Goal: Task Accomplishment & Management: Use online tool/utility

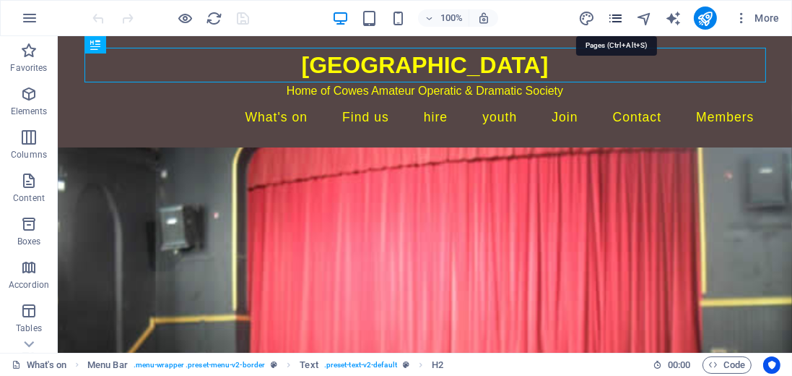
click at [619, 19] on icon "pages" at bounding box center [616, 18] width 17 height 17
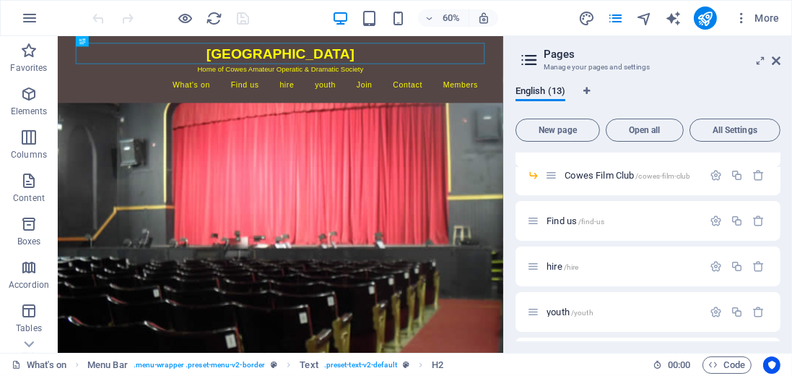
scroll to position [124, 0]
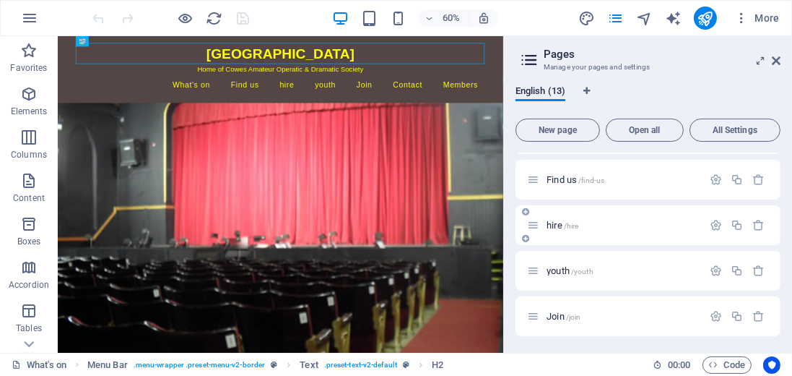
click at [558, 226] on span "hire /hire" at bounding box center [563, 225] width 32 height 11
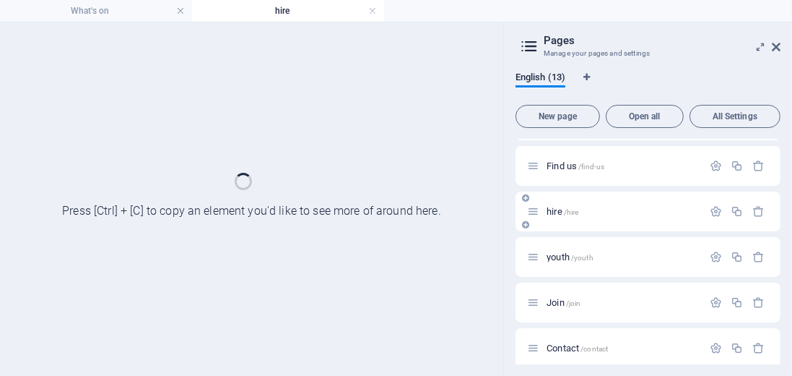
click at [558, 226] on div "hire /hire" at bounding box center [648, 211] width 265 height 40
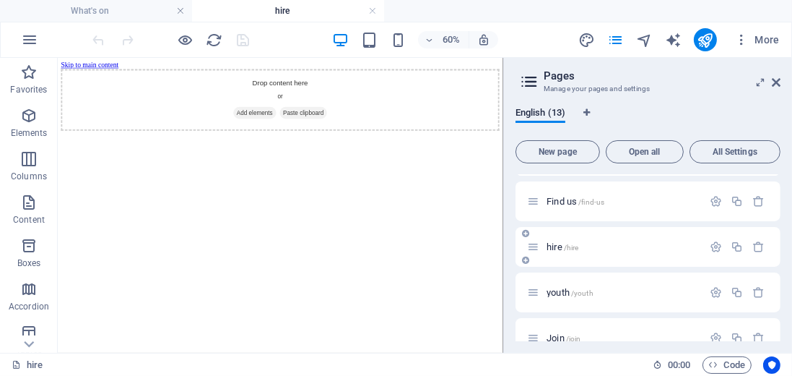
scroll to position [0, 0]
click at [712, 246] on icon "button" at bounding box center [716, 247] width 12 height 12
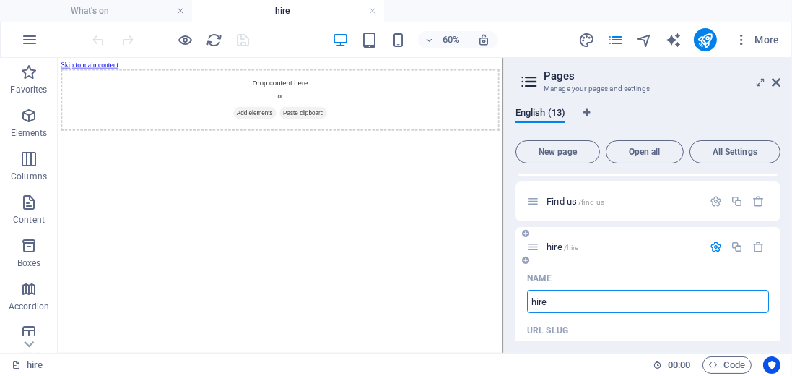
click at [536, 301] on input "hire" at bounding box center [648, 301] width 242 height 23
type input "ire"
type input "/ire"
type input "Hire"
type input "/hire"
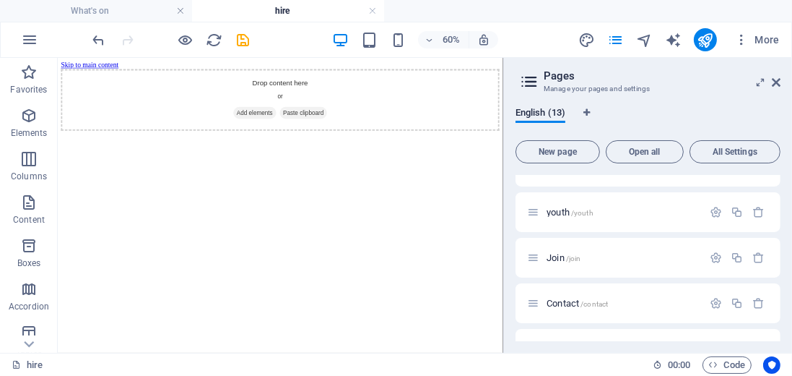
scroll to position [784, 0]
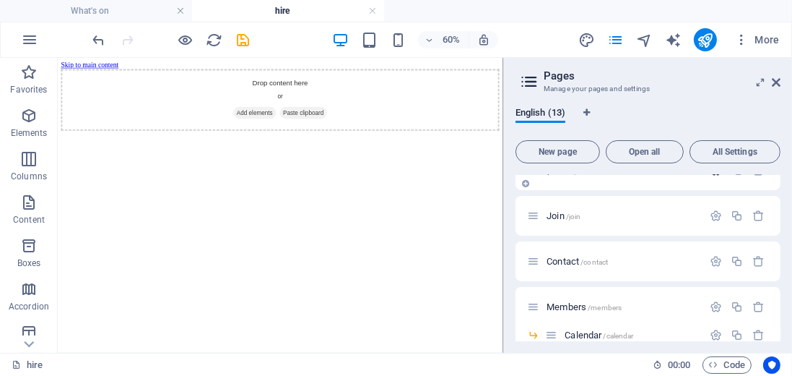
type input "Hire"
click at [715, 176] on icon "button" at bounding box center [716, 170] width 12 height 12
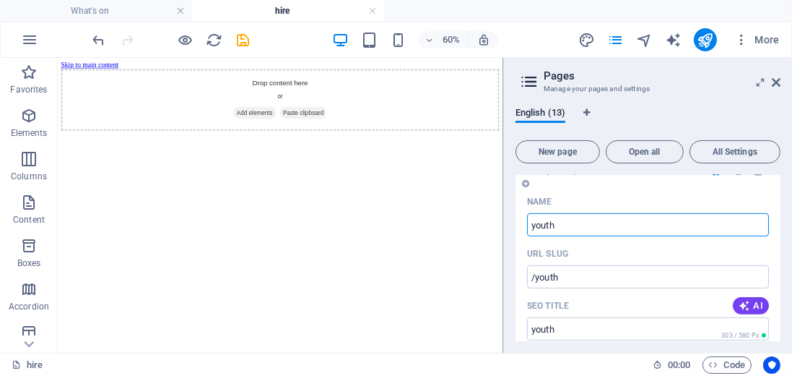
click at [532, 236] on input "youth" at bounding box center [648, 224] width 242 height 23
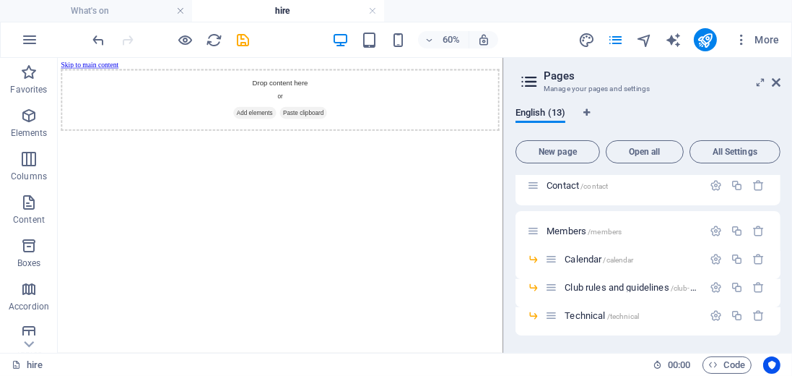
scroll to position [1437, 0]
type input "Youth"
click at [778, 82] on icon at bounding box center [776, 83] width 9 height 12
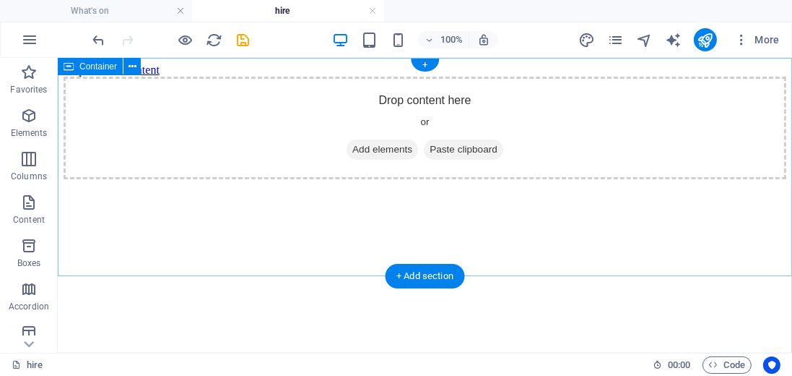
click at [390, 167] on div "Drop content here or Add elements Paste clipboard" at bounding box center [424, 127] width 723 height 103
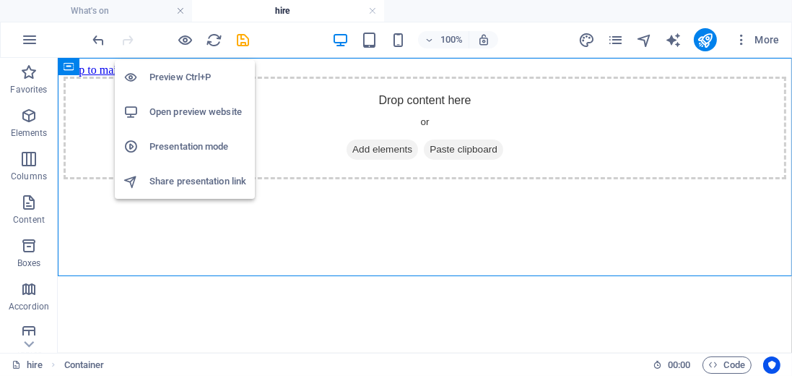
click at [186, 80] on h6 "Preview Ctrl+P" at bounding box center [198, 77] width 97 height 17
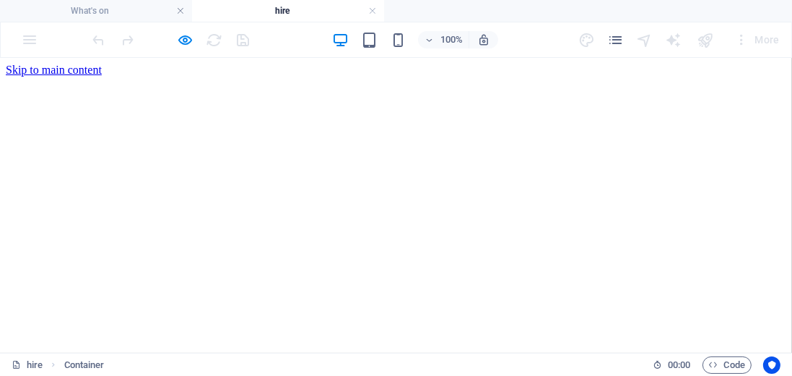
click at [339, 76] on div "Drop content here or Add elements Paste clipboard" at bounding box center [396, 76] width 781 height 0
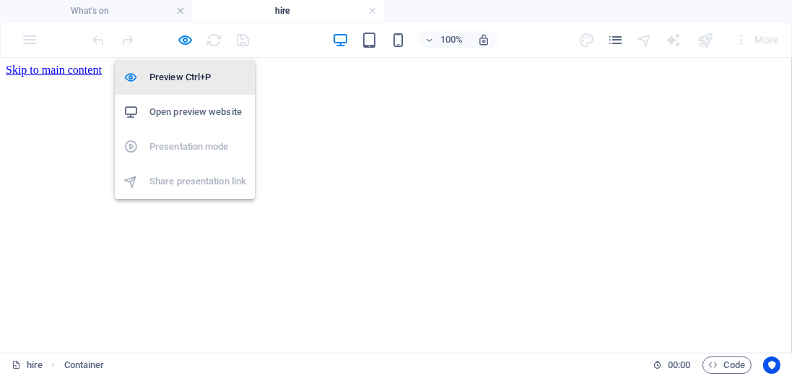
click at [194, 74] on h6 "Preview Ctrl+P" at bounding box center [198, 77] width 97 height 17
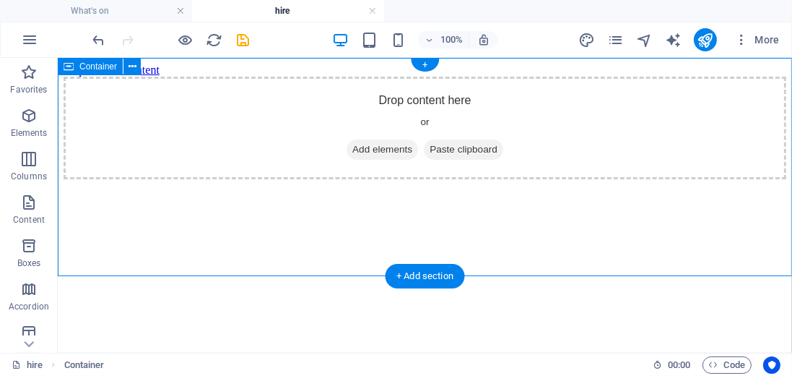
click at [350, 178] on div "Drop content here or Add elements Paste clipboard" at bounding box center [424, 127] width 723 height 103
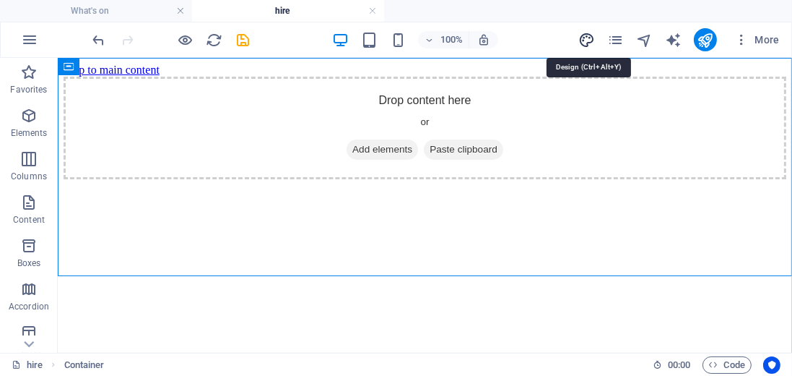
click at [591, 35] on icon "design" at bounding box center [587, 40] width 17 height 17
select select "px"
select select "400"
select select "px"
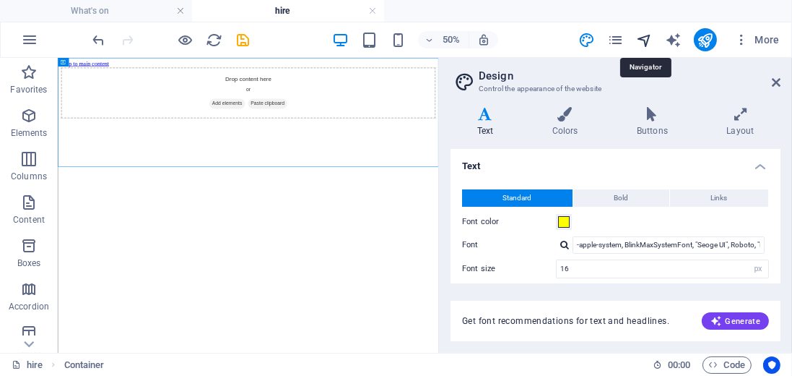
click at [645, 36] on icon "navigator" at bounding box center [644, 40] width 17 height 17
select select "18176544-en"
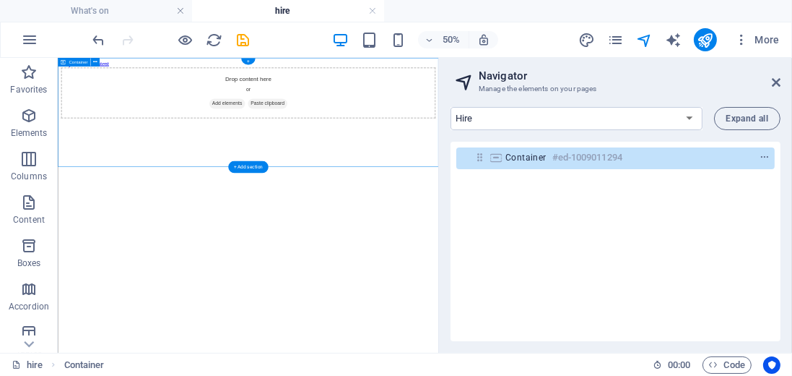
click at [507, 157] on span "Container" at bounding box center [526, 158] width 41 height 12
click at [737, 120] on span "Expand all" at bounding box center [748, 118] width 42 height 9
click at [491, 75] on h2 "Navigator" at bounding box center [630, 75] width 302 height 13
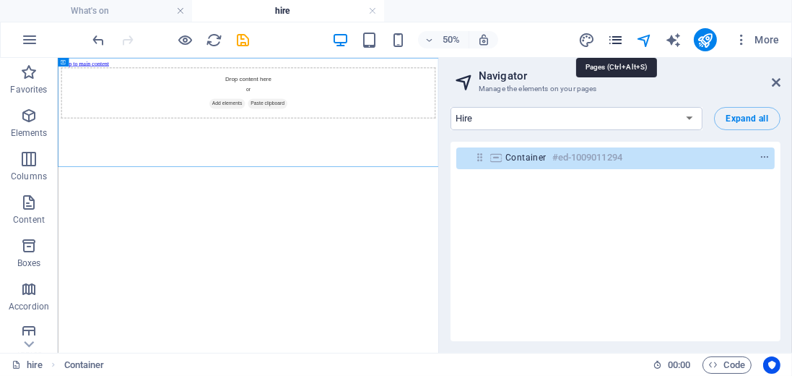
click at [614, 36] on icon "pages" at bounding box center [616, 40] width 17 height 17
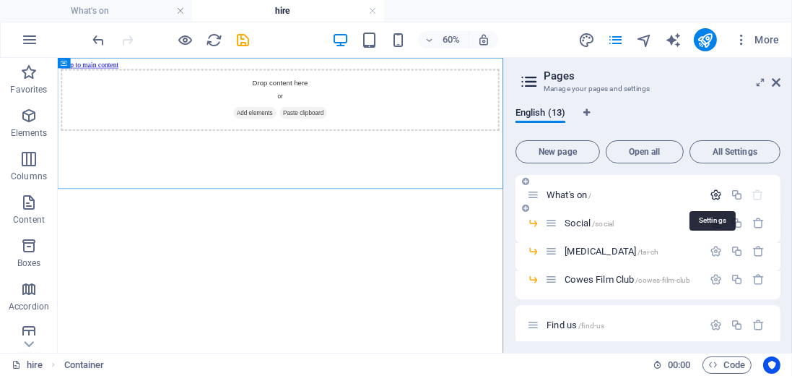
click at [717, 193] on icon "button" at bounding box center [716, 195] width 12 height 12
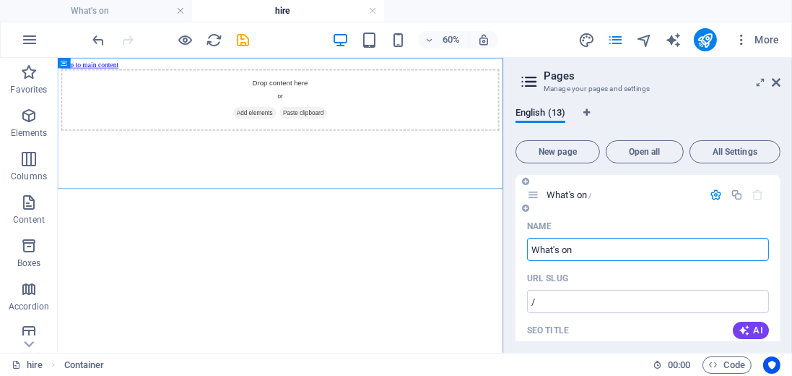
scroll to position [0, 0]
click at [714, 191] on icon "button" at bounding box center [716, 195] width 12 height 12
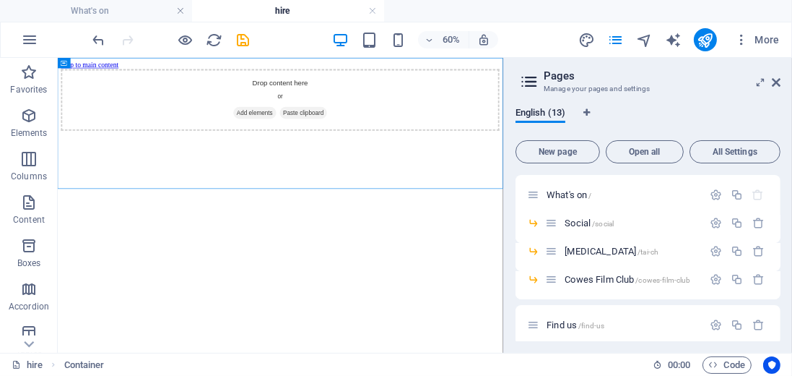
click at [761, 184] on html "Skip to main content Drop content here or Add elements Paste clipboard" at bounding box center [429, 120] width 743 height 127
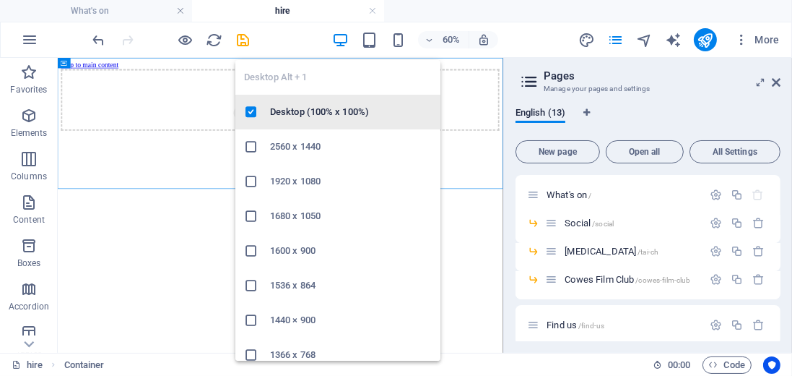
click at [301, 111] on h6 "Desktop (100% x 100%)" at bounding box center [351, 111] width 162 height 17
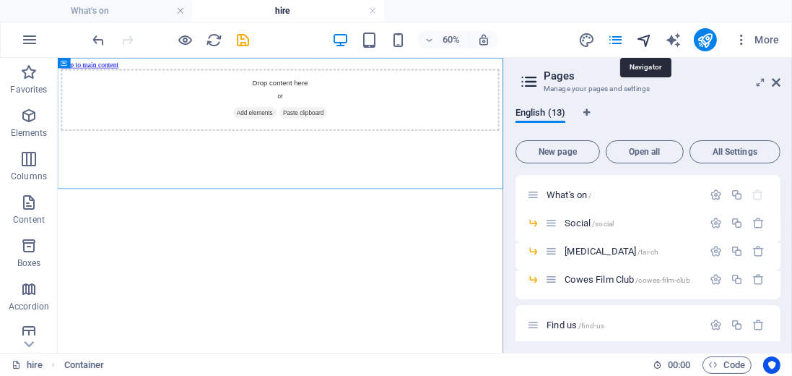
click at [648, 34] on icon "navigator" at bounding box center [644, 40] width 17 height 17
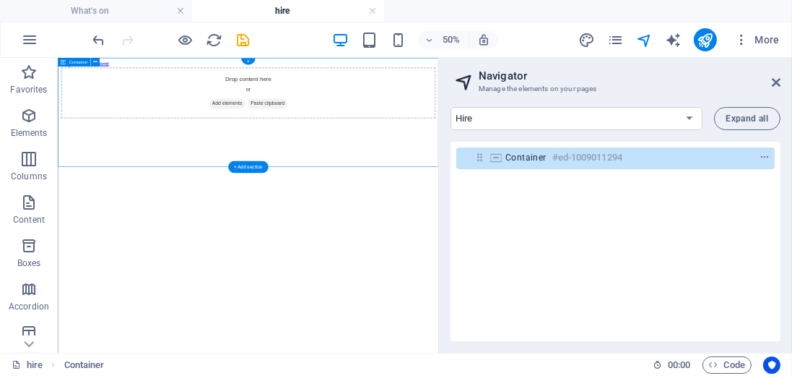
click at [553, 157] on h6 "#ed-1009011294" at bounding box center [588, 157] width 70 height 17
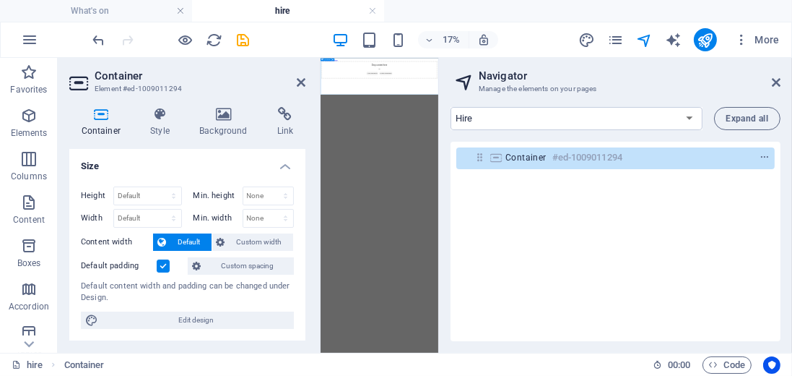
click at [792, 146] on div "Drop content here or Add elements Paste clipboard" at bounding box center [672, 127] width 693 height 103
click at [761, 157] on icon "context-menu" at bounding box center [765, 157] width 10 height 10
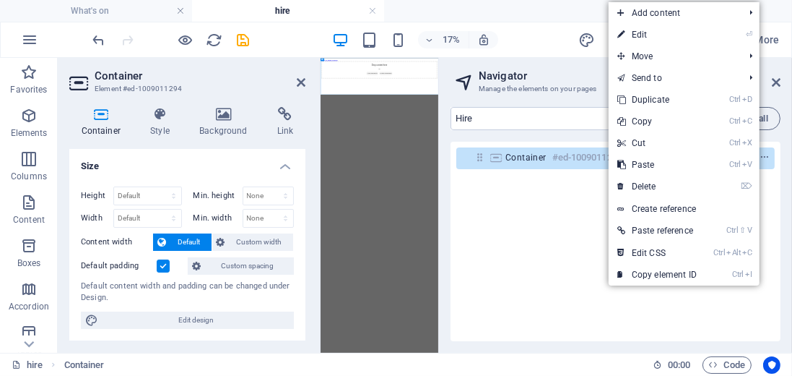
click at [581, 218] on div "Container #ed-1009011294" at bounding box center [616, 241] width 330 height 199
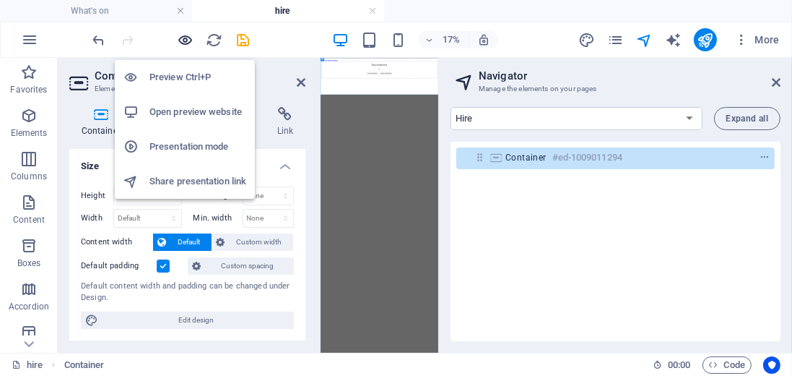
click at [185, 39] on icon "button" at bounding box center [186, 40] width 17 height 17
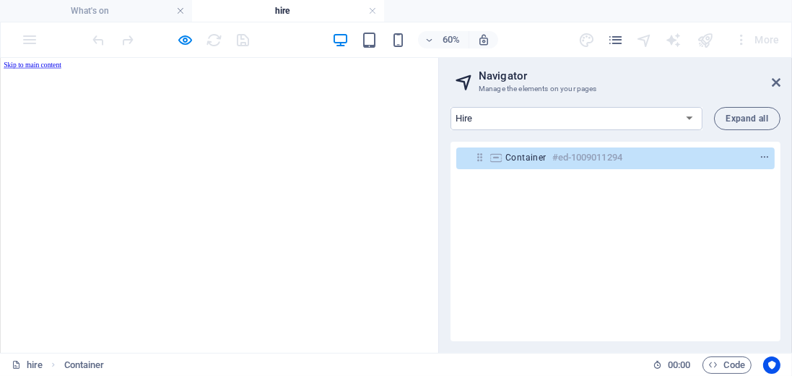
click at [482, 82] on html "Skip to main content Drop content here or Add elements Paste clipboard" at bounding box center [365, 69] width 731 height 25
click at [691, 120] on select "What's on Find us Hire Youth Join Contact Members" at bounding box center [577, 118] width 252 height 23
select select "18175456-en"
click at [451, 107] on select "What's on Find us Hire Youth Join Contact Members" at bounding box center [577, 118] width 252 height 23
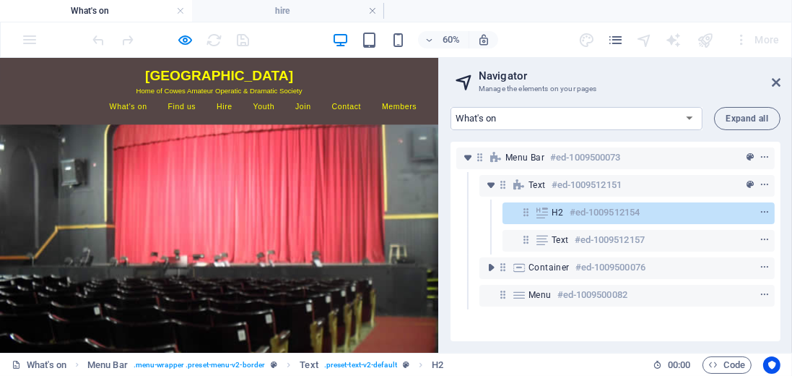
click at [574, 111] on p "Home of Cowes Amateur Operatic & Dramatic Society" at bounding box center [366, 111] width 682 height 17
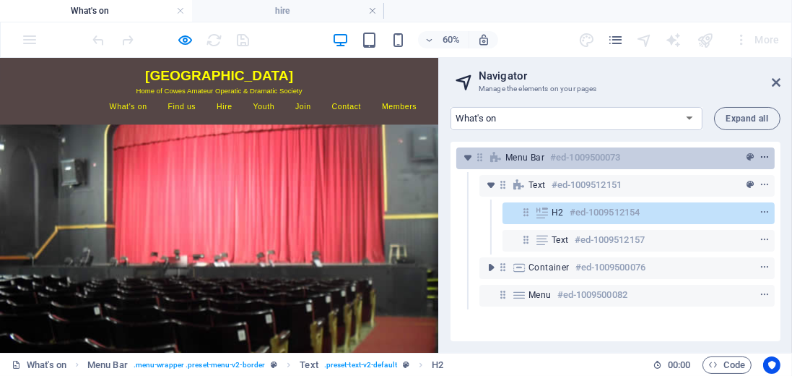
click at [763, 157] on icon "context-menu" at bounding box center [765, 157] width 10 height 10
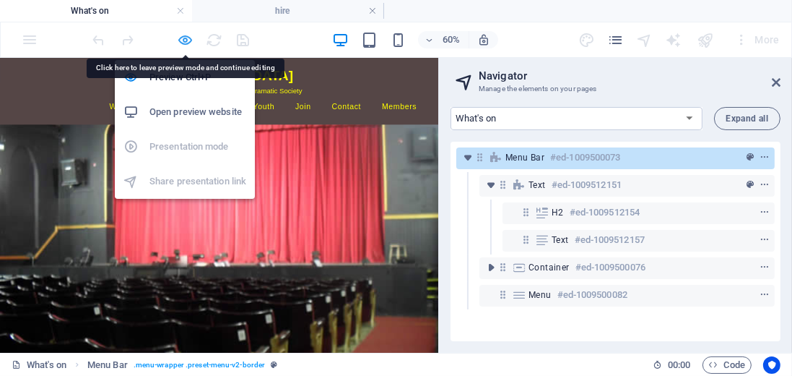
click at [188, 38] on icon "button" at bounding box center [186, 40] width 17 height 17
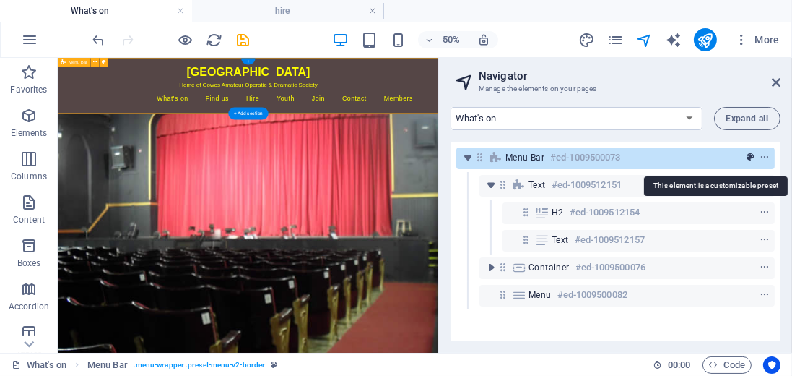
click at [747, 157] on icon "preset" at bounding box center [750, 157] width 7 height 10
select select "rem"
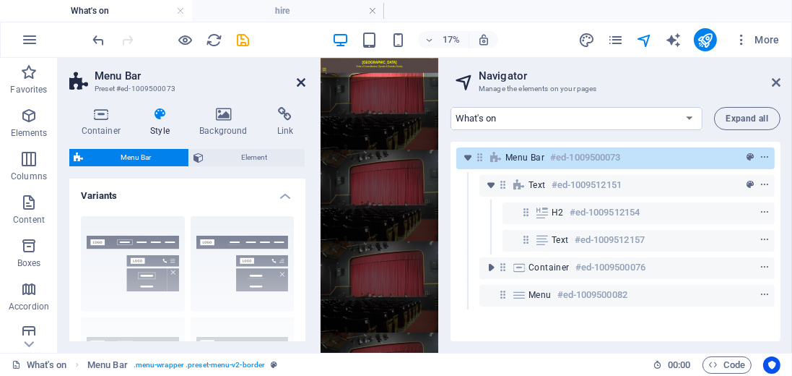
click at [301, 84] on icon at bounding box center [301, 83] width 9 height 12
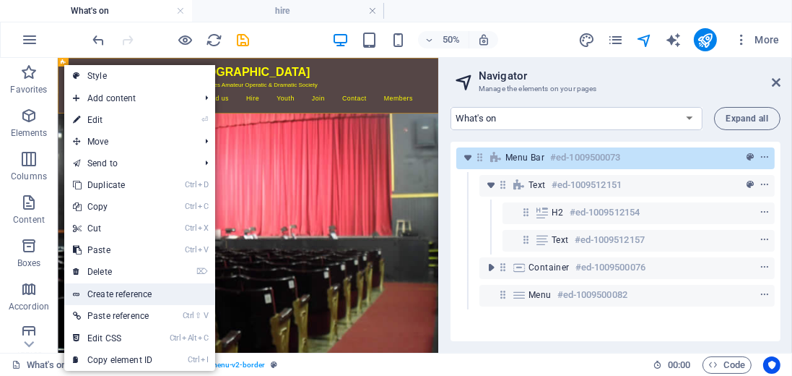
click at [102, 291] on link "Create reference" at bounding box center [139, 294] width 151 height 22
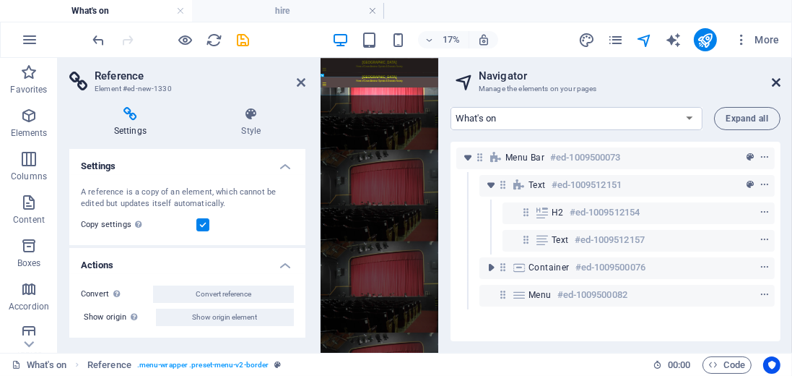
click at [778, 82] on icon at bounding box center [776, 83] width 9 height 12
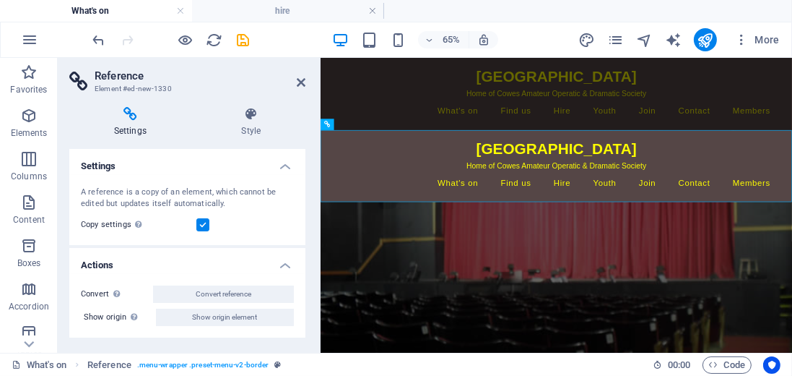
click at [792, 279] on html "Skip to main content Trinity Theatre Home of Cowes Amateur Operatic & Dramatic …" at bounding box center [683, 168] width 726 height 222
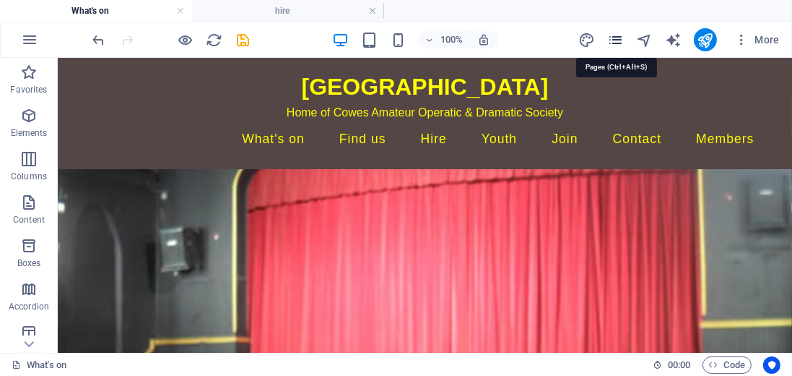
click at [621, 37] on icon "pages" at bounding box center [616, 40] width 17 height 17
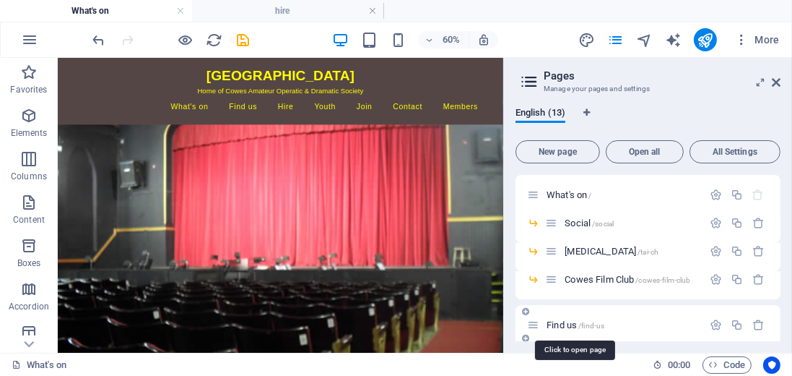
click at [553, 326] on span "Find us /find-us" at bounding box center [576, 324] width 58 height 11
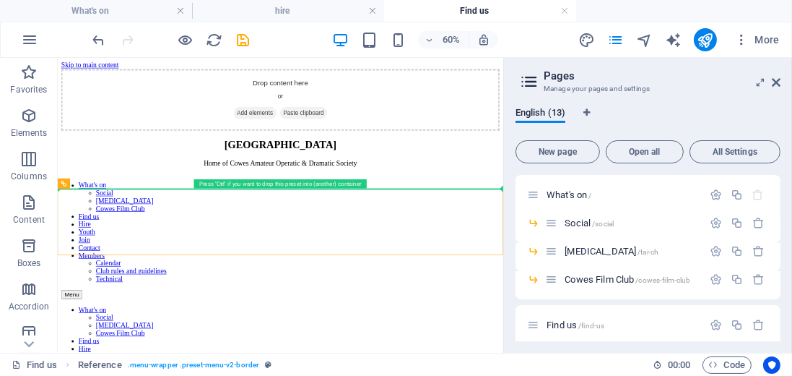
drag, startPoint x: 649, startPoint y: 308, endPoint x: 630, endPoint y: 239, distance: 71.2
drag, startPoint x: 624, startPoint y: 275, endPoint x: 628, endPoint y: 238, distance: 37.0
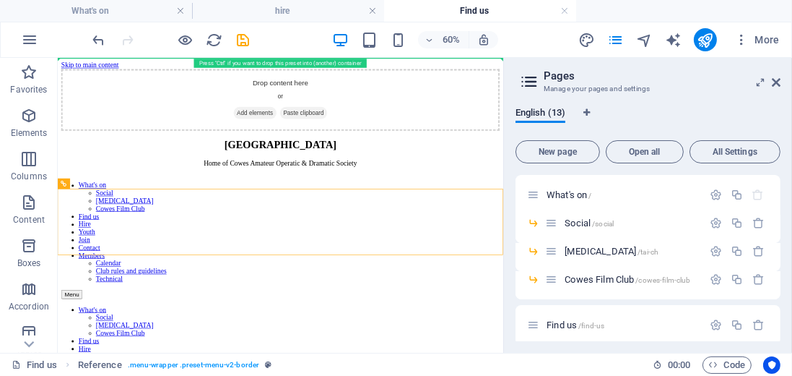
drag, startPoint x: 144, startPoint y: 246, endPoint x: 106, endPoint y: 69, distance: 180.9
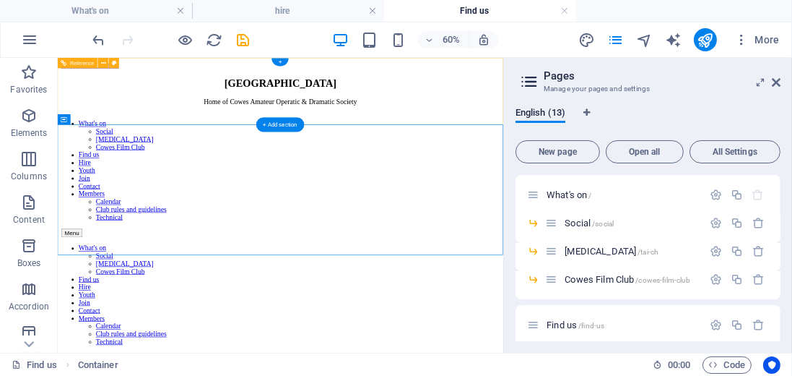
click at [503, 124] on div "Home of Cowes Amateur Operatic & Dramatic Society" at bounding box center [429, 130] width 731 height 13
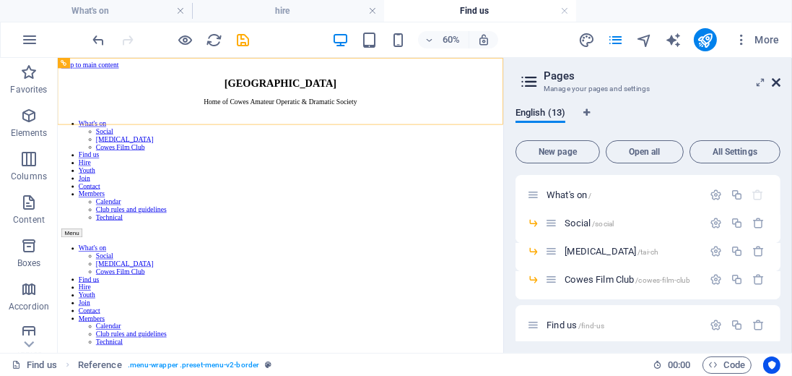
click at [776, 82] on icon at bounding box center [776, 83] width 9 height 12
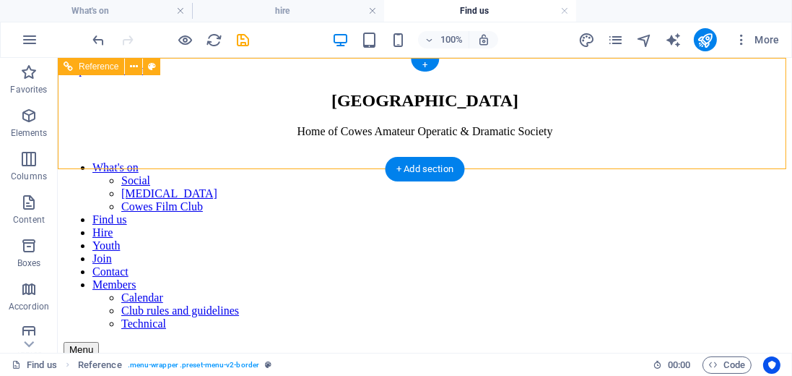
click at [326, 124] on div "Home of Cowes Amateur Operatic & Dramatic Society" at bounding box center [424, 130] width 723 height 13
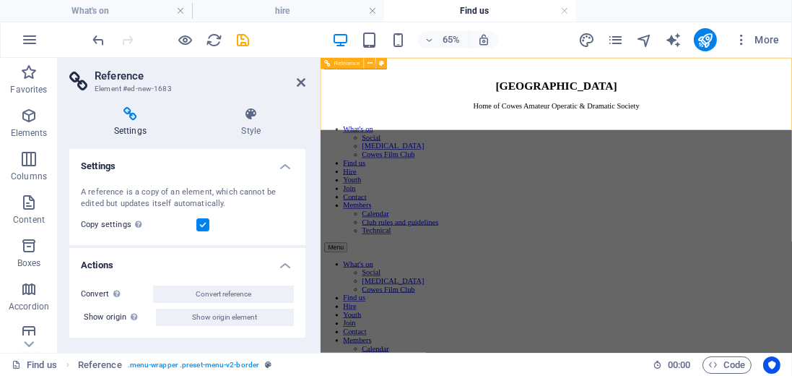
click at [594, 124] on div "Home of Cowes Amateur Operatic & Dramatic Society" at bounding box center [683, 130] width 714 height 13
click at [303, 82] on icon at bounding box center [301, 83] width 9 height 12
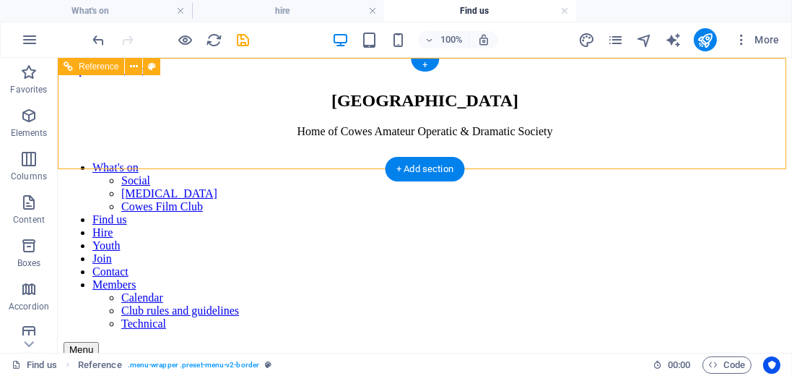
click at [348, 124] on div "Home of Cowes Amateur Operatic & Dramatic Society" at bounding box center [424, 130] width 723 height 13
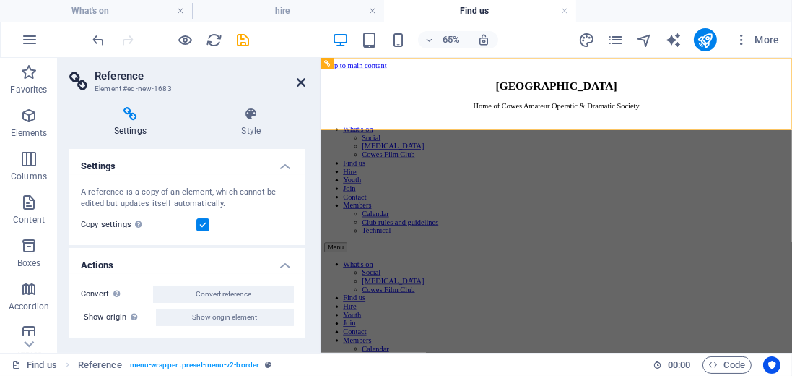
click at [299, 79] on icon at bounding box center [301, 83] width 9 height 12
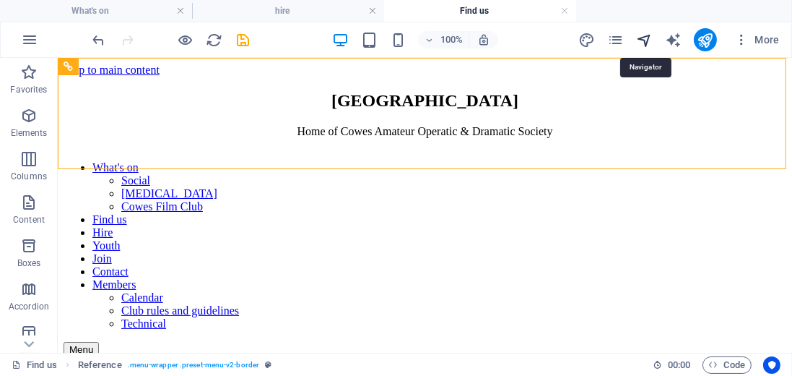
click at [651, 38] on icon "navigator" at bounding box center [644, 40] width 17 height 17
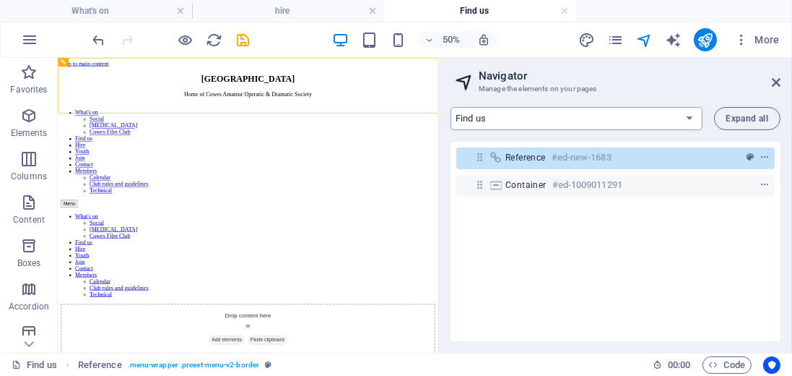
click at [689, 117] on select "What's on Find us Hire Youth Join Contact Members" at bounding box center [577, 118] width 252 height 23
select select "18175456-en"
click at [451, 107] on select "What's on Find us Hire Youth Join Contact Members" at bounding box center [577, 118] width 252 height 23
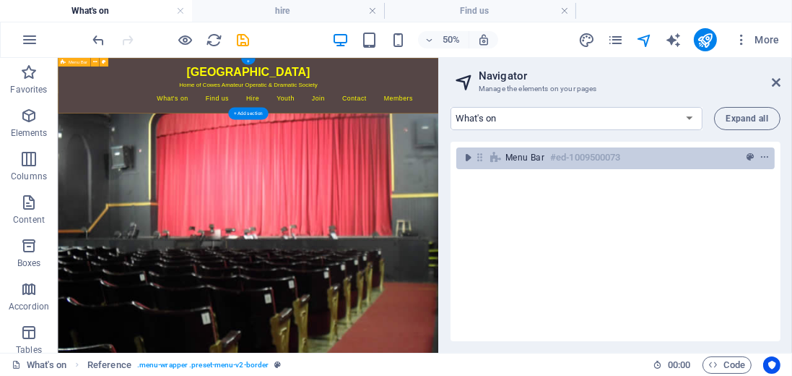
click at [567, 161] on h6 "#ed-1009500073" at bounding box center [585, 157] width 70 height 17
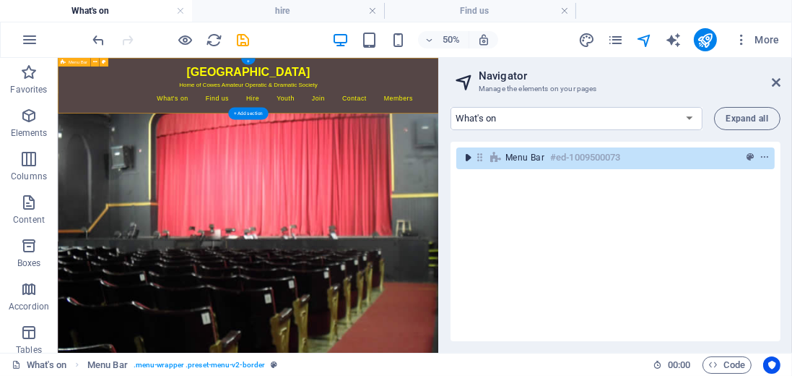
click at [468, 157] on icon "toggle-expand" at bounding box center [468, 157] width 14 height 14
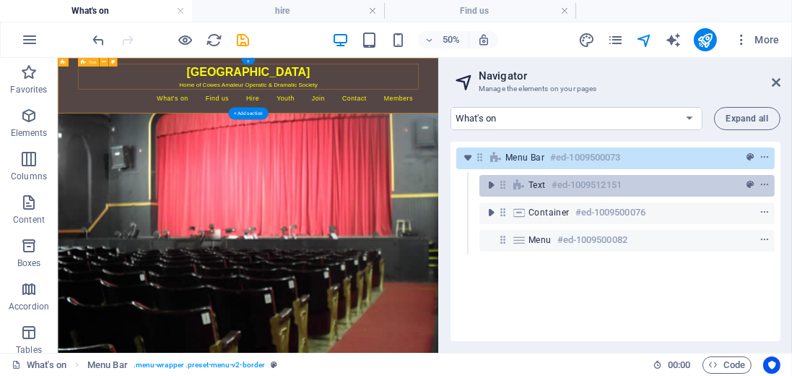
click at [533, 185] on span "Text" at bounding box center [537, 185] width 17 height 12
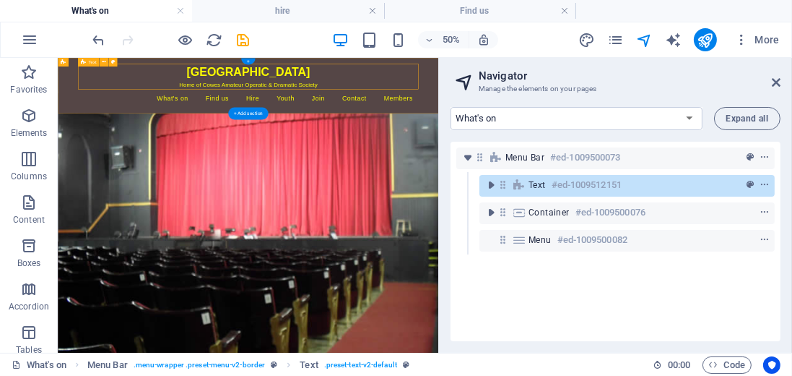
click at [557, 186] on h6 "#ed-1009512151" at bounding box center [587, 184] width 70 height 17
click at [761, 181] on icon "context-menu" at bounding box center [765, 185] width 10 height 10
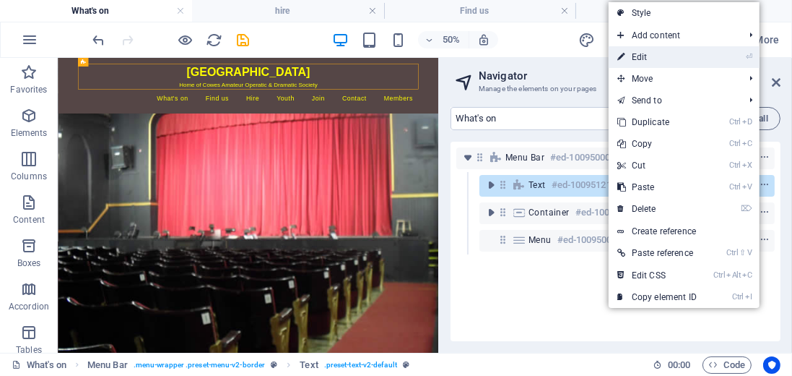
click at [657, 55] on link "⏎ Edit" at bounding box center [657, 57] width 97 height 22
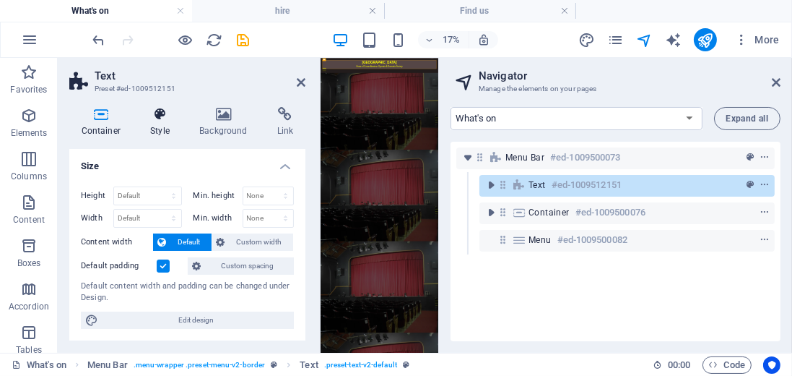
click at [160, 113] on icon at bounding box center [160, 114] width 43 height 14
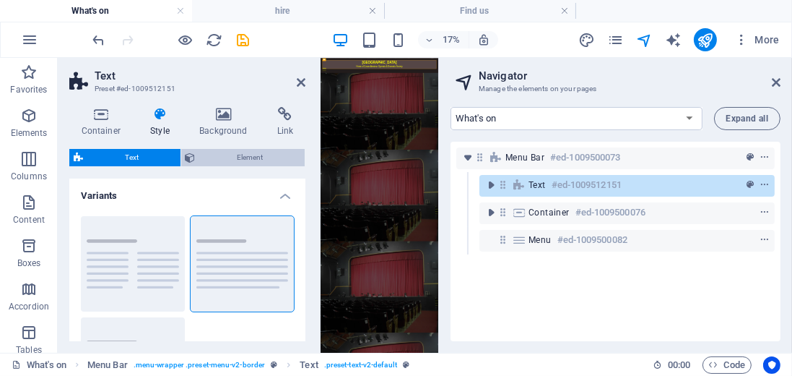
click at [191, 155] on icon at bounding box center [191, 157] width 10 height 17
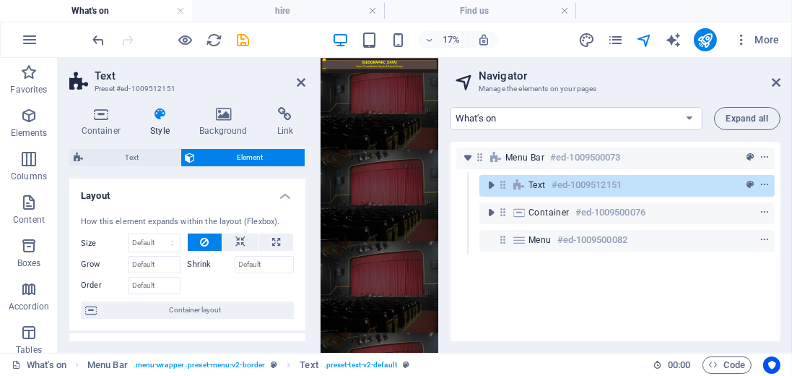
click at [157, 114] on icon at bounding box center [160, 114] width 43 height 14
click at [137, 157] on span "Text" at bounding box center [131, 157] width 89 height 17
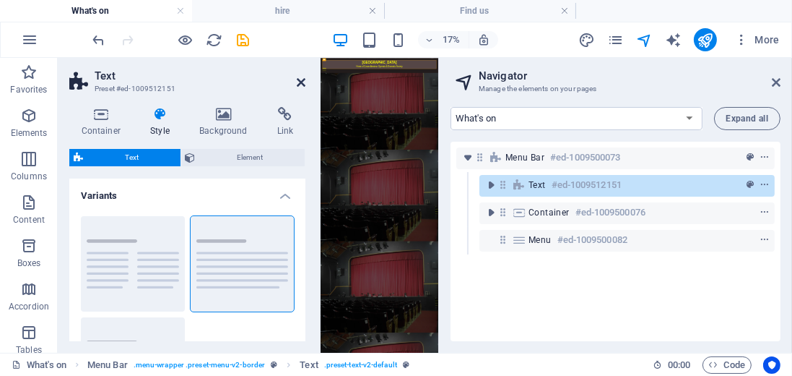
click at [301, 82] on icon at bounding box center [301, 83] width 9 height 12
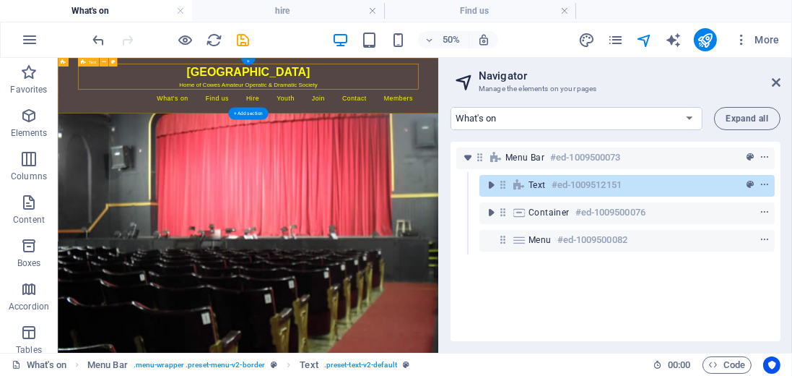
click at [535, 192] on div "Text #ed-1009512151" at bounding box center [616, 184] width 174 height 17
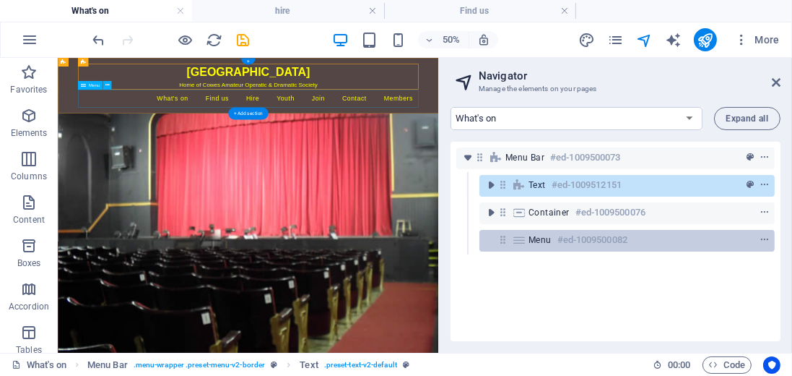
click at [543, 237] on span "Menu" at bounding box center [540, 240] width 23 height 12
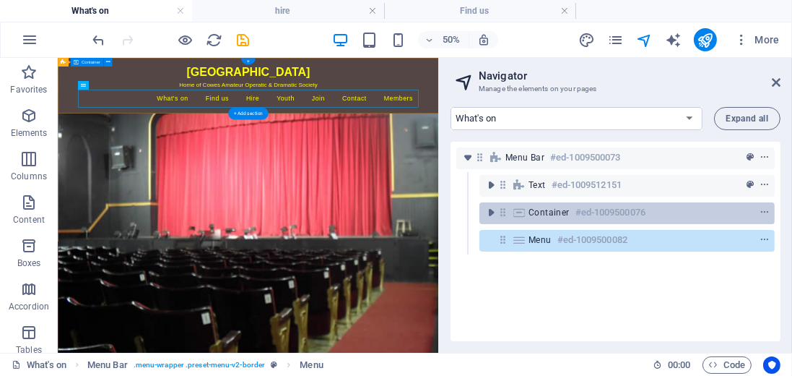
click at [541, 219] on div "Container #ed-1009500076" at bounding box center [616, 212] width 174 height 17
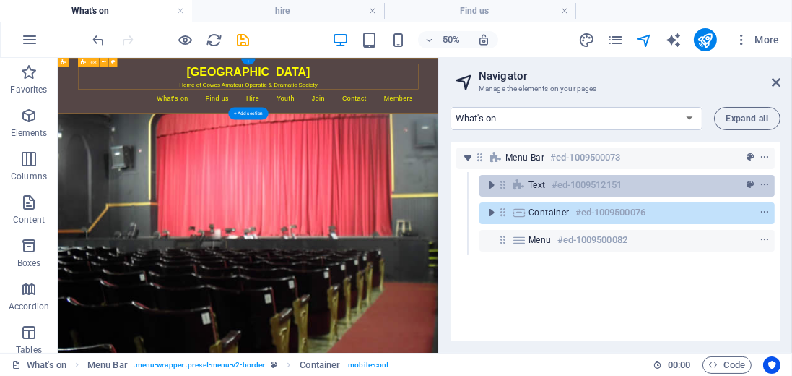
click at [533, 186] on span "Text" at bounding box center [537, 185] width 17 height 12
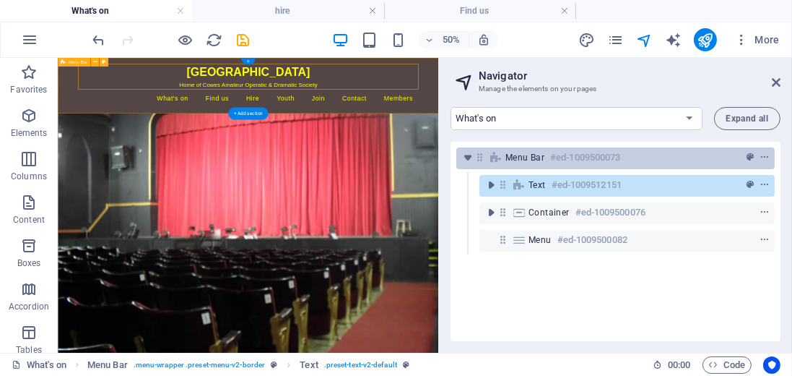
click at [530, 160] on span "Menu Bar" at bounding box center [525, 158] width 39 height 12
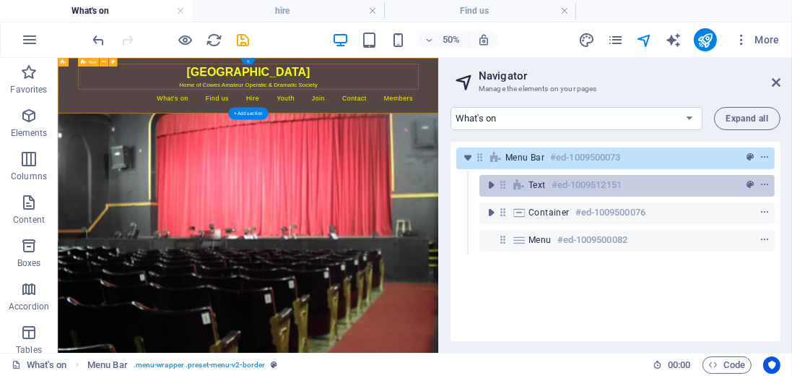
click at [535, 189] on span "Text" at bounding box center [537, 185] width 17 height 12
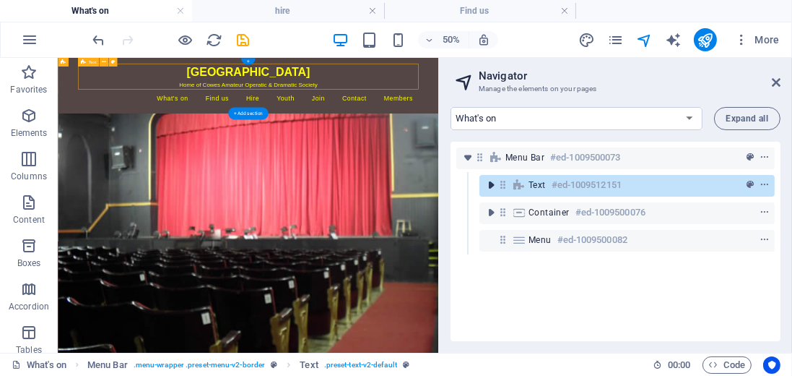
click at [491, 184] on icon "toggle-expand" at bounding box center [491, 185] width 14 height 14
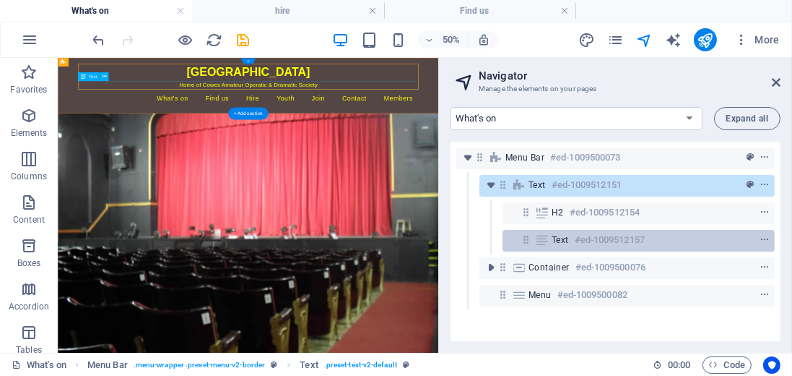
click at [571, 238] on div "Text #ed-1009512157" at bounding box center [627, 239] width 151 height 17
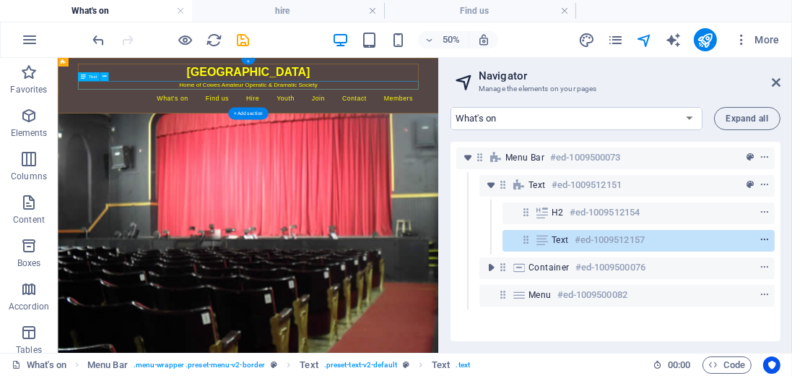
click at [764, 241] on icon "context-menu" at bounding box center [765, 240] width 10 height 10
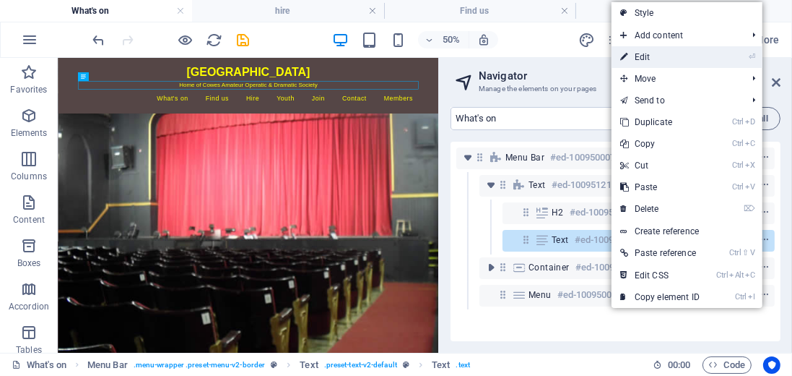
click at [665, 56] on link "⏎ Edit" at bounding box center [660, 57] width 97 height 22
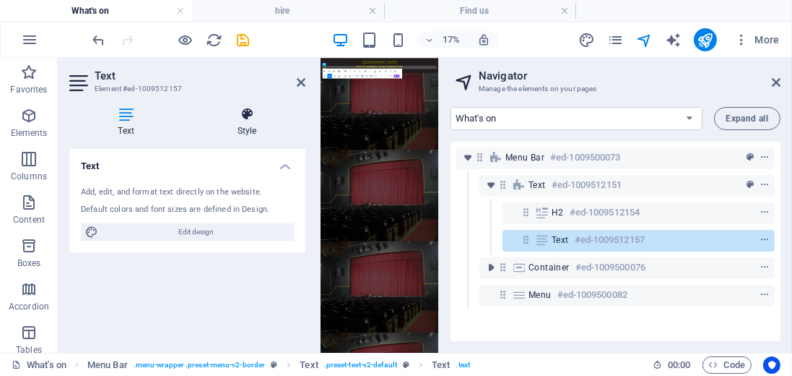
click at [246, 118] on icon at bounding box center [247, 114] width 117 height 14
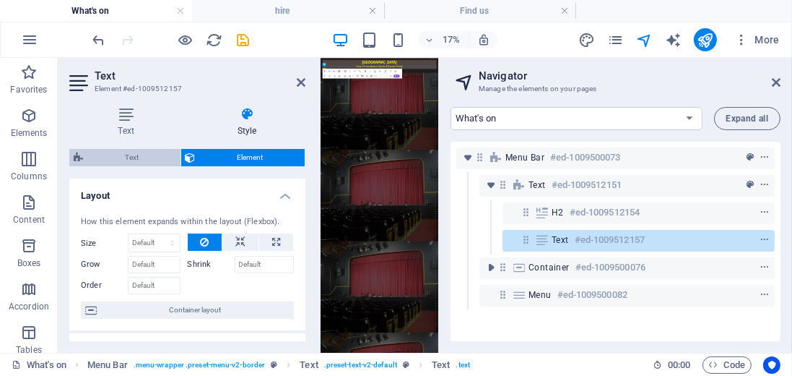
click at [135, 158] on span "Text" at bounding box center [131, 157] width 89 height 17
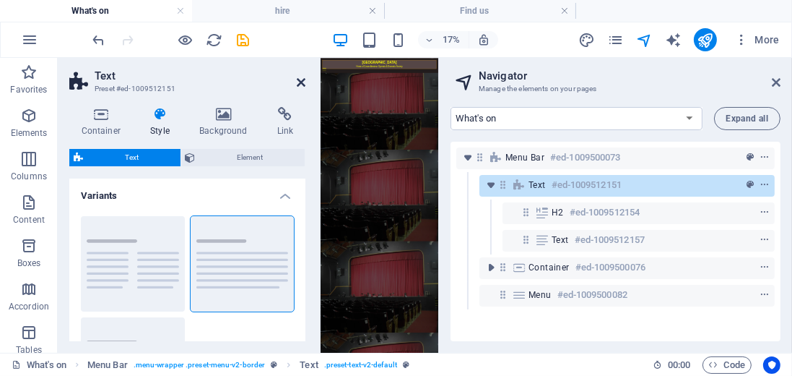
click at [299, 85] on icon at bounding box center [301, 83] width 9 height 12
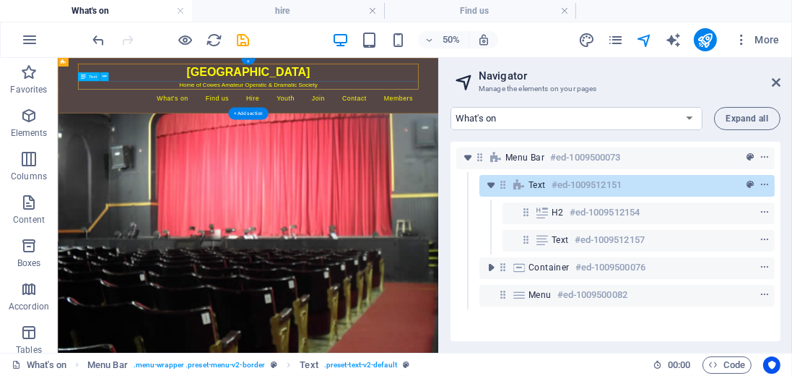
click at [514, 107] on div "Home of Cowes Amateur Operatic & Dramatic Society" at bounding box center [438, 111] width 682 height 17
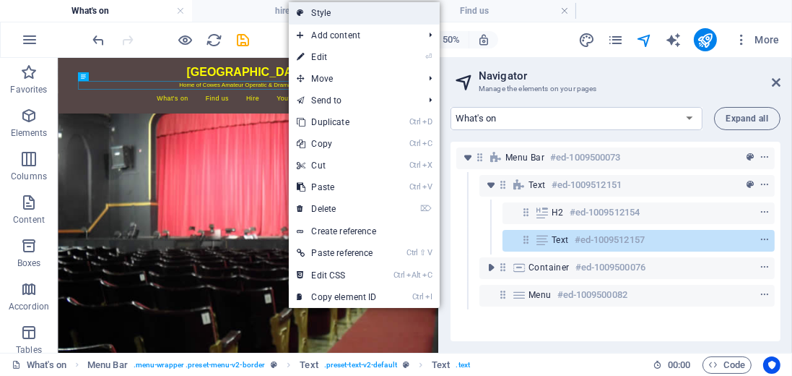
click at [321, 12] on link "Style" at bounding box center [364, 13] width 151 height 22
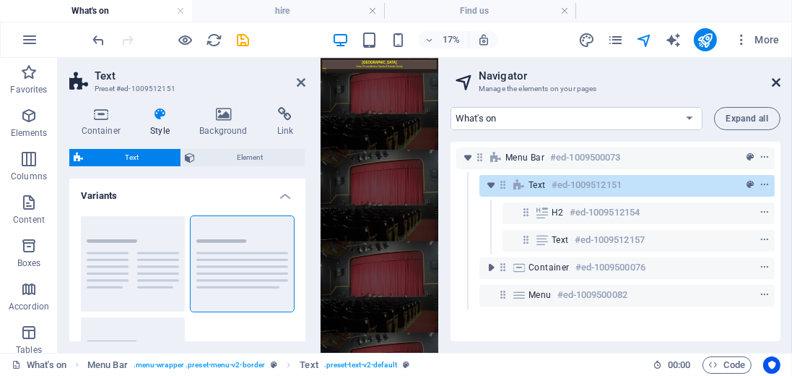
click at [780, 83] on icon at bounding box center [776, 83] width 9 height 12
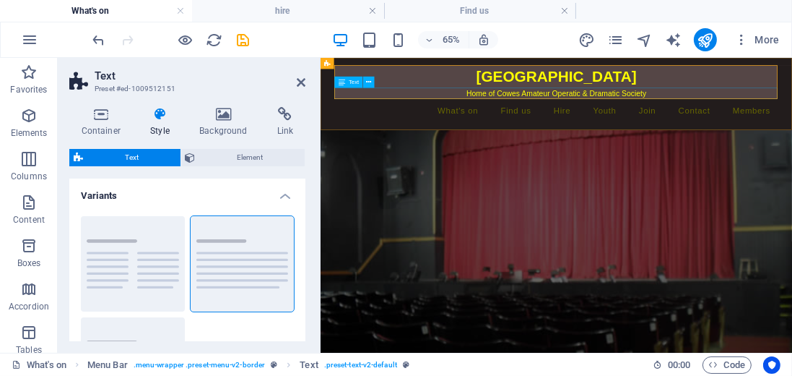
click at [604, 113] on div "Home of Cowes Amateur Operatic & Dramatic Society" at bounding box center [683, 111] width 682 height 17
click at [301, 80] on icon at bounding box center [301, 83] width 9 height 12
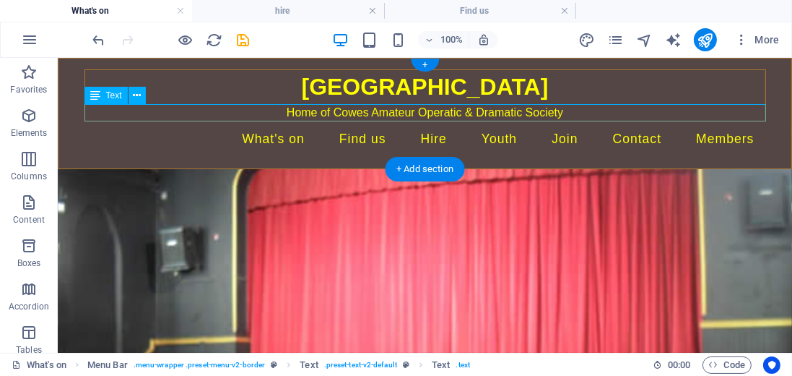
click at [333, 111] on div "Home of Cowes Amateur Operatic & Dramatic Society" at bounding box center [425, 111] width 682 height 17
click at [412, 110] on div "Home of Cowes Amateur Operatic & Dramatic Society" at bounding box center [425, 111] width 682 height 17
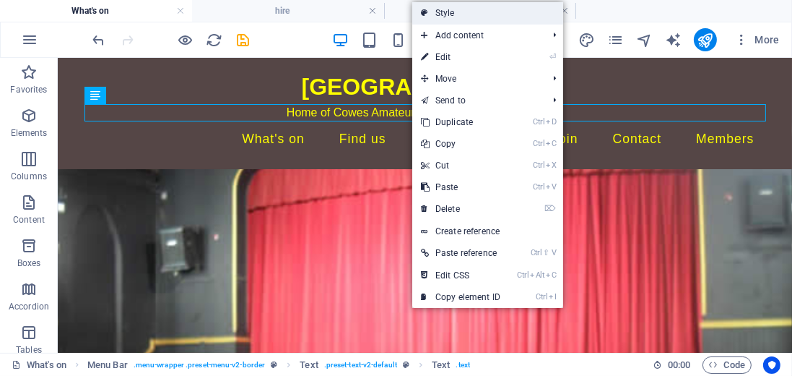
click at [446, 15] on link "Style" at bounding box center [487, 13] width 151 height 22
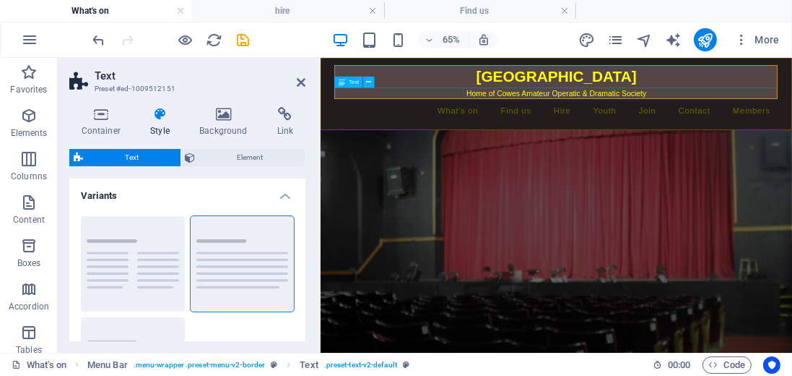
click at [600, 114] on div "Home of Cowes Amateur Operatic & Dramatic Society" at bounding box center [683, 111] width 682 height 17
click at [371, 82] on icon at bounding box center [369, 82] width 5 height 10
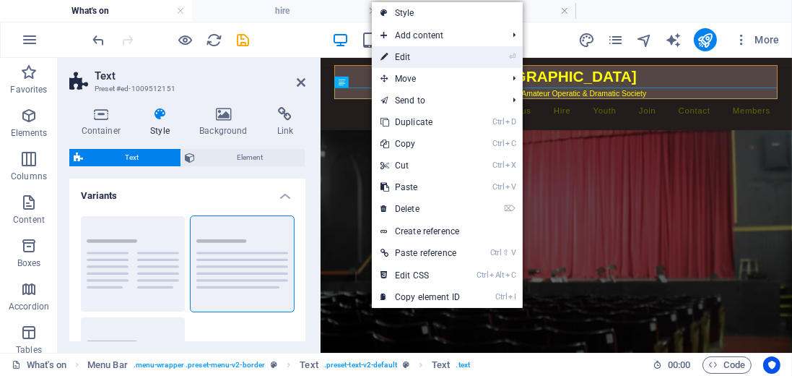
click at [403, 53] on link "⏎ Edit" at bounding box center [420, 57] width 97 height 22
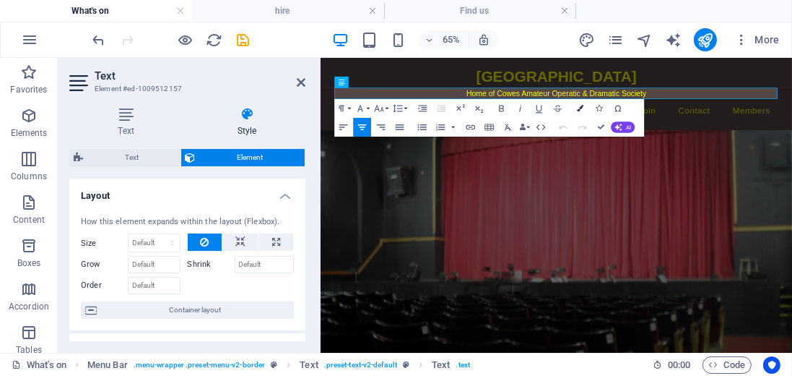
click at [582, 108] on icon "button" at bounding box center [581, 108] width 7 height 7
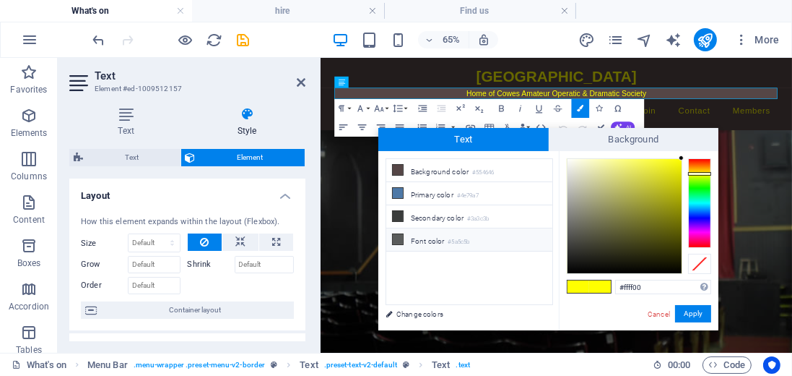
click at [432, 238] on li "Font color #5a5c5b" at bounding box center [469, 239] width 166 height 23
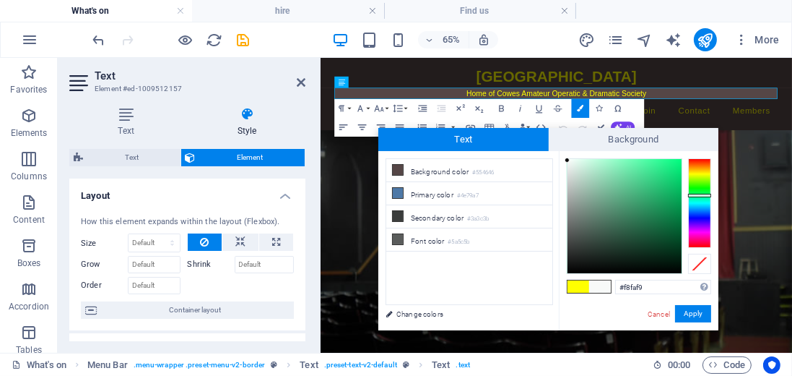
click at [568, 160] on div at bounding box center [625, 216] width 114 height 114
drag, startPoint x: 644, startPoint y: 287, endPoint x: 615, endPoint y: 280, distance: 30.3
click at [615, 280] on input "#f8faf9" at bounding box center [663, 287] width 96 height 14
click at [696, 313] on button "Apply" at bounding box center [693, 313] width 36 height 17
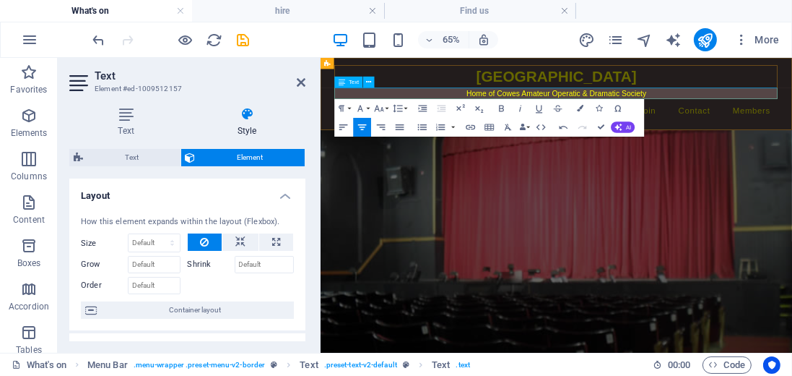
click at [792, 111] on p "​ ​ Home of Cowes Amateur Operatic & Dramatic Society" at bounding box center [683, 111] width 682 height 17
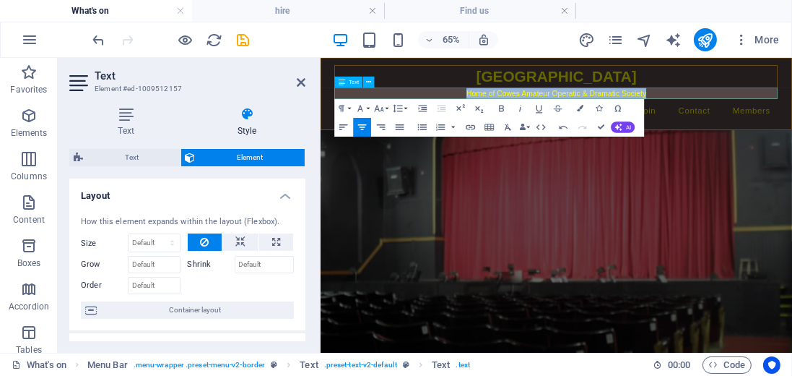
drag, startPoint x: 839, startPoint y: 111, endPoint x: 537, endPoint y: 114, distance: 302.0
click at [537, 114] on p "​ ​ Home of Cowes Amateur Operatic & Dramatic Society" at bounding box center [683, 111] width 682 height 17
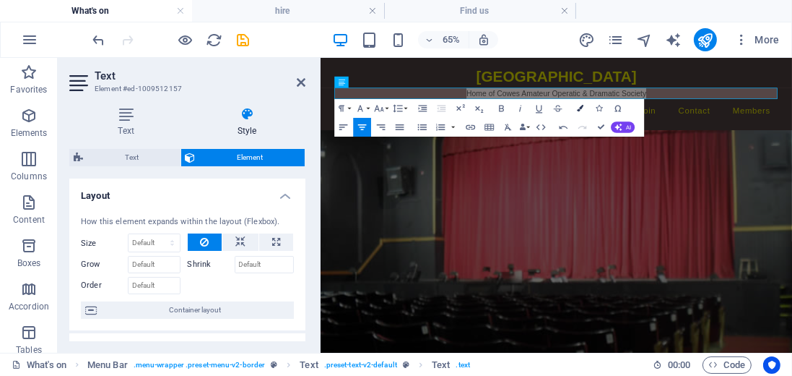
click at [582, 108] on icon "button" at bounding box center [581, 108] width 7 height 7
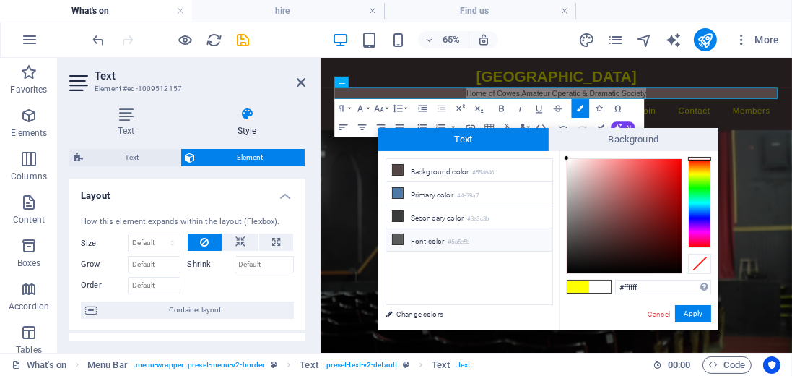
click at [399, 237] on icon at bounding box center [398, 239] width 10 height 10
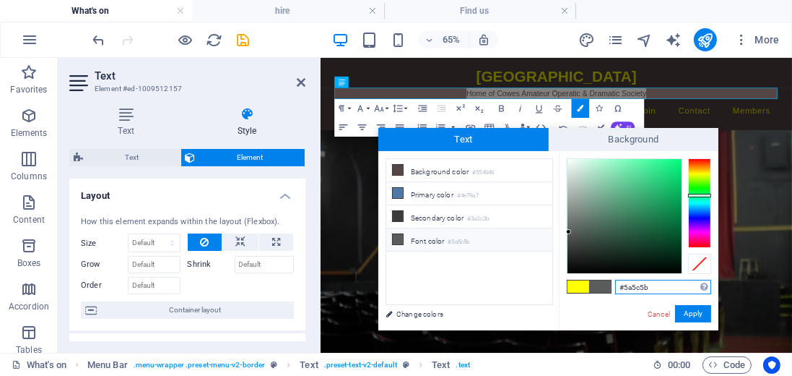
drag, startPoint x: 653, startPoint y: 286, endPoint x: 624, endPoint y: 284, distance: 29.0
click at [624, 284] on input "#5a5c5b" at bounding box center [663, 287] width 96 height 14
type input "#ffffff"
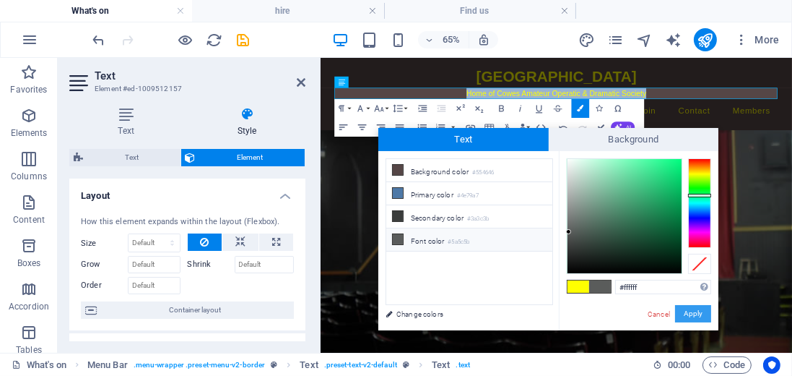
click at [695, 312] on button "Apply" at bounding box center [693, 313] width 36 height 17
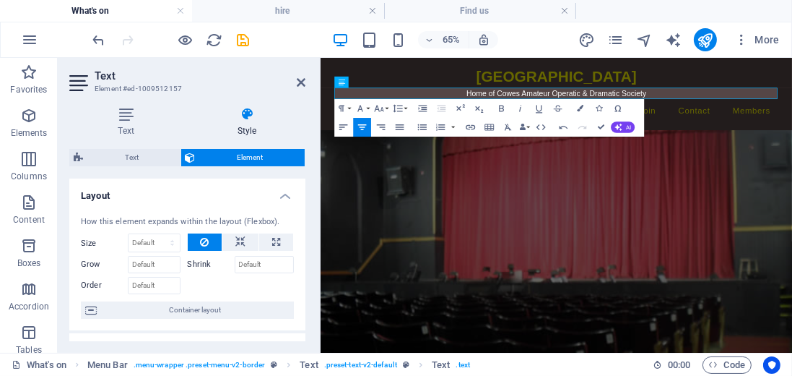
click at [792, 168] on html "Skip to main content Trinity Theatre ​​Home of Cowes Amateur Operatic & Dramati…" at bounding box center [683, 112] width 726 height 111
click at [483, 74] on div "[GEOGRAPHIC_DATA]" at bounding box center [683, 86] width 682 height 35
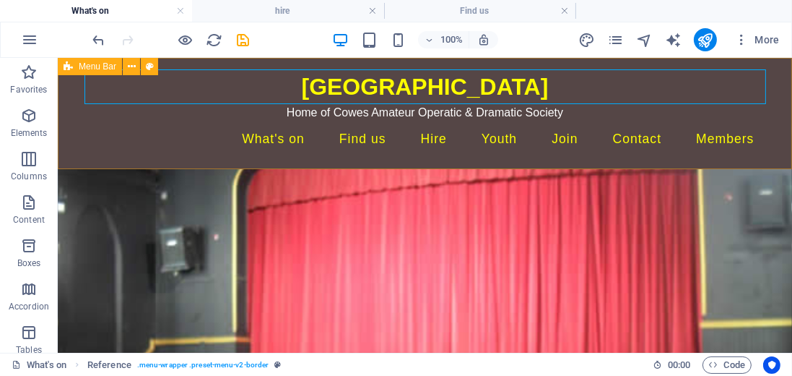
click at [69, 69] on icon at bounding box center [68, 66] width 9 height 17
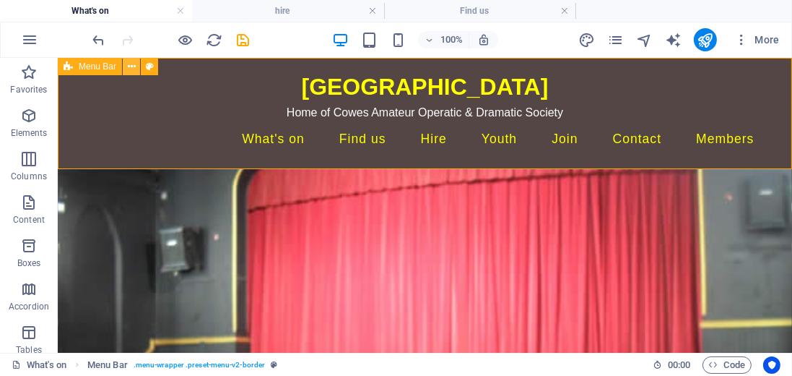
click at [133, 69] on icon at bounding box center [132, 66] width 8 height 15
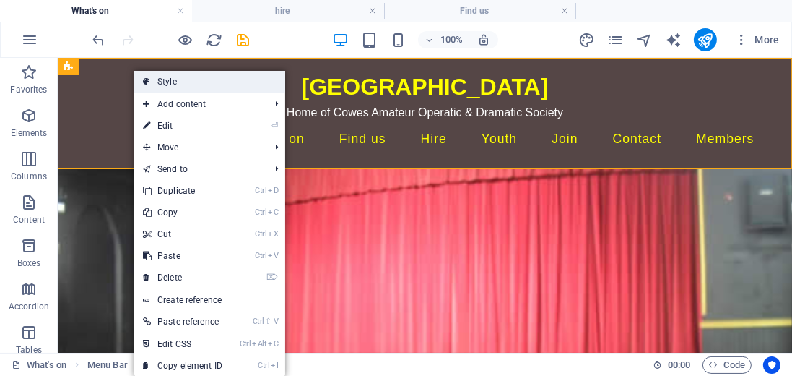
click at [165, 80] on link "Style" at bounding box center [209, 82] width 151 height 22
select select "rem"
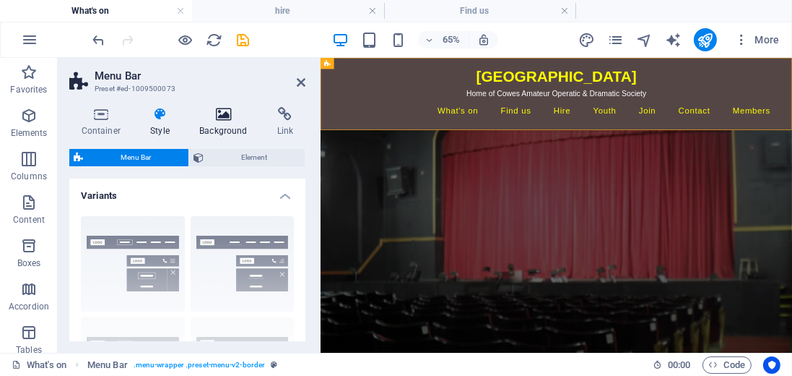
click at [226, 118] on icon at bounding box center [224, 114] width 72 height 14
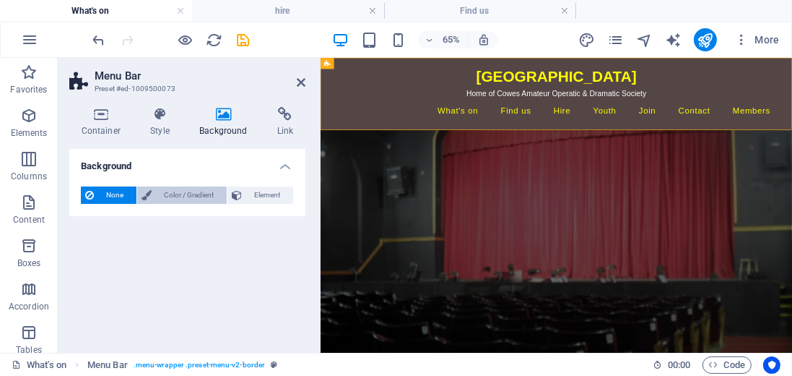
click at [195, 194] on span "Color / Gradient" at bounding box center [189, 194] width 66 height 17
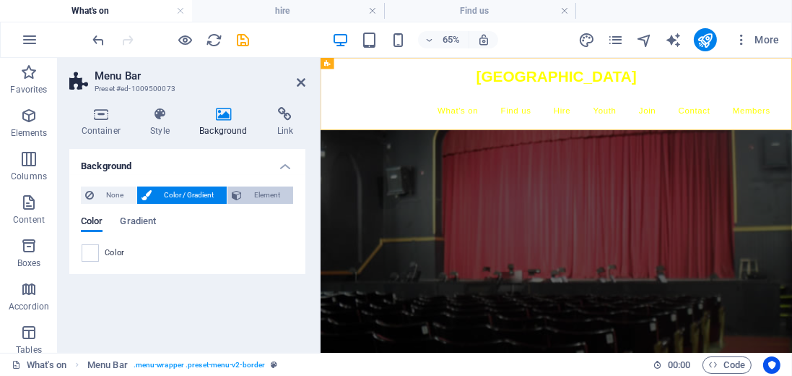
click at [259, 192] on span "Element" at bounding box center [267, 194] width 43 height 17
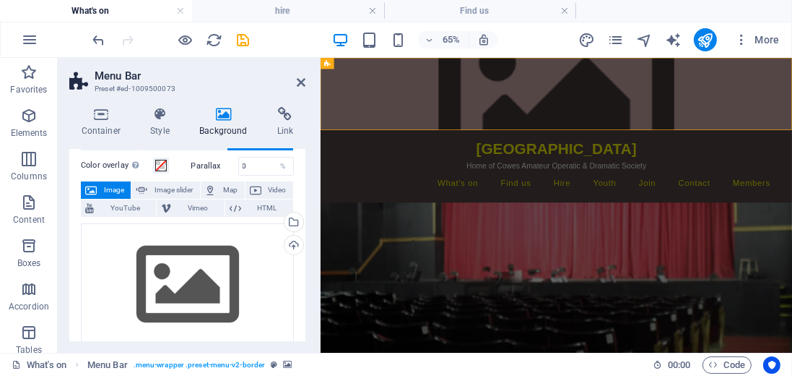
scroll to position [41, 0]
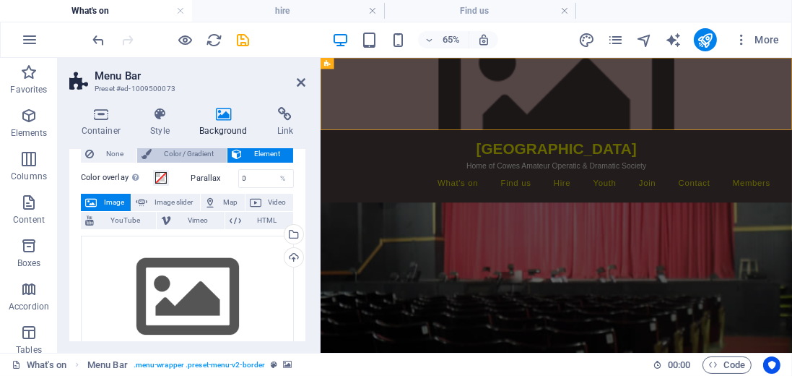
click at [191, 153] on span "Color / Gradient" at bounding box center [189, 153] width 66 height 17
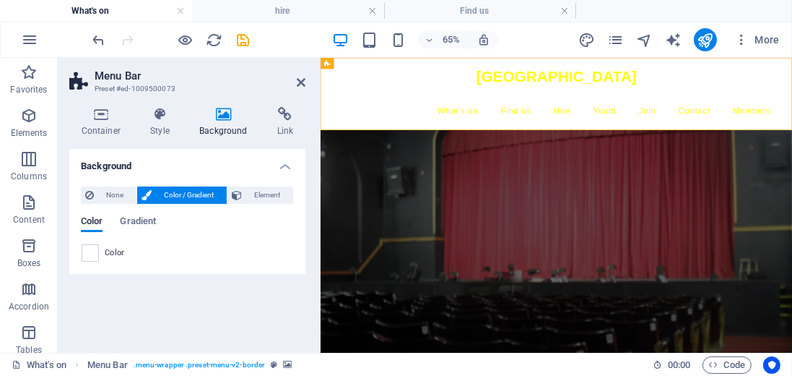
scroll to position [0, 0]
click at [303, 82] on icon at bounding box center [301, 83] width 9 height 12
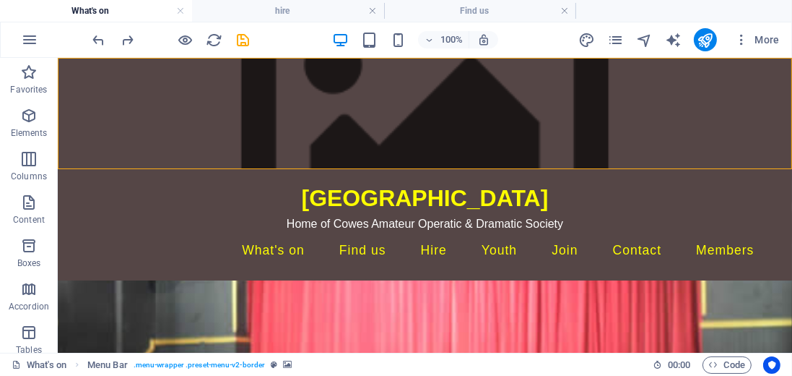
click at [300, 181] on html "Skip to main content Trinity Theatre Home of Cowes Amateur Operatic & Dramatic …" at bounding box center [424, 168] width 735 height 223
click at [647, 38] on icon "navigator" at bounding box center [644, 40] width 17 height 17
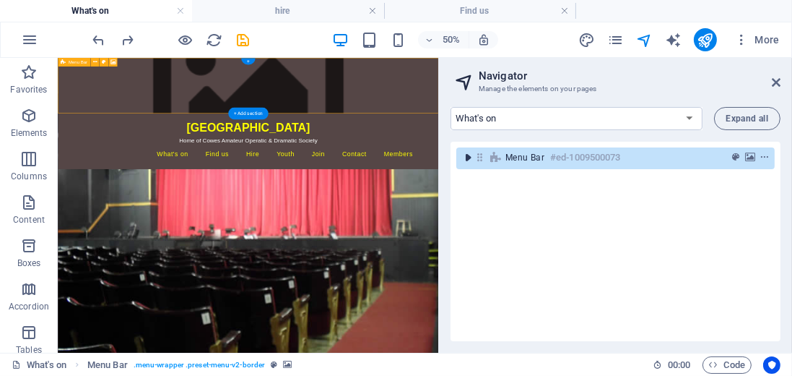
click at [466, 155] on icon "toggle-expand" at bounding box center [468, 157] width 14 height 14
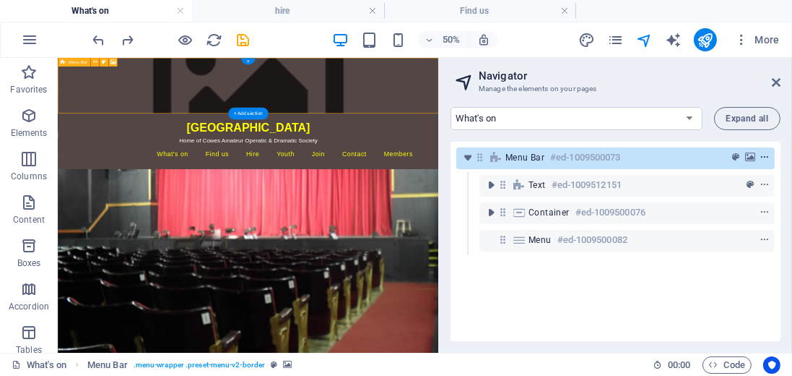
click at [763, 160] on icon "context-menu" at bounding box center [765, 157] width 10 height 10
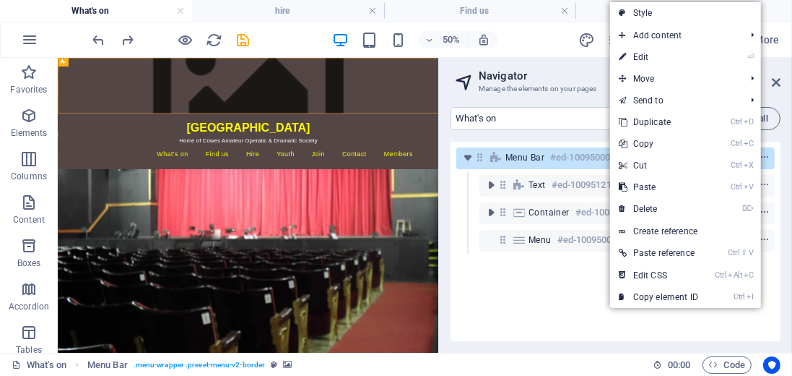
click at [652, 55] on link "⏎ Edit" at bounding box center [658, 57] width 97 height 22
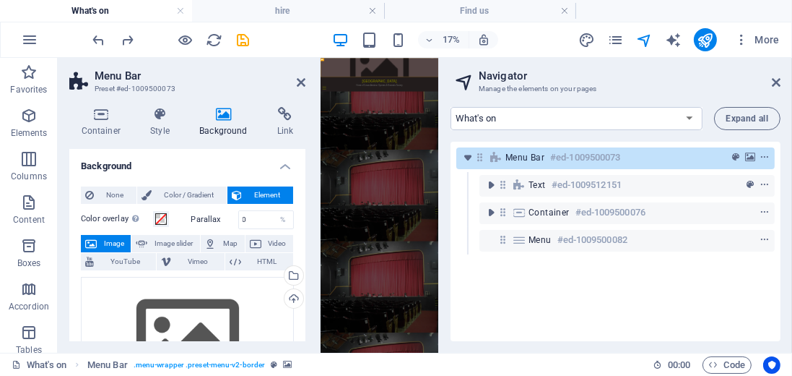
click at [116, 243] on span "Image" at bounding box center [113, 243] width 25 height 17
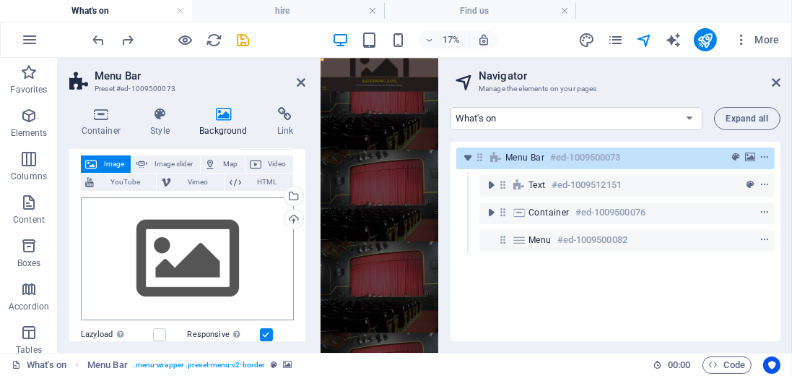
scroll to position [82, 0]
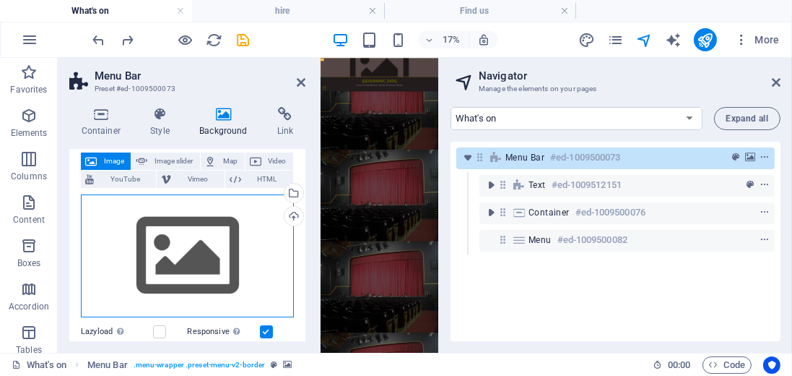
drag, startPoint x: 185, startPoint y: 263, endPoint x: 116, endPoint y: 249, distance: 70.1
click at [116, 249] on div "Drag files here, click to choose files or select files from Files or our free s…" at bounding box center [187, 255] width 213 height 123
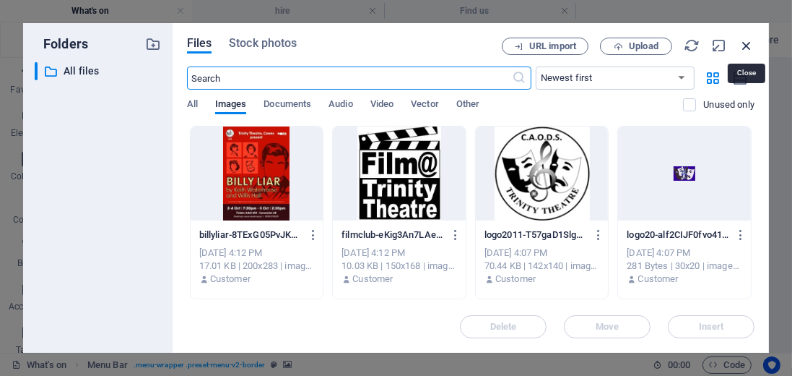
click at [746, 43] on icon "button" at bounding box center [747, 46] width 16 height 16
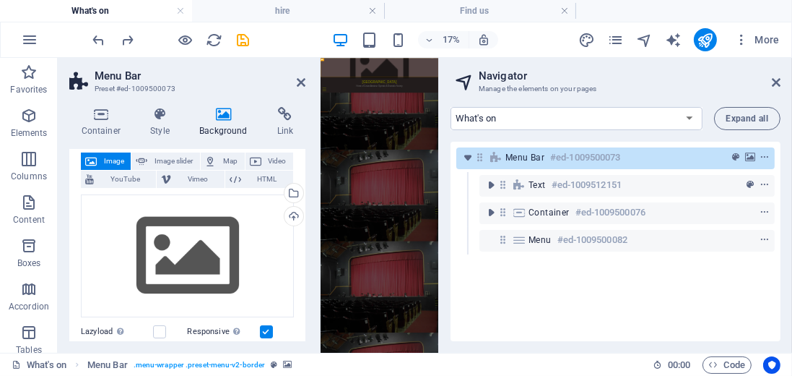
click at [225, 113] on icon at bounding box center [224, 114] width 72 height 14
click at [220, 116] on icon at bounding box center [224, 114] width 72 height 14
click at [114, 162] on span "Image" at bounding box center [113, 160] width 25 height 17
click at [266, 178] on span "HTML" at bounding box center [267, 178] width 43 height 17
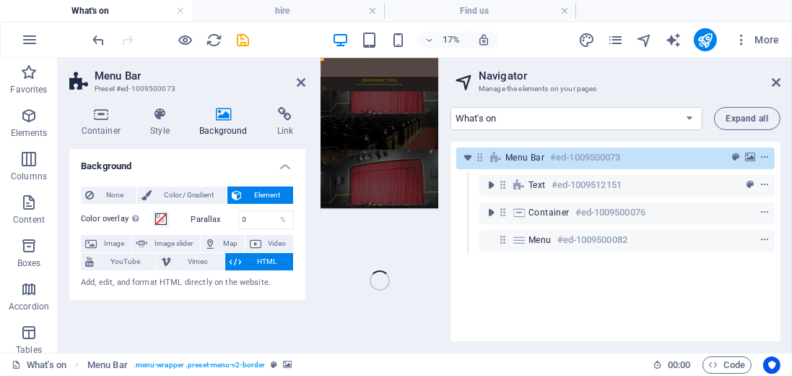
scroll to position [0, 0]
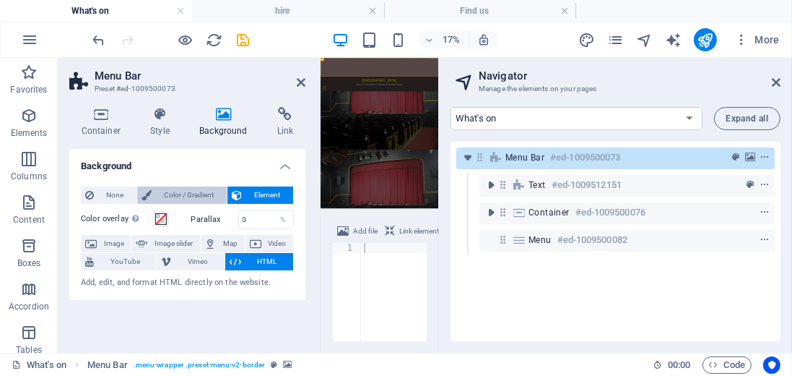
click at [183, 191] on span "Color / Gradient" at bounding box center [189, 194] width 66 height 17
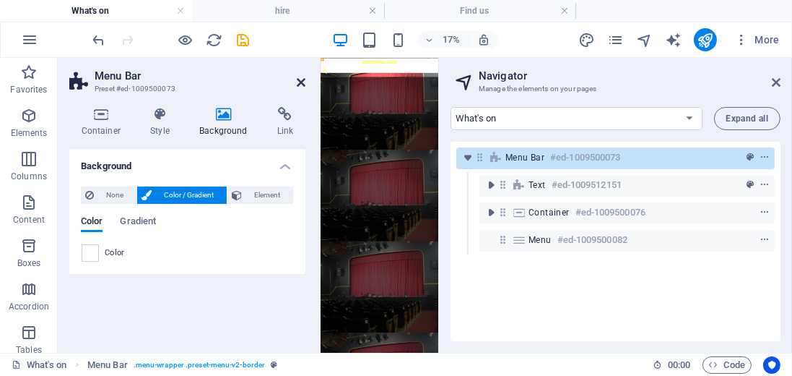
click at [301, 82] on icon at bounding box center [301, 83] width 9 height 12
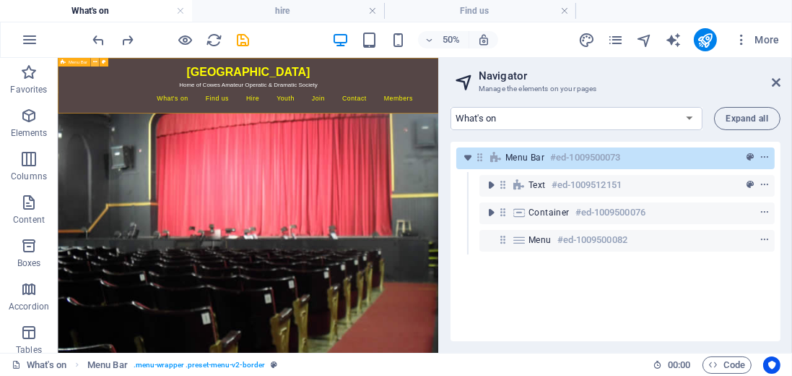
click at [96, 64] on icon at bounding box center [94, 63] width 4 height 8
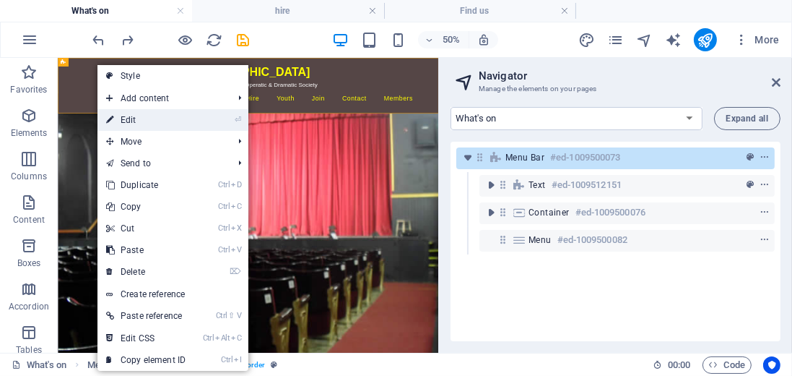
click at [125, 121] on link "⏎ Edit" at bounding box center [146, 120] width 97 height 22
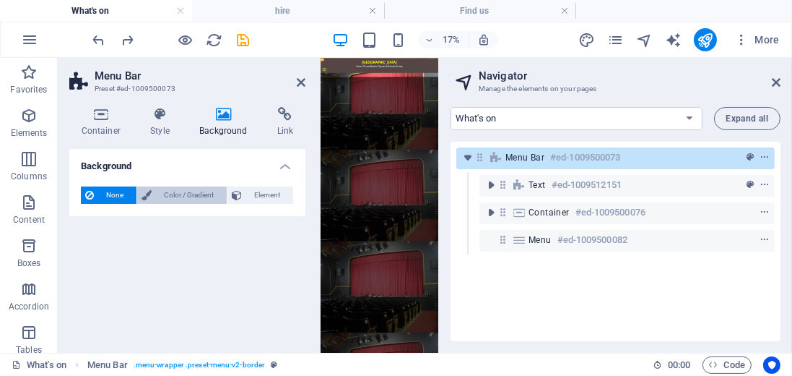
click at [193, 194] on span "Color / Gradient" at bounding box center [189, 194] width 66 height 17
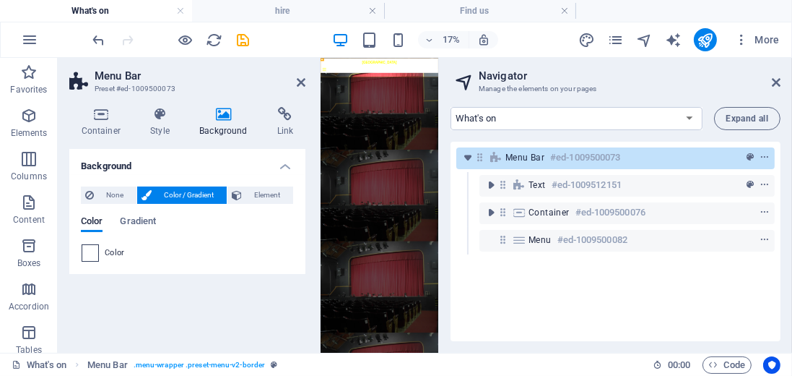
click at [91, 251] on span at bounding box center [90, 253] width 16 height 16
type input "#ffffff"
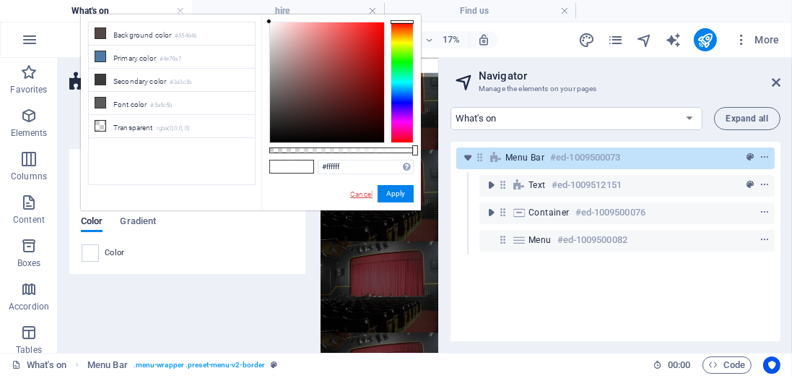
click at [362, 194] on link "Cancel" at bounding box center [361, 194] width 25 height 11
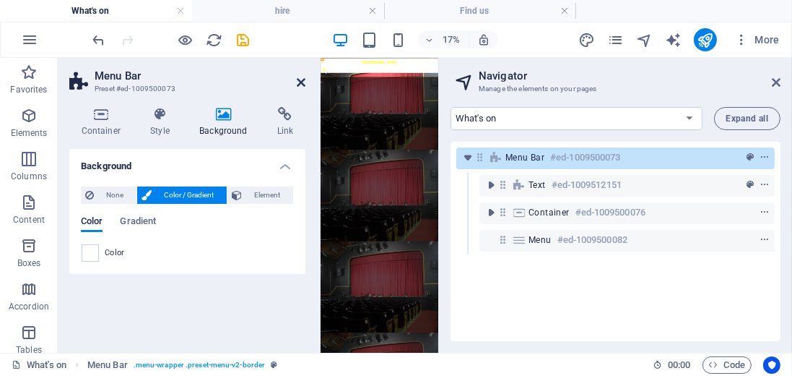
click at [301, 82] on icon at bounding box center [301, 83] width 9 height 12
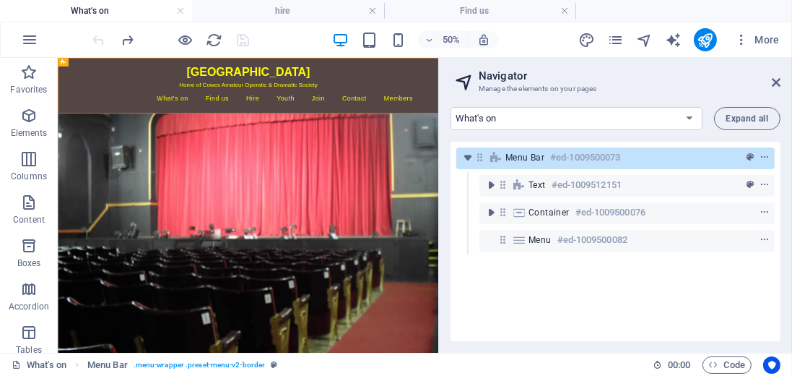
click at [509, 168] on html "Skip to main content Trinity Theatre Home of Cowes Amateur Operatic & Dramatic …" at bounding box center [437, 112] width 761 height 111
click at [246, 39] on icon "save" at bounding box center [244, 40] width 17 height 17
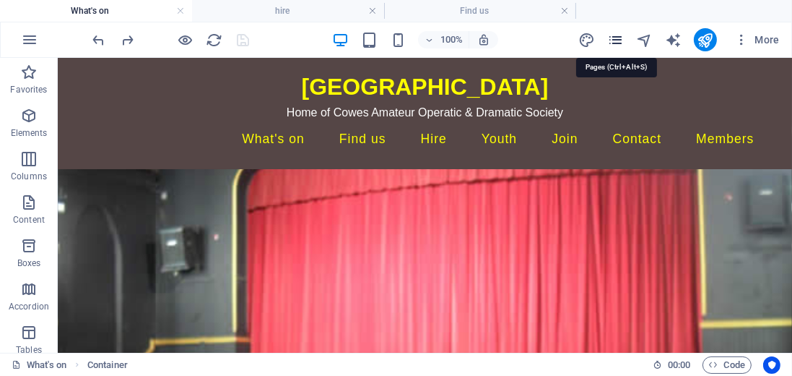
click at [613, 38] on icon "pages" at bounding box center [616, 40] width 17 height 17
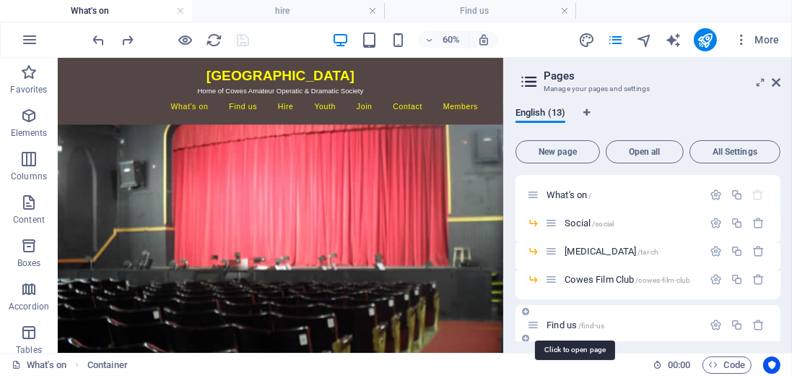
click at [576, 324] on span "Find us /find-us" at bounding box center [576, 324] width 58 height 11
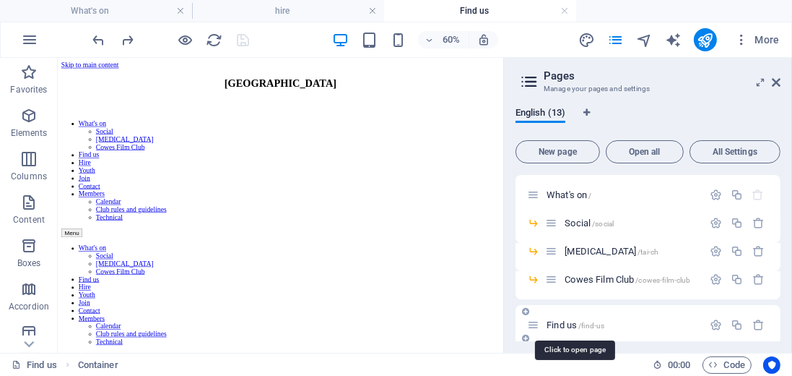
click at [576, 323] on span "Find us /find-us" at bounding box center [576, 324] width 58 height 11
click at [635, 320] on p "Find us /find-us" at bounding box center [623, 324] width 152 height 9
click at [582, 196] on span "What's on /" at bounding box center [569, 194] width 45 height 11
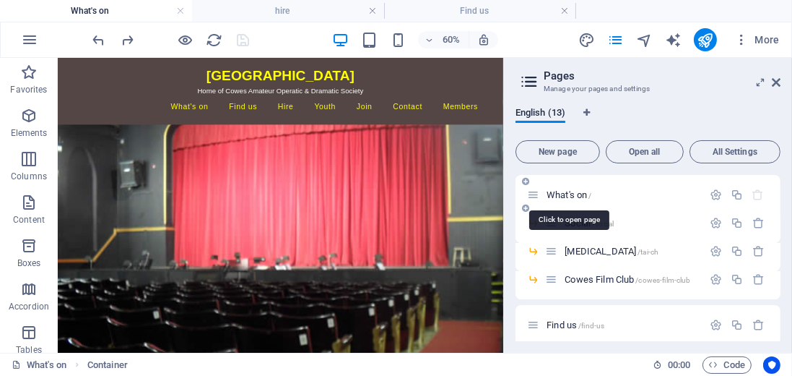
click at [562, 194] on span "What's on /" at bounding box center [569, 194] width 45 height 11
click at [708, 168] on html "Skip to main content Trinity Theatre Home of Cowes Amateur Operatic & Dramatic …" at bounding box center [429, 112] width 743 height 111
click at [472, 168] on html "Skip to main content Trinity Theatre Home of Cowes Amateur Operatic & Dramatic …" at bounding box center [429, 112] width 743 height 111
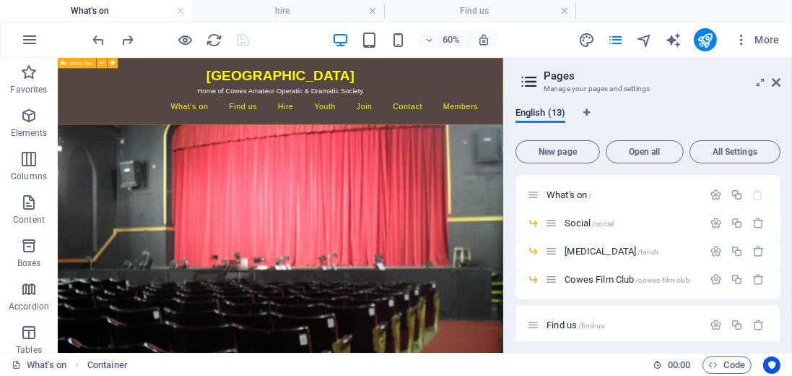
click at [77, 64] on span "Menu Bar" at bounding box center [81, 63] width 22 height 5
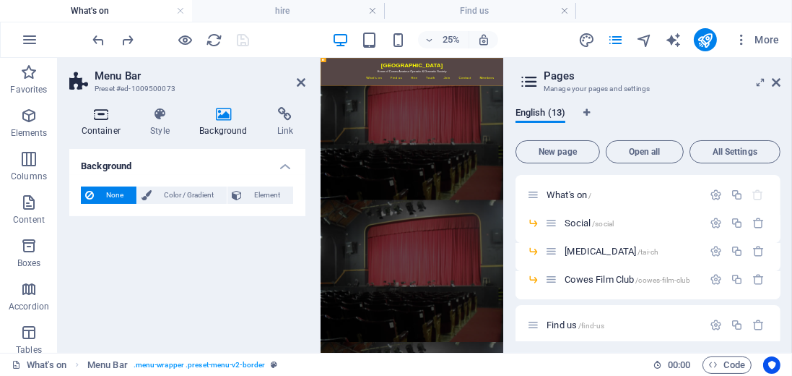
click at [96, 112] on icon at bounding box center [101, 114] width 64 height 14
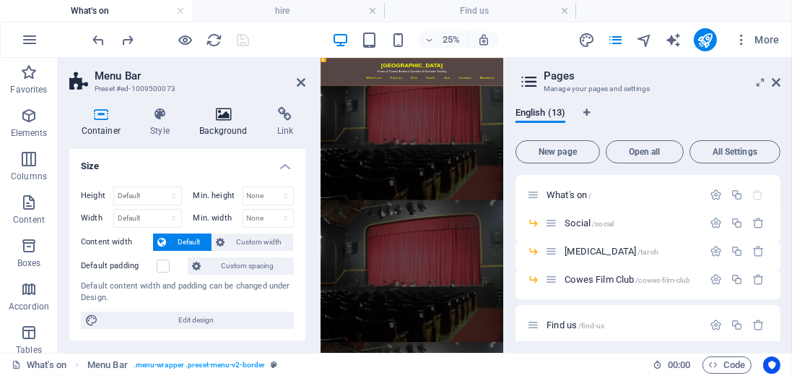
click at [225, 117] on icon at bounding box center [224, 114] width 72 height 14
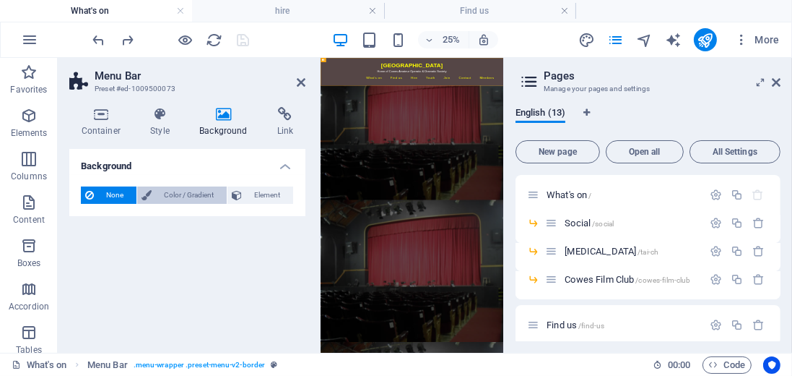
click at [183, 199] on span "Color / Gradient" at bounding box center [189, 194] width 66 height 17
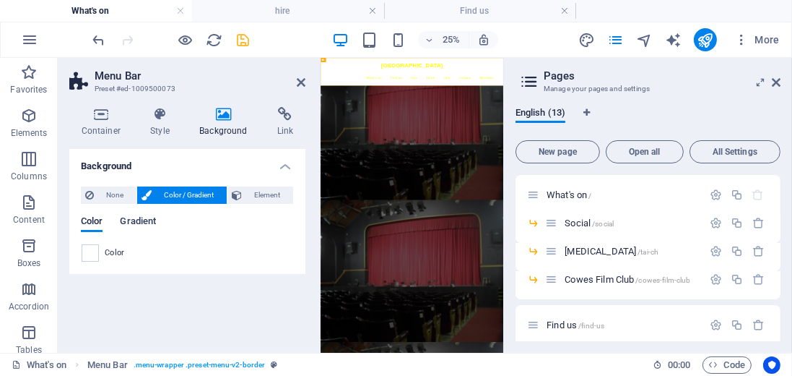
click at [141, 222] on span "Gradient" at bounding box center [138, 222] width 36 height 20
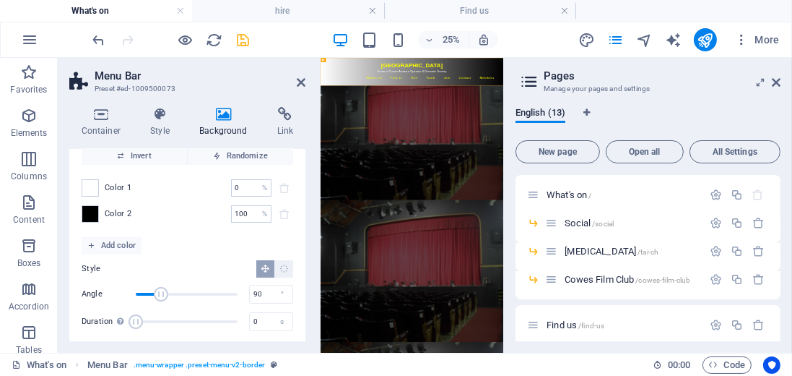
scroll to position [105, 0]
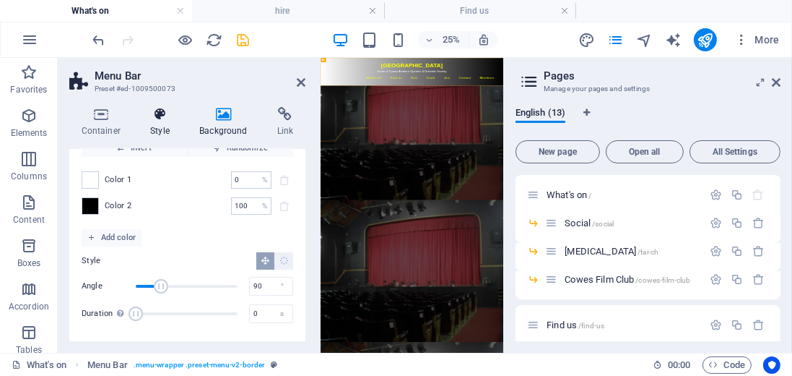
click at [160, 114] on icon at bounding box center [160, 114] width 43 height 14
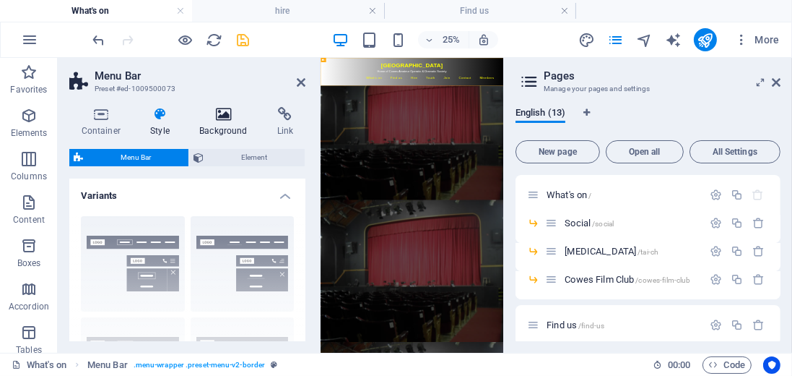
click at [221, 114] on icon at bounding box center [224, 114] width 72 height 14
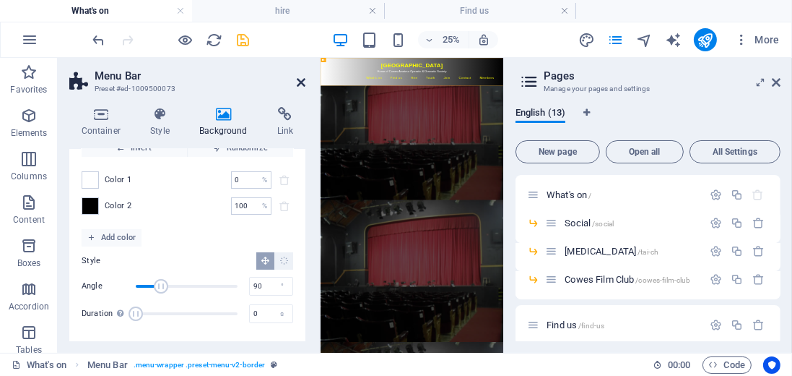
click at [301, 87] on icon at bounding box center [301, 83] width 9 height 12
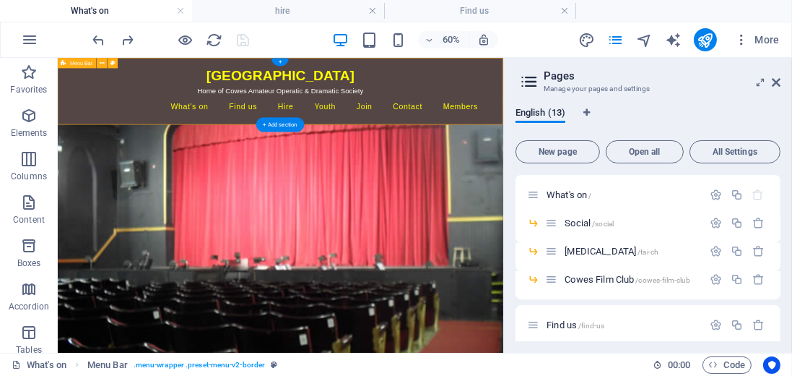
click at [781, 152] on div "Trinity Theatre Home of Cowes Amateur Operatic & Dramatic Society What's on Soc…" at bounding box center [429, 112] width 743 height 111
click at [101, 62] on icon at bounding box center [102, 63] width 5 height 9
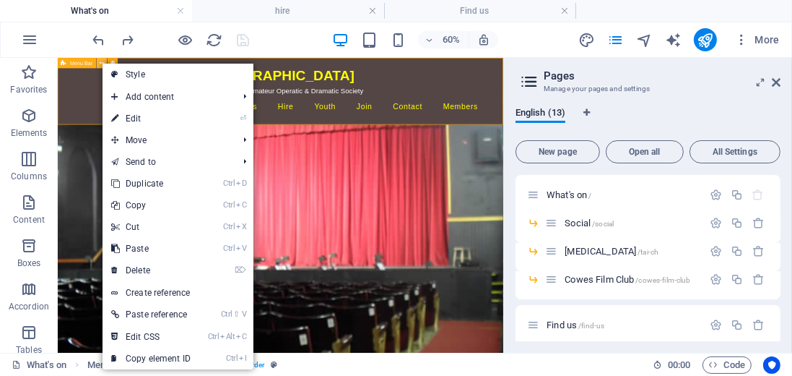
click at [101, 62] on icon at bounding box center [102, 63] width 5 height 9
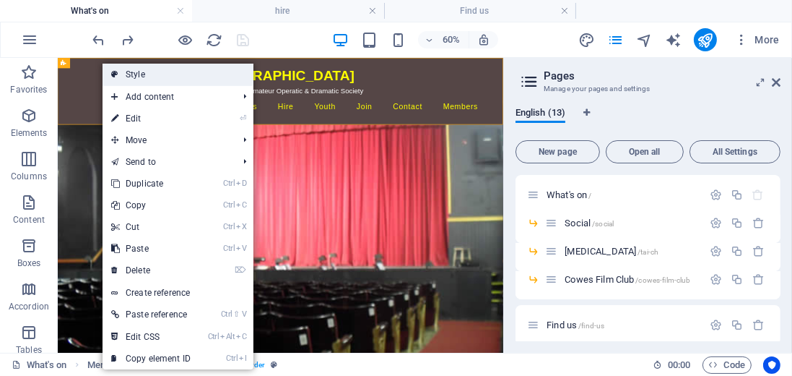
click at [151, 79] on link "Style" at bounding box center [178, 75] width 151 height 22
select select "rem"
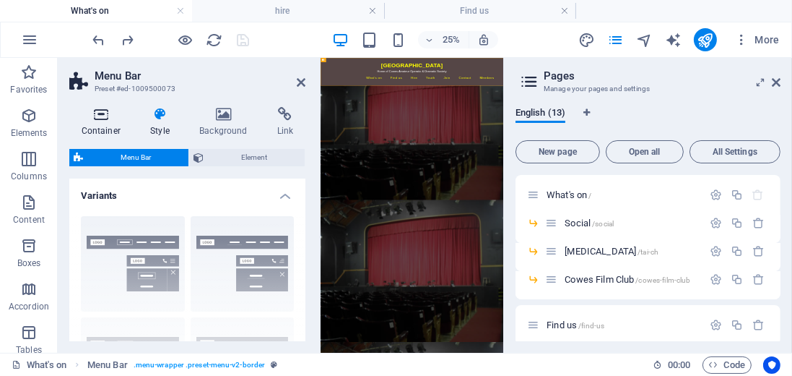
click at [102, 116] on icon at bounding box center [101, 114] width 64 height 14
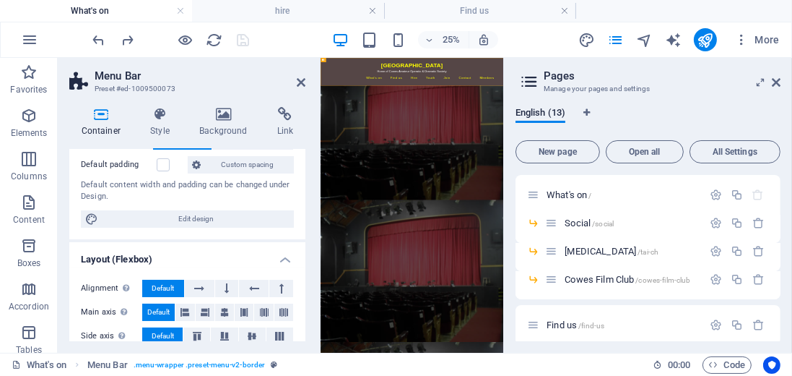
scroll to position [124, 0]
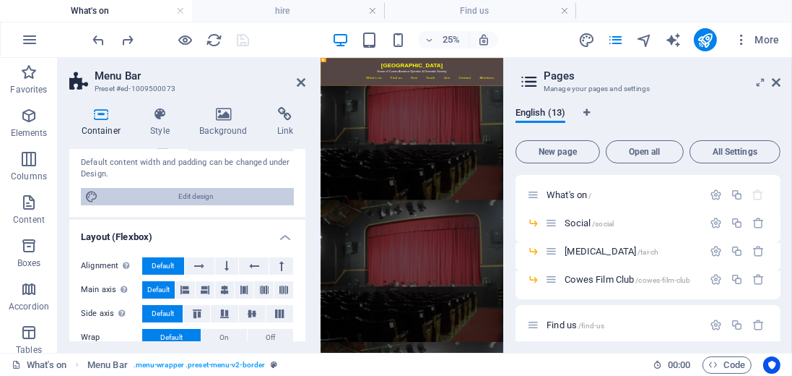
click at [108, 196] on span "Edit design" at bounding box center [196, 196] width 187 height 17
select select "rem"
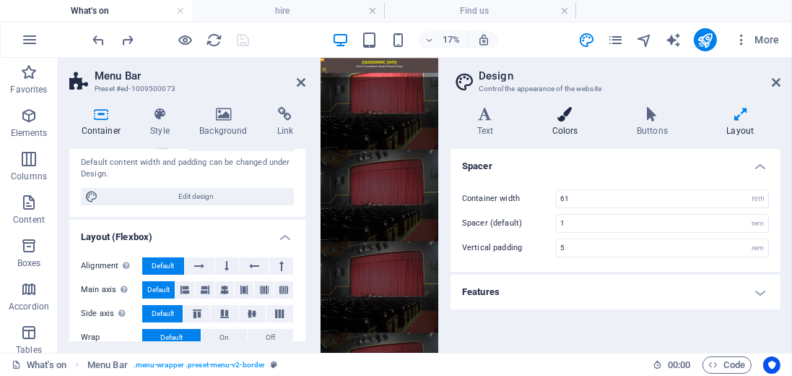
click at [565, 116] on icon at bounding box center [565, 114] width 79 height 14
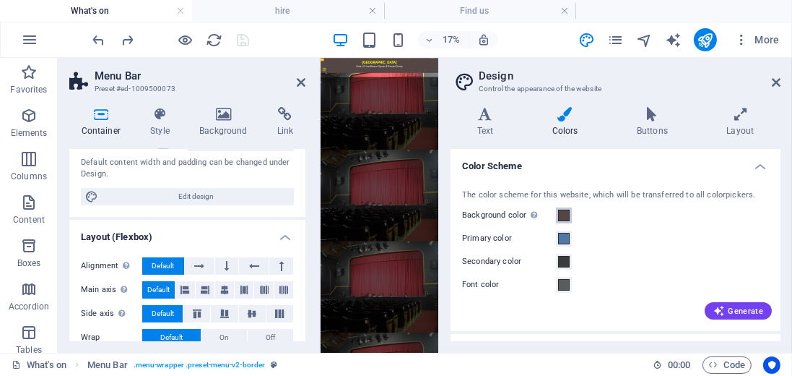
click at [564, 215] on span at bounding box center [564, 216] width 12 height 12
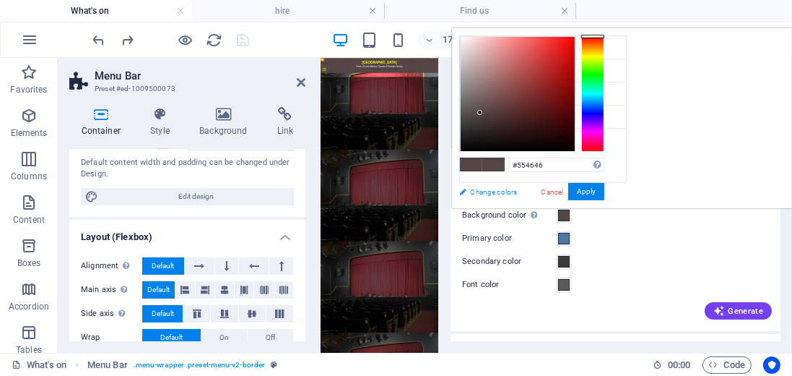
click at [486, 192] on link "Change colors" at bounding box center [536, 192] width 168 height 18
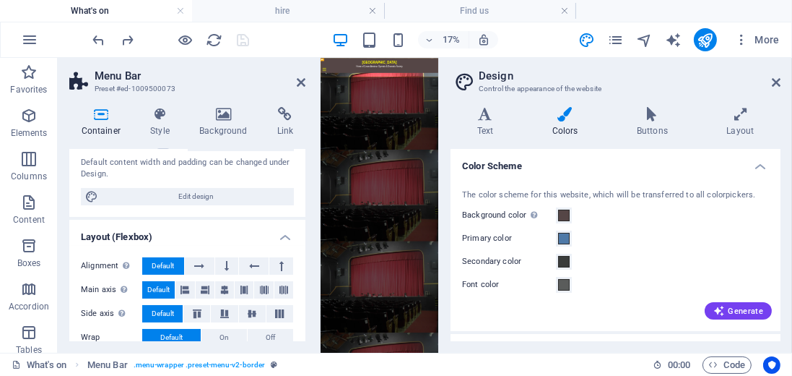
click at [571, 132] on h4 "Colors" at bounding box center [568, 122] width 85 height 30
click at [504, 215] on label "Background color Only visible if it is not covered by other backgrounds." at bounding box center [509, 215] width 94 height 17
click at [556, 215] on button "Background color Only visible if it is not covered by other backgrounds." at bounding box center [564, 215] width 16 height 16
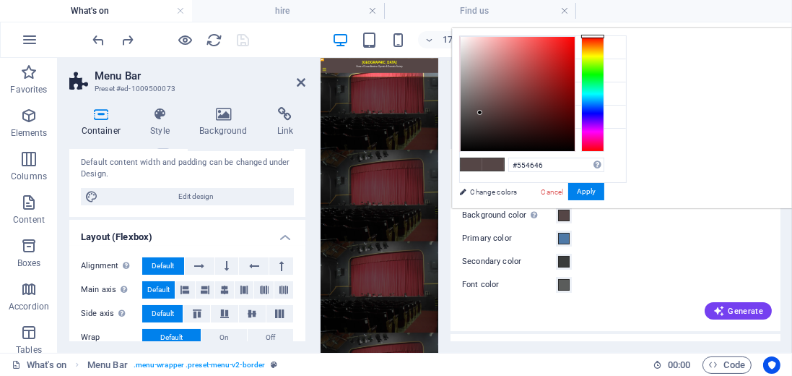
click at [643, 145] on html "Skip to main content Trinity Theatre Home of Cowes Amateur Operatic & Dramatic …" at bounding box center [672, 101] width 704 height 88
click at [566, 191] on link "Cancel" at bounding box center [552, 191] width 25 height 11
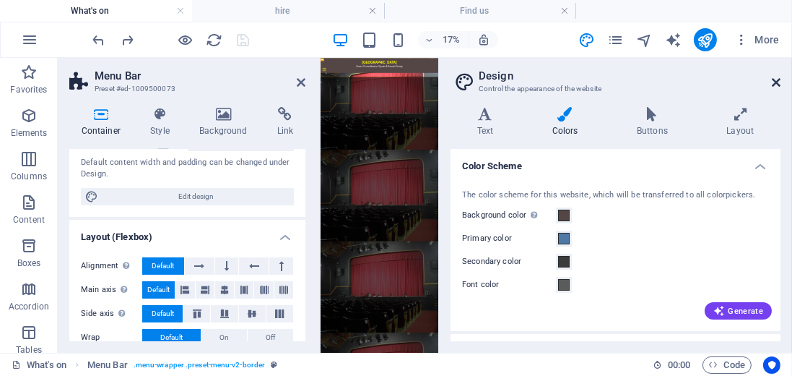
click at [776, 81] on icon at bounding box center [776, 83] width 9 height 12
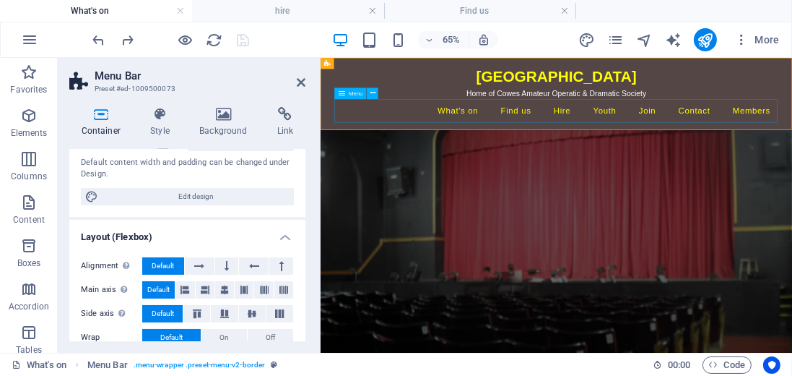
click at [537, 138] on nav "What's on Social [MEDICAL_DATA] Cowes Film Club Find us Hire Youth Join Contact…" at bounding box center [683, 139] width 682 height 36
click at [371, 92] on icon at bounding box center [373, 94] width 5 height 10
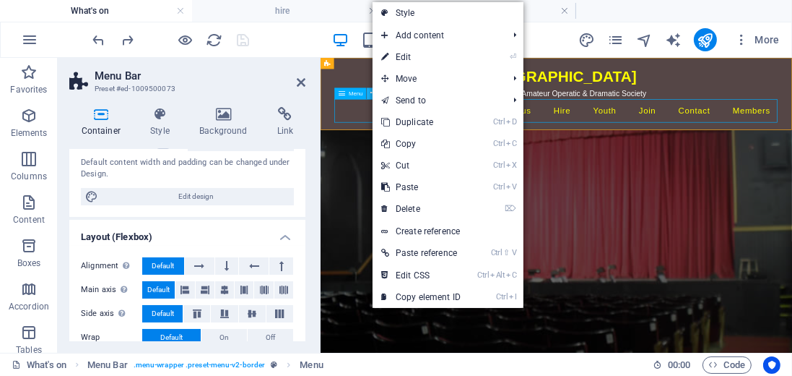
click at [371, 92] on icon at bounding box center [373, 94] width 5 height 10
click at [402, 56] on link "⏎ Edit" at bounding box center [421, 57] width 97 height 22
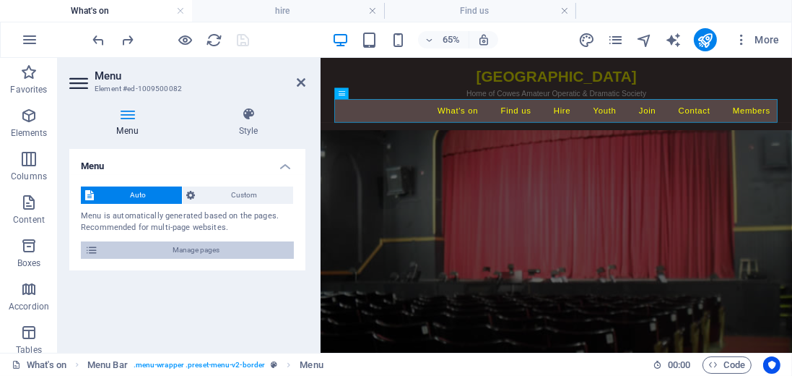
click at [100, 256] on button "Manage pages" at bounding box center [187, 249] width 213 height 17
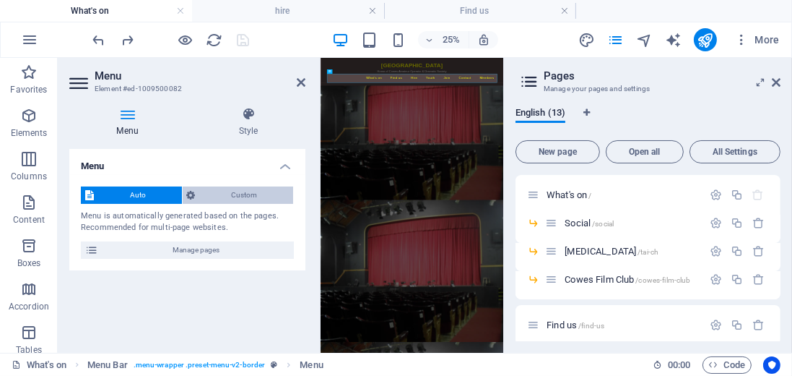
click at [238, 192] on span "Custom" at bounding box center [245, 194] width 90 height 17
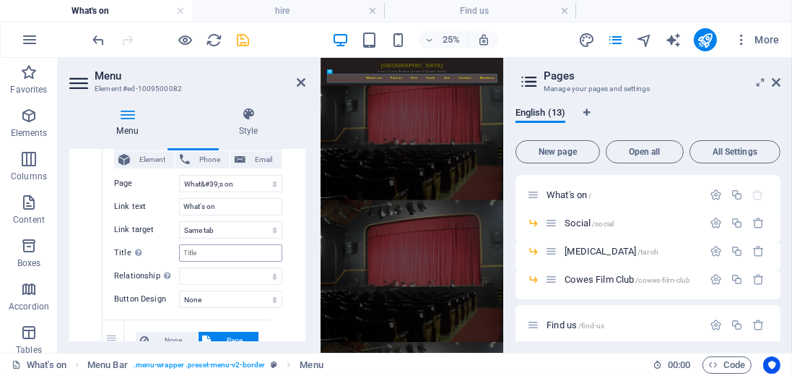
scroll to position [206, 0]
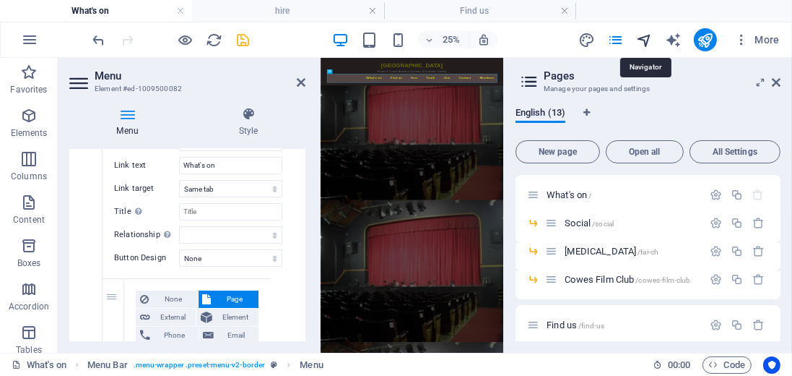
click at [649, 35] on icon "navigator" at bounding box center [644, 40] width 17 height 17
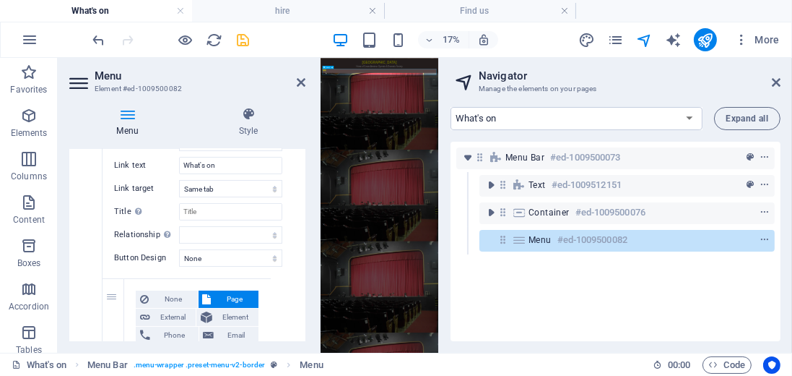
click at [553, 238] on div "Menu #ed-1009500082" at bounding box center [616, 239] width 174 height 17
click at [301, 79] on icon at bounding box center [301, 83] width 9 height 12
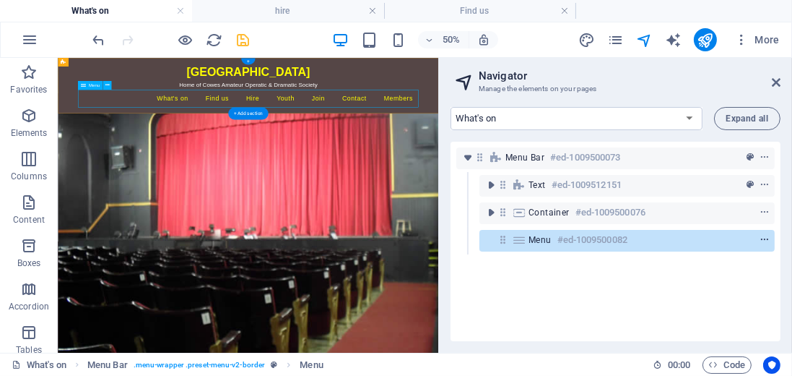
click at [763, 237] on icon "context-menu" at bounding box center [765, 240] width 10 height 10
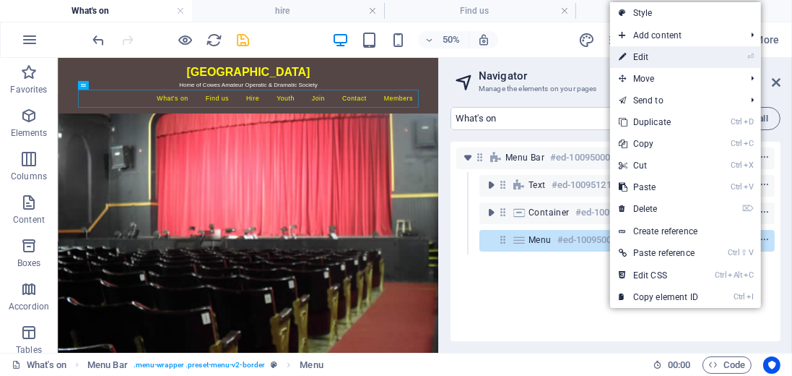
click at [681, 56] on link "⏎ Edit" at bounding box center [658, 57] width 97 height 22
select select
select select "1"
select select
select select "2"
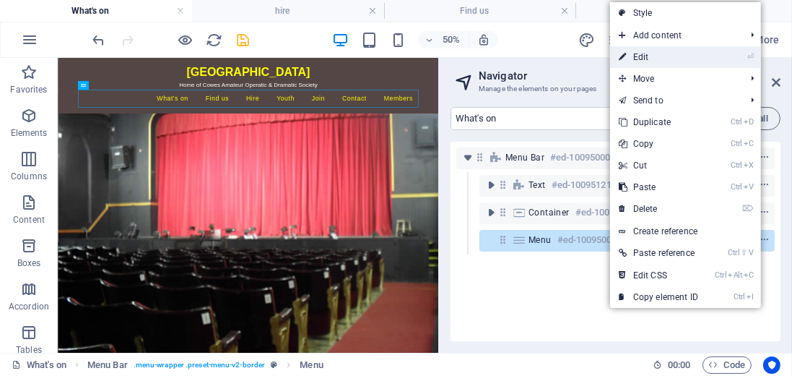
select select
select select "3"
select select
select select "4"
select select
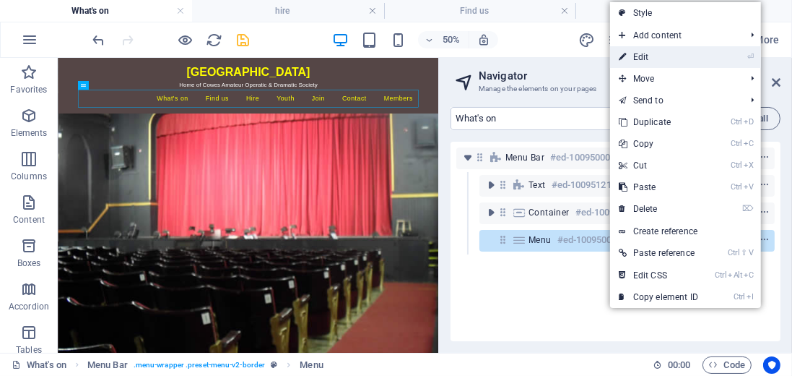
select select "5"
select select
select select "6"
select select
select select "7"
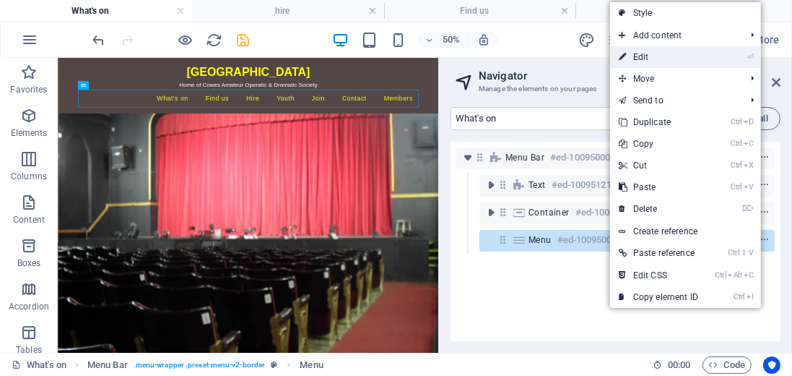
select select
select select "8"
select select
select select "9"
select select
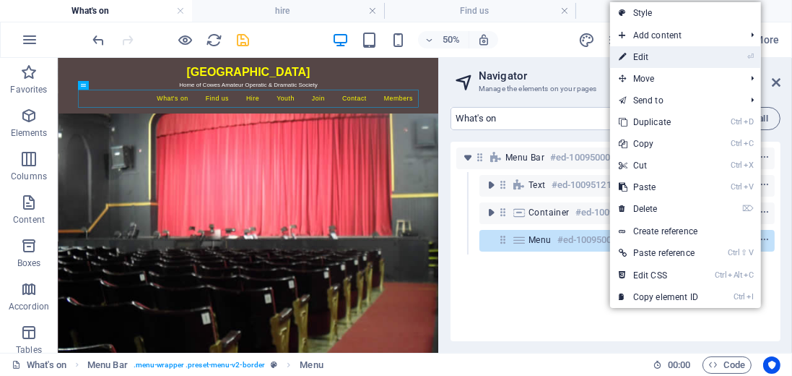
select select "10"
select select
select select "11"
select select
select select "12"
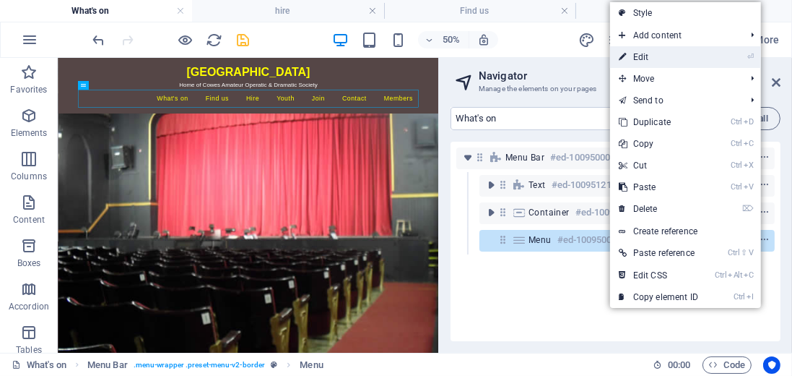
select select
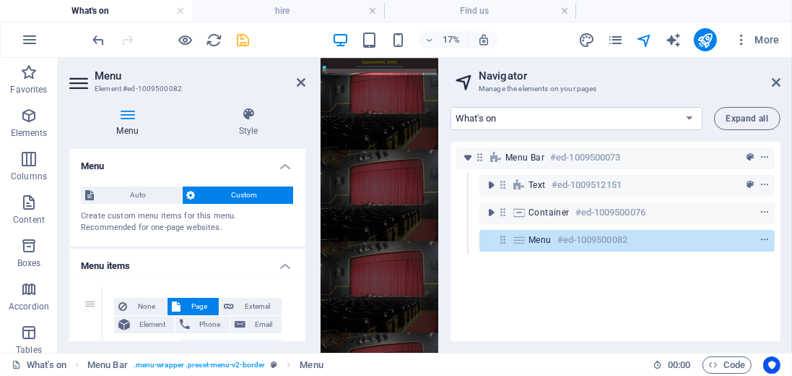
click at [124, 116] on icon at bounding box center [127, 114] width 116 height 14
click at [247, 112] on icon at bounding box center [248, 114] width 114 height 14
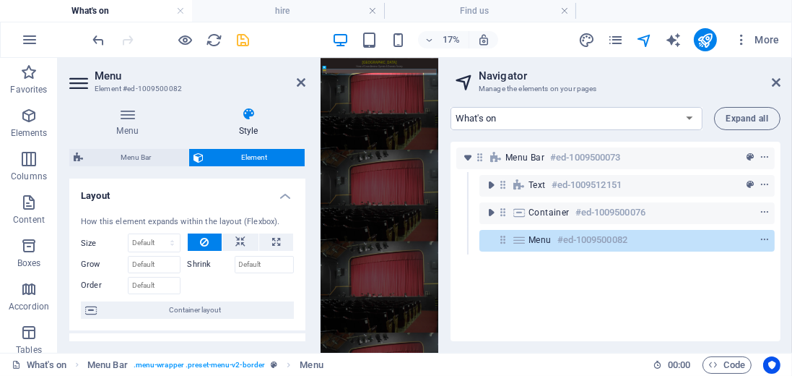
click at [247, 112] on icon at bounding box center [248, 114] width 114 height 14
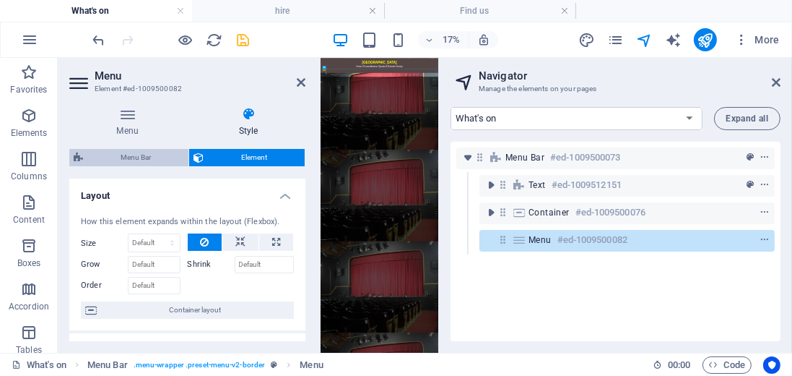
click at [146, 160] on span "Menu Bar" at bounding box center [135, 157] width 97 height 17
select select "rem"
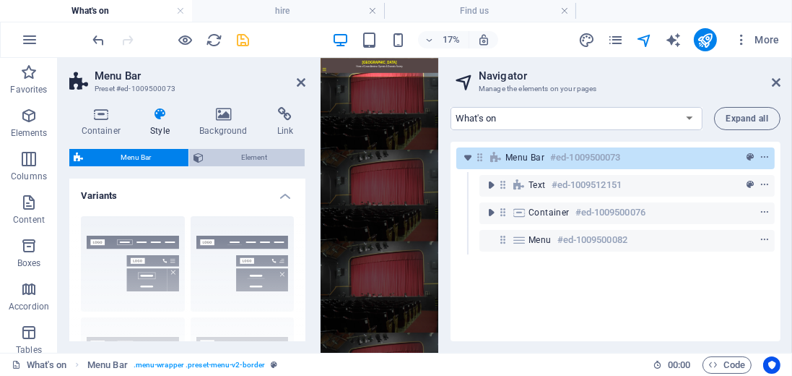
click at [235, 155] on span "Element" at bounding box center [254, 157] width 92 height 17
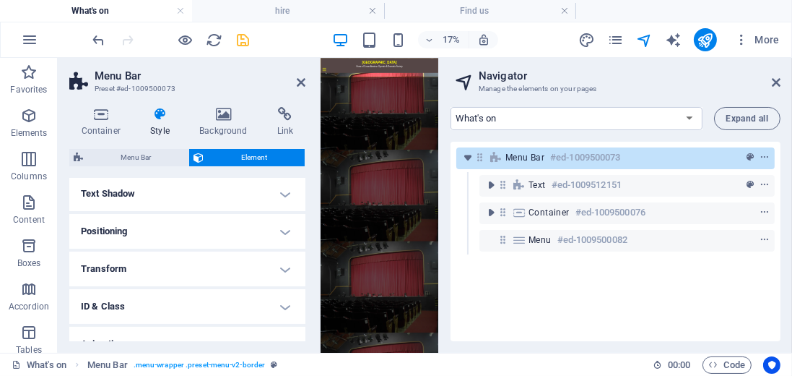
scroll to position [293, 0]
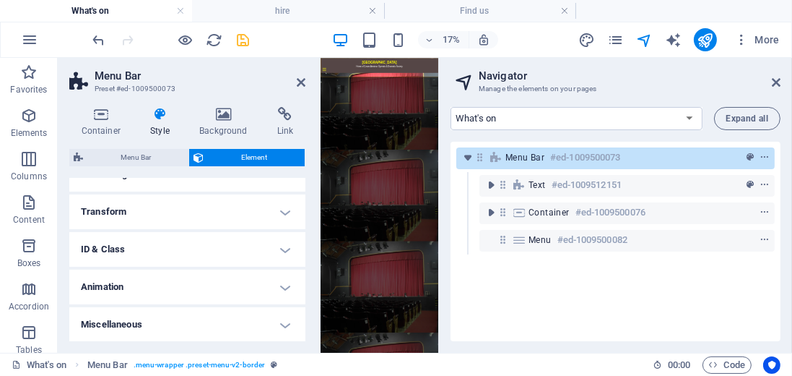
click at [282, 214] on h4 "Transform" at bounding box center [187, 211] width 236 height 35
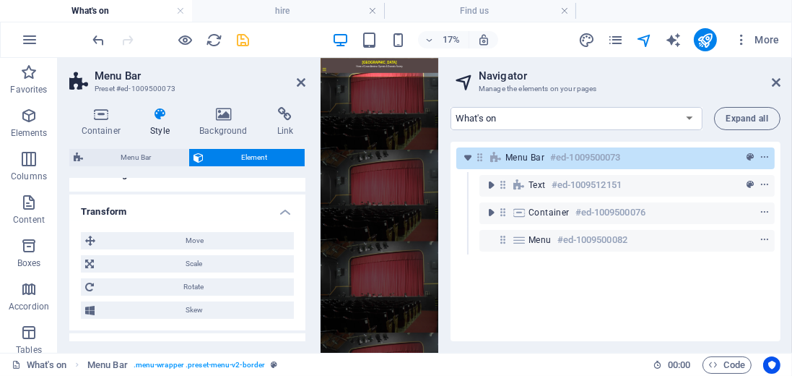
click at [282, 212] on h4 "Transform" at bounding box center [187, 207] width 236 height 26
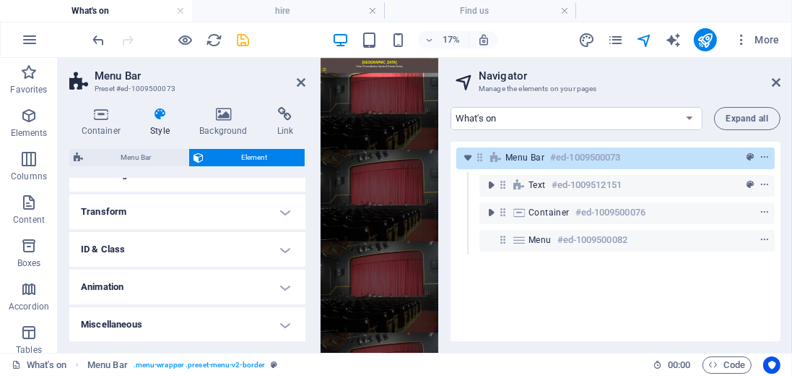
click at [282, 247] on h4 "ID & Class" at bounding box center [187, 249] width 236 height 35
click at [282, 249] on h4 "ID & Class" at bounding box center [187, 245] width 236 height 26
click at [285, 287] on h4 "Animation" at bounding box center [187, 286] width 236 height 35
click at [285, 287] on h4 "Animation" at bounding box center [187, 282] width 236 height 26
click at [285, 324] on h4 "Miscellaneous" at bounding box center [187, 324] width 236 height 35
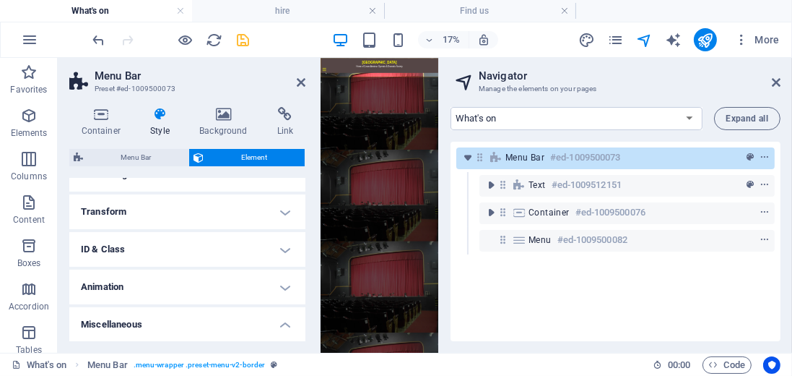
click at [282, 323] on h4 "Miscellaneous" at bounding box center [187, 320] width 236 height 26
click at [284, 324] on h4 "Miscellaneous" at bounding box center [187, 324] width 236 height 35
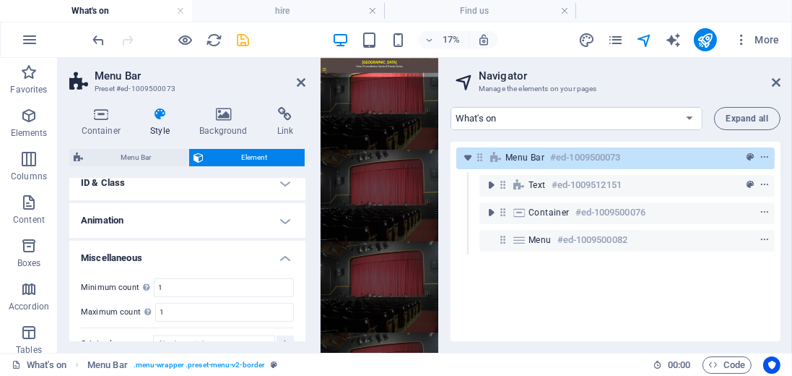
scroll to position [381, 0]
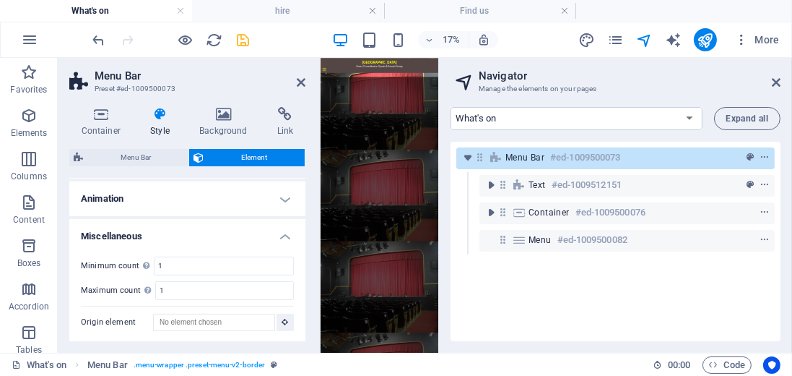
click at [282, 235] on h4 "Miscellaneous" at bounding box center [187, 232] width 236 height 26
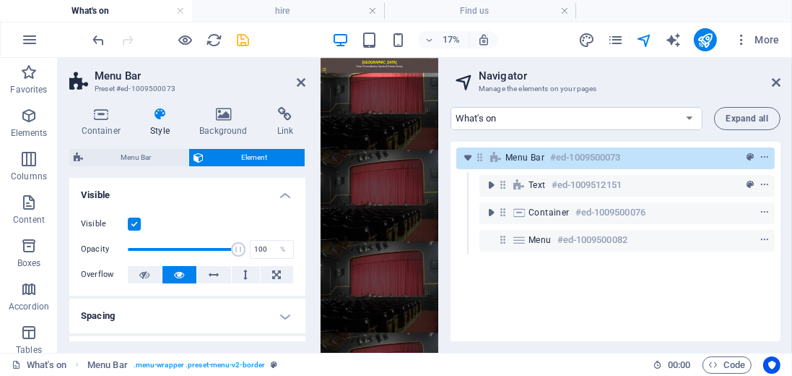
scroll to position [0, 0]
click at [131, 156] on span "Menu Bar" at bounding box center [135, 157] width 97 height 17
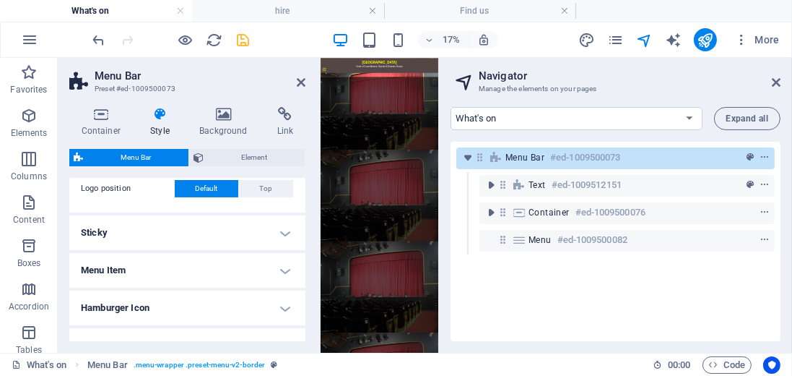
scroll to position [371, 0]
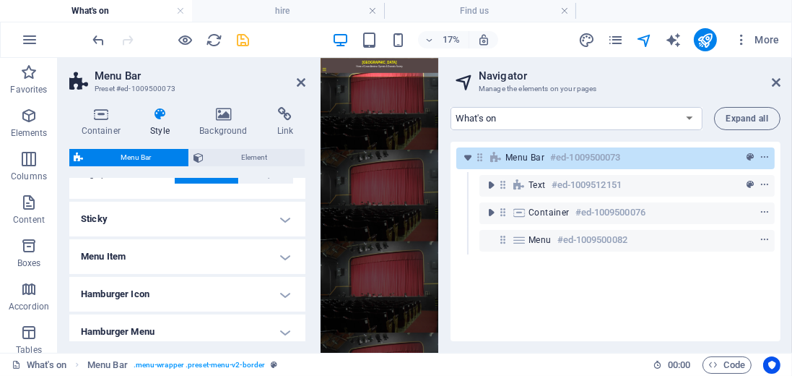
click at [280, 256] on h4 "Menu Item" at bounding box center [187, 256] width 236 height 35
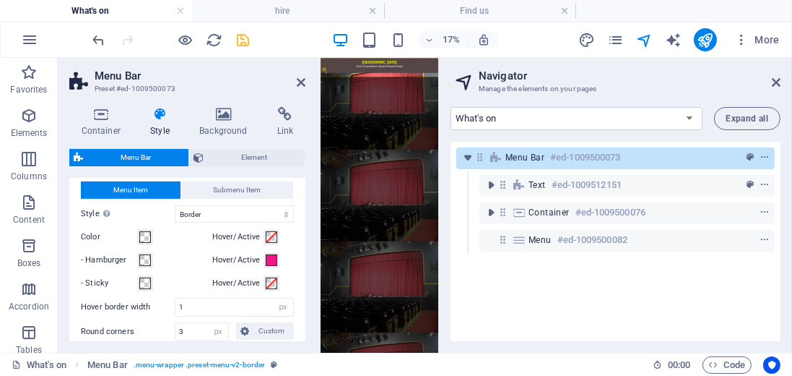
scroll to position [495, 0]
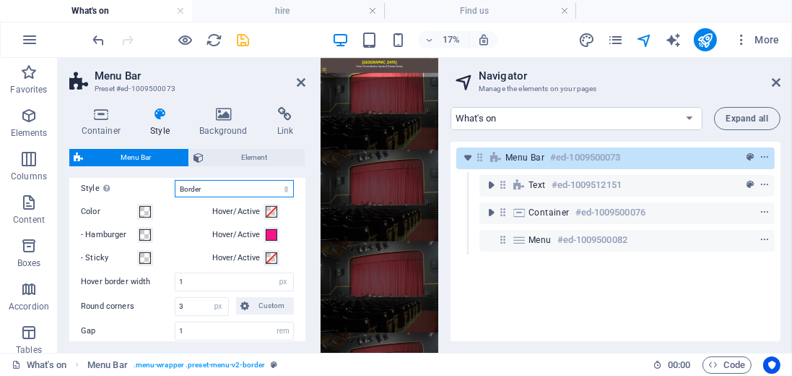
click at [209, 189] on select "Plain Text color Box: Fade Box: Flip vertical Box: Flip horizontal Box: Slide d…" at bounding box center [234, 188] width 119 height 17
click at [235, 210] on label "Hover/Active" at bounding box center [238, 211] width 52 height 17
click at [264, 210] on button "Hover/Active" at bounding box center [272, 212] width 16 height 16
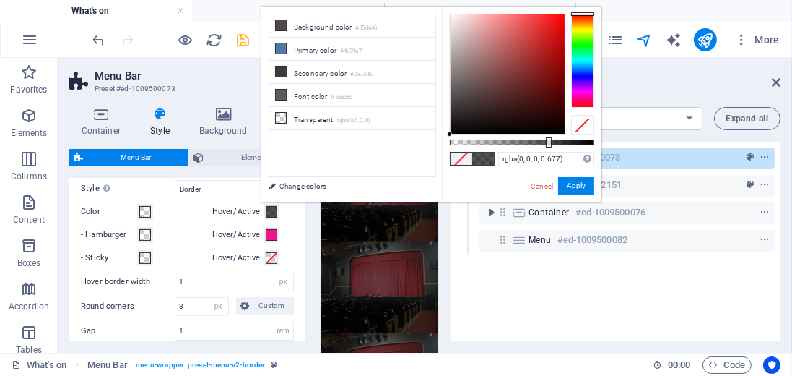
click at [548, 143] on div at bounding box center [522, 142] width 144 height 6
type input "rgba(0, 0, 0, 0.402)"
drag, startPoint x: 548, startPoint y: 143, endPoint x: 508, endPoint y: 144, distance: 39.7
click at [508, 144] on div at bounding box center [509, 142] width 6 height 10
click at [574, 186] on button "Apply" at bounding box center [576, 185] width 36 height 17
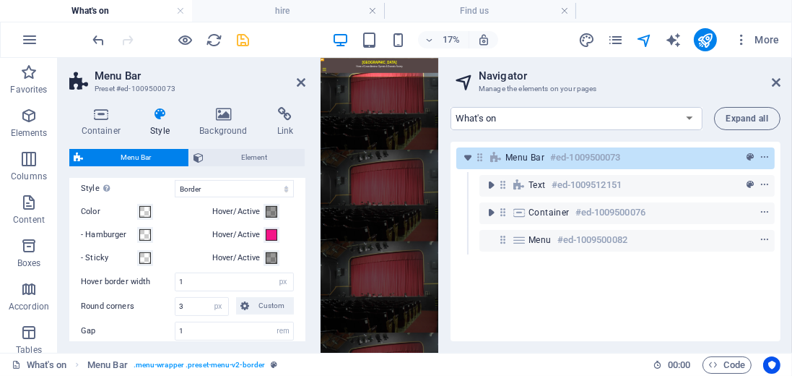
click at [144, 189] on label "Style Switch to preview mode and move the mouse over menu items to test the eff…" at bounding box center [128, 188] width 94 height 17
click at [175, 189] on select "Plain Text color Box: Fade Box: Flip vertical Box: Flip horizontal Box: Slide d…" at bounding box center [234, 188] width 119 height 17
click at [143, 187] on label "Style Switch to preview mode and move the mouse over menu items to test the eff…" at bounding box center [128, 188] width 94 height 17
click at [175, 187] on select "Plain Text color Box: Fade Box: Flip vertical Box: Flip horizontal Box: Slide d…" at bounding box center [234, 188] width 119 height 17
click at [282, 186] on select "Plain Text color Box: Fade Box: Flip vertical Box: Flip horizontal Box: Slide d…" at bounding box center [234, 188] width 119 height 17
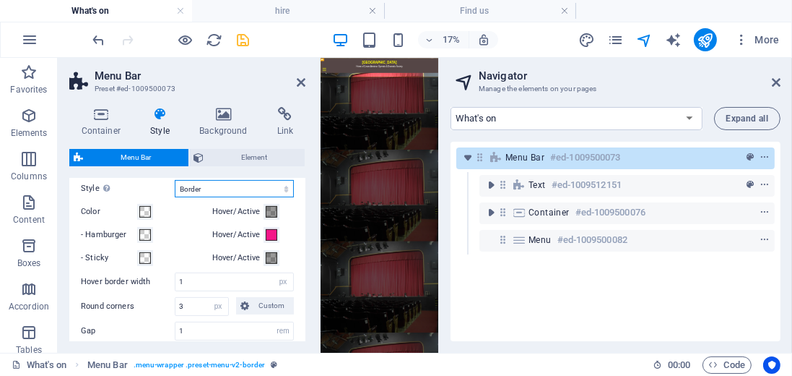
select select "hover_text_color"
click at [175, 180] on select "Plain Text color Box: Fade Box: Flip vertical Box: Flip horizontal Box: Slide d…" at bounding box center [234, 188] width 119 height 17
click at [151, 233] on button "- Hamburger" at bounding box center [145, 235] width 16 height 16
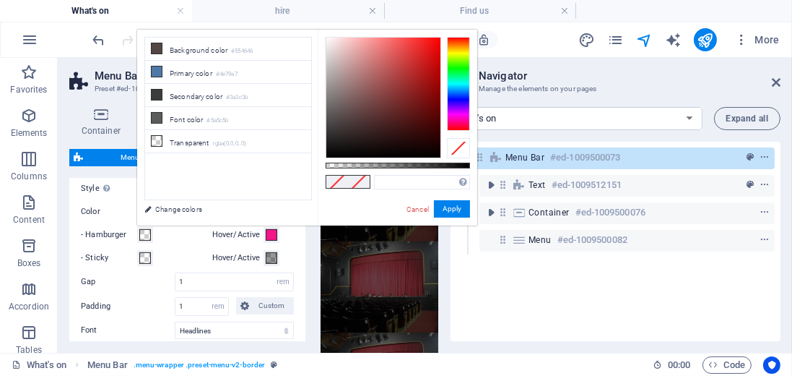
click at [151, 233] on button "- Hamburger" at bounding box center [145, 235] width 16 height 16
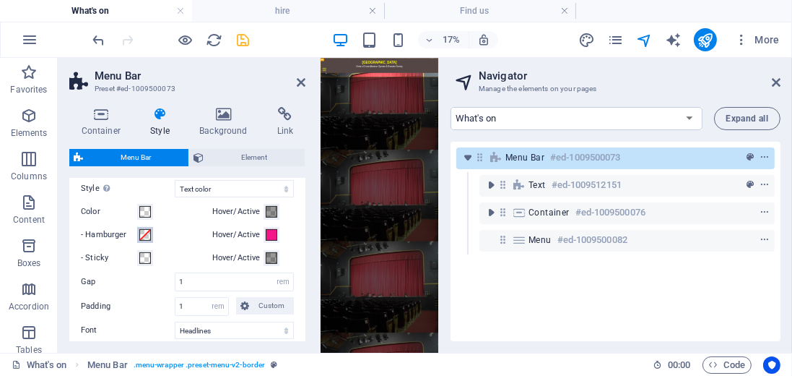
click at [152, 233] on button "- Hamburger" at bounding box center [145, 235] width 16 height 16
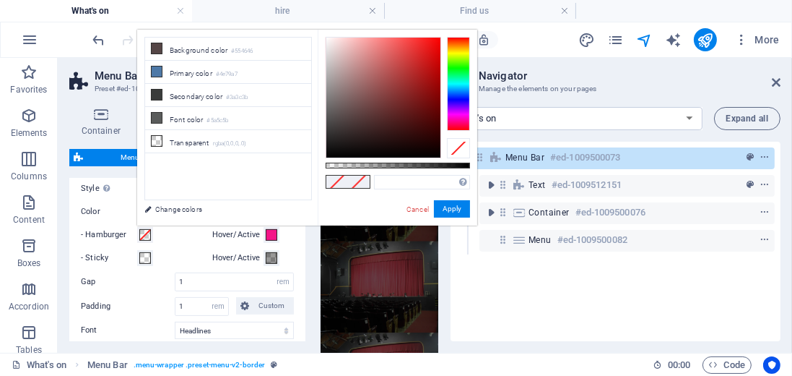
click at [152, 233] on button "- Hamburger" at bounding box center [145, 235] width 16 height 16
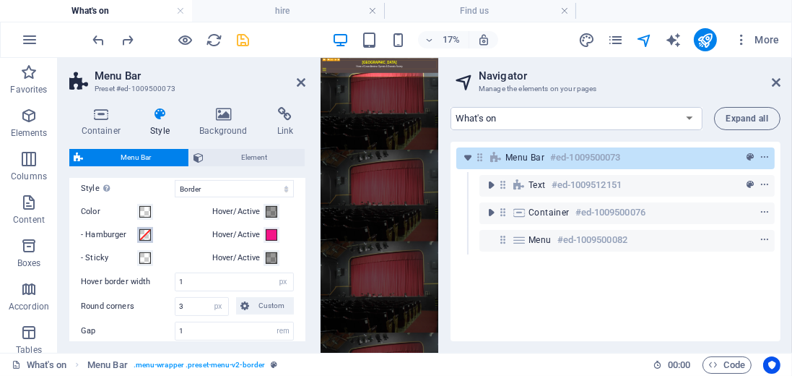
select select "hover_text_color"
click at [267, 210] on span at bounding box center [272, 212] width 12 height 12
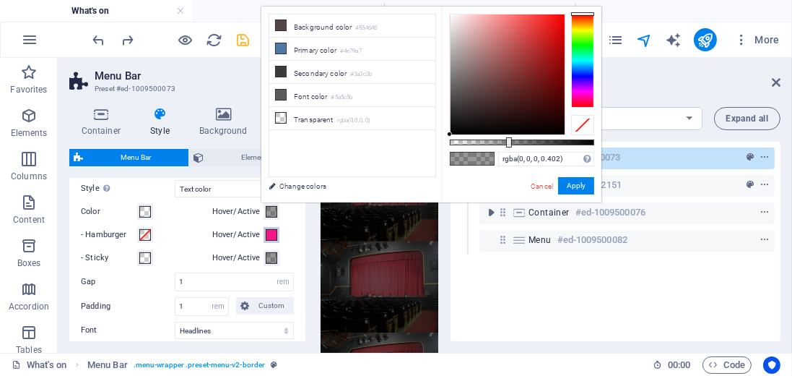
click at [267, 234] on span at bounding box center [272, 235] width 12 height 12
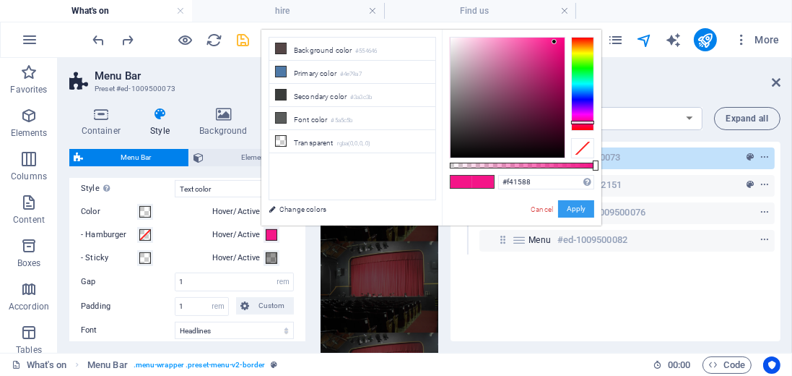
click at [578, 212] on button "Apply" at bounding box center [576, 208] width 36 height 17
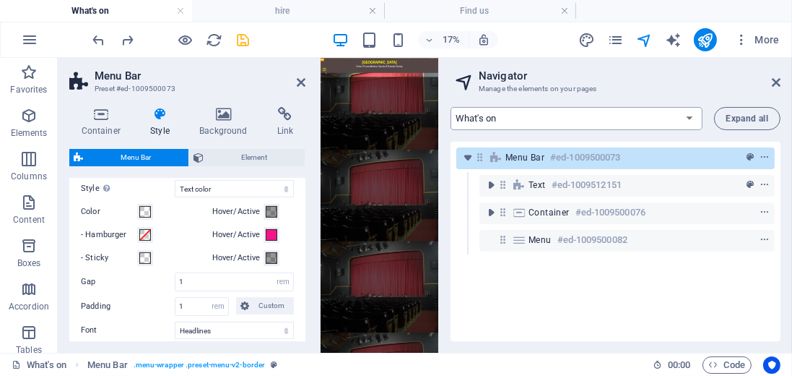
click at [483, 119] on select "What's on Find us Hire Youth Join Contact Members" at bounding box center [577, 118] width 252 height 23
click at [621, 38] on icon "pages" at bounding box center [616, 40] width 17 height 17
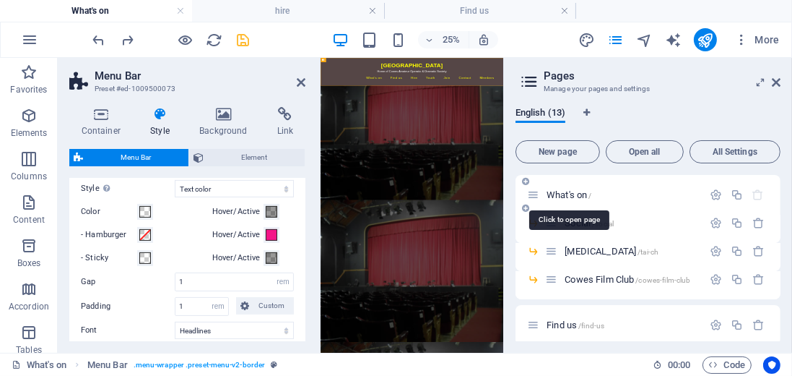
click at [574, 192] on span "What's on /" at bounding box center [569, 194] width 45 height 11
click at [776, 79] on icon at bounding box center [776, 83] width 9 height 12
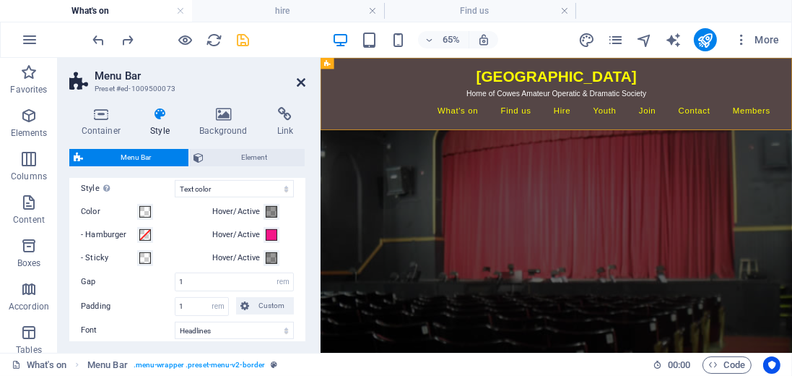
click at [300, 84] on icon at bounding box center [301, 83] width 9 height 12
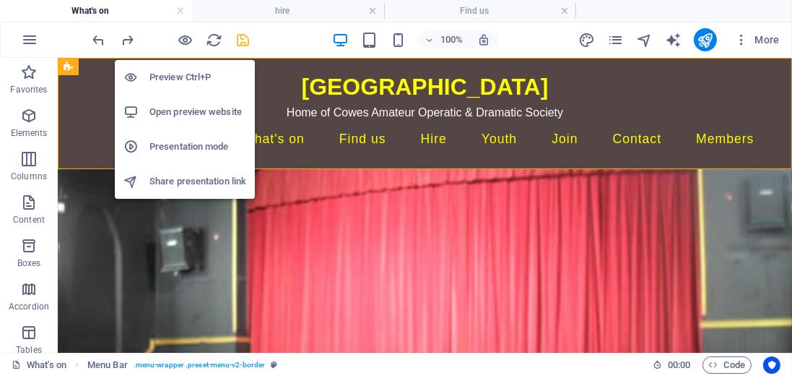
click at [172, 79] on h6 "Preview Ctrl+P" at bounding box center [198, 77] width 97 height 17
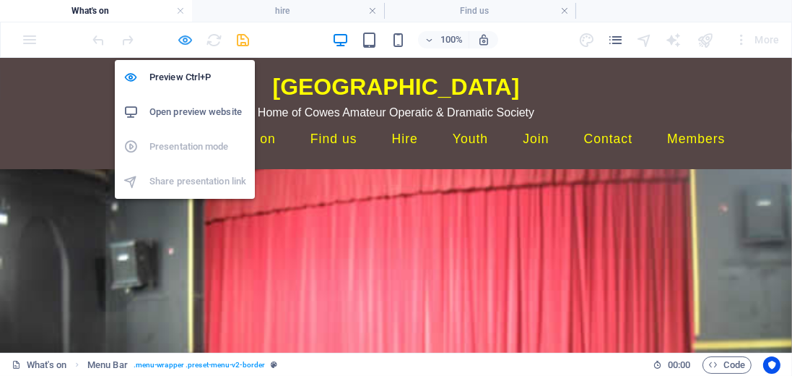
click at [186, 39] on icon "button" at bounding box center [186, 40] width 17 height 17
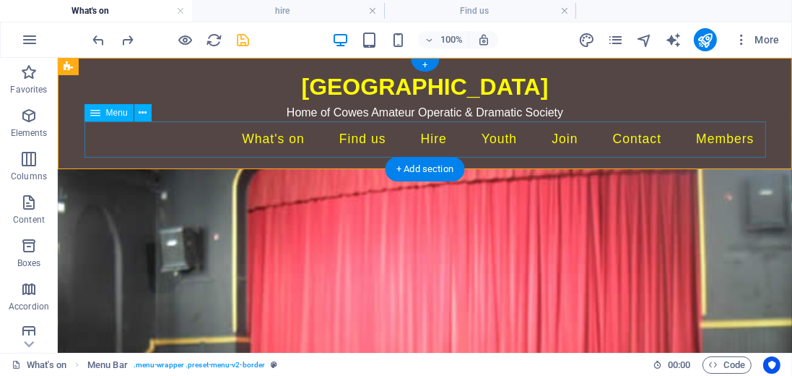
click at [288, 140] on nav "What's on Social [MEDICAL_DATA] Cowes Film Club Find us Hire Youth Join Contact…" at bounding box center [425, 139] width 682 height 36
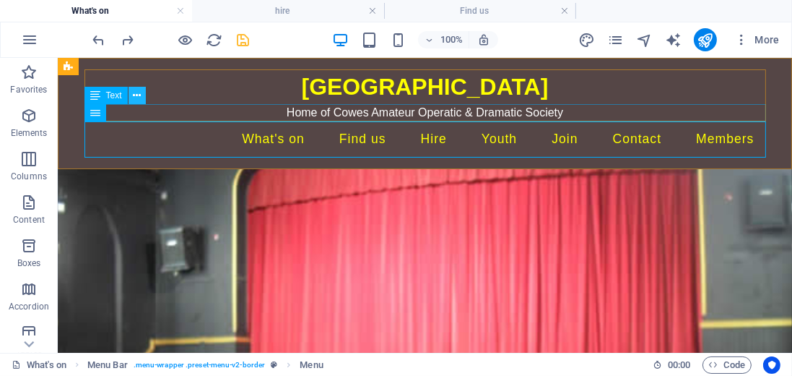
click at [141, 98] on button at bounding box center [137, 95] width 17 height 17
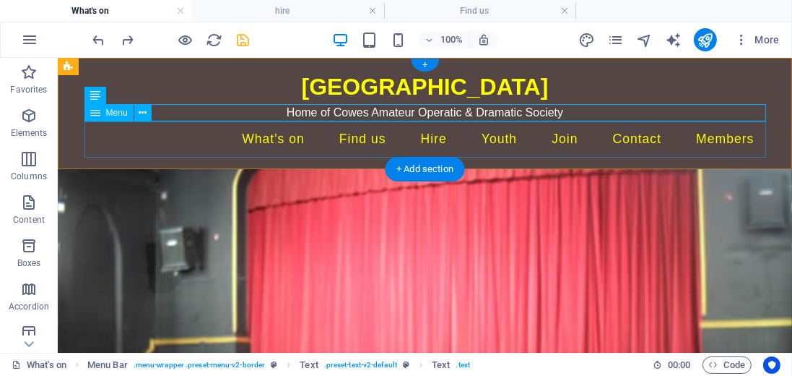
click at [282, 142] on nav "What's on Social [MEDICAL_DATA] Cowes Film Club Find us Hire Youth Join Contact…" at bounding box center [425, 139] width 682 height 36
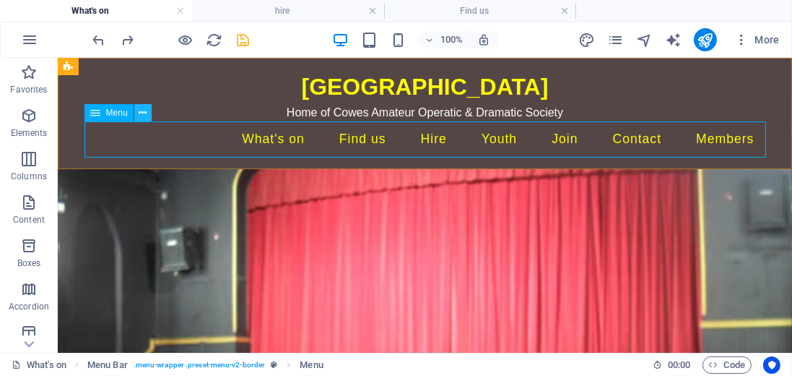
click at [142, 115] on icon at bounding box center [143, 112] width 8 height 15
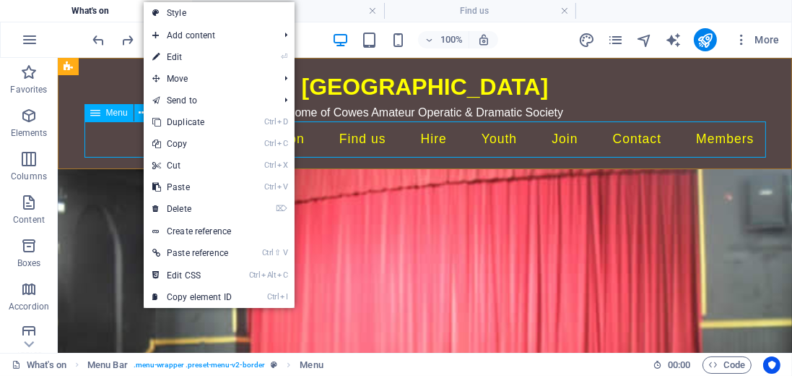
click at [117, 116] on span "Menu" at bounding box center [117, 112] width 22 height 9
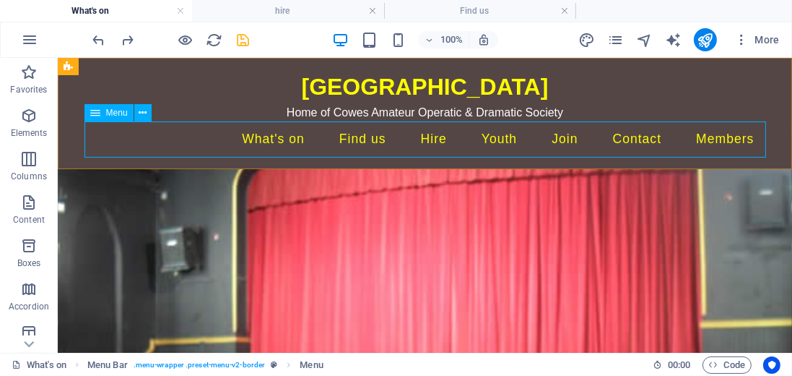
click at [117, 116] on span "Menu" at bounding box center [117, 112] width 22 height 9
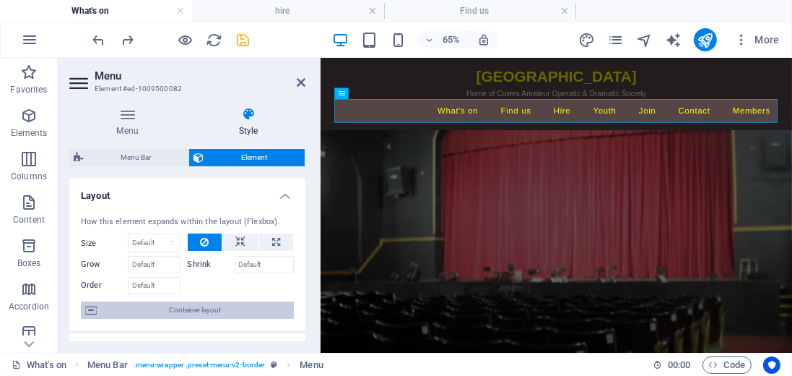
click at [174, 315] on span "Container layout" at bounding box center [195, 309] width 189 height 17
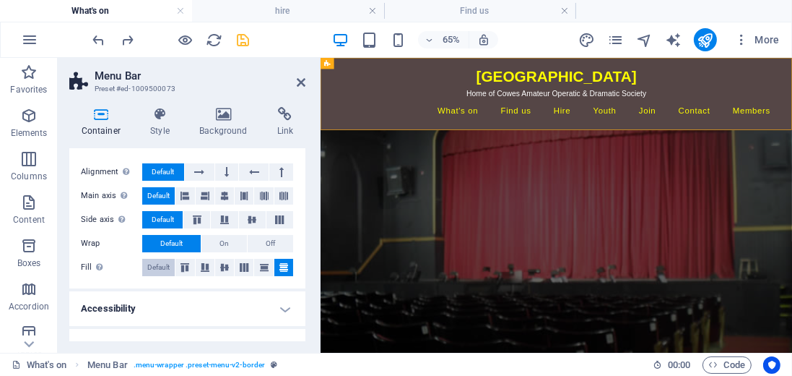
scroll to position [0, 0]
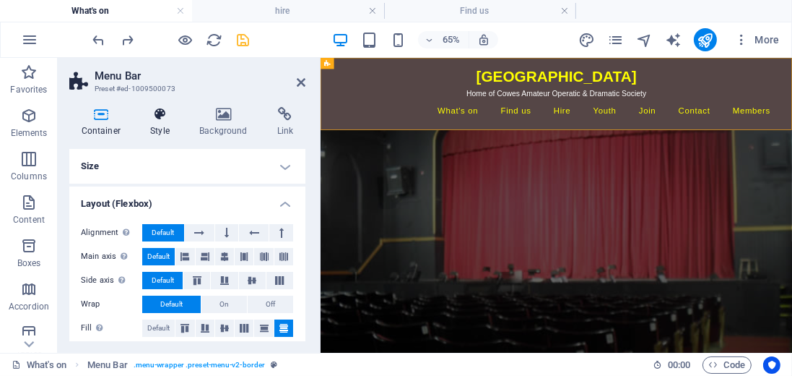
click at [153, 114] on icon at bounding box center [160, 114] width 43 height 14
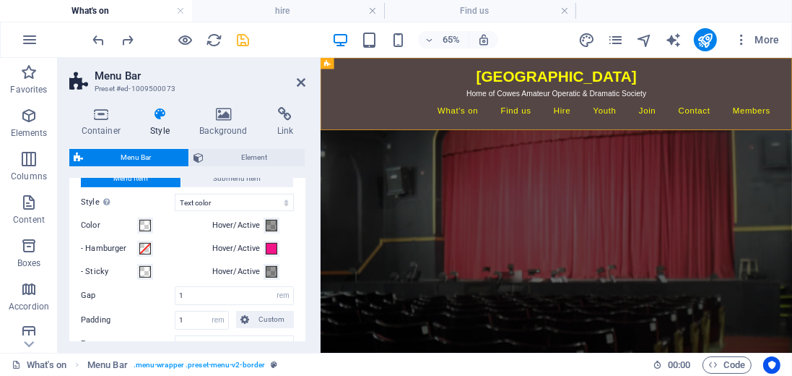
scroll to position [495, 0]
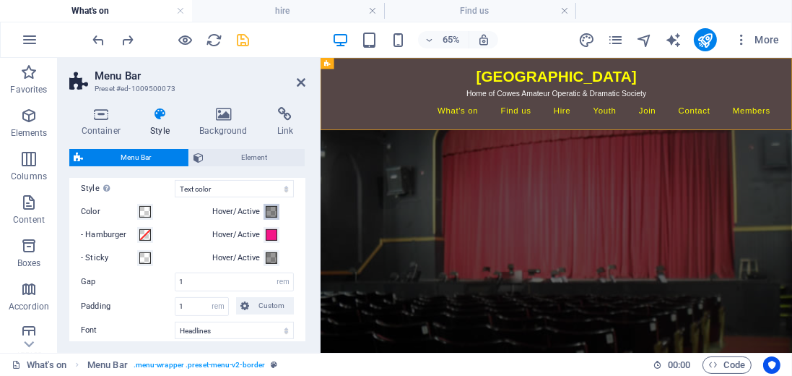
click at [270, 210] on span at bounding box center [272, 212] width 12 height 12
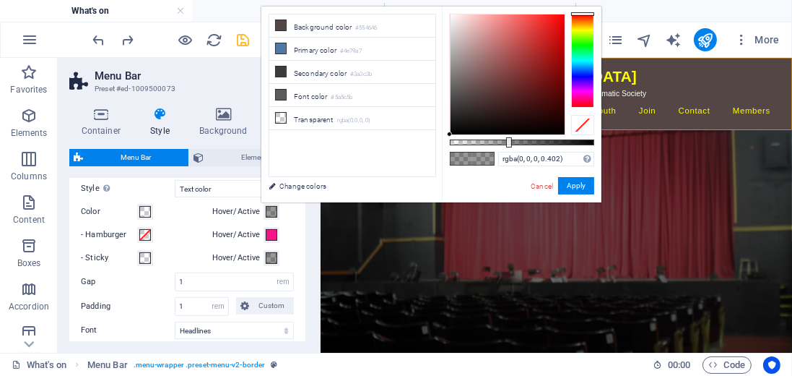
click at [581, 127] on div at bounding box center [582, 125] width 23 height 20
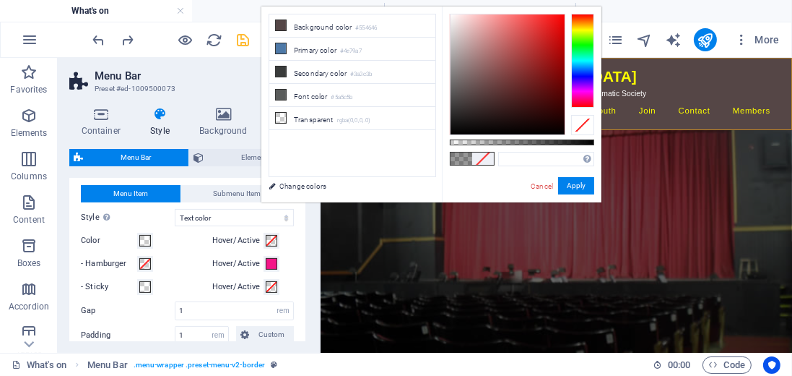
scroll to position [454, 0]
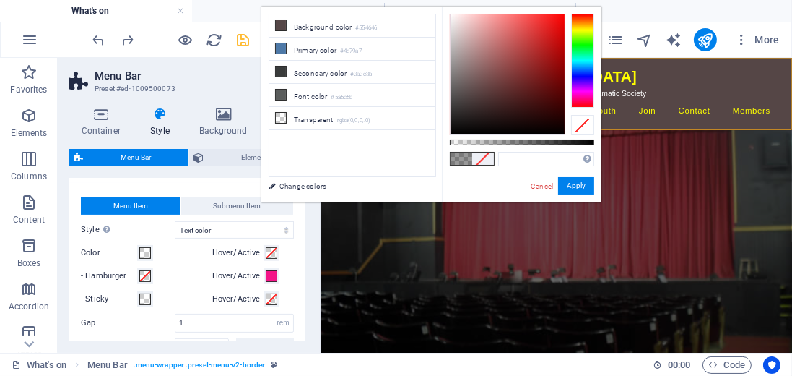
click at [269, 252] on span at bounding box center [272, 253] width 12 height 12
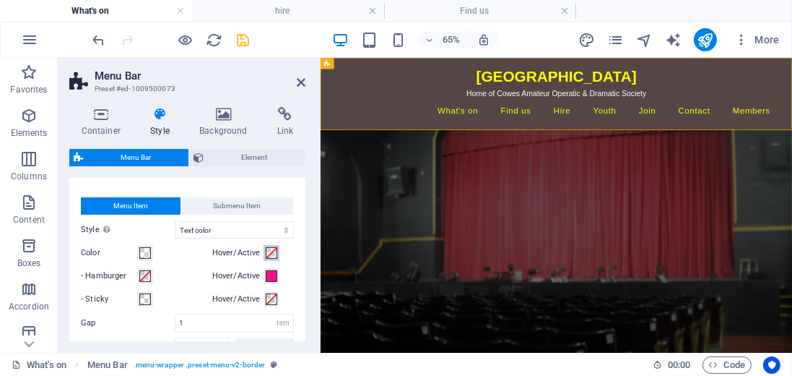
click at [269, 252] on span at bounding box center [272, 253] width 12 height 12
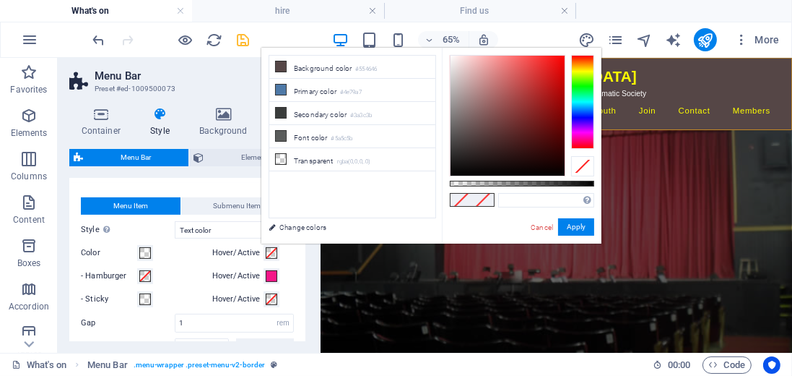
click at [269, 252] on span at bounding box center [272, 253] width 12 height 12
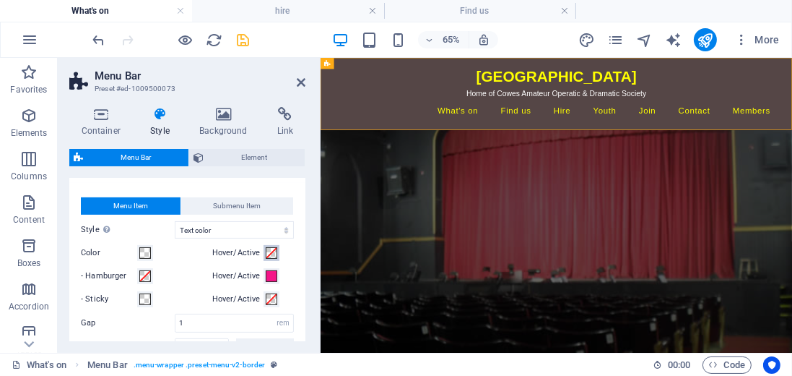
click at [269, 251] on span at bounding box center [272, 253] width 12 height 12
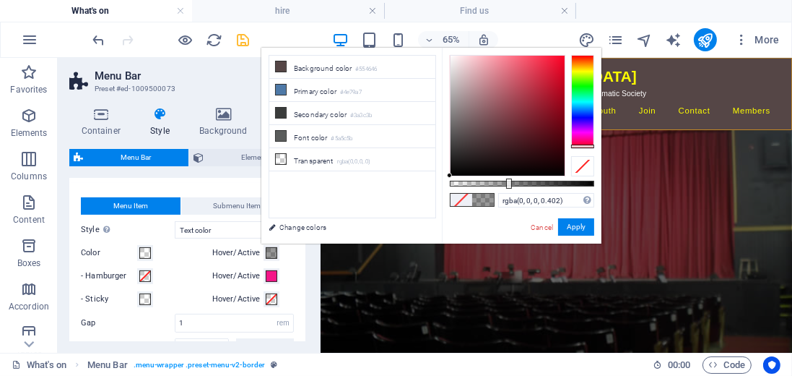
click at [582, 146] on div at bounding box center [582, 102] width 23 height 94
click at [561, 59] on div at bounding box center [508, 116] width 114 height 120
type input "rgba(246, 7, 41, 0.987)"
drag, startPoint x: 508, startPoint y: 183, endPoint x: 592, endPoint y: 180, distance: 84.6
click at [592, 180] on div at bounding box center [594, 183] width 6 height 10
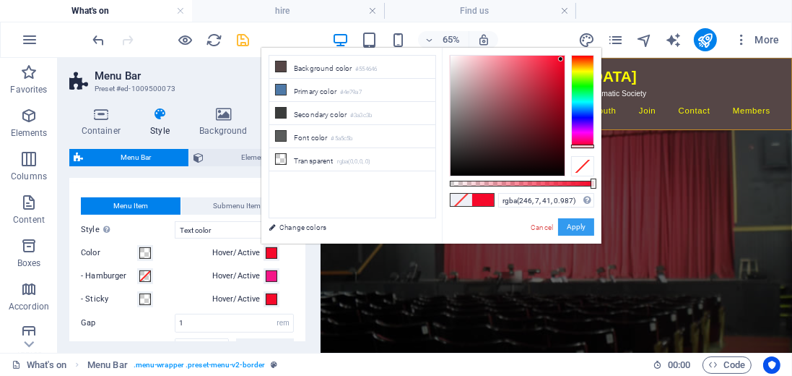
click at [577, 223] on button "Apply" at bounding box center [576, 226] width 36 height 17
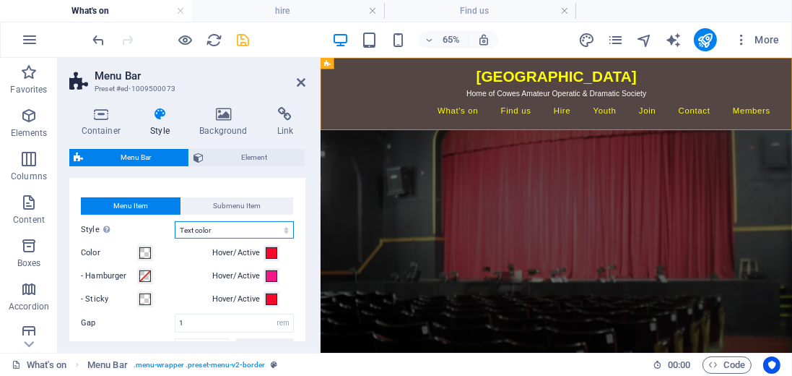
click at [283, 228] on select "Plain Text color Box: Fade Box: Flip vertical Box: Flip horizontal Box: Slide d…" at bounding box center [234, 229] width 119 height 17
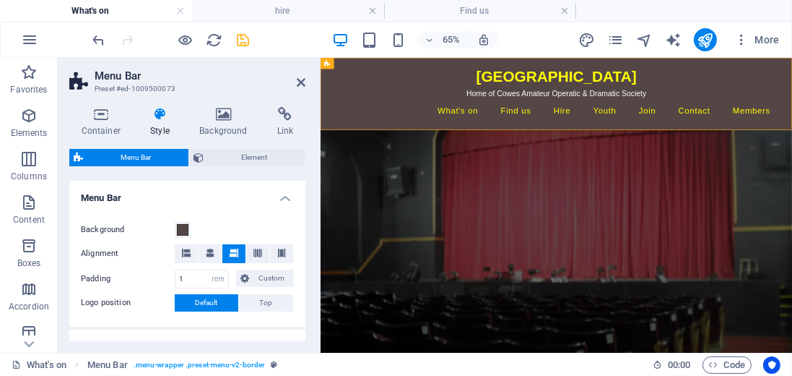
scroll to position [165, 0]
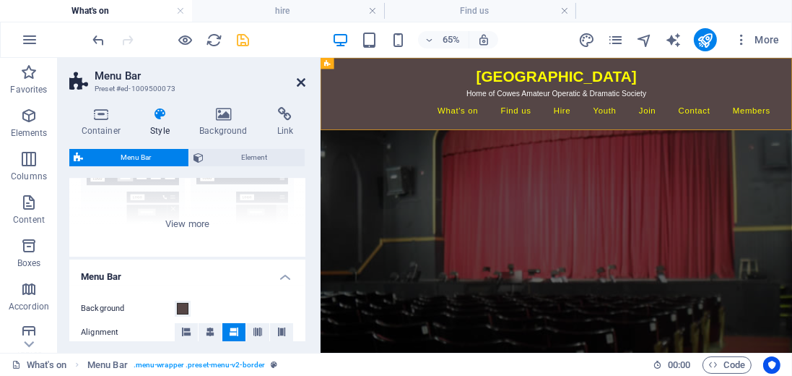
click at [301, 82] on icon at bounding box center [301, 83] width 9 height 12
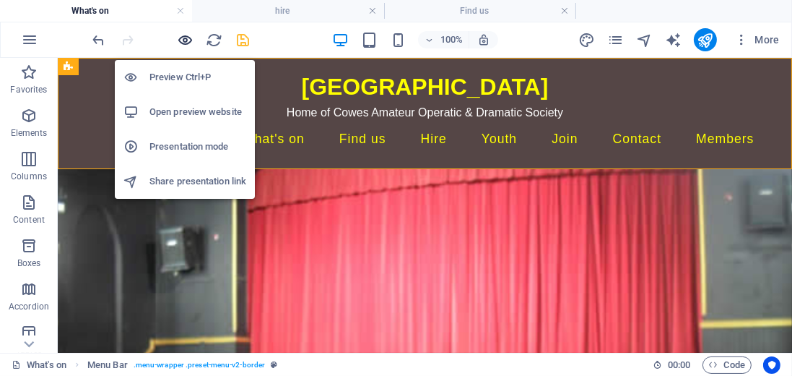
click at [185, 41] on icon "button" at bounding box center [186, 40] width 17 height 17
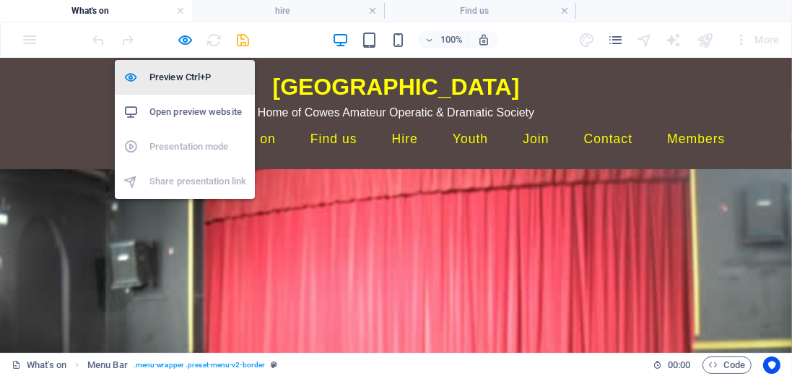
click at [199, 77] on h6 "Preview Ctrl+P" at bounding box center [198, 77] width 97 height 17
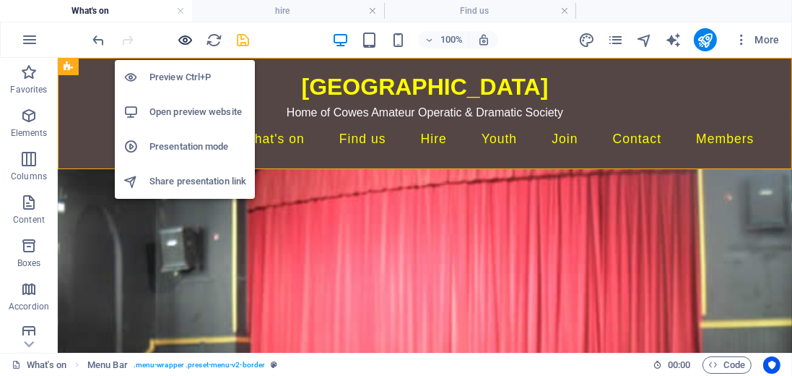
click at [189, 40] on icon "button" at bounding box center [186, 40] width 17 height 17
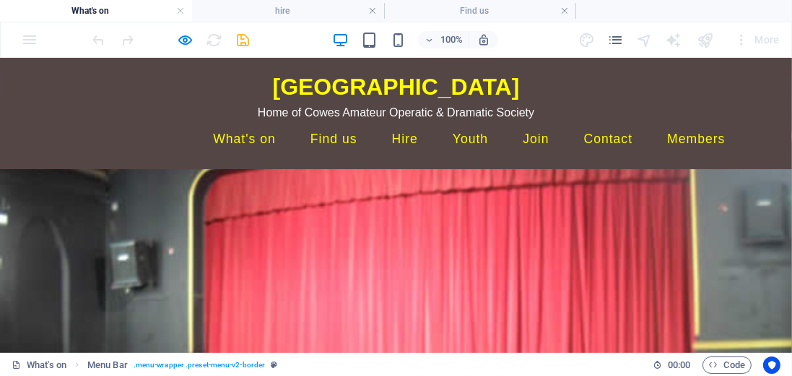
click at [88, 70] on h2 "[GEOGRAPHIC_DATA]" at bounding box center [397, 86] width 682 height 35
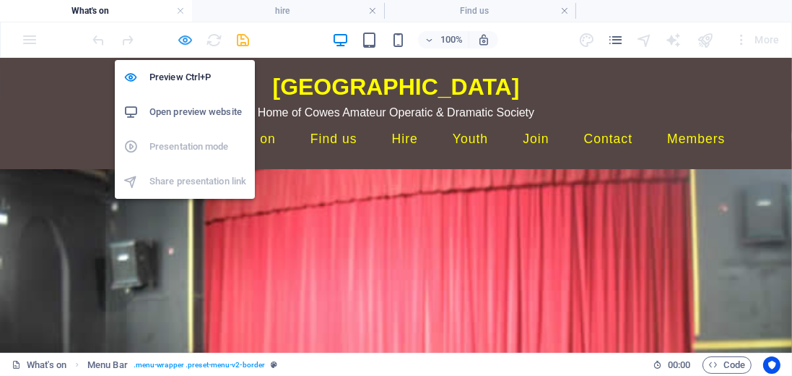
click at [184, 39] on icon "button" at bounding box center [186, 40] width 17 height 17
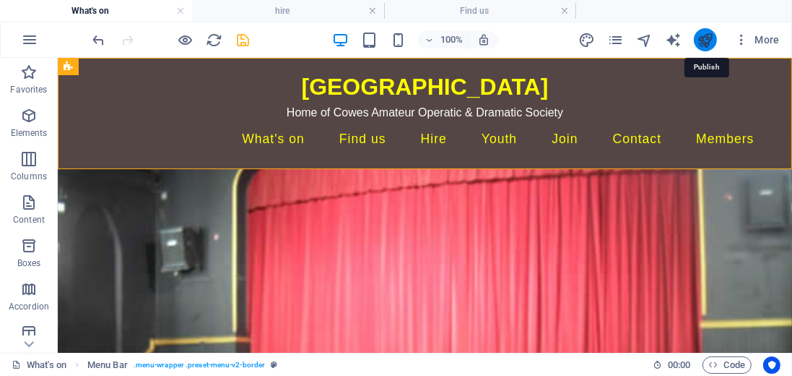
click at [704, 39] on icon "publish" at bounding box center [705, 40] width 17 height 17
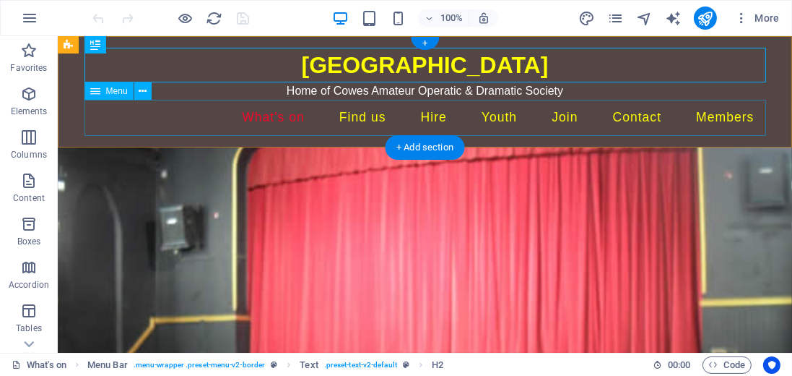
click at [353, 117] on nav "What's on Social [MEDICAL_DATA] Cowes Film Club Find us Hire Youth Join Contact…" at bounding box center [425, 118] width 682 height 36
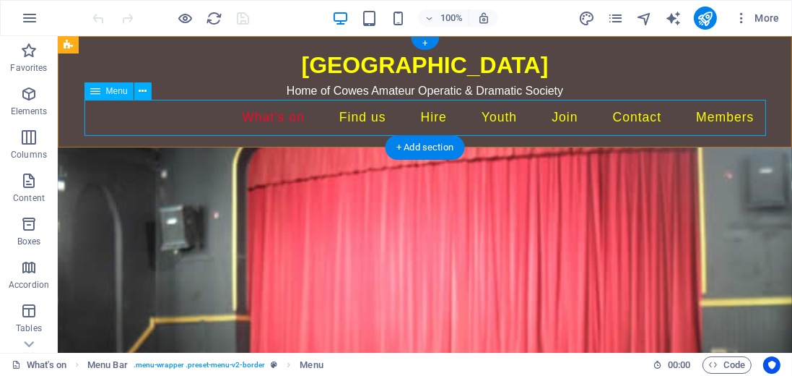
click at [358, 119] on nav "What's on Social [MEDICAL_DATA] Cowes Film Club Find us Hire Youth Join Contact…" at bounding box center [425, 118] width 682 height 36
select select
select select "1"
select select
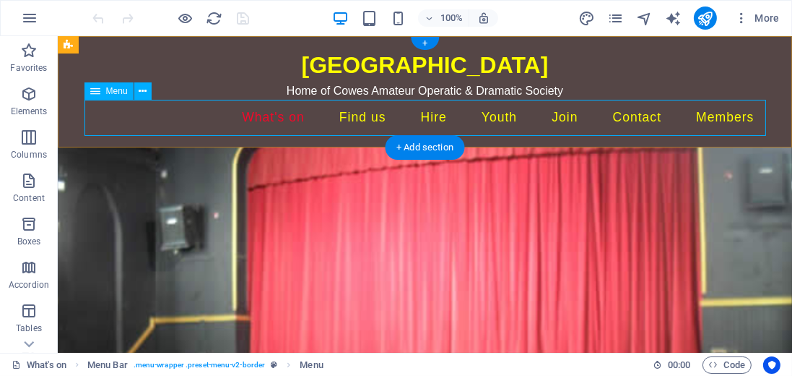
select select "2"
select select
select select "3"
select select
select select "4"
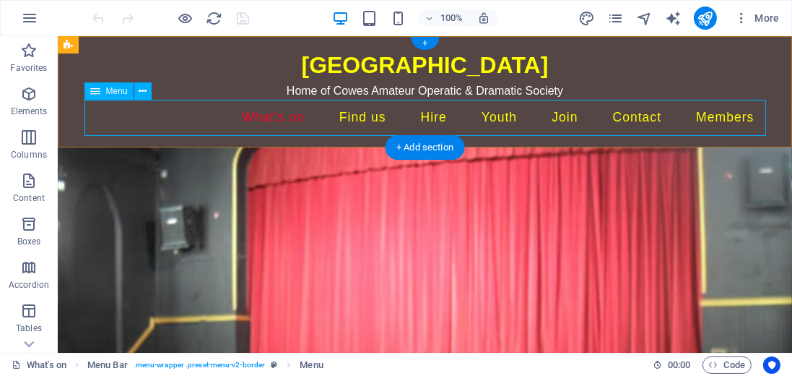
select select
select select "5"
select select
select select "6"
select select
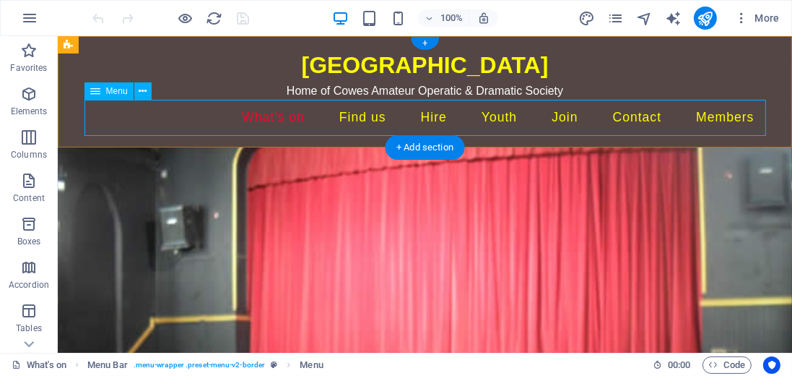
select select "7"
select select
select select "8"
select select
select select "9"
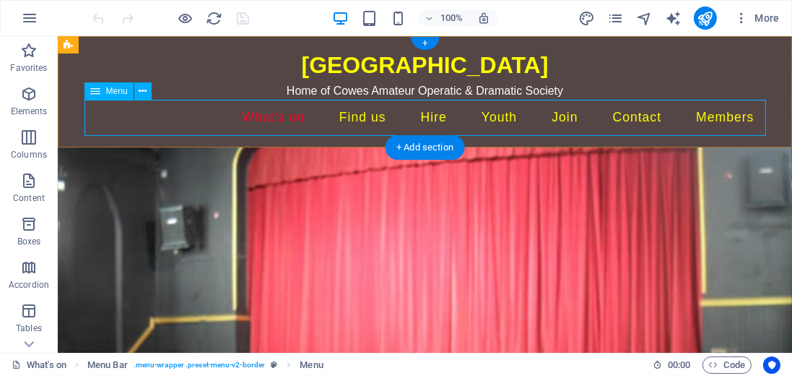
select select
select select "10"
select select
select select "11"
select select
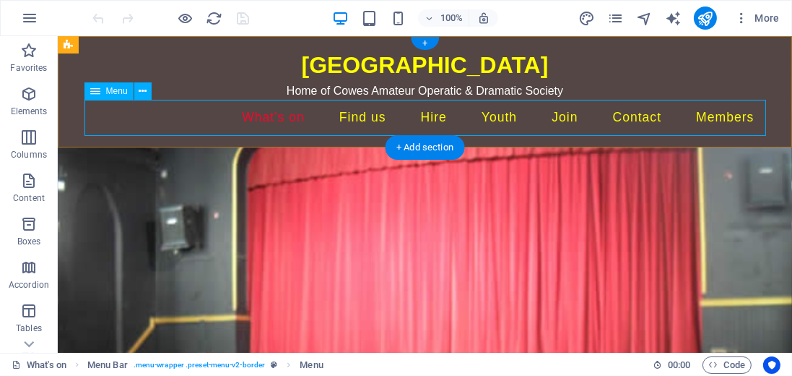
select select "12"
select select
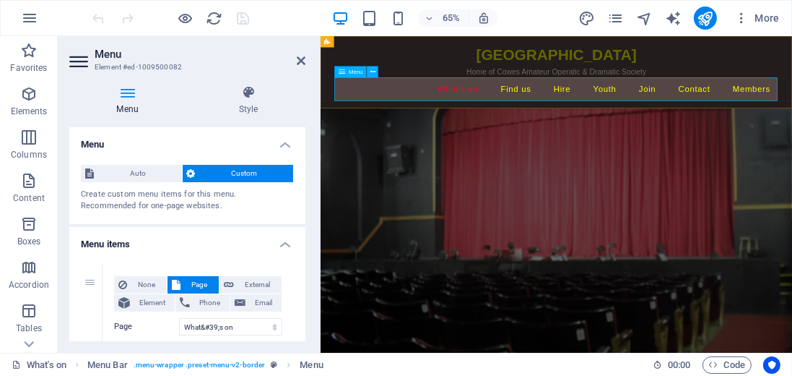
click at [424, 117] on nav "What's on Social [MEDICAL_DATA] Cowes Film Club Find us Hire Youth Join Contact…" at bounding box center [683, 118] width 682 height 36
click at [368, 40] on icon at bounding box center [368, 42] width 5 height 10
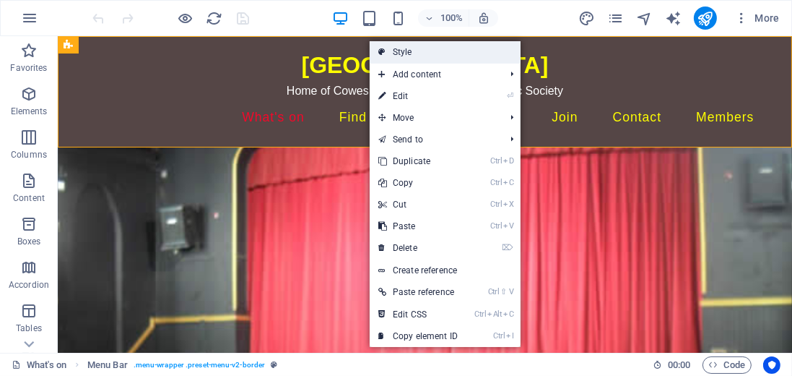
click at [396, 51] on link "Style" at bounding box center [445, 52] width 151 height 22
select select "rem"
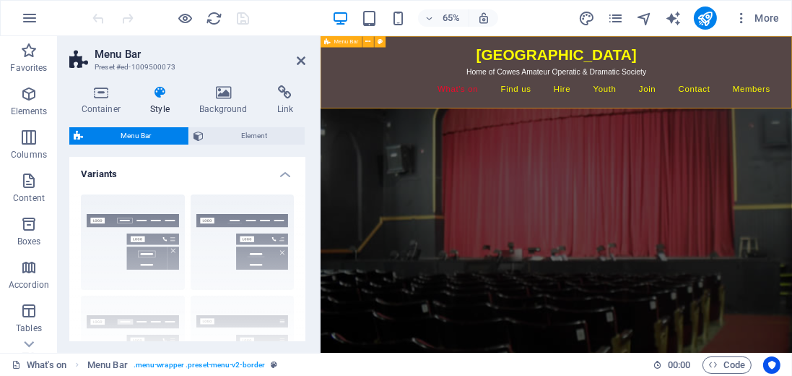
click at [328, 43] on icon at bounding box center [327, 42] width 6 height 12
click at [105, 97] on icon at bounding box center [101, 92] width 64 height 14
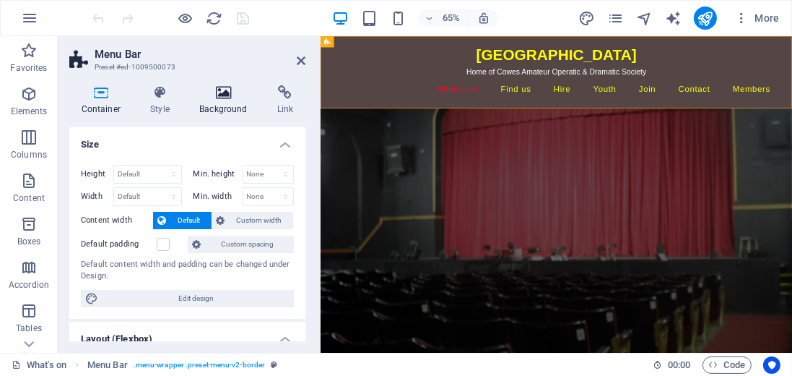
click at [222, 97] on icon at bounding box center [224, 92] width 72 height 14
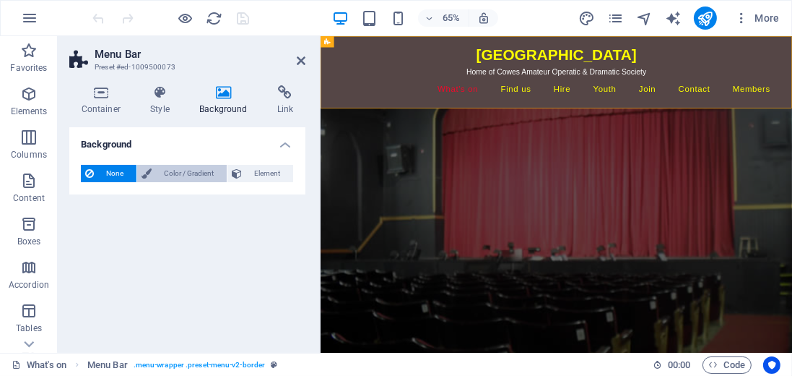
click at [192, 175] on span "Color / Gradient" at bounding box center [189, 173] width 66 height 17
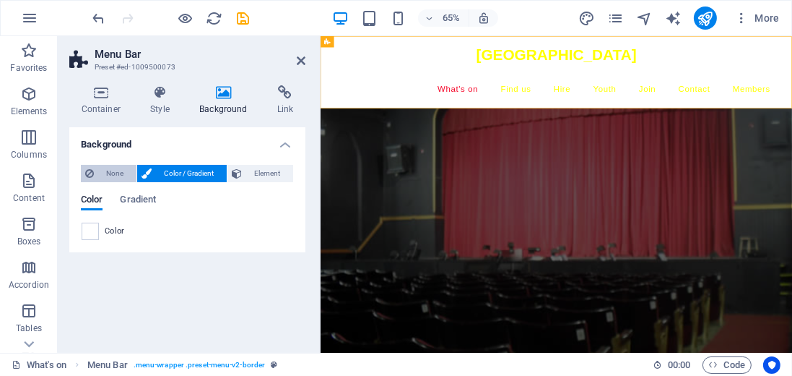
click at [117, 176] on span "None" at bounding box center [115, 173] width 34 height 17
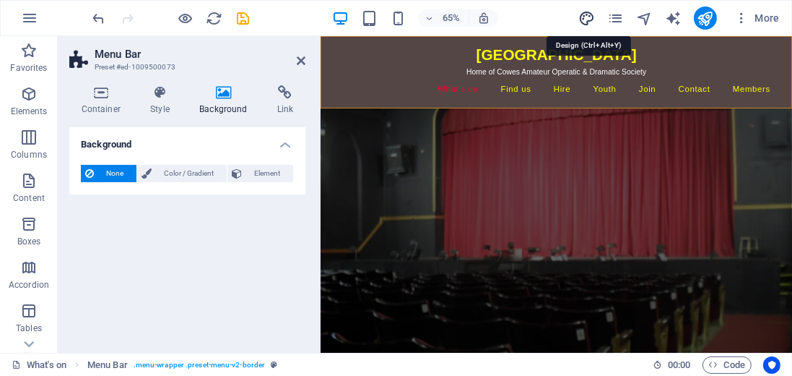
click at [590, 14] on icon "design" at bounding box center [587, 18] width 17 height 17
select select "px"
select select "400"
select select "px"
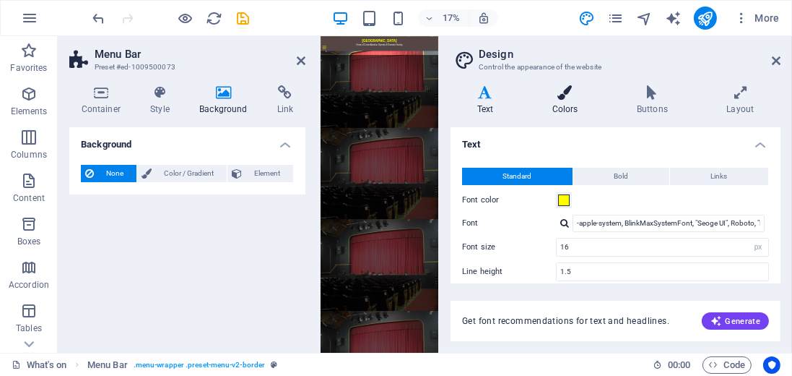
click at [567, 97] on icon at bounding box center [565, 92] width 79 height 14
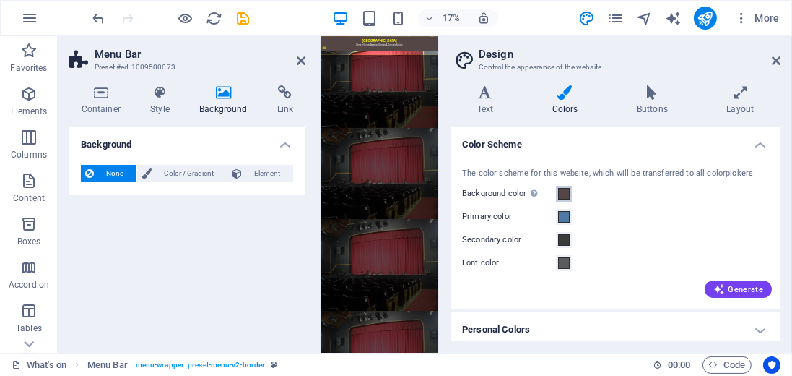
click at [565, 196] on span at bounding box center [564, 194] width 12 height 12
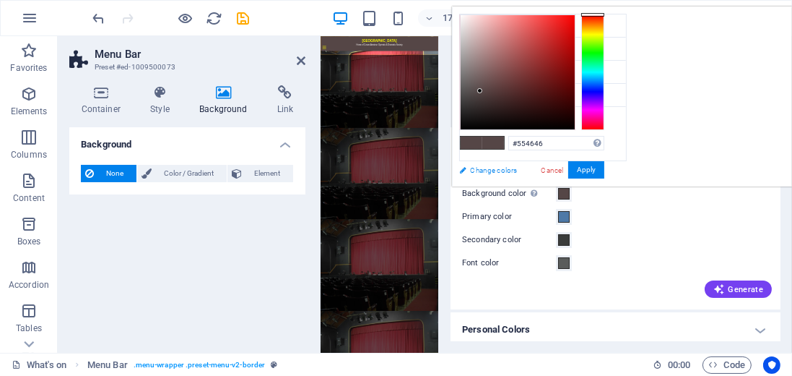
click at [495, 171] on link "Change colors" at bounding box center [536, 170] width 168 height 18
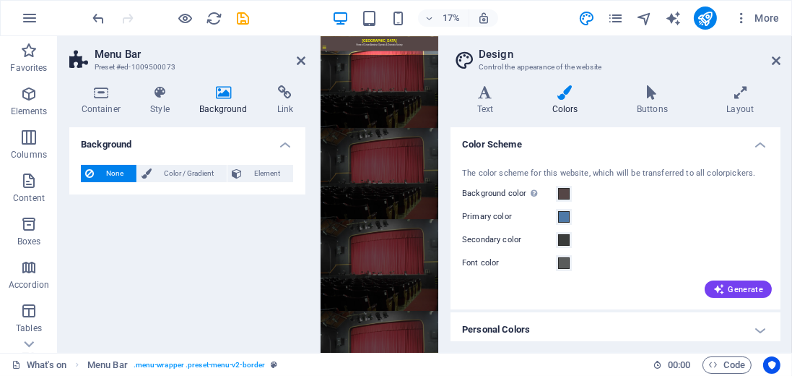
click at [563, 98] on icon at bounding box center [565, 92] width 79 height 14
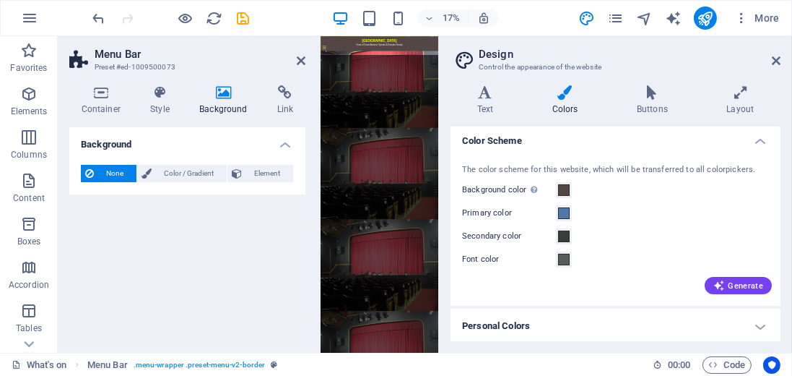
scroll to position [5, 0]
click at [759, 324] on h4 "Personal Colors" at bounding box center [616, 324] width 330 height 35
click at [759, 324] on h4 "Personal Colors" at bounding box center [616, 320] width 330 height 26
click at [564, 191] on span at bounding box center [564, 189] width 12 height 12
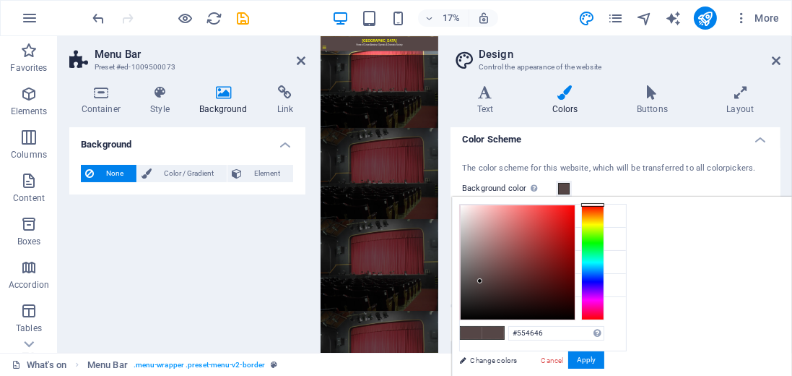
click at [504, 332] on span at bounding box center [494, 333] width 22 height 12
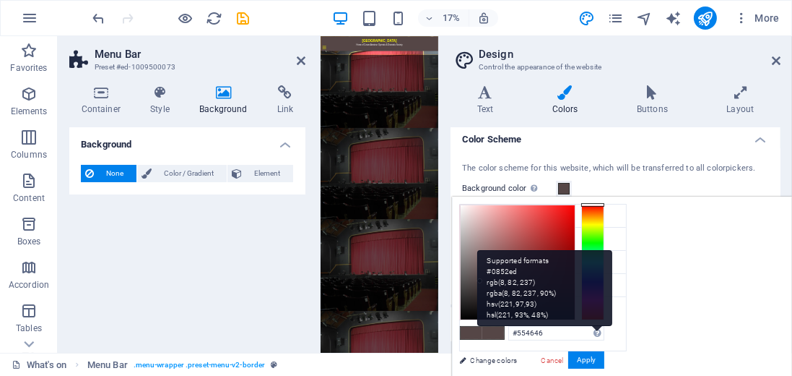
click at [613, 326] on div "Supported formats #0852ed rgb(8, 82, 237) rgba(8, 82, 237, 90%) hsv(221,97,93) …" at bounding box center [546, 288] width 136 height 76
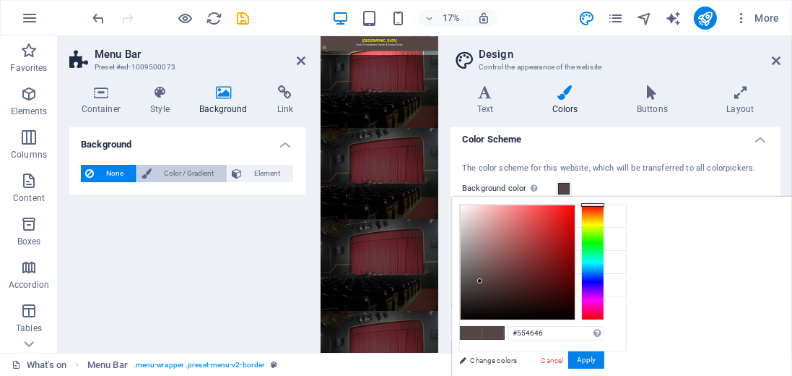
click at [205, 175] on span "Color / Gradient" at bounding box center [189, 173] width 66 height 17
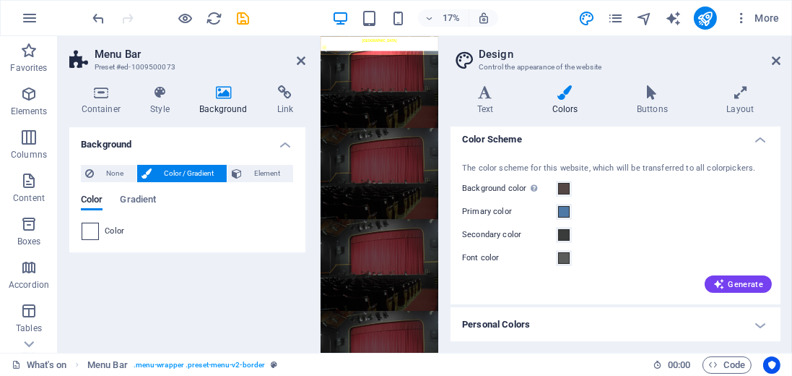
click at [93, 233] on span at bounding box center [90, 231] width 16 height 16
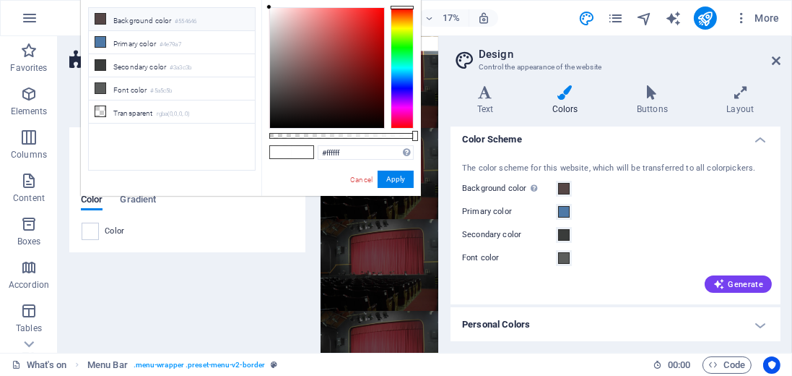
click at [131, 20] on li "Background color #554646" at bounding box center [172, 19] width 166 height 23
type input "rgba(85, 70, 70, 0.432)"
drag, startPoint x: 414, startPoint y: 134, endPoint x: 332, endPoint y: 137, distance: 82.4
click at [332, 137] on div at bounding box center [333, 136] width 6 height 10
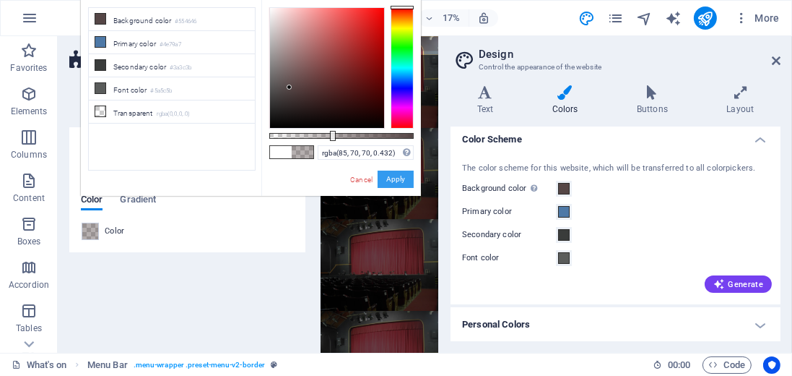
click at [389, 178] on button "Apply" at bounding box center [396, 178] width 36 height 17
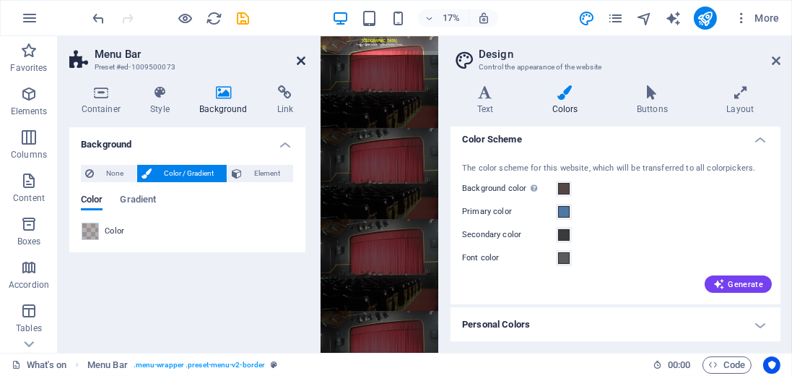
click at [298, 61] on icon at bounding box center [301, 61] width 9 height 12
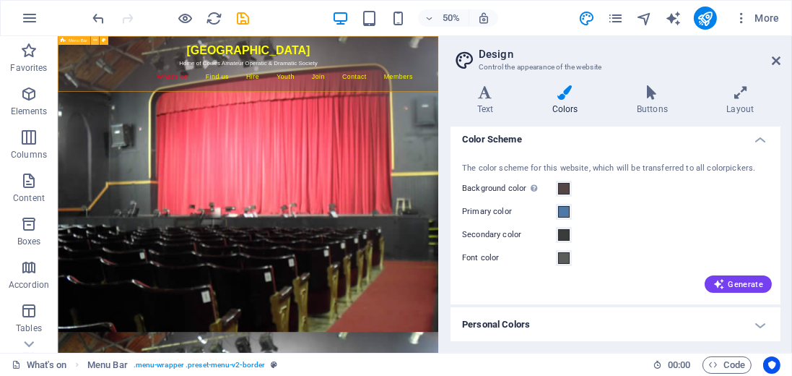
click at [93, 40] on icon at bounding box center [94, 41] width 4 height 8
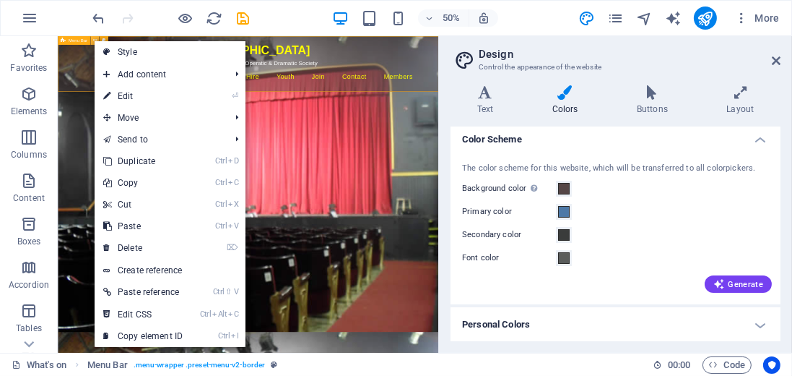
click at [93, 40] on icon at bounding box center [94, 41] width 4 height 8
click at [117, 55] on link "Style" at bounding box center [170, 52] width 151 height 22
select select "rem"
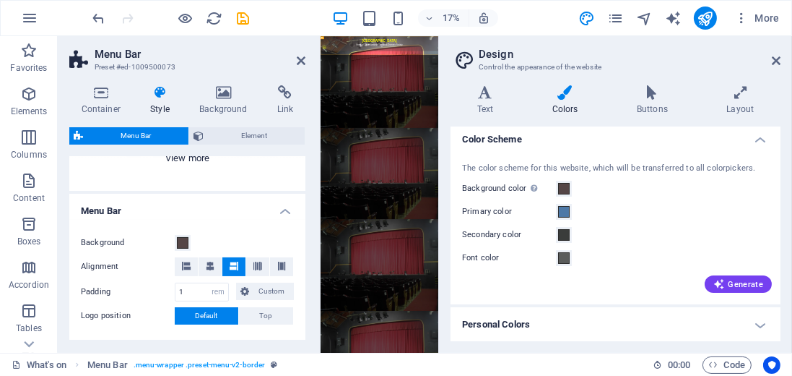
scroll to position [206, 0]
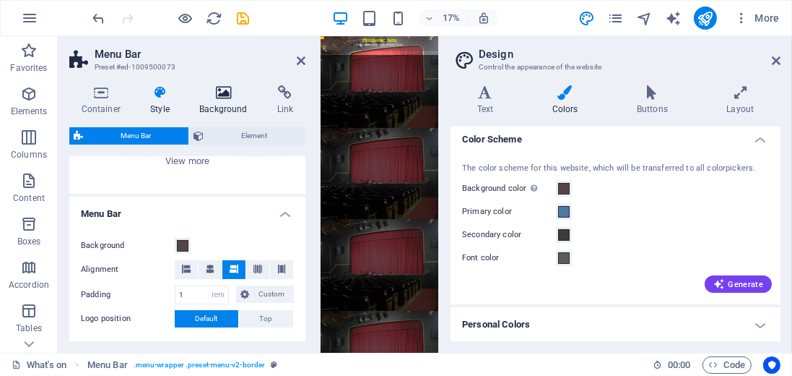
click at [215, 94] on icon at bounding box center [224, 92] width 72 height 14
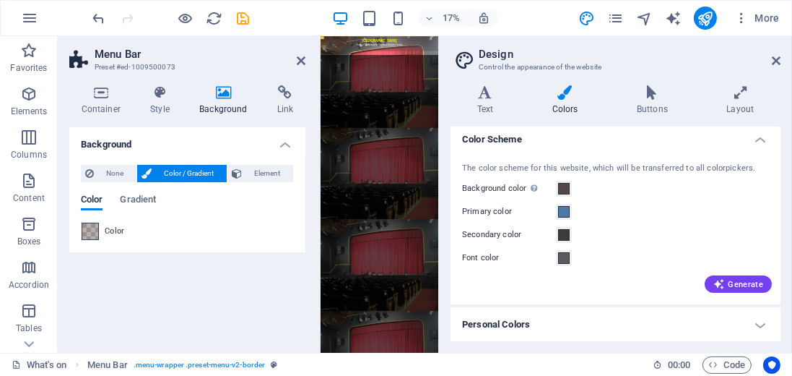
click at [86, 227] on span at bounding box center [90, 231] width 16 height 16
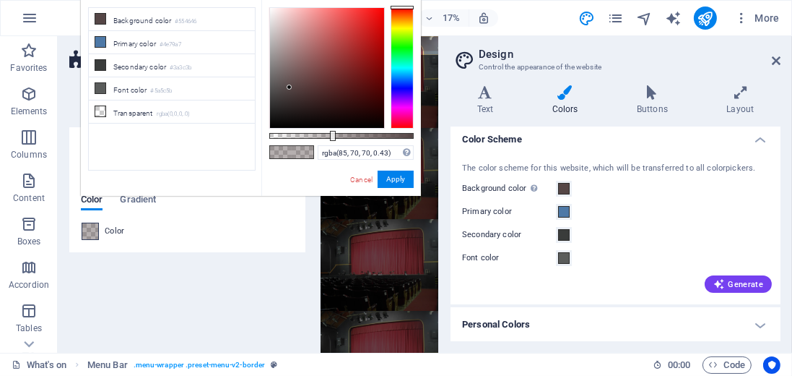
click at [86, 227] on span at bounding box center [90, 231] width 16 height 16
type input "rgba(85, 70, 70, 0.617)"
drag, startPoint x: 329, startPoint y: 136, endPoint x: 358, endPoint y: 136, distance: 28.9
click at [358, 136] on div at bounding box center [360, 136] width 6 height 10
click at [392, 174] on button "Apply" at bounding box center [396, 178] width 36 height 17
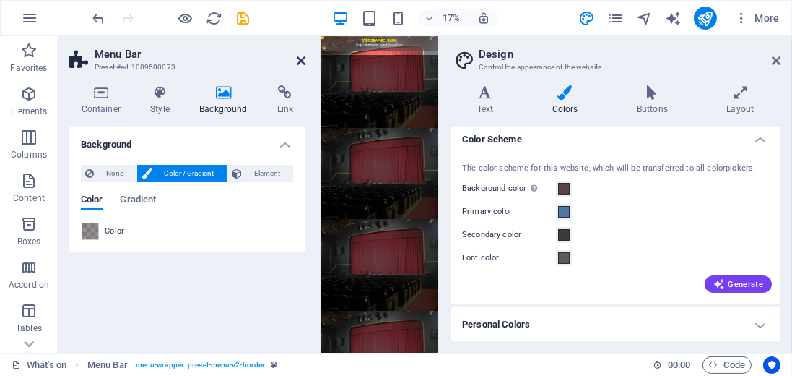
click at [299, 58] on icon at bounding box center [301, 61] width 9 height 12
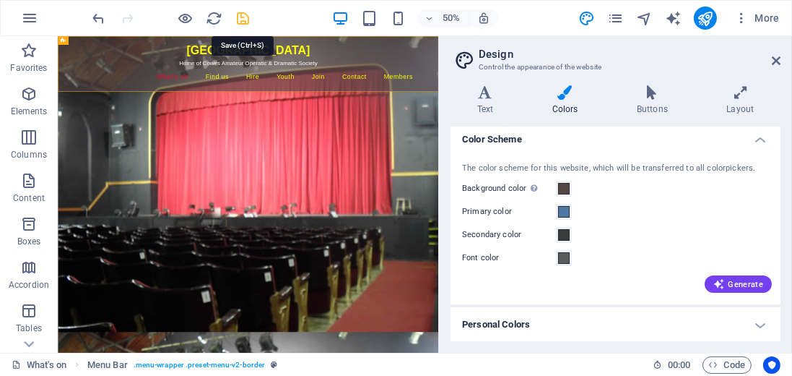
click at [241, 18] on icon "save" at bounding box center [244, 18] width 17 height 17
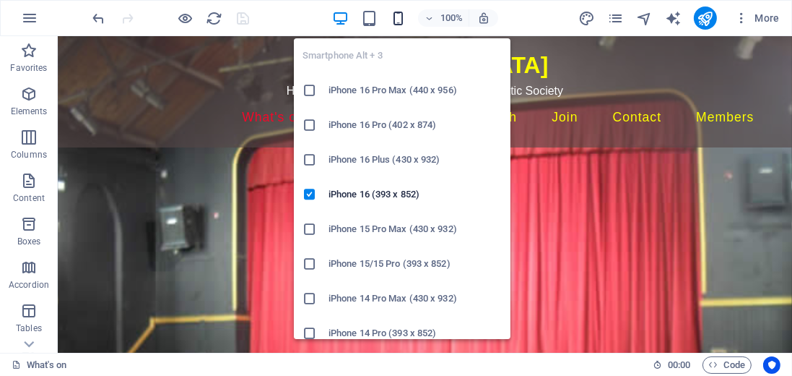
click at [396, 15] on icon "button" at bounding box center [398, 18] width 17 height 17
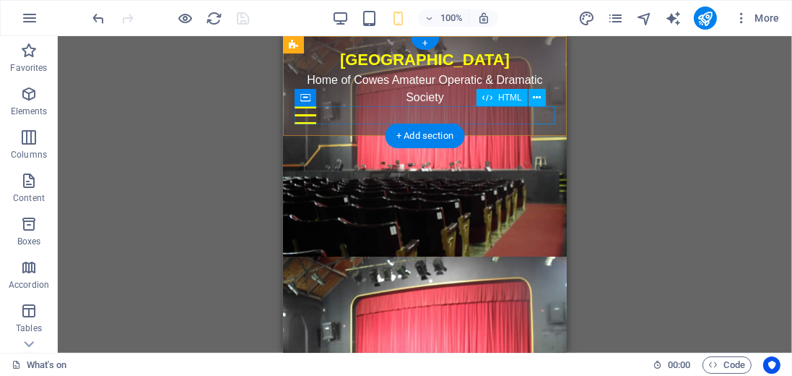
click at [547, 113] on div "Menu" at bounding box center [424, 115] width 261 height 18
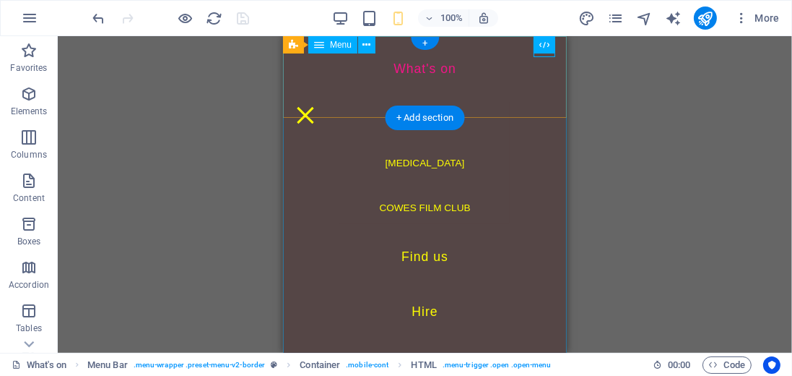
scroll to position [0, 0]
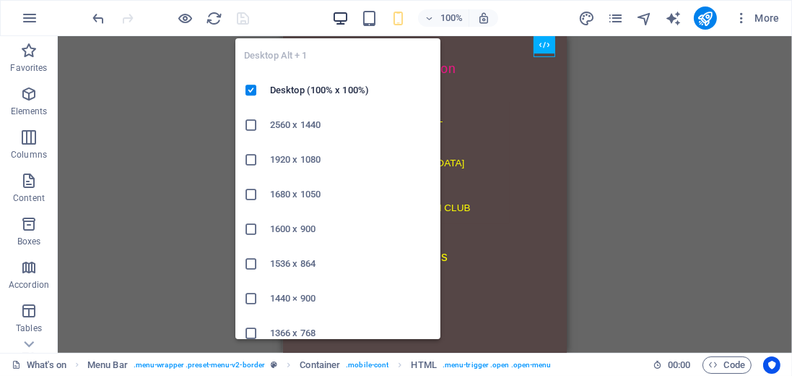
click at [340, 21] on icon "button" at bounding box center [340, 18] width 17 height 17
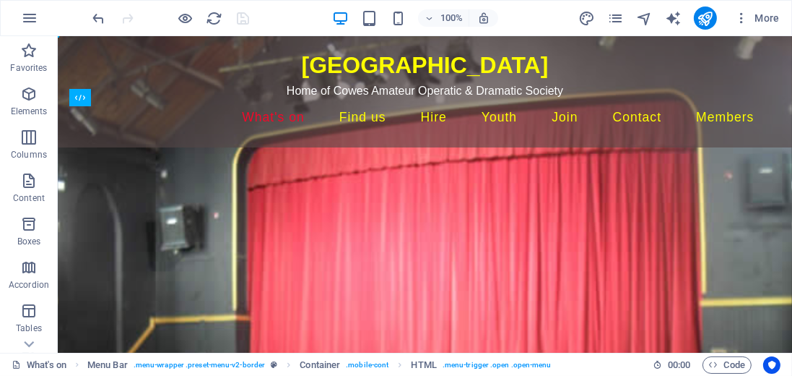
click at [342, 147] on html "Skip to main content Trinity Theatre Home of Cowes Amateur Operatic & Dramatic …" at bounding box center [424, 91] width 735 height 111
click at [129, 96] on icon at bounding box center [130, 97] width 8 height 15
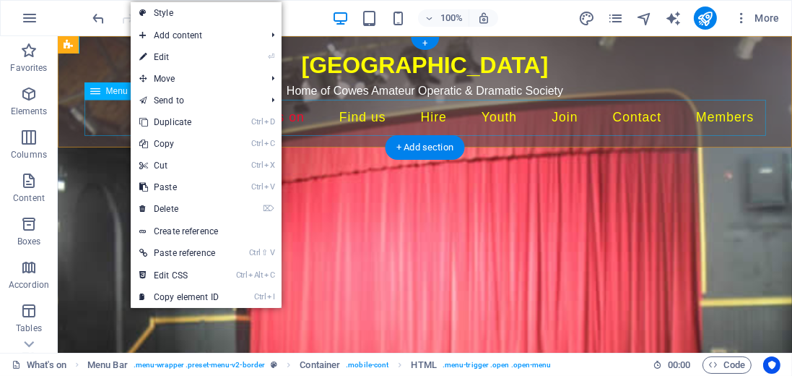
click at [110, 127] on nav "What's on Social [MEDICAL_DATA] Cowes Film Club Find us Hire Youth Join Contact…" at bounding box center [425, 118] width 682 height 36
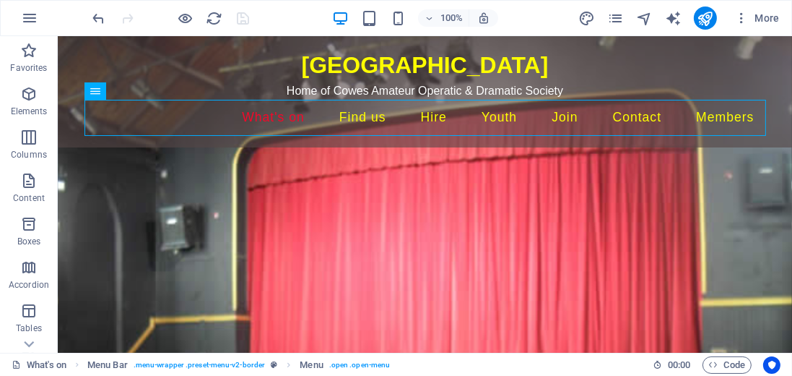
click at [295, 147] on html "Skip to main content Trinity Theatre Home of Cowes Amateur Operatic & Dramatic …" at bounding box center [424, 91] width 735 height 111
click at [709, 20] on icon "publish" at bounding box center [705, 18] width 17 height 17
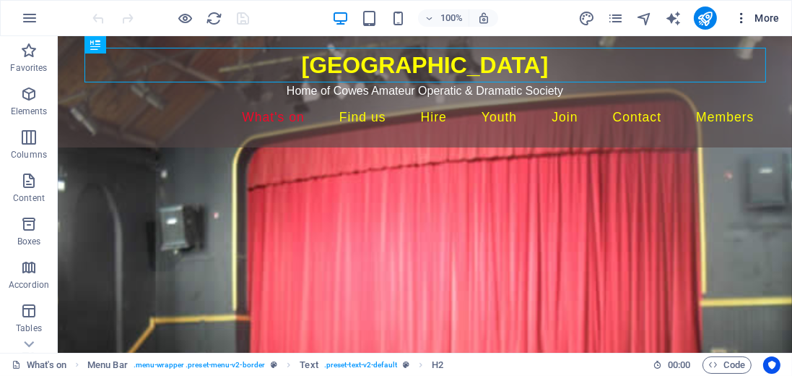
click at [765, 15] on span "More" at bounding box center [758, 18] width 46 height 14
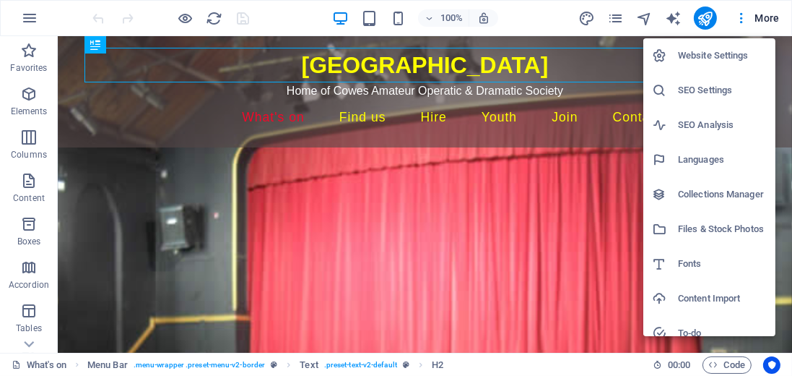
click at [706, 194] on h6 "Collections Manager" at bounding box center [722, 194] width 89 height 17
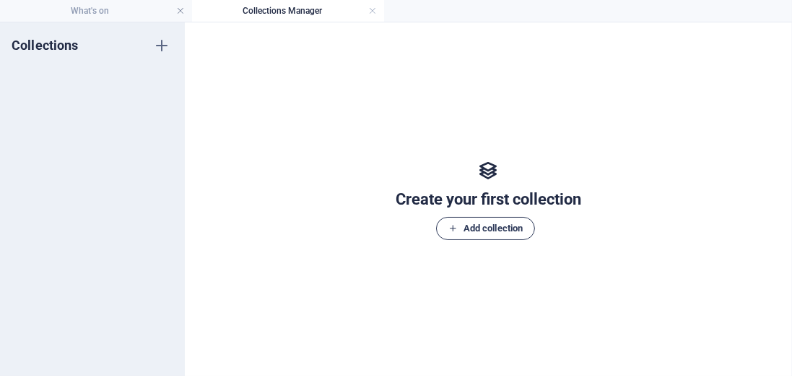
click at [483, 227] on span "Add collection" at bounding box center [486, 228] width 74 height 17
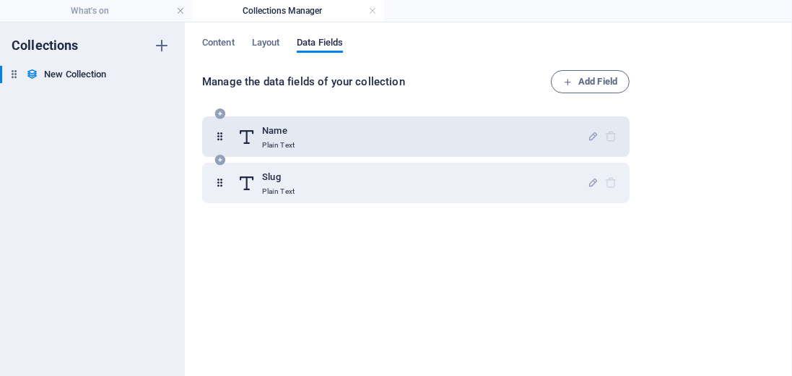
click at [289, 144] on p "Plain Text" at bounding box center [278, 145] width 33 height 12
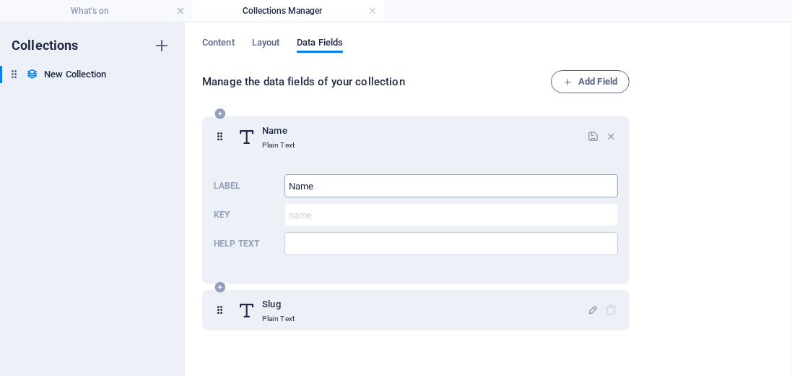
click at [325, 188] on input "Name" at bounding box center [452, 185] width 334 height 23
type input "N"
type input "Billy Liar"
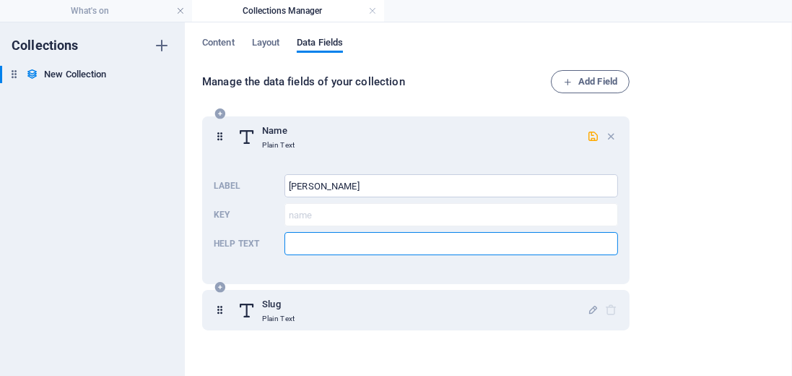
click at [310, 239] on input "Help text" at bounding box center [452, 243] width 334 height 23
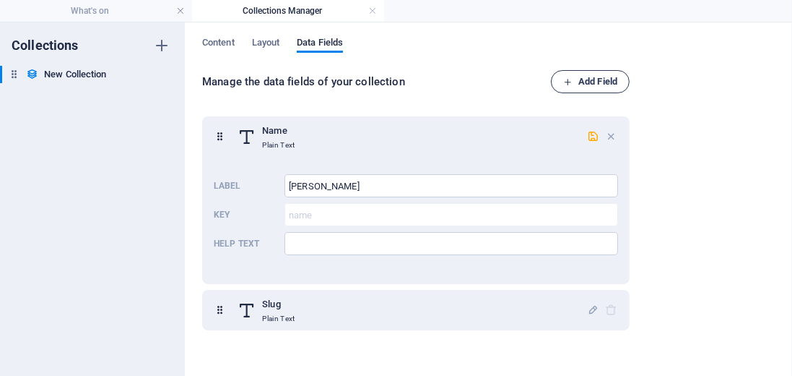
click at [576, 82] on span "Add Field" at bounding box center [590, 81] width 54 height 17
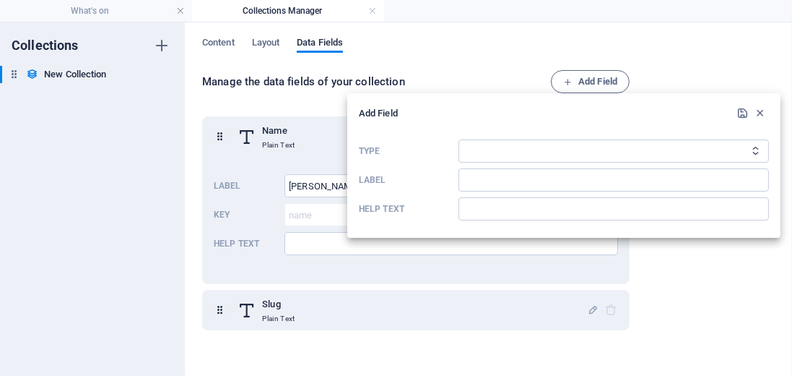
click at [757, 151] on icon "Type" at bounding box center [755, 150] width 9 height 9
click at [755, 148] on icon "Type" at bounding box center [755, 150] width 9 height 9
click at [471, 148] on select "Plain Text Link CMS Rich Text File Multiple Files Checkbox Choice Date Number" at bounding box center [614, 150] width 311 height 23
select select "date"
click at [459, 139] on select "Plain Text Link CMS Rich Text File Multiple Files Checkbox Choice Date Number" at bounding box center [614, 150] width 311 height 23
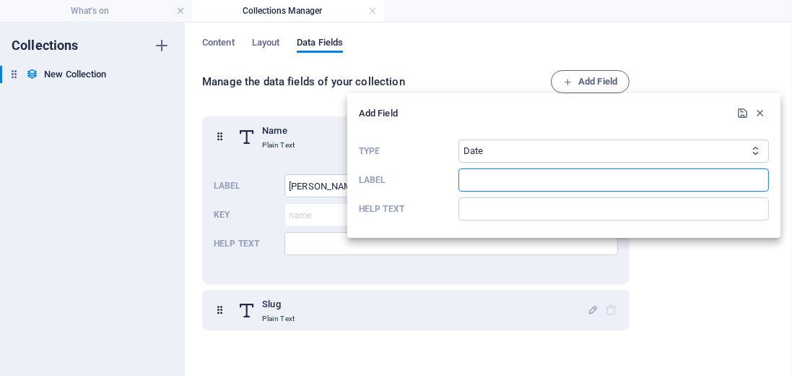
click at [492, 179] on input "Label" at bounding box center [614, 179] width 311 height 23
type input "last performance"
click at [742, 116] on icon "submit" at bounding box center [744, 113] width 12 height 12
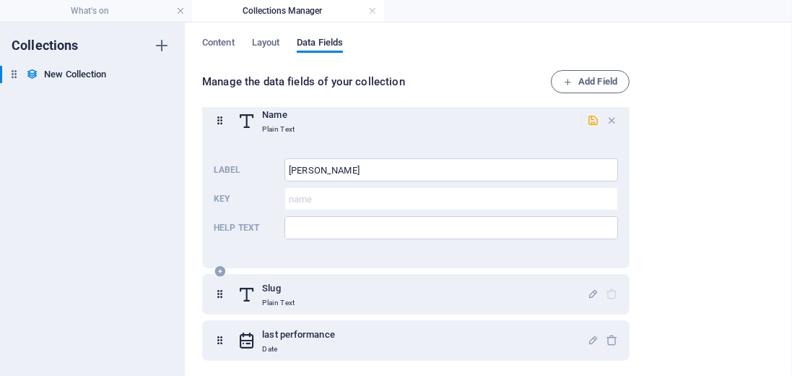
scroll to position [18, 0]
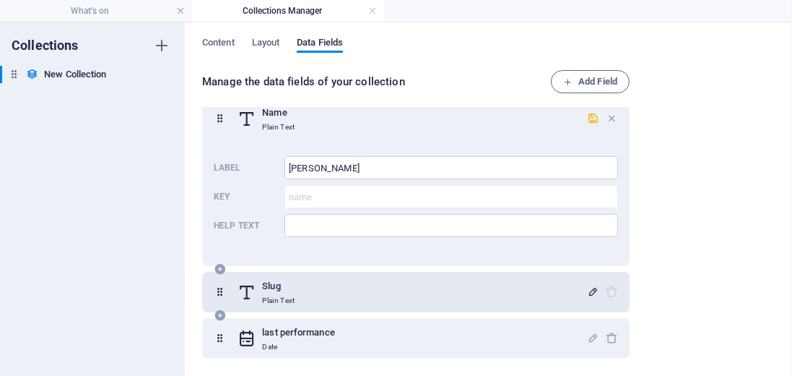
click at [589, 293] on icon "button" at bounding box center [593, 291] width 12 height 12
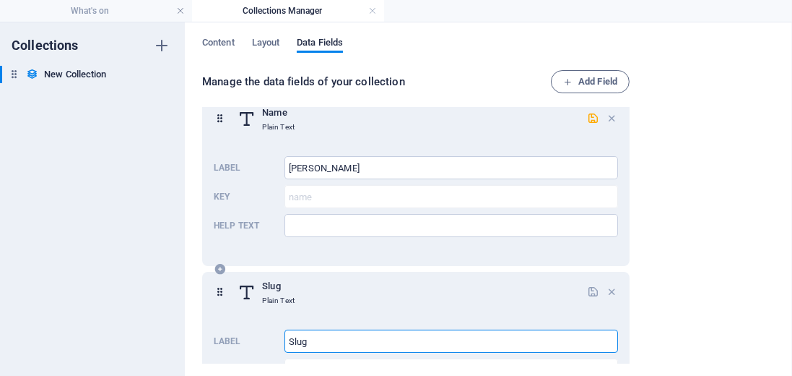
drag, startPoint x: 317, startPoint y: 343, endPoint x: 286, endPoint y: 340, distance: 31.3
click at [286, 340] on input "Slug" at bounding box center [452, 340] width 334 height 23
type input "BillyLiar2025"
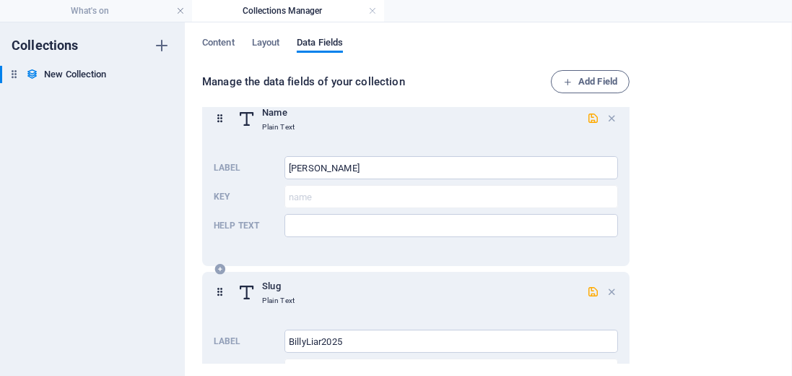
click at [386, 298] on div "Slug Plain Text" at bounding box center [413, 291] width 350 height 29
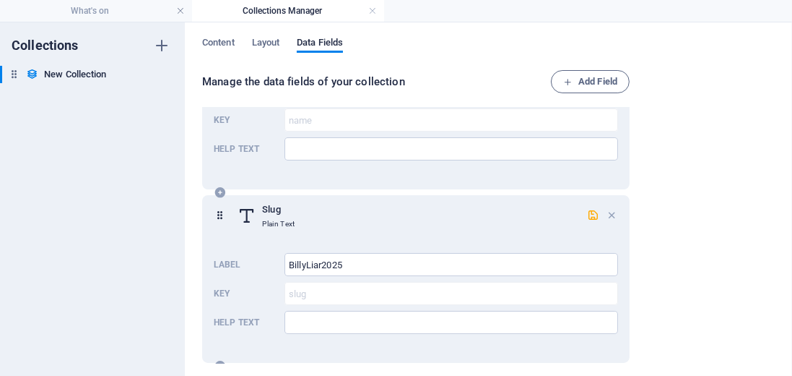
scroll to position [100, 0]
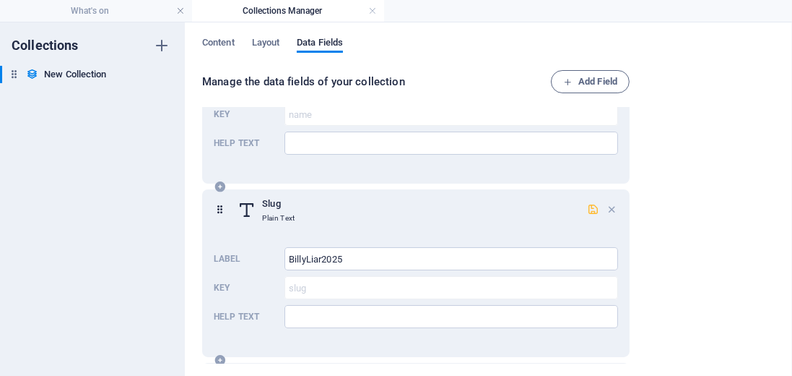
click at [589, 210] on icon "button" at bounding box center [593, 209] width 12 height 12
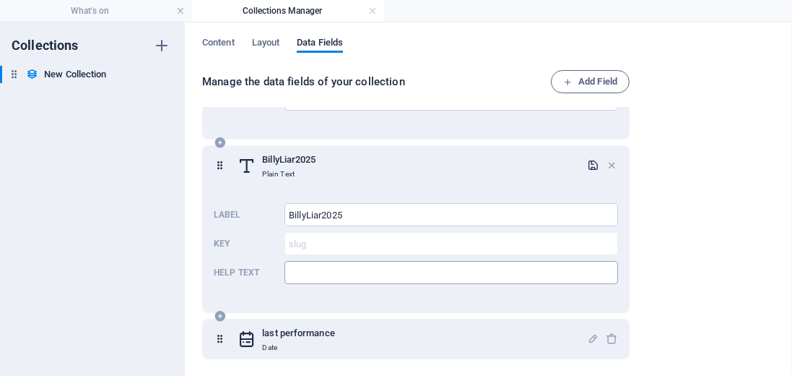
scroll to position [145, 0]
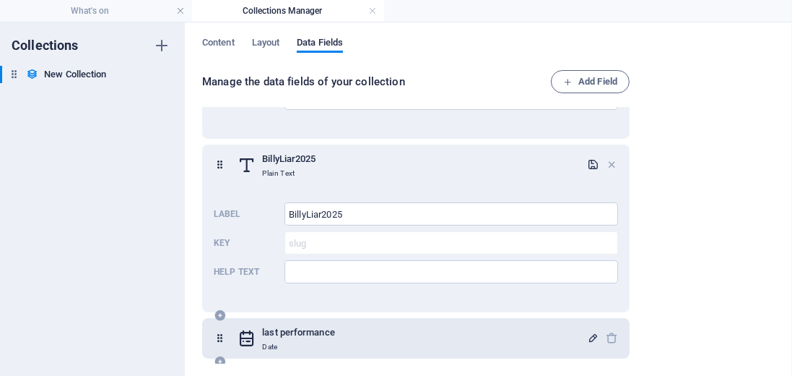
click at [587, 336] on icon "button" at bounding box center [593, 338] width 12 height 12
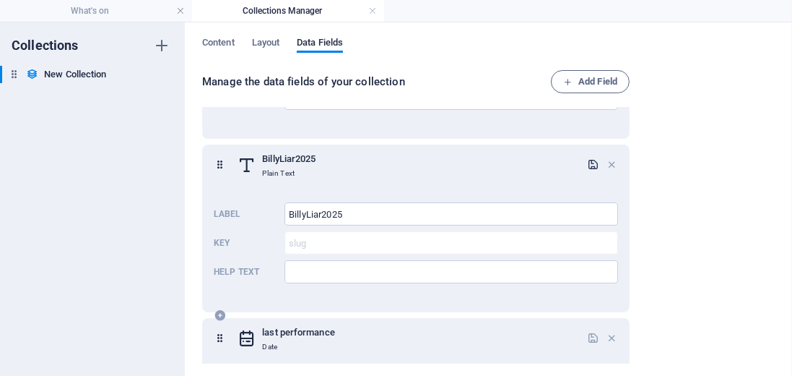
click at [221, 342] on icon at bounding box center [220, 338] width 12 height 29
click at [279, 333] on h6 "last performance" at bounding box center [298, 332] width 73 height 17
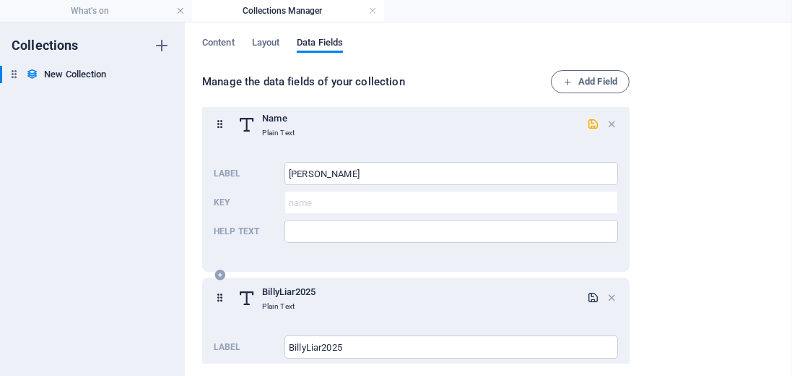
scroll to position [0, 0]
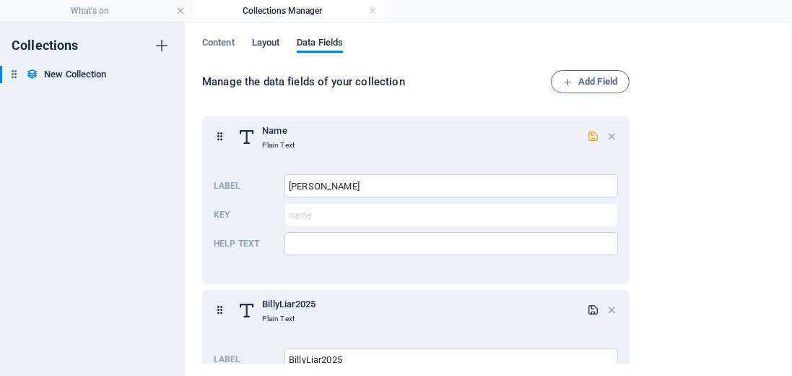
click at [269, 40] on span "Layout" at bounding box center [266, 44] width 28 height 20
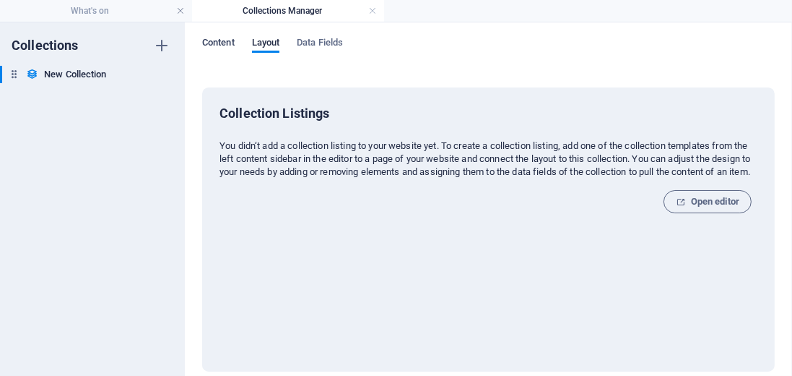
click at [227, 43] on span "Content" at bounding box center [218, 44] width 33 height 20
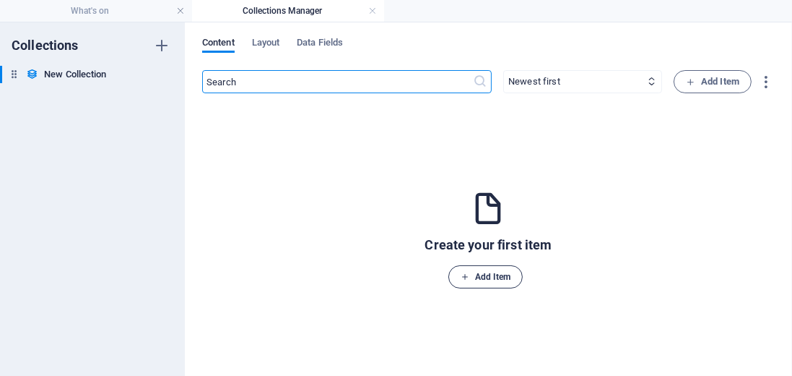
click at [498, 276] on span "Add Item" at bounding box center [486, 276] width 51 height 17
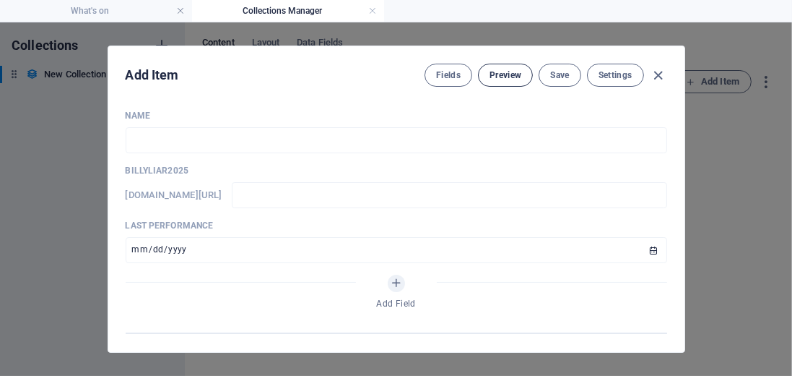
click at [506, 77] on span "Preview" at bounding box center [506, 75] width 32 height 12
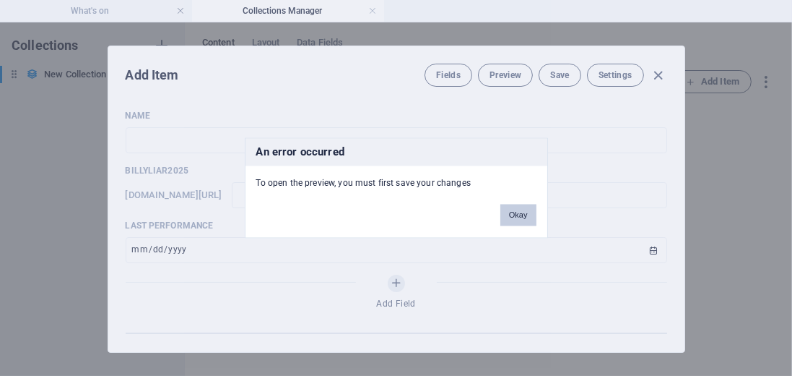
click at [522, 218] on button "Okay" at bounding box center [519, 215] width 36 height 22
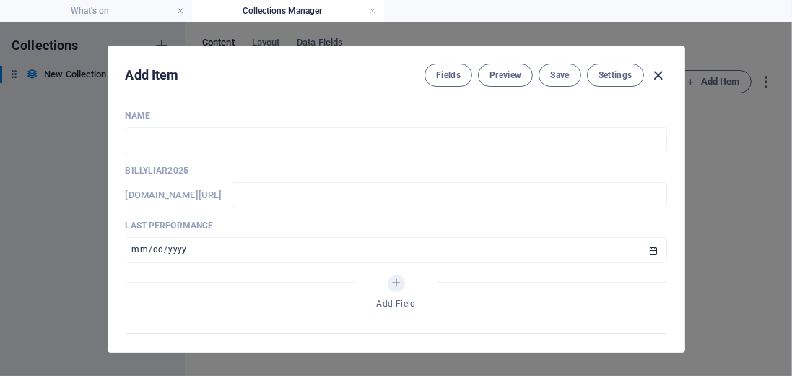
click at [658, 71] on icon "button" at bounding box center [658, 75] width 17 height 17
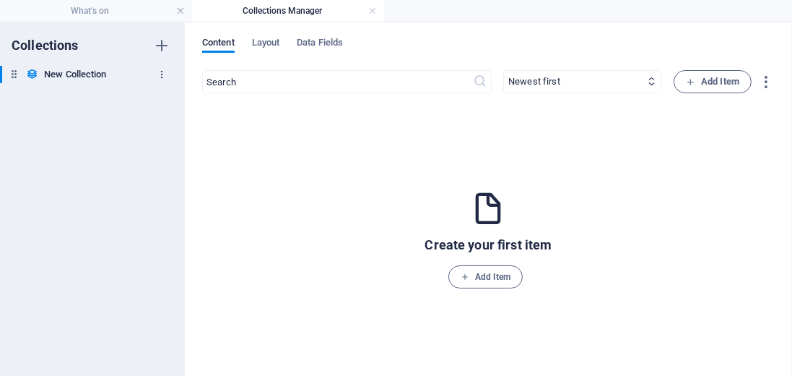
click at [160, 72] on icon "button" at bounding box center [162, 74] width 10 height 10
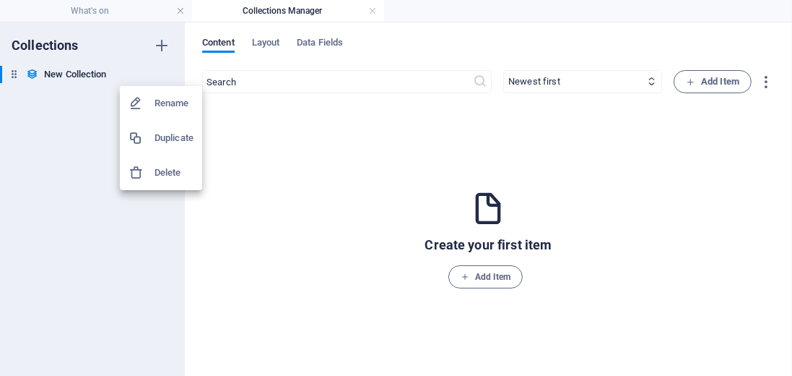
click at [84, 75] on div at bounding box center [396, 188] width 792 height 376
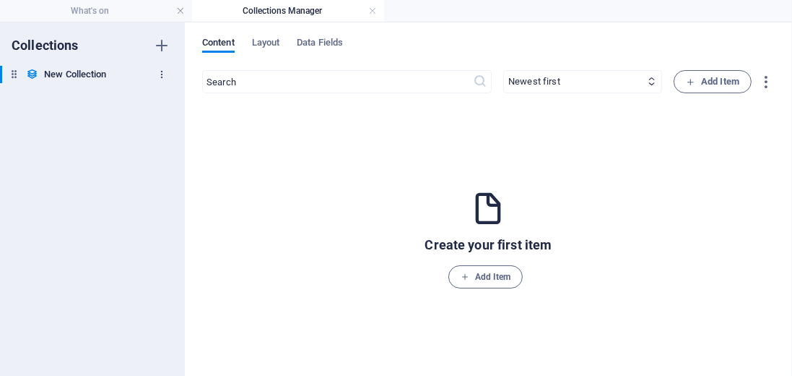
click at [163, 74] on icon "button" at bounding box center [162, 74] width 10 height 10
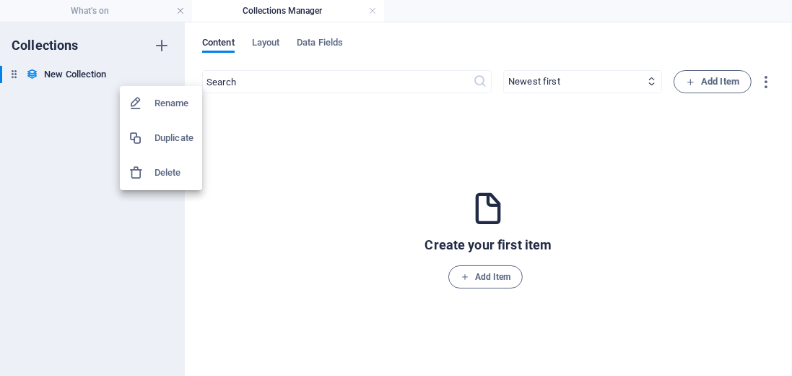
click at [161, 101] on h6 "Rename" at bounding box center [174, 103] width 39 height 17
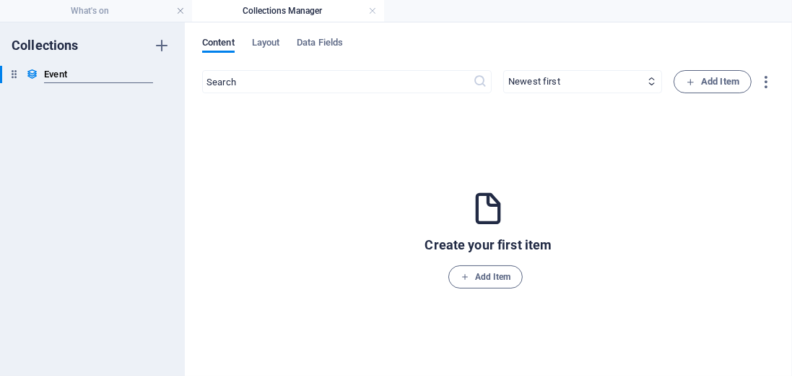
type input "Events"
click at [231, 128] on div "Create your first item Add Item" at bounding box center [488, 238] width 573 height 245
click at [15, 77] on icon at bounding box center [14, 74] width 12 height 12
click at [50, 72] on h6 "Events" at bounding box center [58, 74] width 28 height 17
click at [163, 69] on icon "button" at bounding box center [162, 74] width 10 height 10
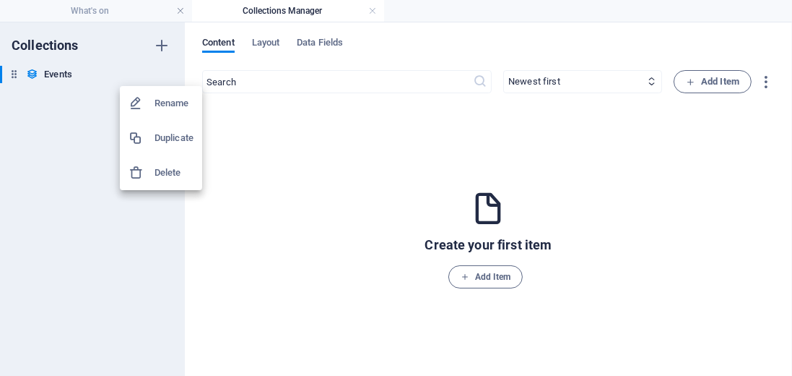
click at [66, 75] on div at bounding box center [396, 188] width 792 height 376
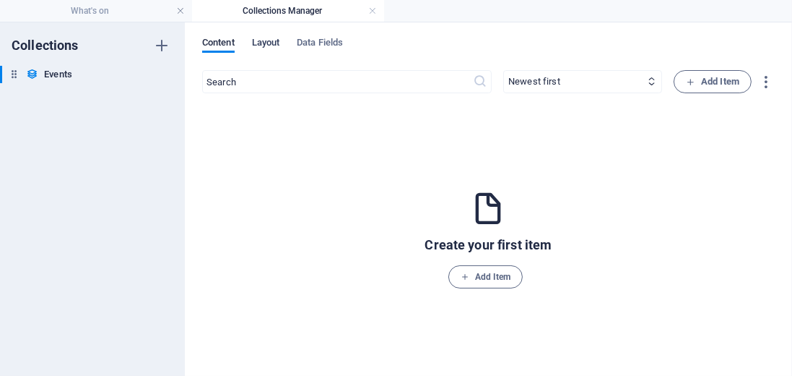
click at [264, 43] on span "Layout" at bounding box center [266, 44] width 28 height 20
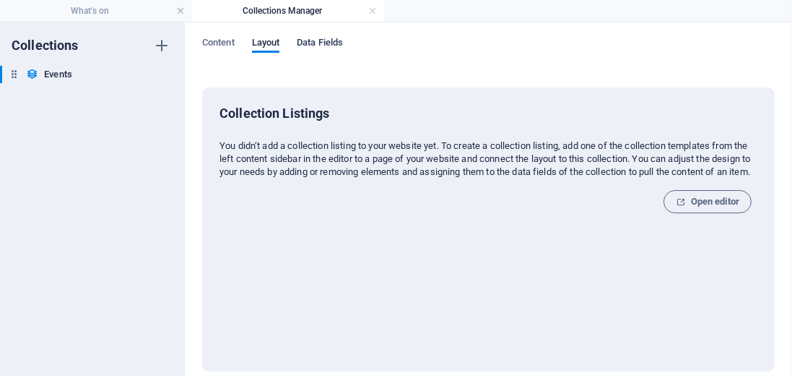
click at [313, 43] on span "Data Fields" at bounding box center [320, 44] width 46 height 20
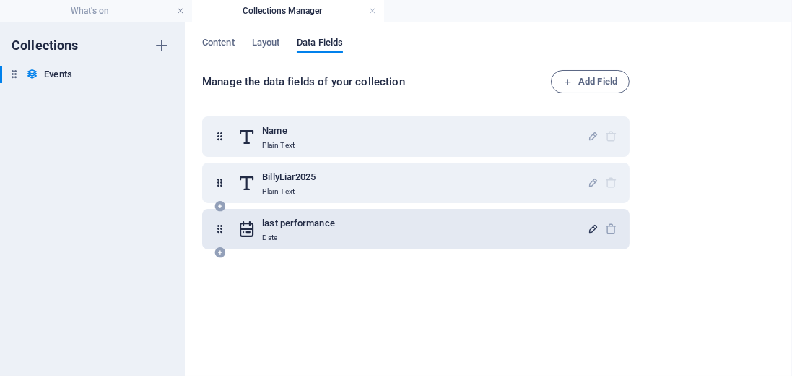
click at [592, 229] on icon "button" at bounding box center [593, 229] width 12 height 12
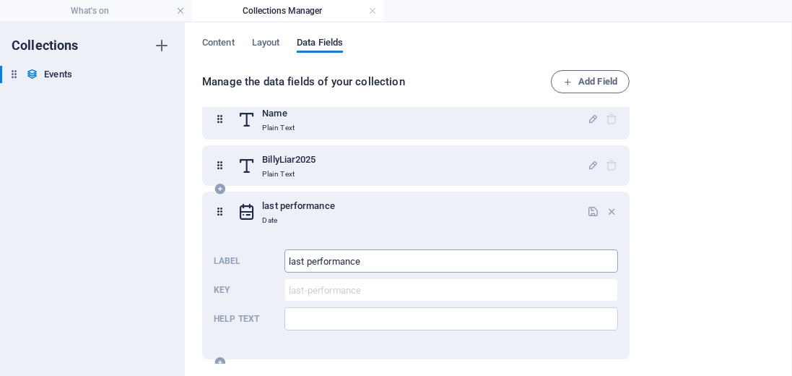
scroll to position [25, 0]
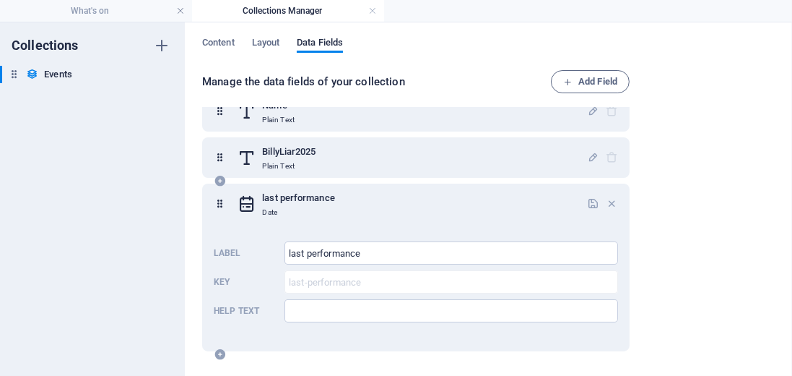
click at [222, 204] on icon at bounding box center [220, 203] width 12 height 29
click at [410, 212] on div "last performance Date" at bounding box center [413, 203] width 350 height 29
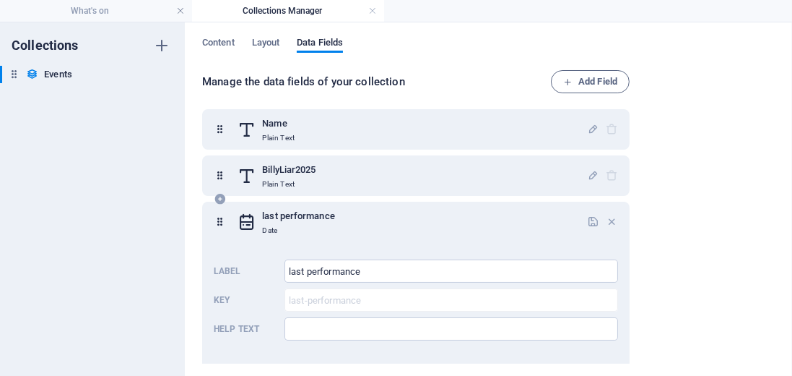
scroll to position [0, 0]
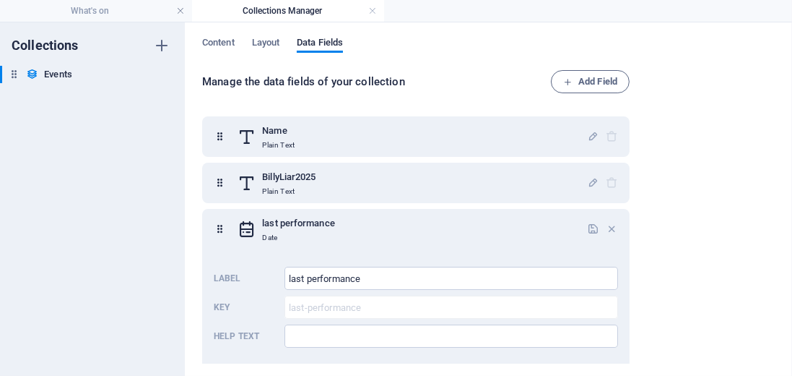
click at [261, 9] on h4 "Collections Manager" at bounding box center [288, 11] width 192 height 16
click at [55, 74] on h6 "Events" at bounding box center [58, 74] width 28 height 17
click at [269, 40] on span "Layout" at bounding box center [266, 44] width 28 height 20
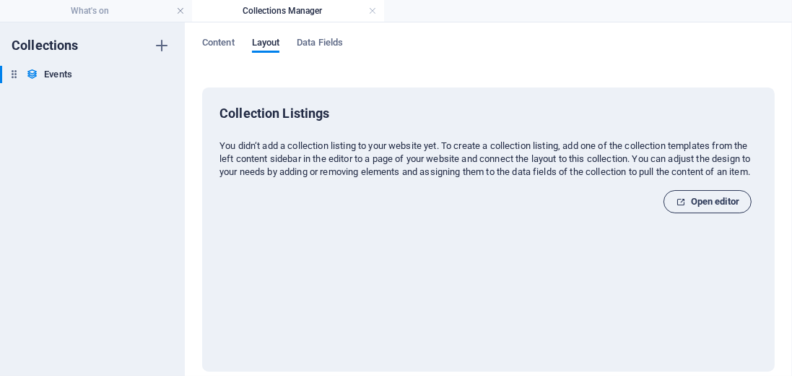
click at [698, 210] on span "Open editor" at bounding box center [708, 201] width 64 height 17
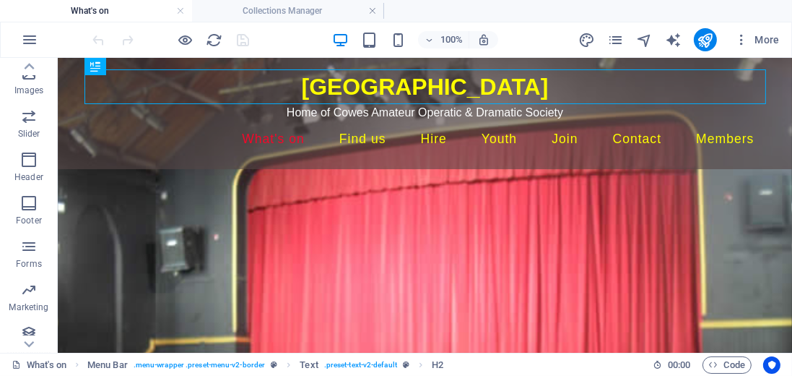
scroll to position [355, 0]
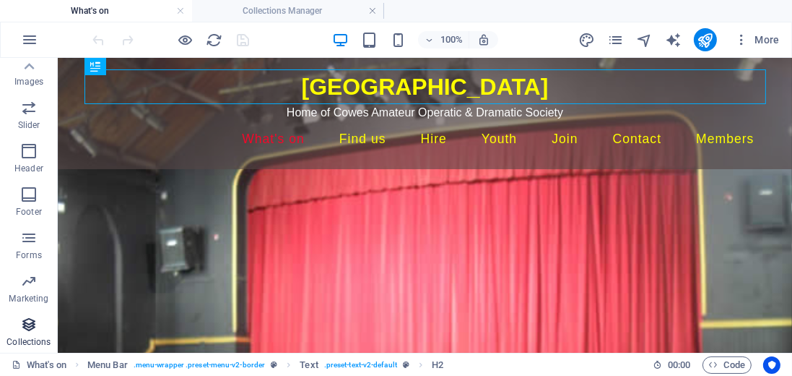
click at [29, 323] on icon "button" at bounding box center [28, 324] width 17 height 17
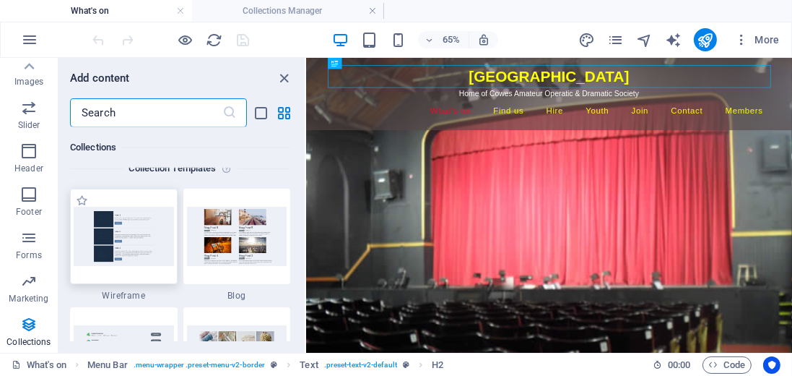
scroll to position [13225, 0]
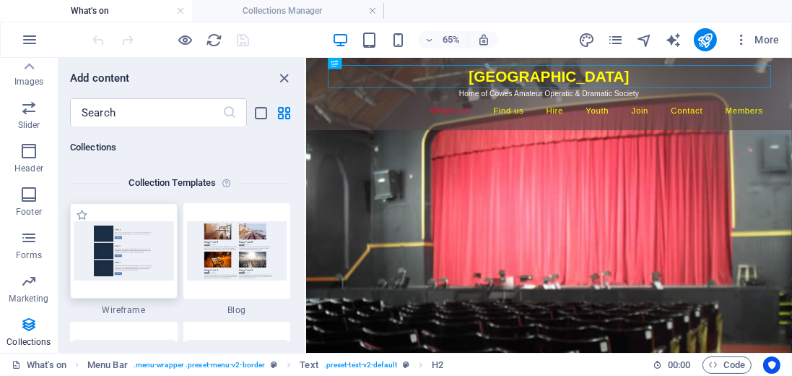
click at [139, 251] on img at bounding box center [124, 250] width 100 height 59
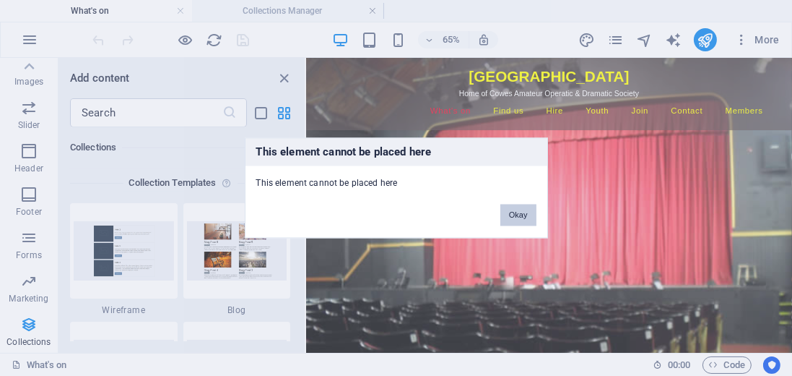
click at [527, 213] on button "Okay" at bounding box center [519, 215] width 36 height 22
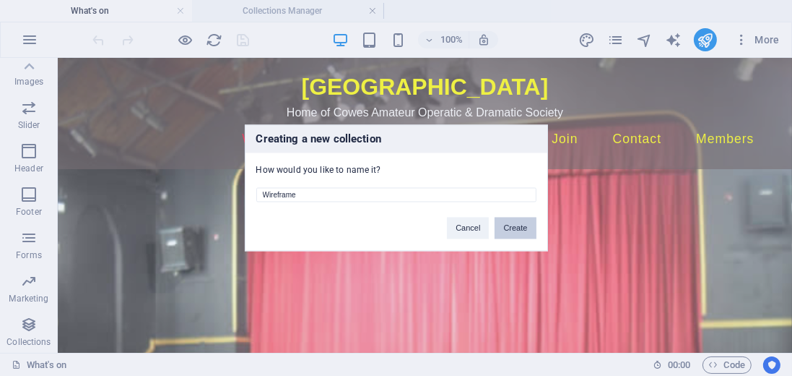
click at [524, 227] on button "Create" at bounding box center [515, 228] width 41 height 22
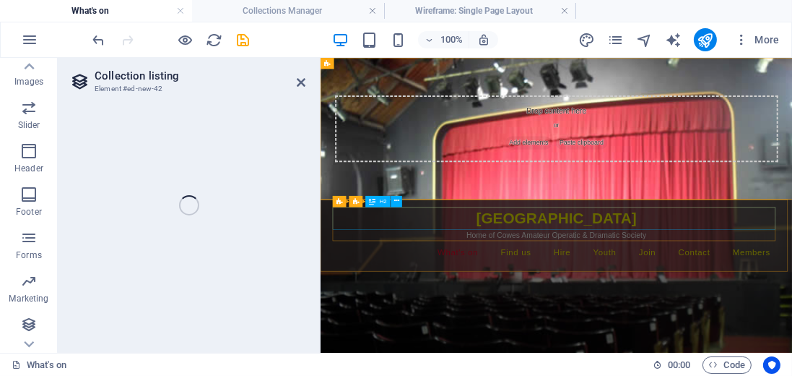
select select "68e0f28f29fab881e90da30b"
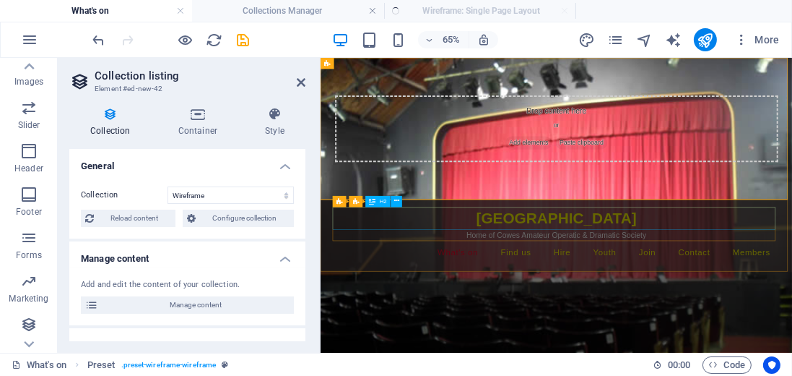
select select "createdAt_DESC"
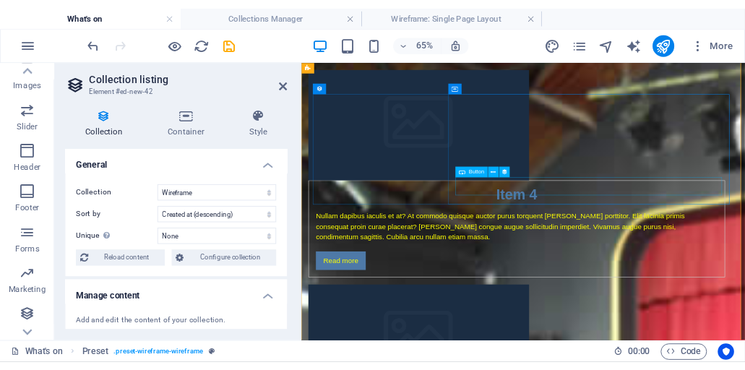
scroll to position [0, 0]
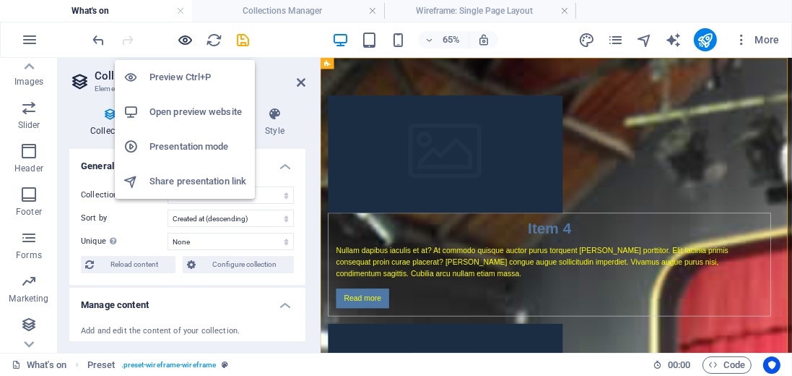
click at [187, 39] on icon "button" at bounding box center [186, 40] width 17 height 17
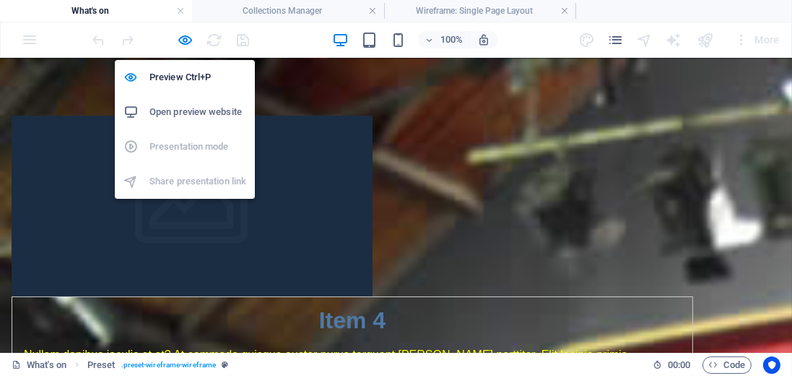
click at [202, 116] on h6 "Open preview website" at bounding box center [198, 111] width 97 height 17
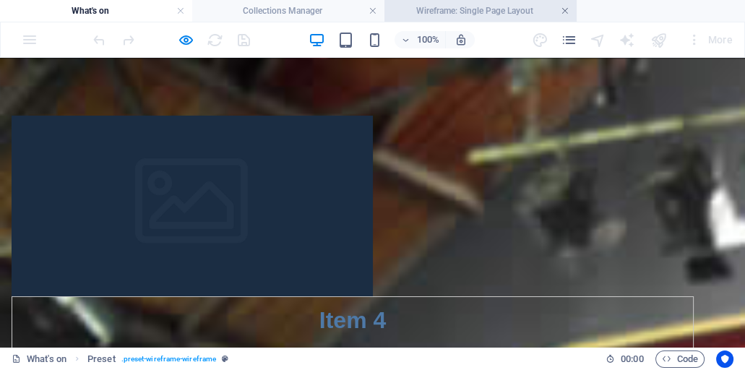
click at [566, 12] on link at bounding box center [565, 11] width 9 height 14
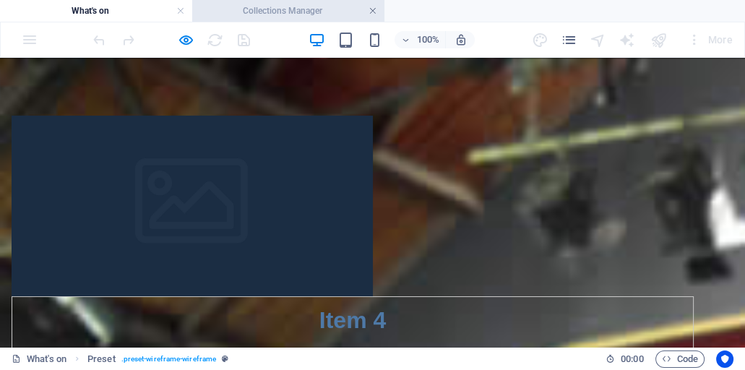
click at [372, 14] on link at bounding box center [372, 11] width 9 height 14
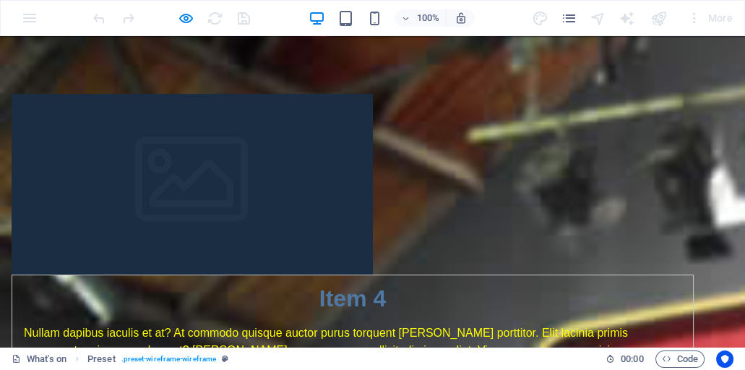
click at [232, 157] on img at bounding box center [192, 184] width 361 height 181
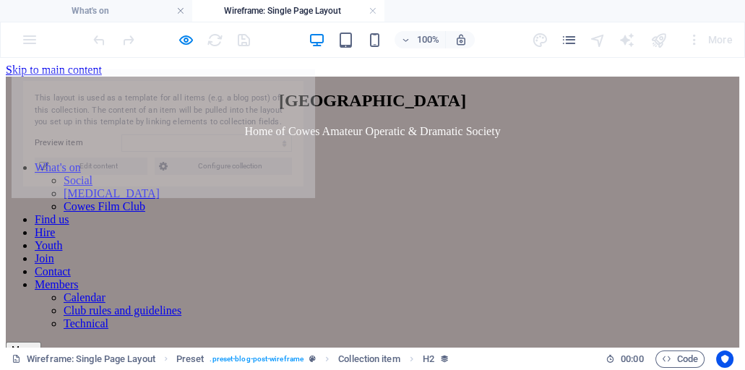
select select "68e0f2908581e4ada20f5fc5"
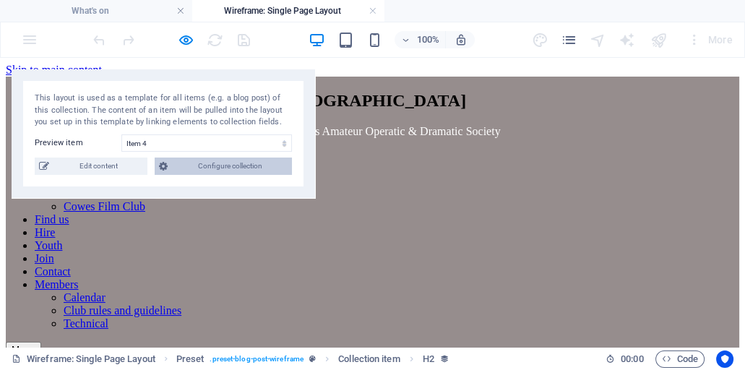
click at [183, 168] on span "Configure collection" at bounding box center [230, 165] width 116 height 17
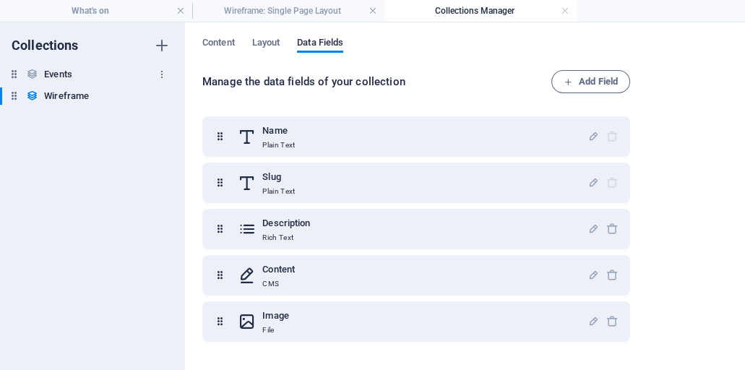
click at [60, 70] on h6 "Events" at bounding box center [58, 74] width 28 height 17
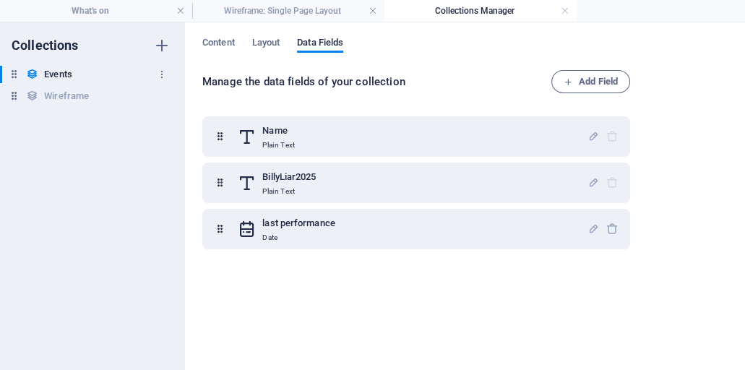
click at [60, 70] on h6 "Events" at bounding box center [58, 74] width 28 height 17
click at [33, 74] on icon at bounding box center [32, 74] width 12 height 12
click at [43, 95] on div "Wireframe Wireframe" at bounding box center [85, 95] width 170 height 17
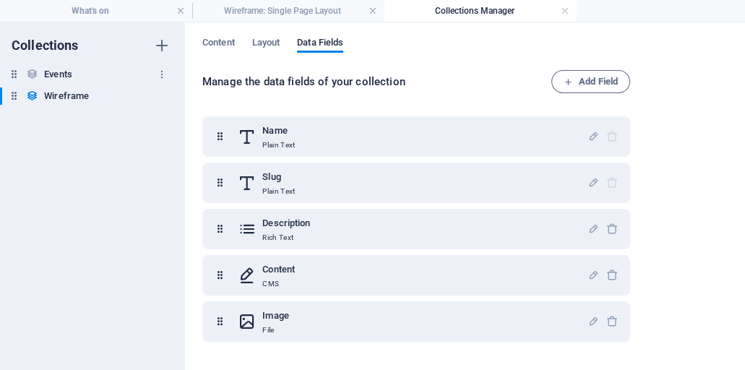
click at [46, 73] on h6 "Events" at bounding box center [58, 74] width 28 height 17
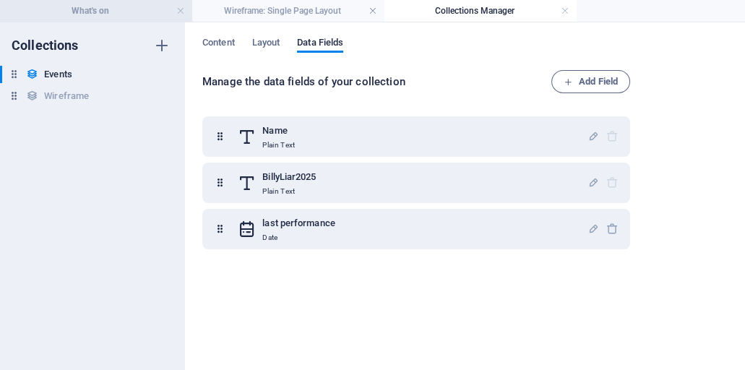
click at [149, 9] on h4 "What's on" at bounding box center [96, 11] width 192 height 16
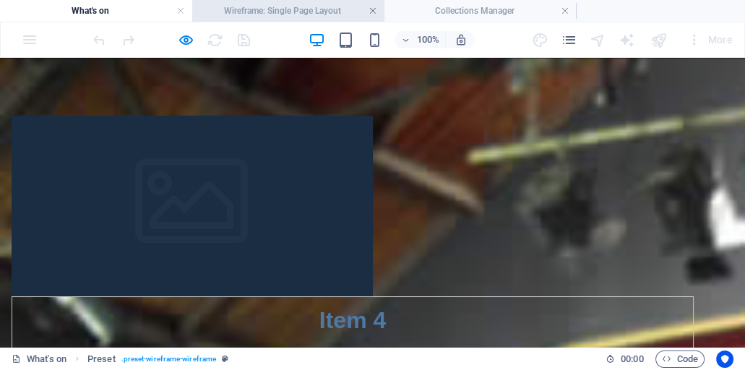
click at [376, 12] on link at bounding box center [372, 11] width 9 height 14
click at [374, 11] on link at bounding box center [372, 11] width 9 height 14
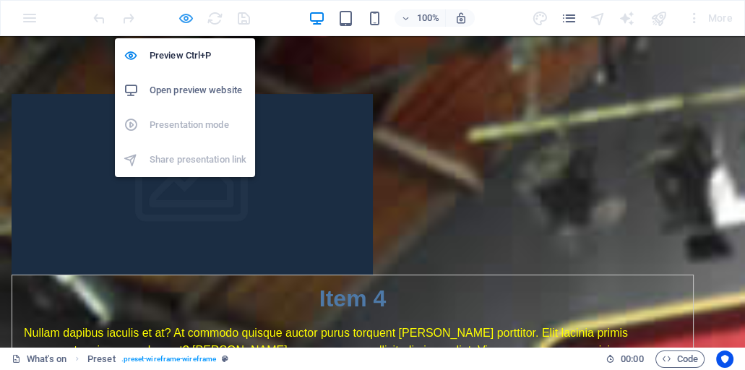
click at [188, 18] on icon "button" at bounding box center [186, 18] width 17 height 17
select select "68e0f28f29fab881e90da30b"
select select "createdAt_DESC"
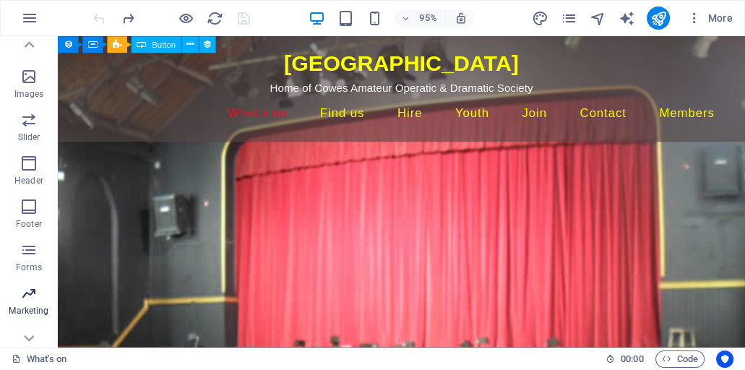
scroll to position [339, 0]
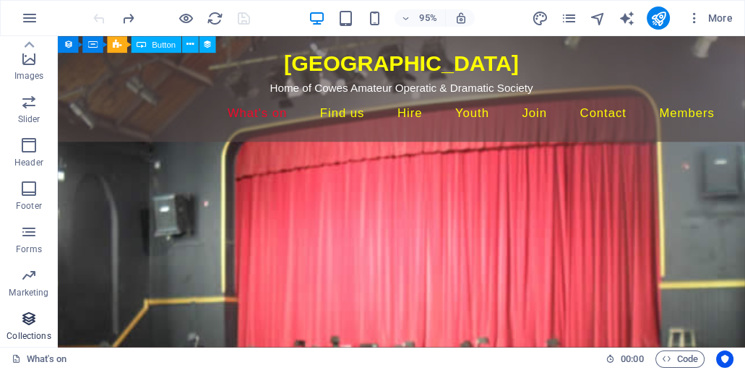
click at [30, 329] on span "Collections" at bounding box center [29, 327] width 58 height 35
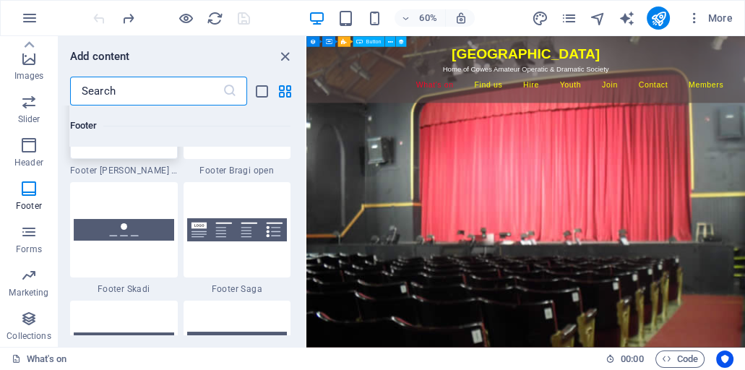
scroll to position [10005, 0]
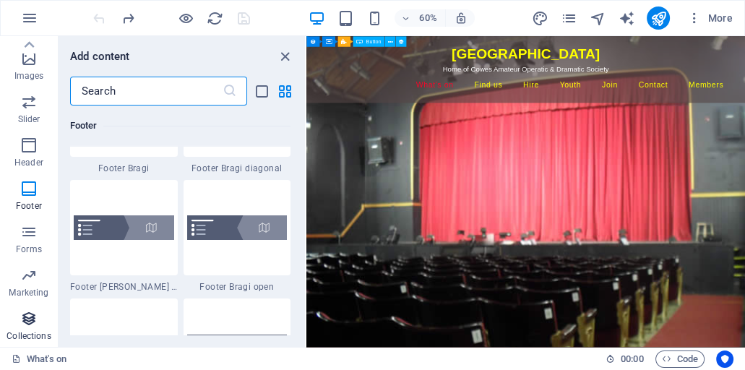
click at [29, 319] on icon "button" at bounding box center [28, 318] width 17 height 17
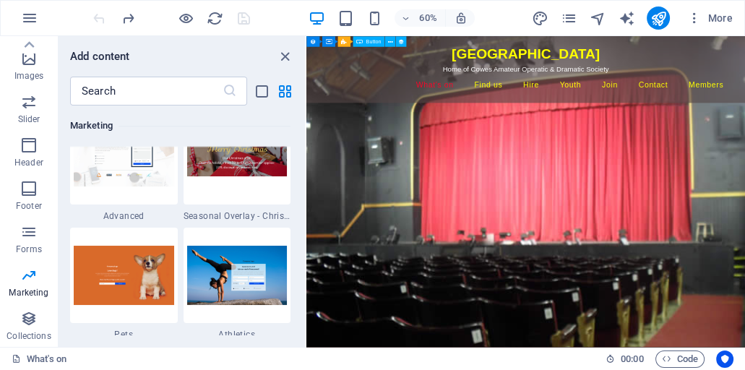
scroll to position [12275, 0]
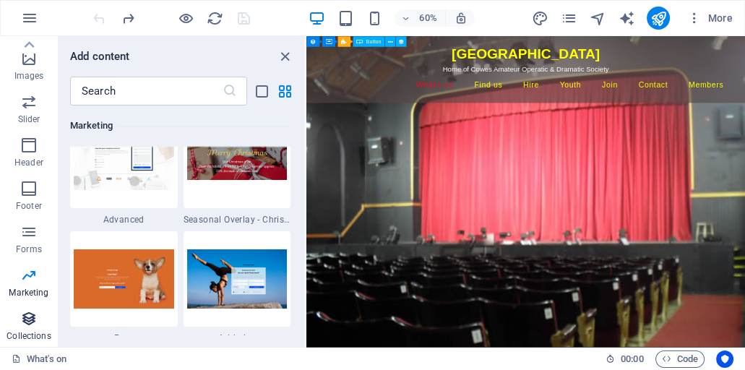
click at [29, 319] on icon "button" at bounding box center [28, 318] width 17 height 17
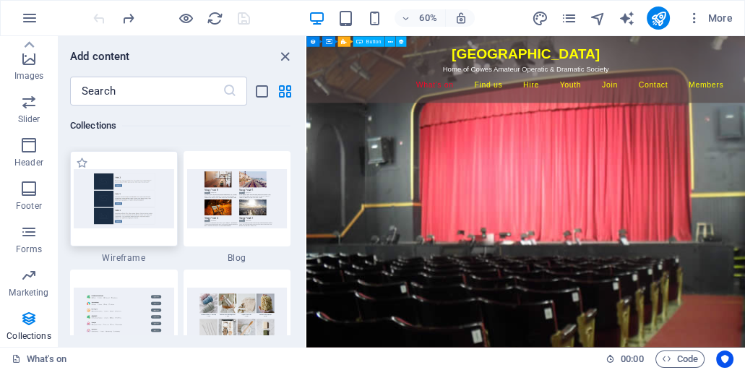
scroll to position [13266, 0]
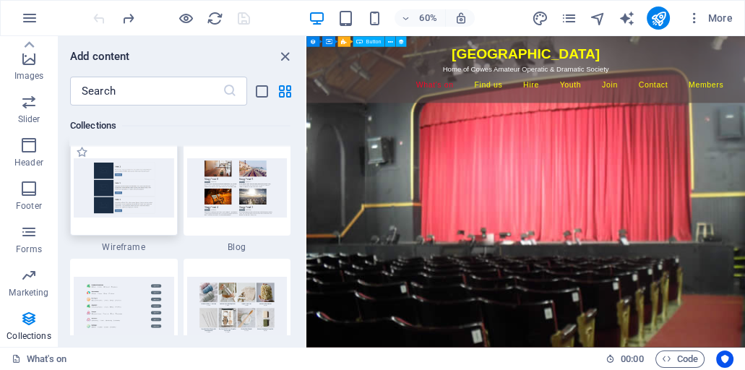
click at [131, 194] on img at bounding box center [124, 187] width 100 height 59
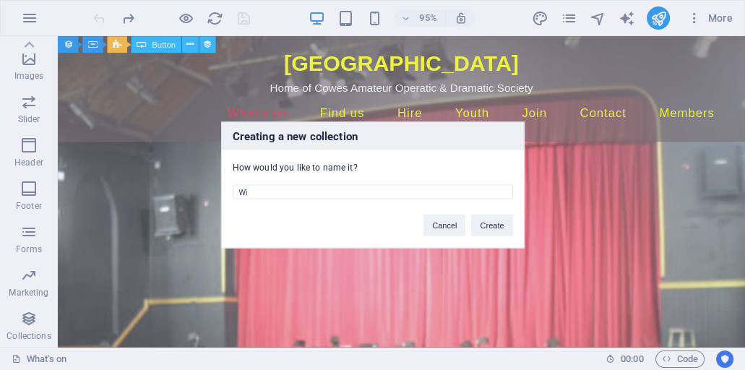
type input "W"
type input "events"
click at [497, 225] on button "Create" at bounding box center [491, 226] width 41 height 22
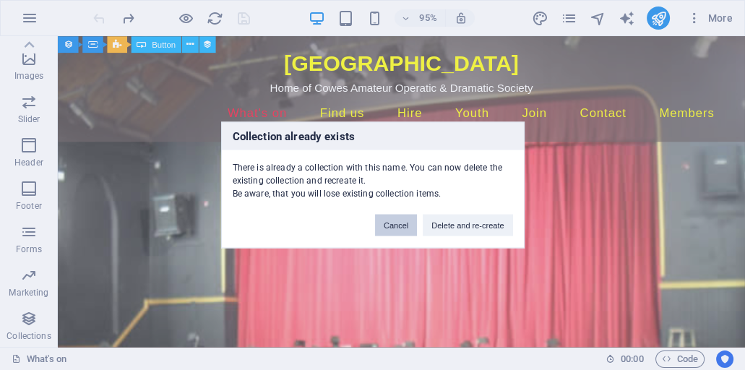
click at [410, 226] on button "Cancel" at bounding box center [396, 226] width 42 height 22
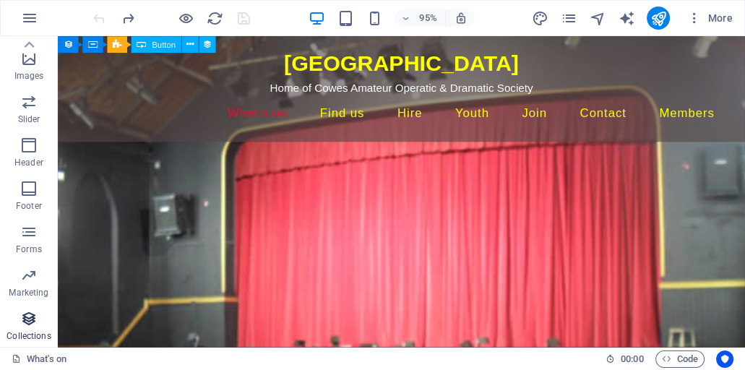
click at [27, 317] on icon "button" at bounding box center [28, 318] width 17 height 17
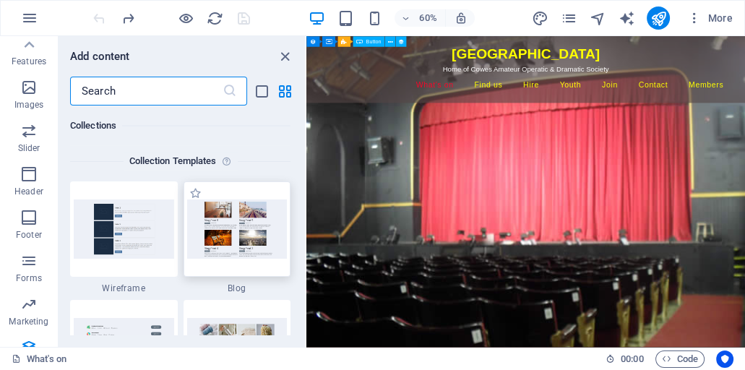
scroll to position [256, 0]
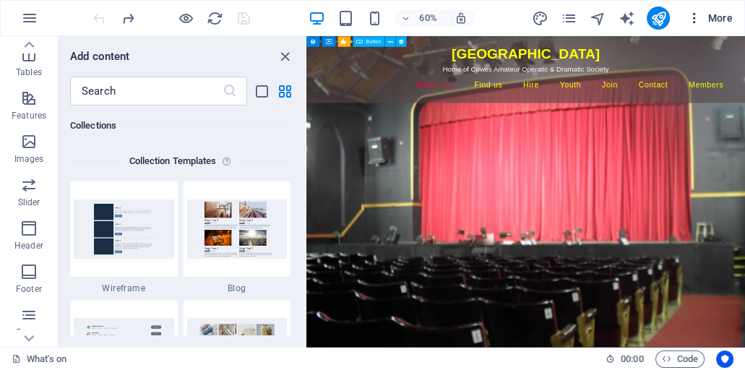
click at [711, 14] on span "More" at bounding box center [710, 18] width 46 height 14
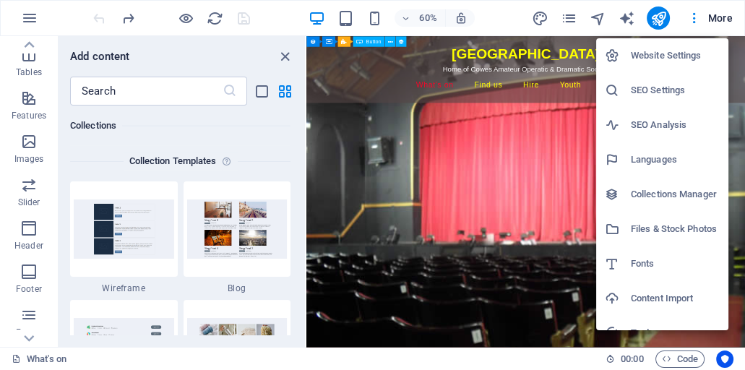
click at [642, 192] on h6 "Collections Manager" at bounding box center [675, 194] width 89 height 17
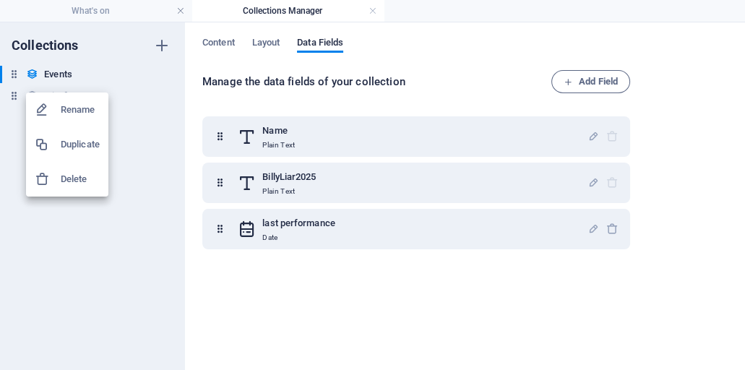
click at [76, 177] on h6 "Delete" at bounding box center [80, 178] width 39 height 17
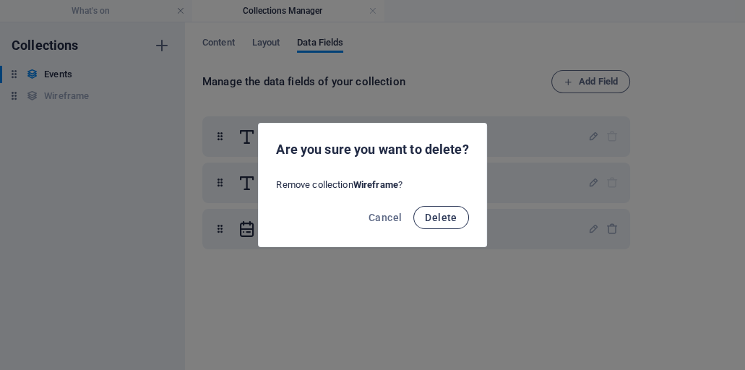
click at [445, 215] on span "Delete" at bounding box center [441, 218] width 32 height 12
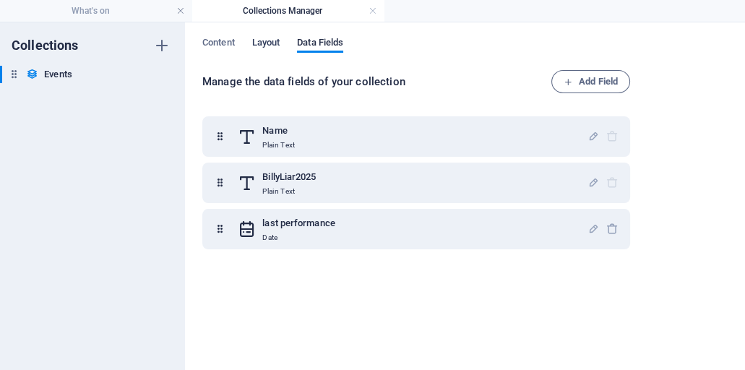
click at [267, 40] on span "Layout" at bounding box center [266, 44] width 28 height 20
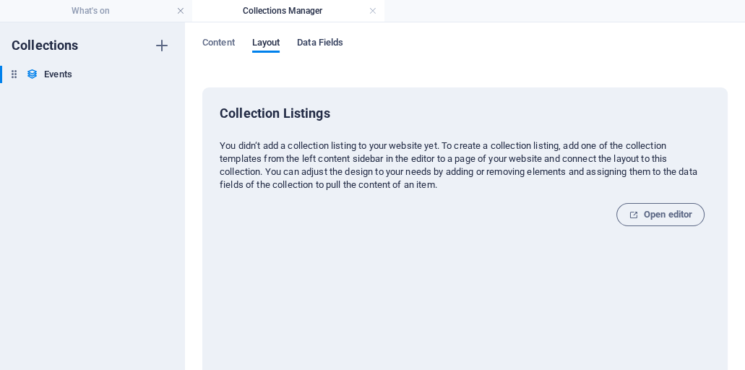
click at [319, 42] on span "Data Fields" at bounding box center [320, 44] width 46 height 20
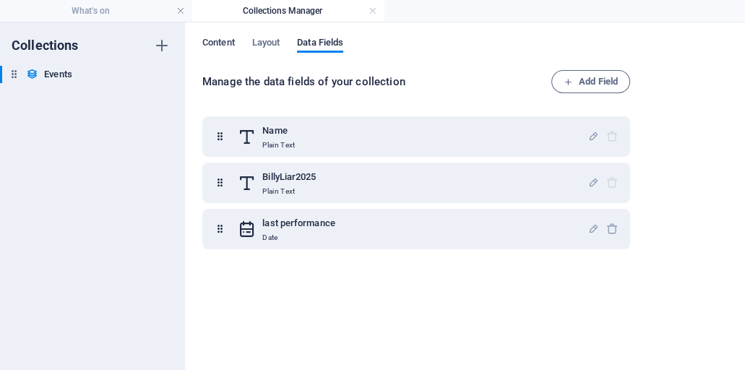
click at [230, 42] on span "Content" at bounding box center [218, 44] width 33 height 20
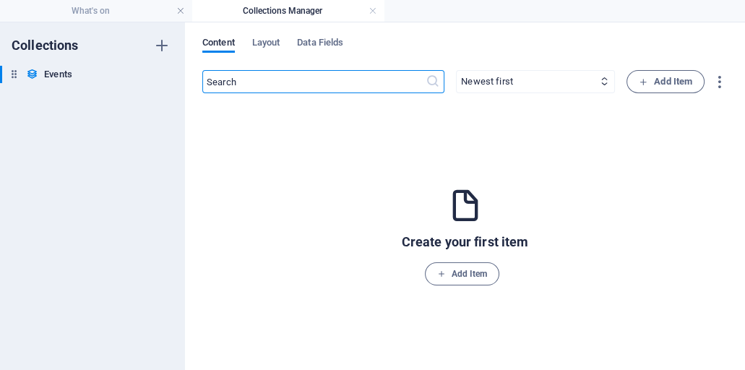
click at [462, 205] on icon at bounding box center [465, 205] width 38 height 38
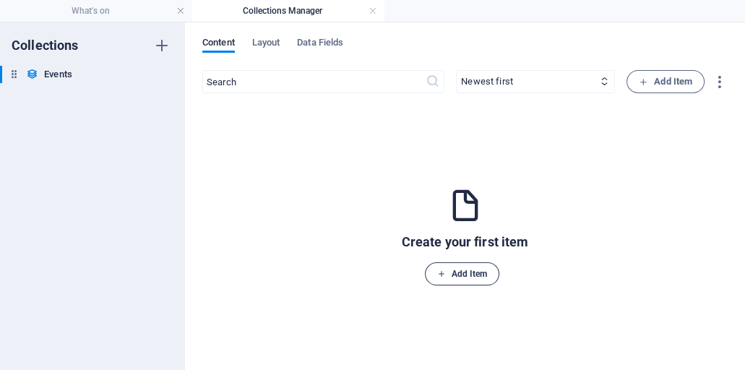
click at [469, 273] on span "Add Item" at bounding box center [462, 273] width 51 height 17
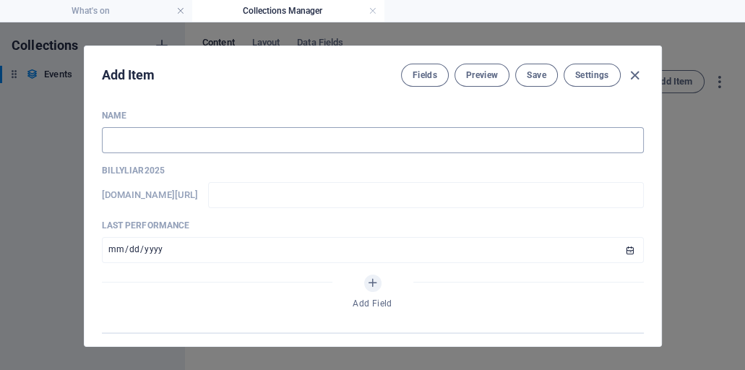
click at [113, 139] on input "text" at bounding box center [373, 140] width 542 height 26
click at [371, 285] on icon "Add Field" at bounding box center [372, 283] width 12 height 12
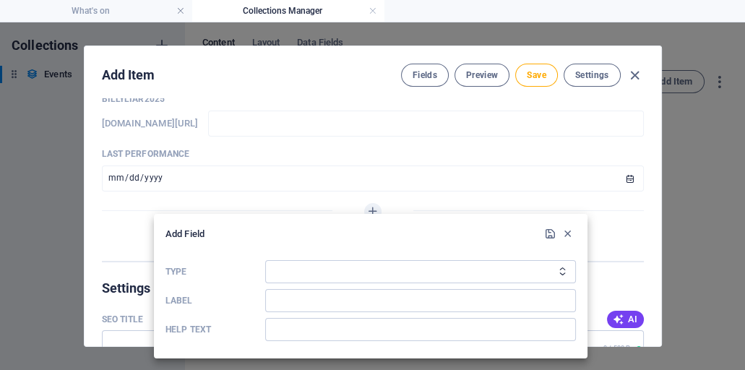
click at [561, 268] on icon "Type" at bounding box center [562, 271] width 9 height 9
click at [385, 275] on select "Plain Text Link CMS Rich Text File Multiple Files Checkbox Choice Date Number" at bounding box center [420, 271] width 311 height 23
click at [539, 74] on div at bounding box center [372, 185] width 745 height 370
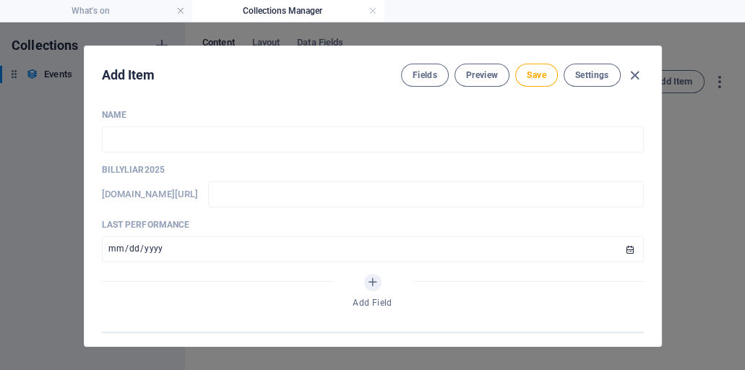
scroll to position [0, 0]
click at [375, 282] on icon "Add Field" at bounding box center [372, 283] width 12 height 12
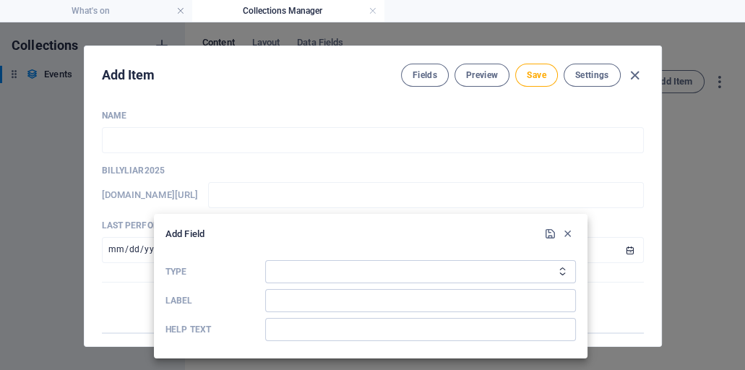
scroll to position [72, 0]
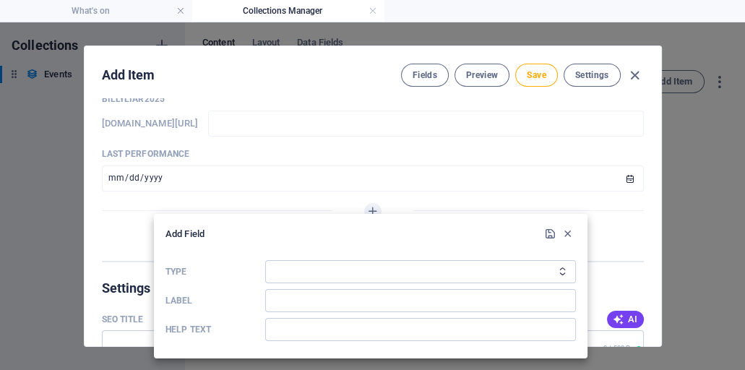
click at [562, 272] on icon "Type" at bounding box center [562, 271] width 9 height 9
click at [340, 266] on select "Plain Text Link CMS Rich Text File Multiple Files Checkbox Choice Date Number" at bounding box center [420, 271] width 311 height 23
select select "cms"
click at [265, 260] on select "Plain Text Link CMS Rich Text File Multiple Files Checkbox Choice Date Number" at bounding box center [420, 271] width 311 height 23
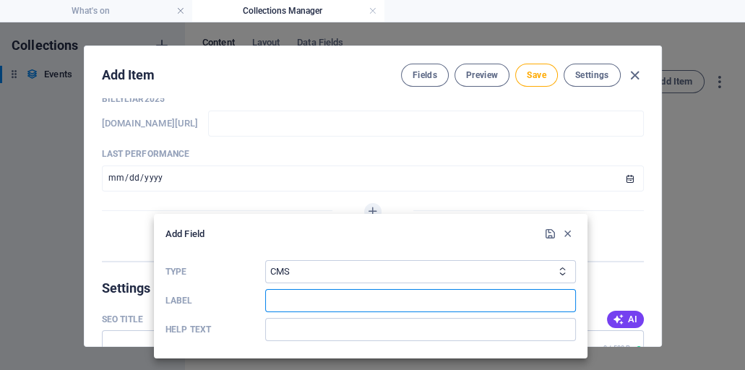
click at [303, 302] on input "Label" at bounding box center [420, 300] width 311 height 23
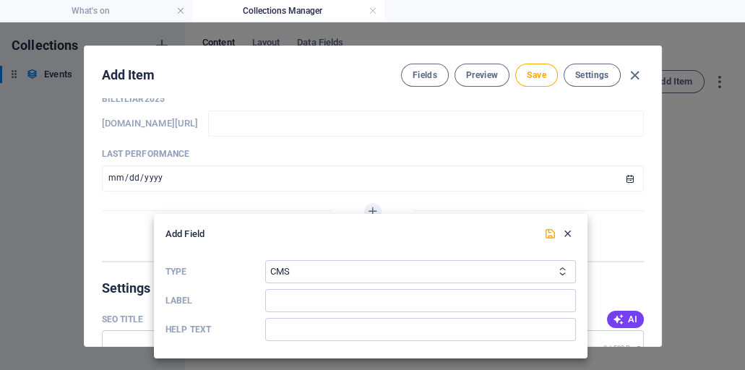
click at [565, 234] on icon "button" at bounding box center [567, 234] width 12 height 12
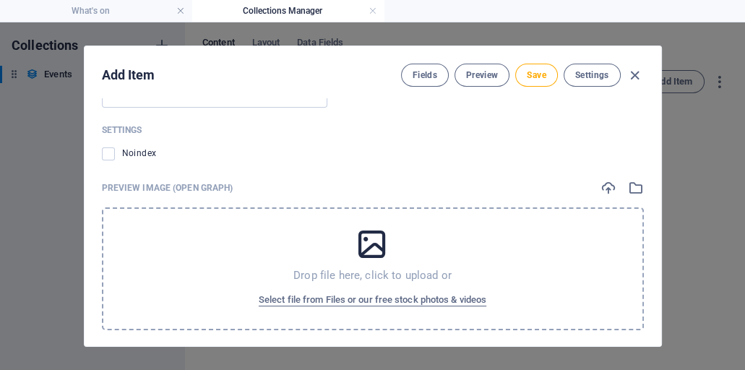
scroll to position [723, 0]
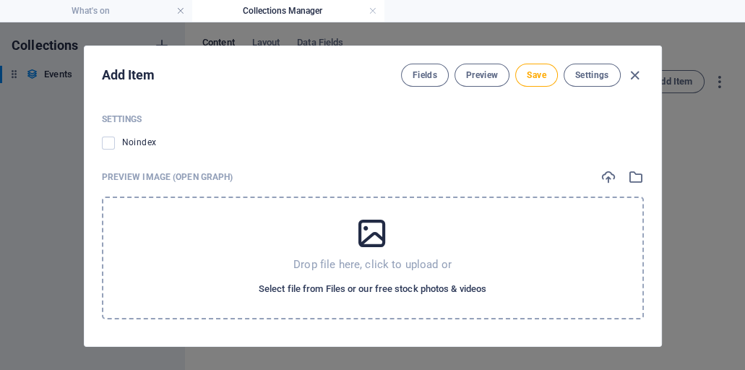
click at [334, 289] on span "Select file from Files or our free stock photos & videos" at bounding box center [373, 288] width 228 height 17
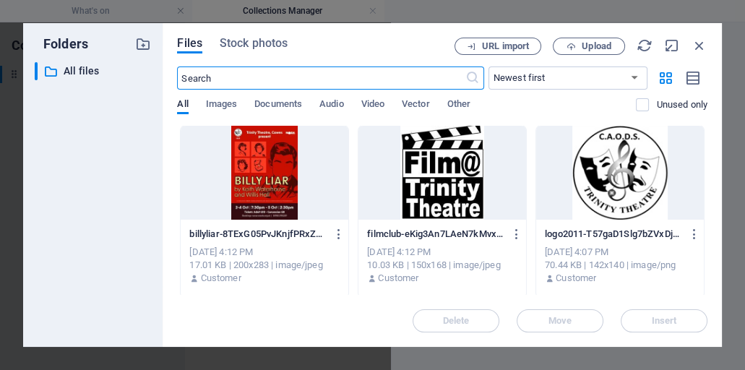
scroll to position [0, 0]
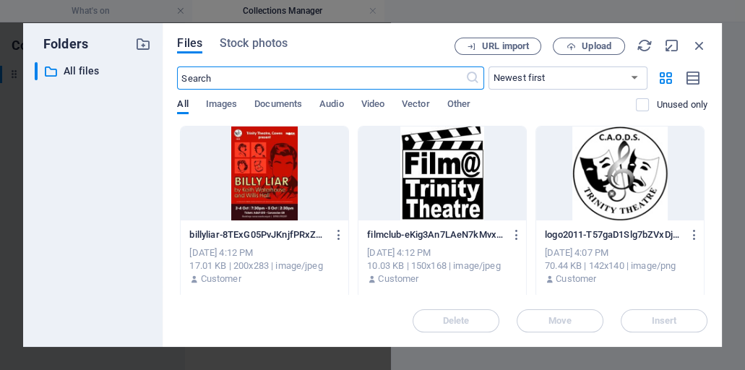
click at [271, 190] on div at bounding box center [265, 173] width 168 height 94
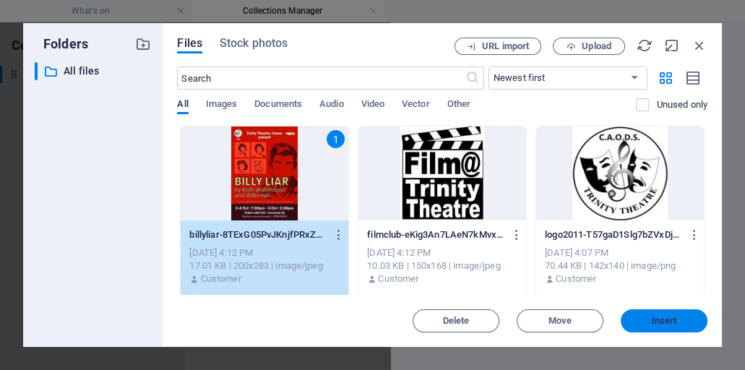
click at [652, 320] on span "Insert" at bounding box center [664, 320] width 25 height 9
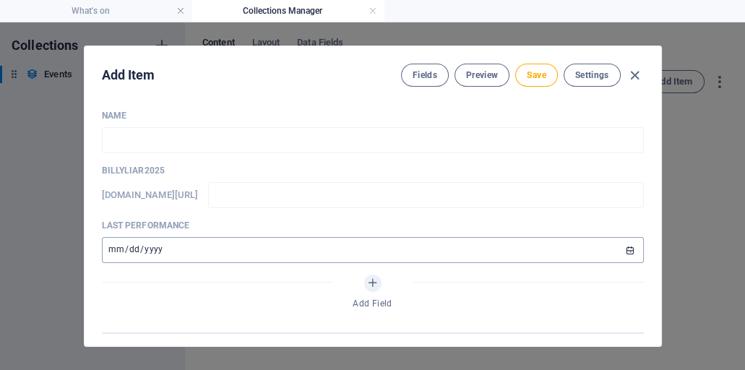
click at [118, 251] on input "2025-10-04" at bounding box center [373, 250] width 542 height 26
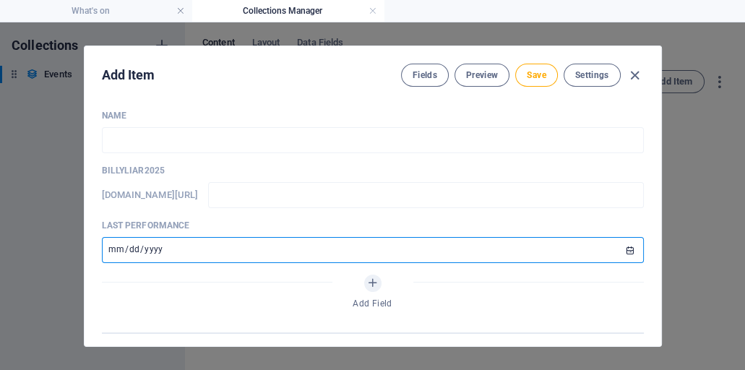
click at [116, 249] on input "2025-10-04" at bounding box center [373, 250] width 542 height 26
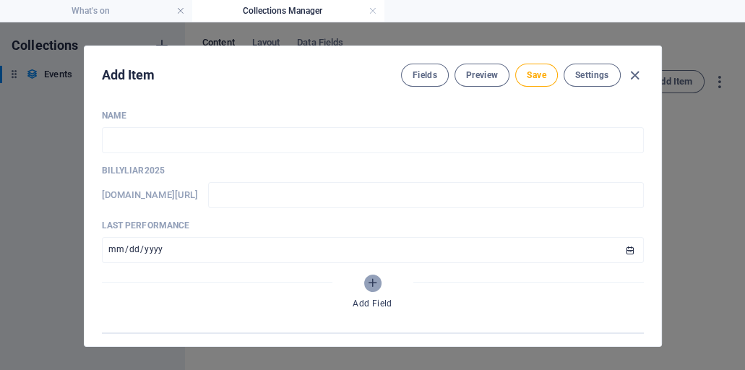
click at [373, 280] on icon "Add Field" at bounding box center [372, 283] width 12 height 12
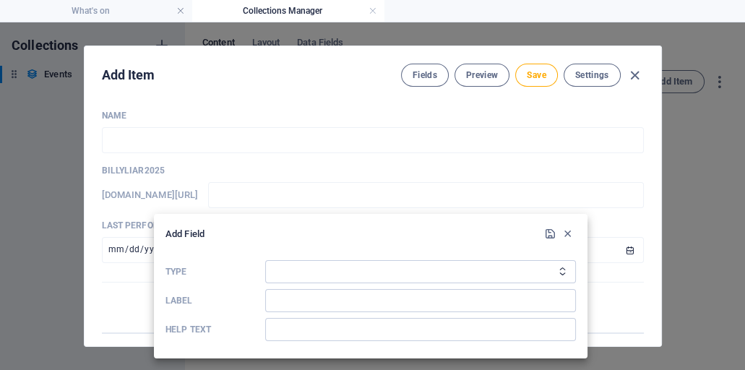
scroll to position [72, 0]
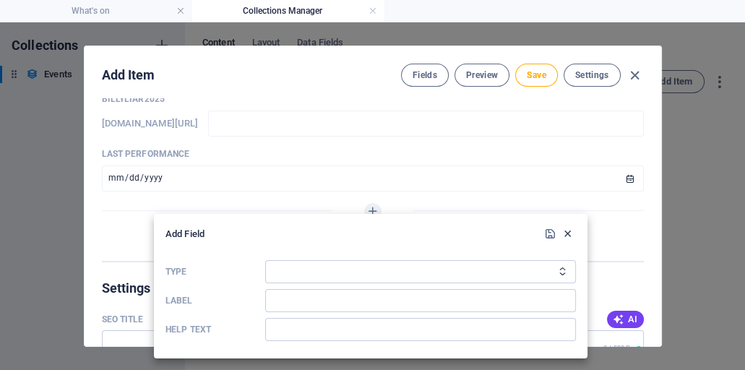
click at [568, 230] on icon "button" at bounding box center [567, 234] width 12 height 12
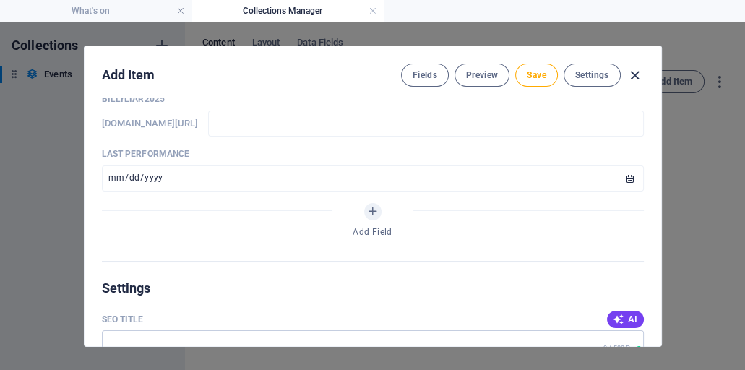
click at [637, 72] on icon "button" at bounding box center [634, 75] width 17 height 17
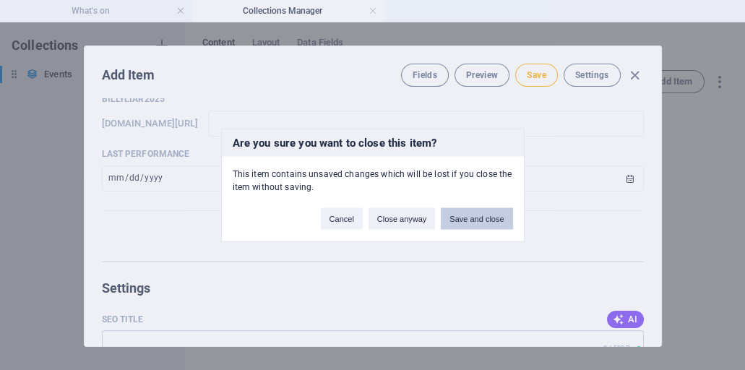
click at [464, 221] on button "Save and close" at bounding box center [477, 219] width 72 height 22
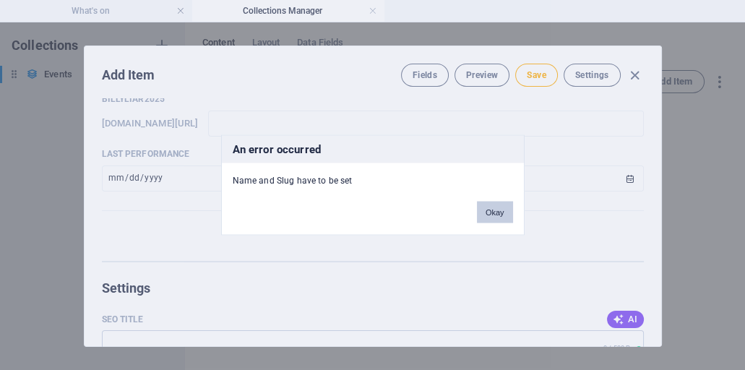
click at [489, 209] on button "Okay" at bounding box center [495, 213] width 36 height 22
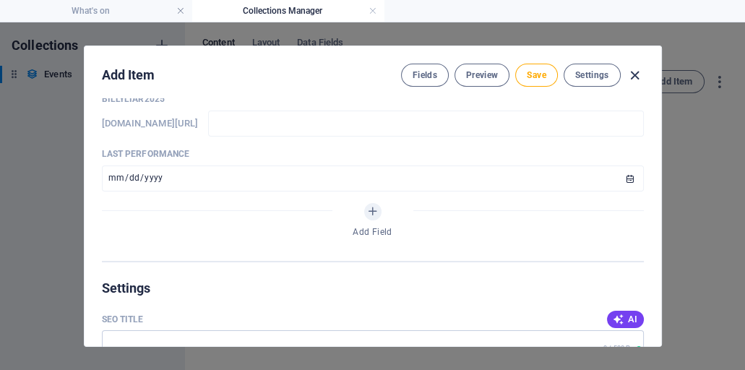
click at [636, 71] on icon "button" at bounding box center [634, 75] width 17 height 17
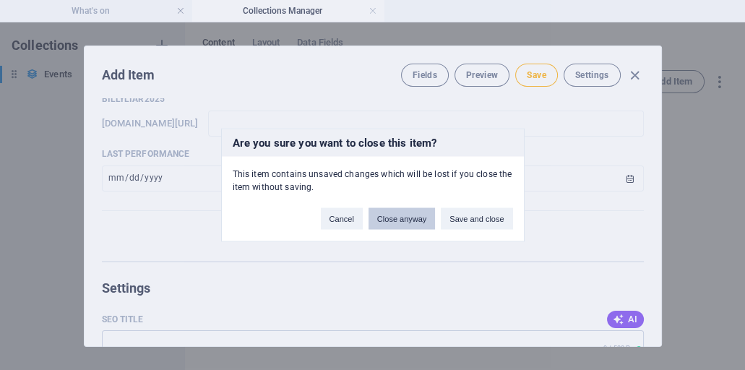
click at [396, 220] on button "Close anyway" at bounding box center [401, 219] width 66 height 22
type input "2025-10-04"
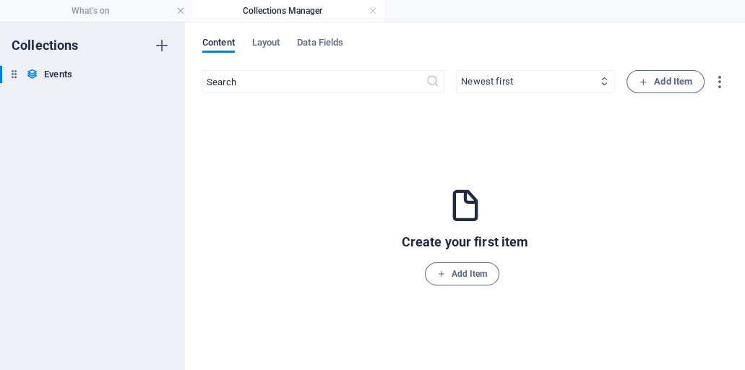
click at [494, 79] on select "Newest first Oldest first Last modified Name (ascending) Name (descending) Bill…" at bounding box center [535, 81] width 159 height 23
select select "columns.last-performance_DESC"
click at [456, 70] on select "Newest first Oldest first Last modified Name (ascending) Name (descending) Bill…" at bounding box center [535, 81] width 159 height 23
click at [272, 40] on span "Layout" at bounding box center [266, 44] width 28 height 20
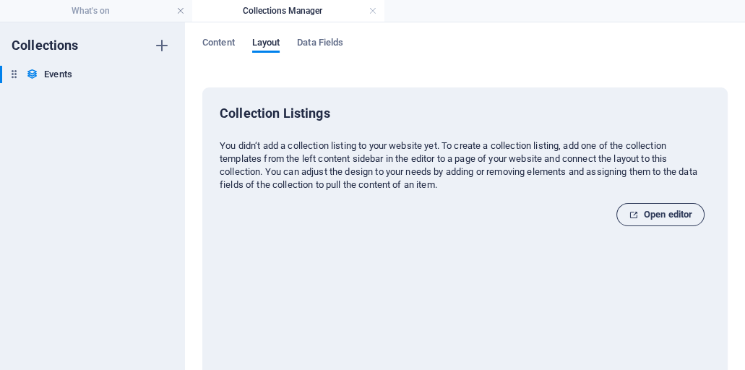
click at [665, 217] on span "Open editor" at bounding box center [661, 214] width 64 height 17
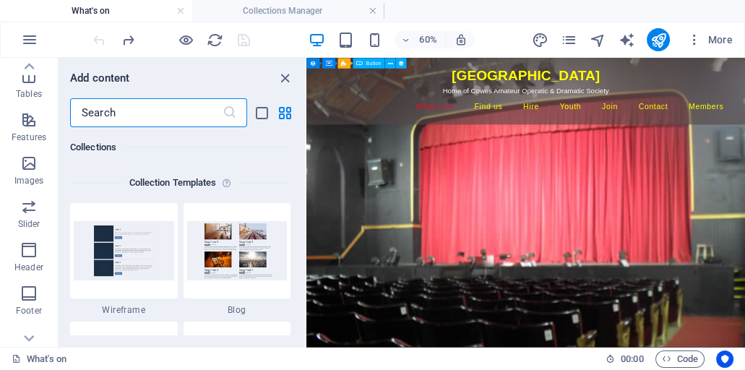
click at [163, 113] on input "text" at bounding box center [146, 112] width 152 height 29
click at [229, 112] on icon at bounding box center [230, 112] width 14 height 14
click at [280, 111] on icon "grid-view" at bounding box center [285, 113] width 17 height 17
click at [263, 113] on icon "list-view" at bounding box center [262, 113] width 17 height 17
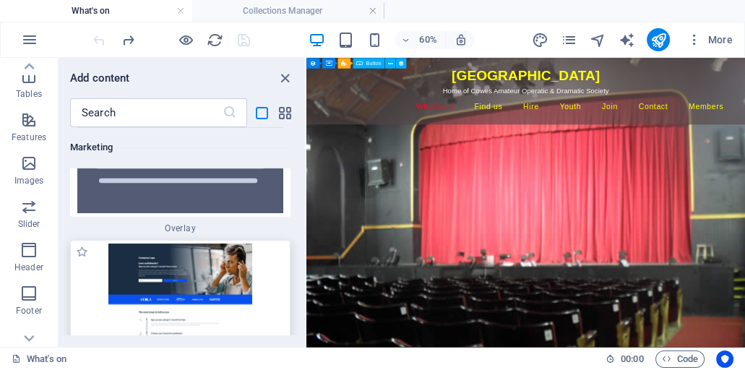
scroll to position [26609, 0]
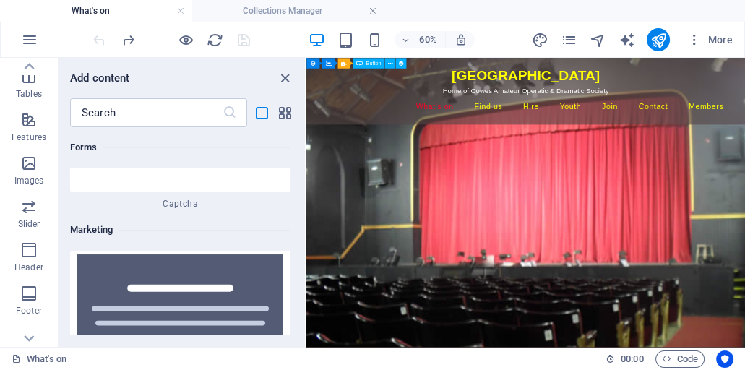
click at [258, 148] on h6 "Forms" at bounding box center [180, 147] width 220 height 17
click at [284, 77] on icon "close panel" at bounding box center [285, 78] width 17 height 17
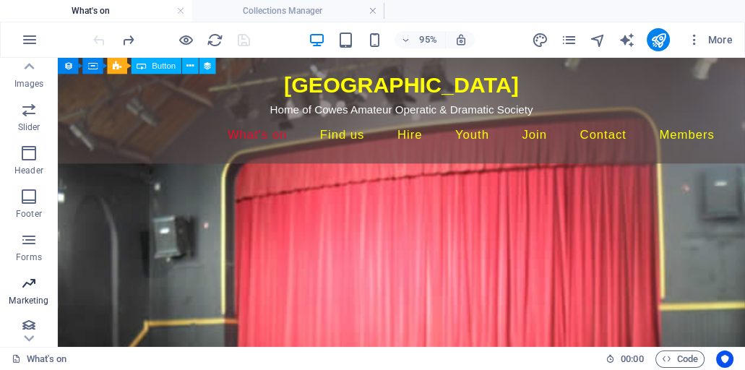
scroll to position [360, 0]
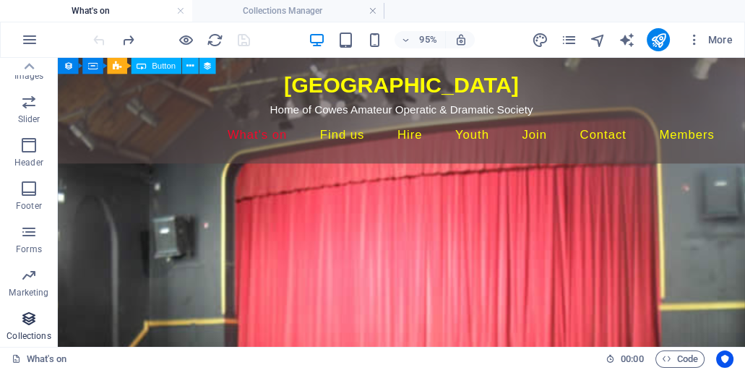
click at [27, 316] on icon "button" at bounding box center [28, 318] width 17 height 17
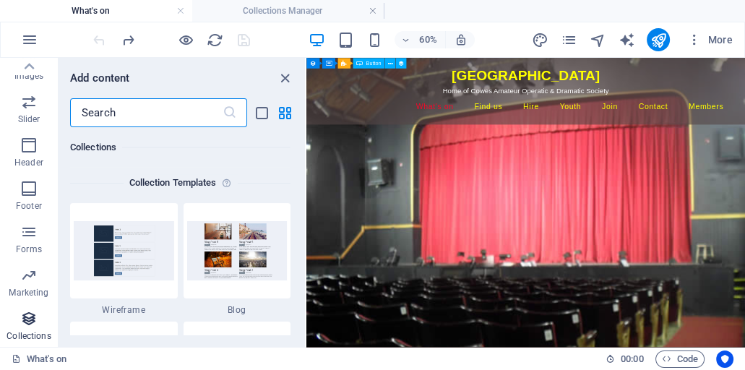
scroll to position [13225, 0]
click at [725, 39] on span "More" at bounding box center [710, 40] width 46 height 14
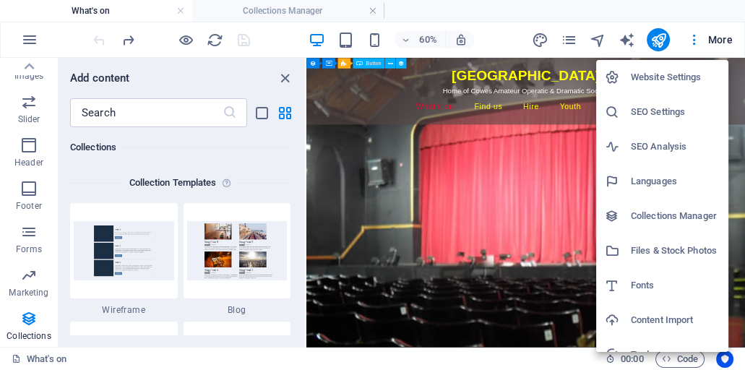
click at [668, 219] on h6 "Collections Manager" at bounding box center [675, 215] width 89 height 17
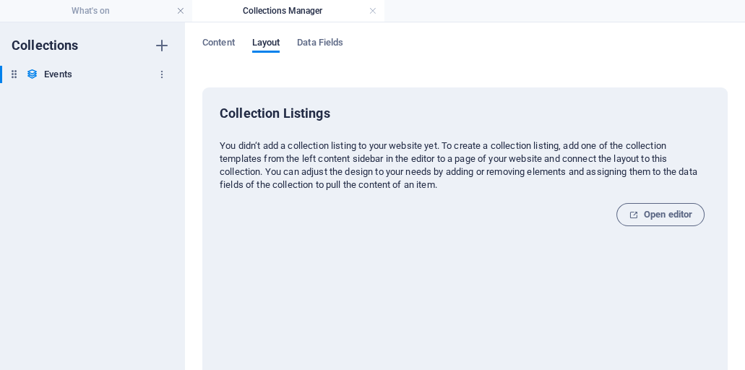
click at [59, 74] on h6 "Events" at bounding box center [58, 74] width 28 height 17
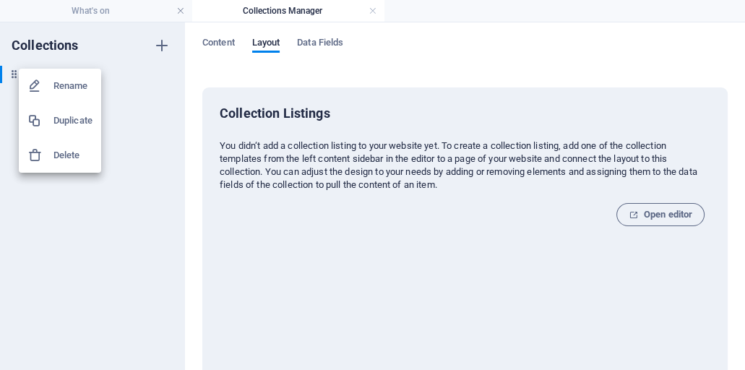
click at [118, 77] on div at bounding box center [372, 185] width 745 height 370
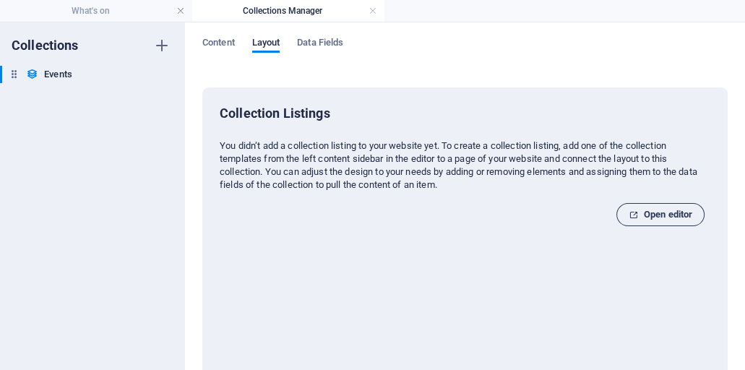
click at [648, 218] on span "Open editor" at bounding box center [661, 214] width 64 height 17
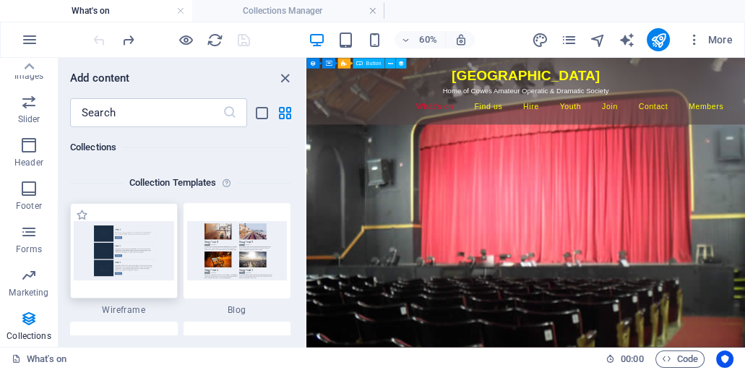
click at [157, 262] on img at bounding box center [124, 250] width 100 height 59
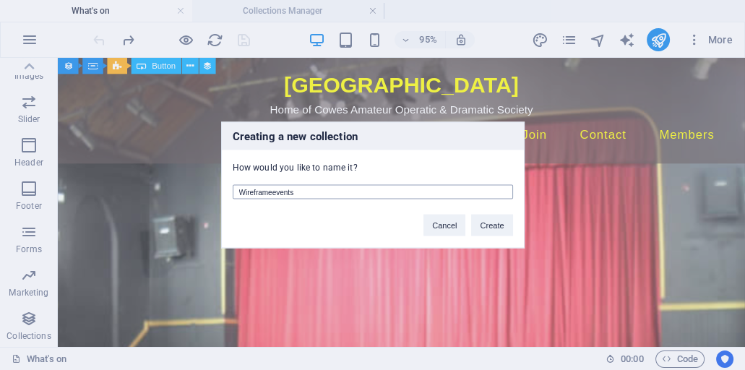
click at [273, 191] on input "Wireframeevents" at bounding box center [373, 192] width 280 height 14
type input "WireframeEvents"
click at [484, 222] on button "Create" at bounding box center [491, 226] width 41 height 22
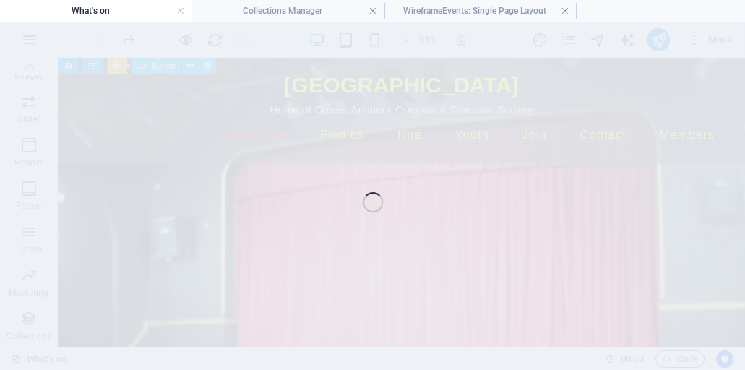
select select "68e0f62ef9b76a931d0f0e36"
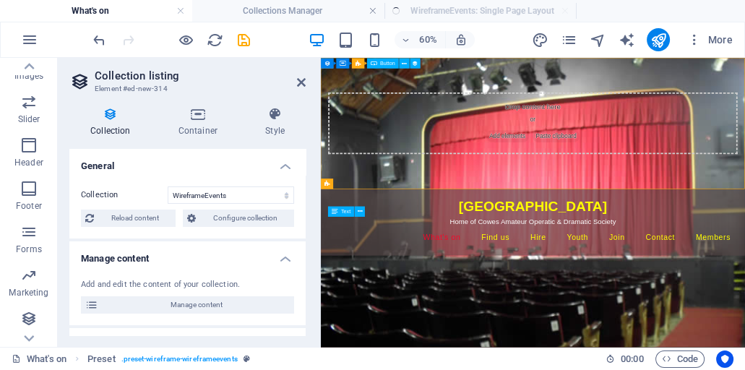
select select "createdAt_DESC"
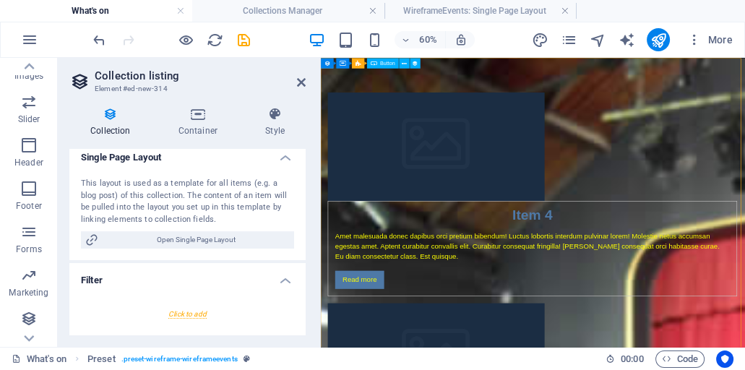
scroll to position [247, 0]
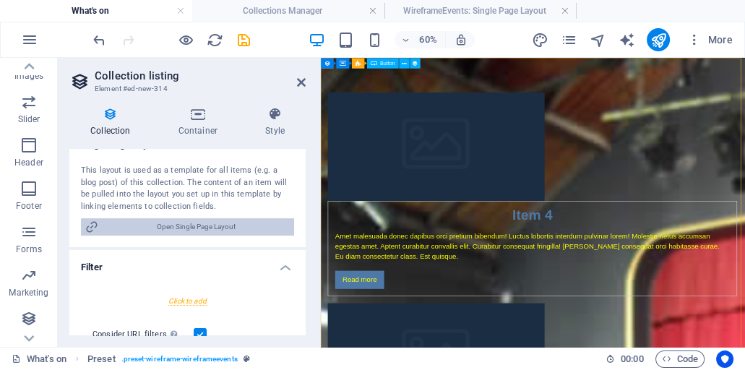
click at [217, 227] on span "Open Single Page Layout" at bounding box center [196, 226] width 187 height 17
select select
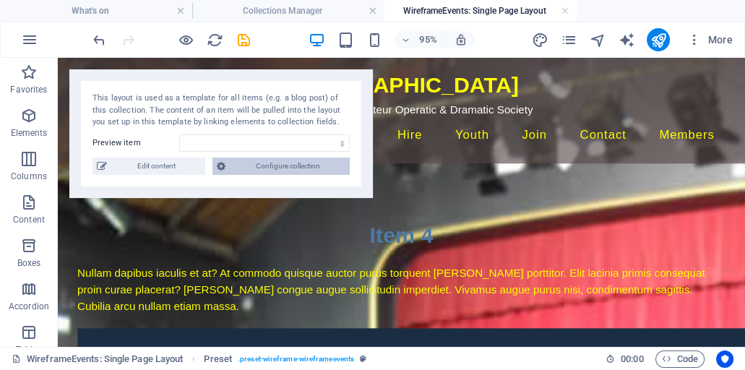
click at [288, 168] on span "Configure collection" at bounding box center [288, 165] width 116 height 17
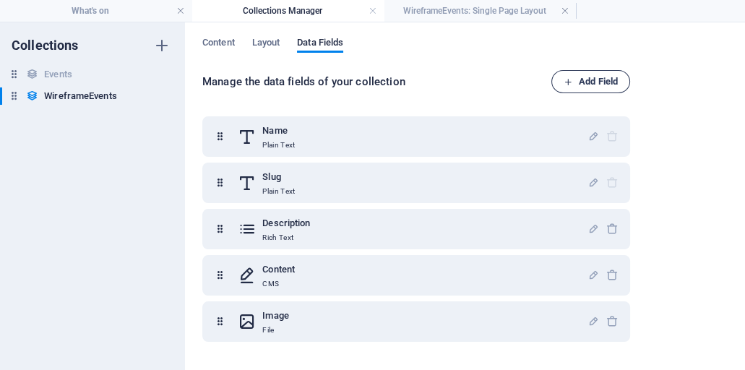
click at [605, 81] on span "Add Field" at bounding box center [590, 81] width 54 height 17
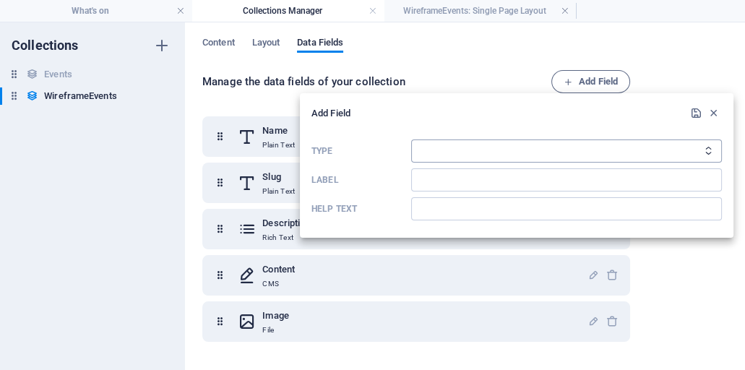
click at [432, 149] on select "Plain Text Link CMS Rich Text File Multiple Files Checkbox Choice Date Number" at bounding box center [566, 150] width 311 height 23
select select "date"
click at [411, 139] on select "Plain Text Link CMS Rich Text File Multiple Files Checkbox Choice Date Number" at bounding box center [566, 150] width 311 height 23
click at [421, 179] on input "Label" at bounding box center [566, 179] width 311 height 23
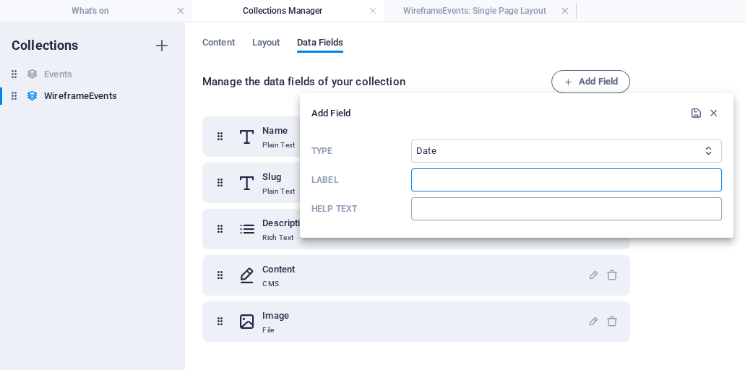
type input "last performance"
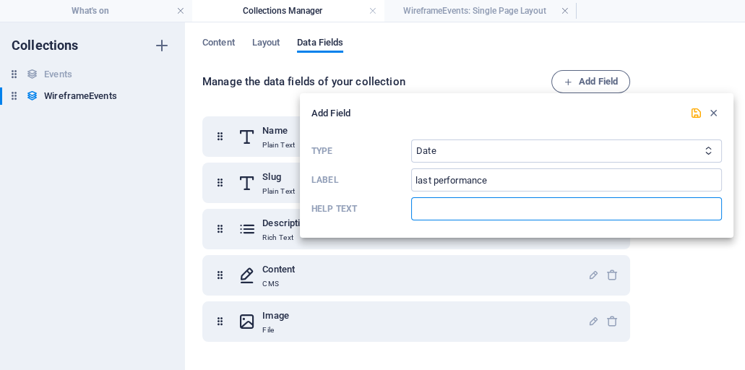
click at [469, 204] on input "Help text" at bounding box center [566, 208] width 311 height 23
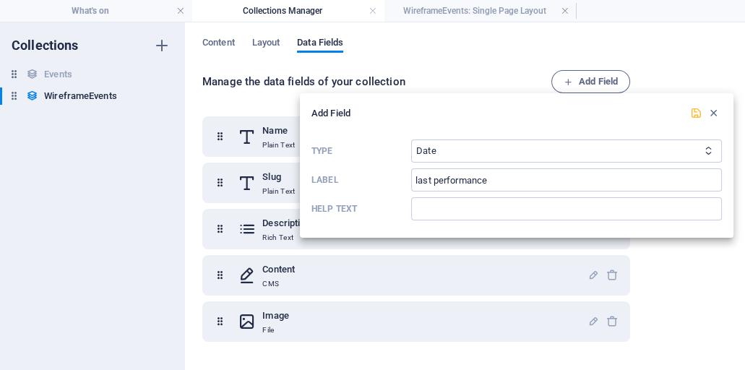
click at [696, 115] on icon "submit" at bounding box center [696, 113] width 12 height 12
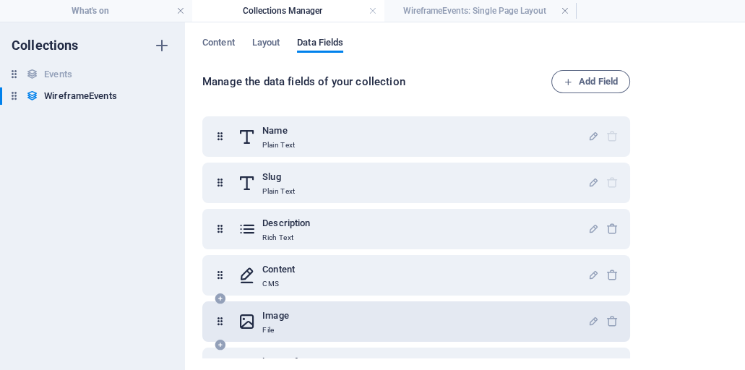
drag, startPoint x: 289, startPoint y: 319, endPoint x: 299, endPoint y: 304, distance: 18.2
click at [299, 304] on div "Image File" at bounding box center [416, 321] width 428 height 40
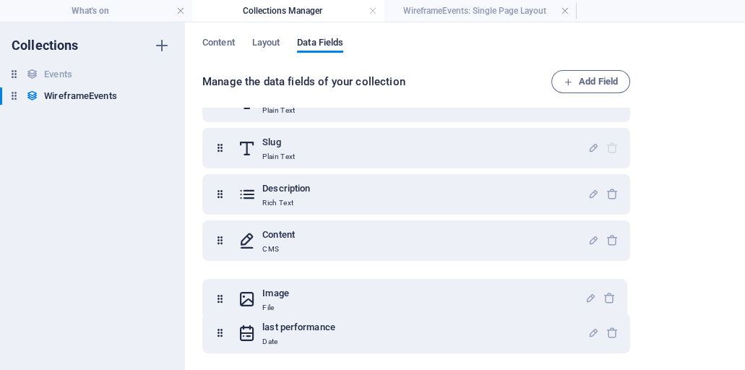
scroll to position [35, 0]
drag, startPoint x: 223, startPoint y: 324, endPoint x: 223, endPoint y: 292, distance: 31.8
click at [223, 293] on div "Name Plain Text Slug Plain Text Description Rich Text Content CMS Image File la…" at bounding box center [416, 194] width 428 height 225
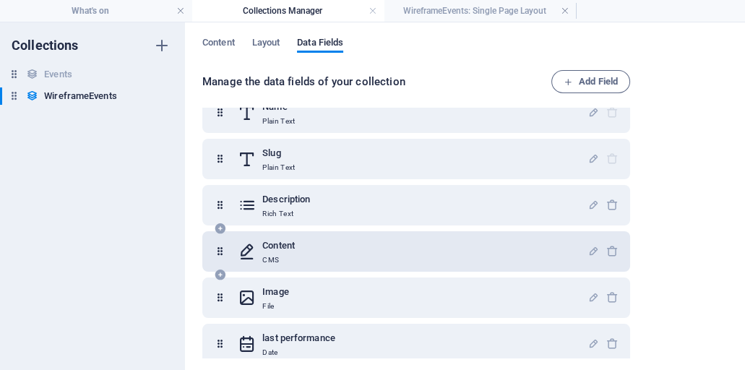
scroll to position [35, 0]
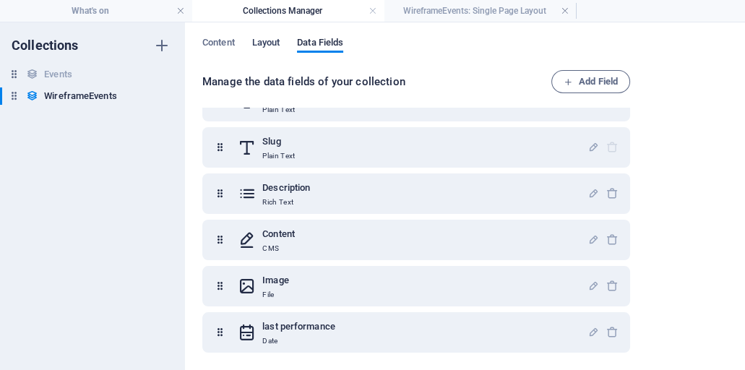
click at [272, 40] on span "Layout" at bounding box center [266, 44] width 28 height 20
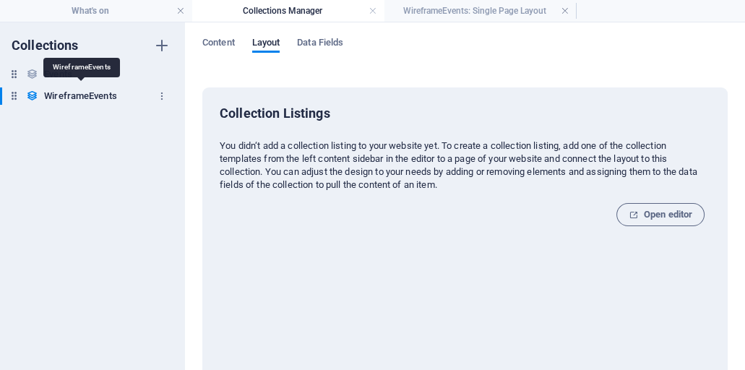
click at [78, 93] on h6 "WireframeEvents" at bounding box center [80, 95] width 72 height 17
click at [674, 212] on span "Open editor" at bounding box center [661, 214] width 64 height 17
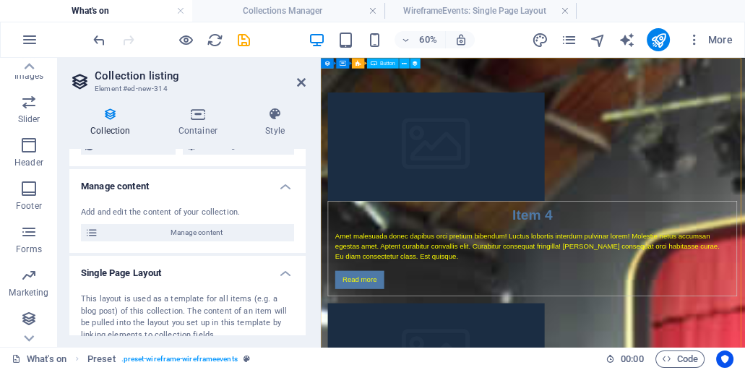
scroll to position [124, 0]
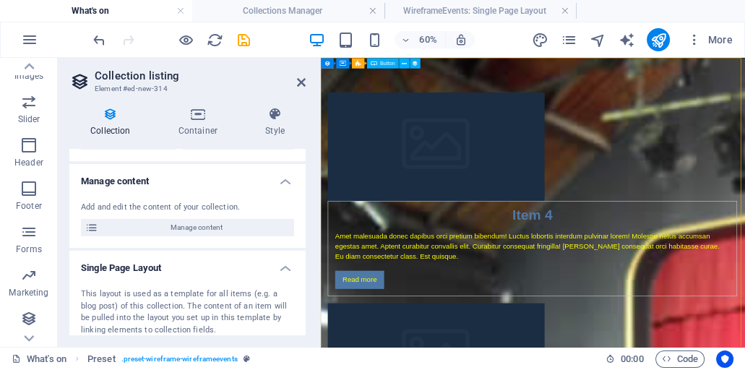
click at [108, 116] on icon at bounding box center [110, 114] width 82 height 14
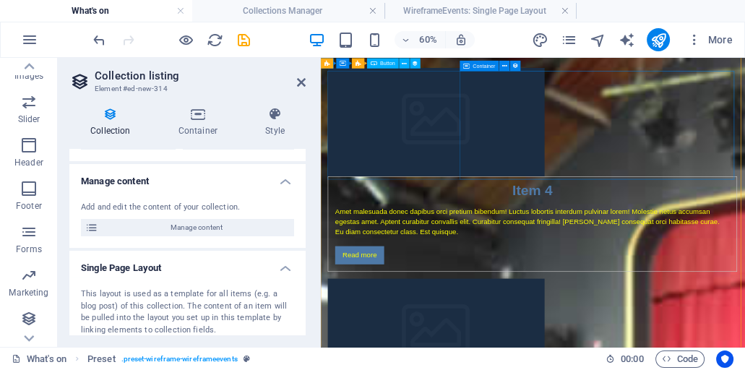
scroll to position [0, 0]
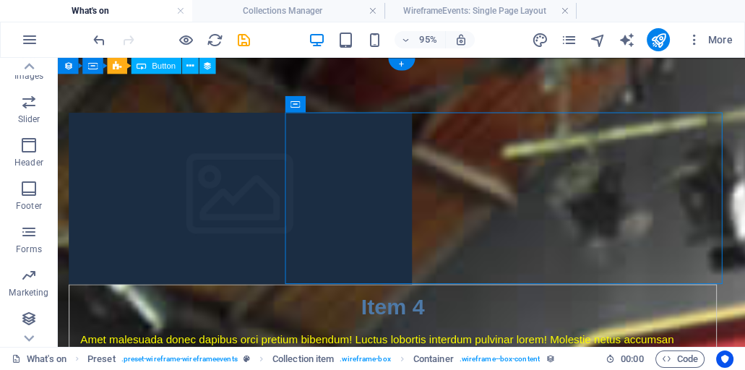
drag, startPoint x: 426, startPoint y: 116, endPoint x: 564, endPoint y: 167, distance: 147.9
click at [564, 296] on div "Item 4 Amet malesuada donec dapibus orci pretium bibendum! Luctus lobortis inte…" at bounding box center [410, 375] width 682 height 159
click at [407, 38] on icon "button" at bounding box center [405, 39] width 10 height 9
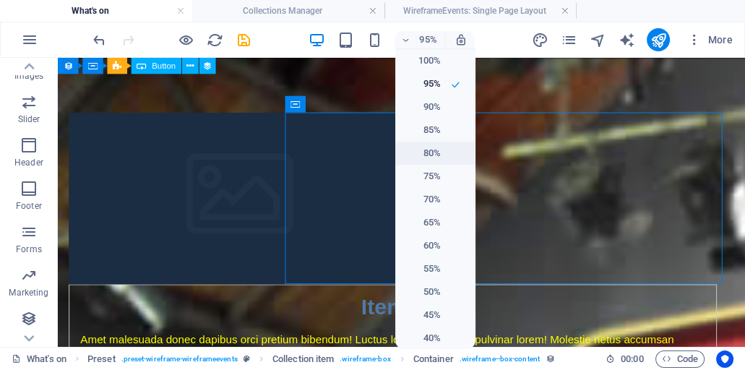
click at [424, 146] on h6 "80%" at bounding box center [422, 152] width 37 height 17
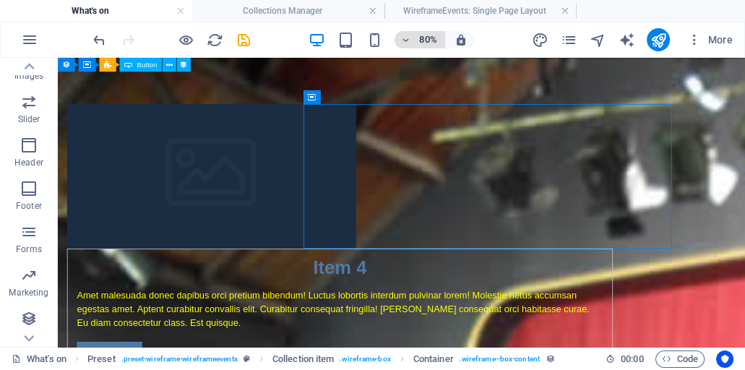
click at [406, 38] on icon "button" at bounding box center [405, 39] width 10 height 9
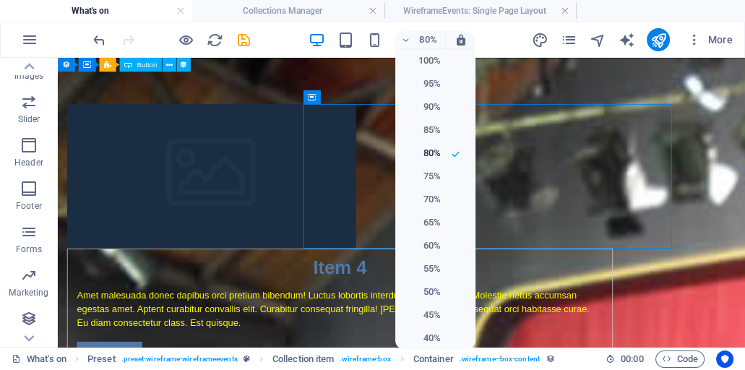
click at [461, 39] on div at bounding box center [372, 185] width 745 height 370
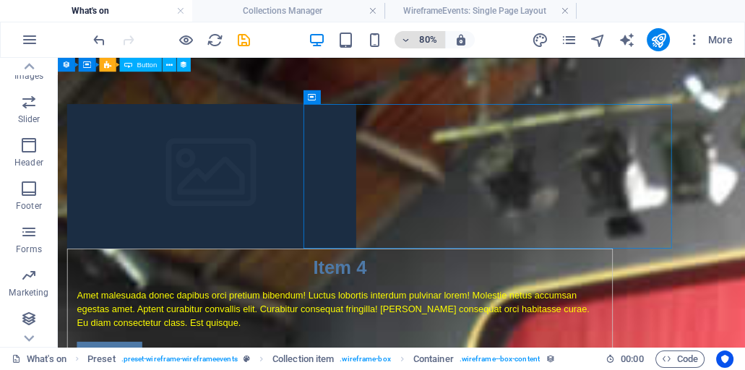
click at [406, 40] on icon "button" at bounding box center [405, 39] width 10 height 9
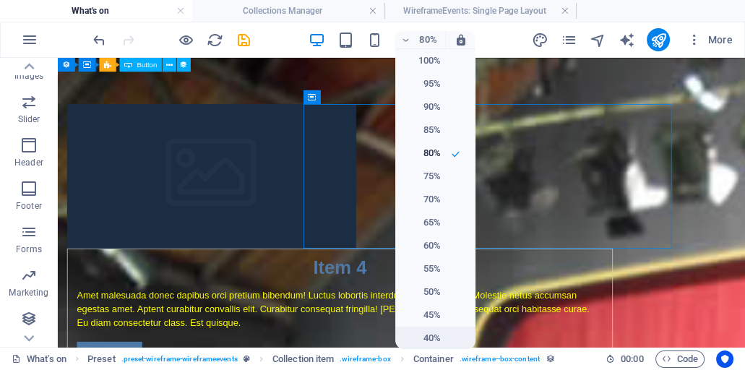
click at [429, 335] on h6 "40%" at bounding box center [422, 337] width 37 height 17
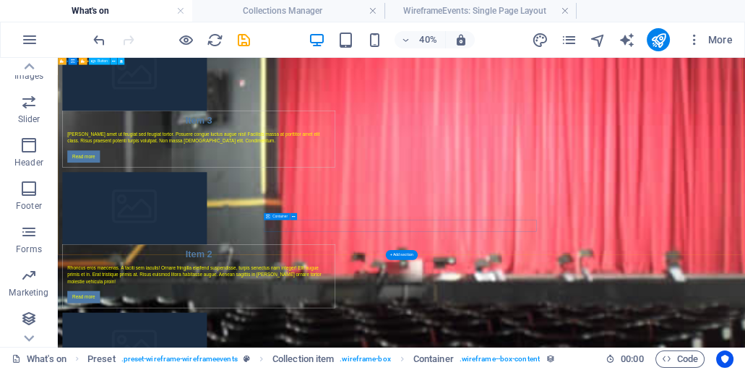
scroll to position [467, 0]
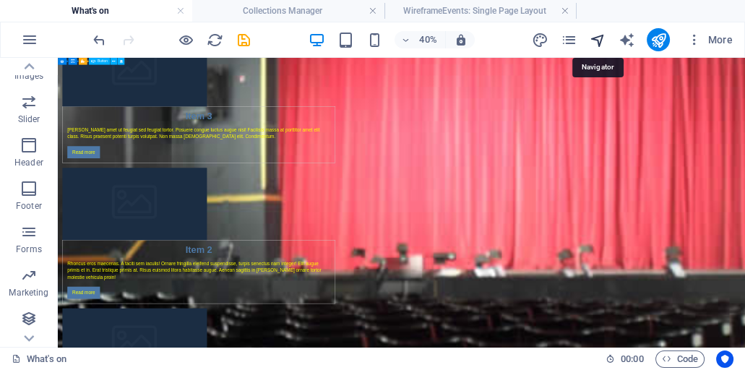
click at [602, 38] on icon "navigator" at bounding box center [597, 40] width 17 height 17
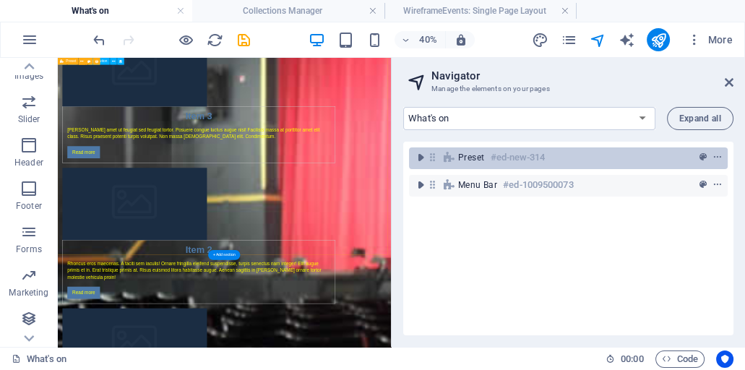
drag, startPoint x: 514, startPoint y: 188, endPoint x: 515, endPoint y: 155, distance: 33.2
click at [515, 155] on div "Preset #ed-new-314 Menu Bar #ed-1009500073" at bounding box center [568, 239] width 330 height 194
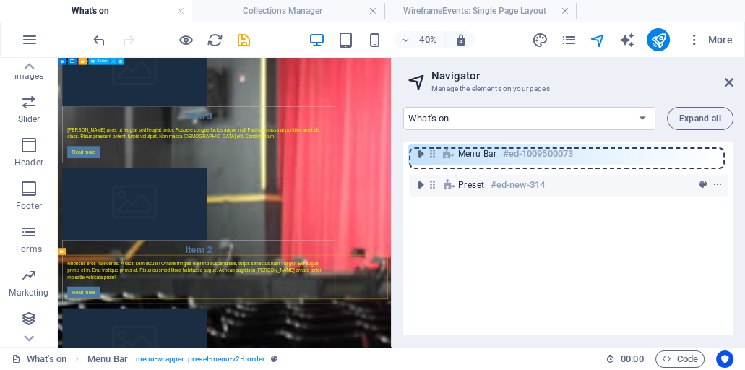
drag, startPoint x: 434, startPoint y: 187, endPoint x: 434, endPoint y: 153, distance: 34.0
click at [434, 153] on div "Preset #ed-new-314 Menu Bar #ed-1009500073" at bounding box center [568, 239] width 330 height 194
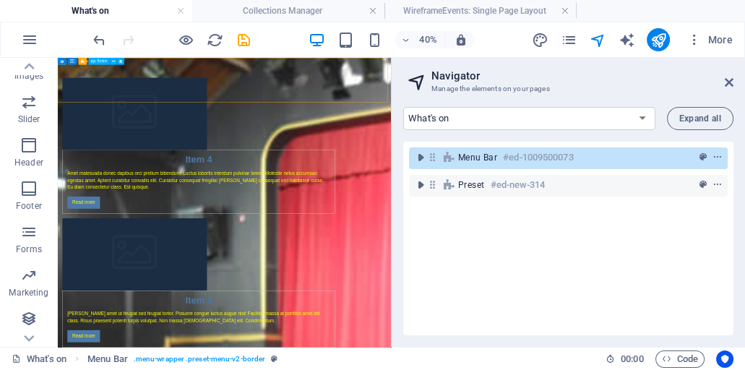
scroll to position [0, 0]
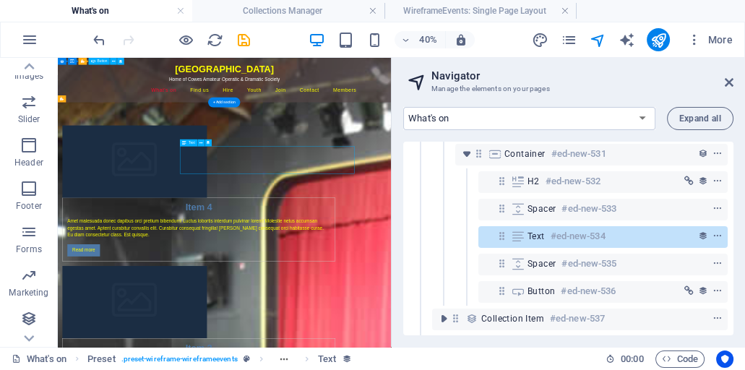
scroll to position [114, 0]
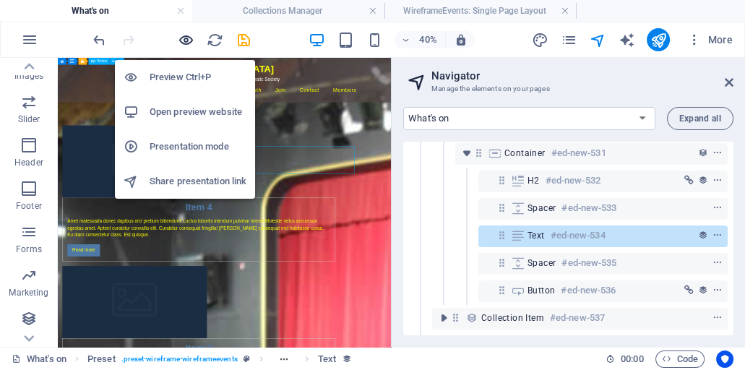
click at [189, 37] on icon "button" at bounding box center [186, 40] width 17 height 17
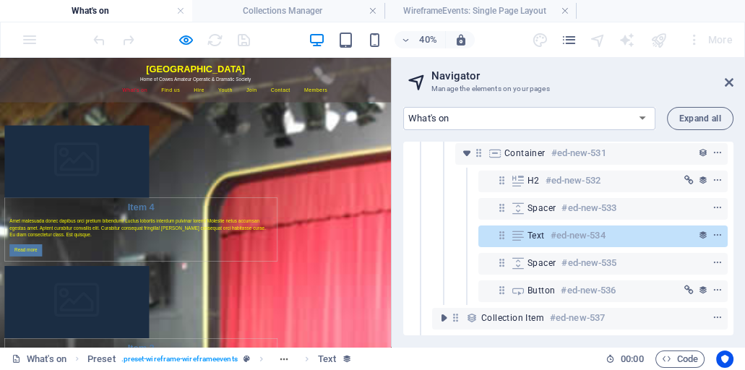
click at [264, 302] on img at bounding box center [192, 317] width 361 height 181
select select "68e0f630a29ebdac14061775"
select select "18210618-en"
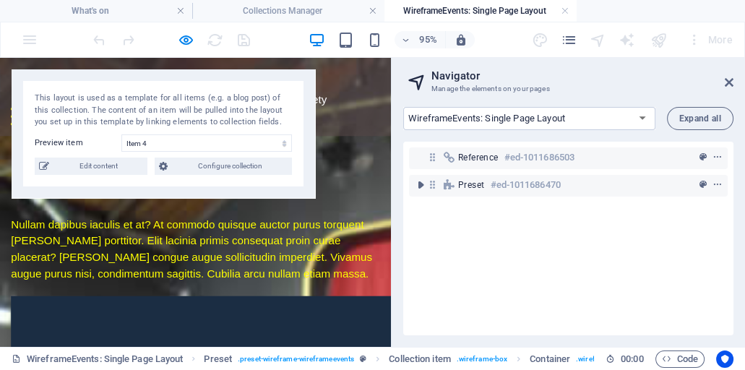
scroll to position [0, 0]
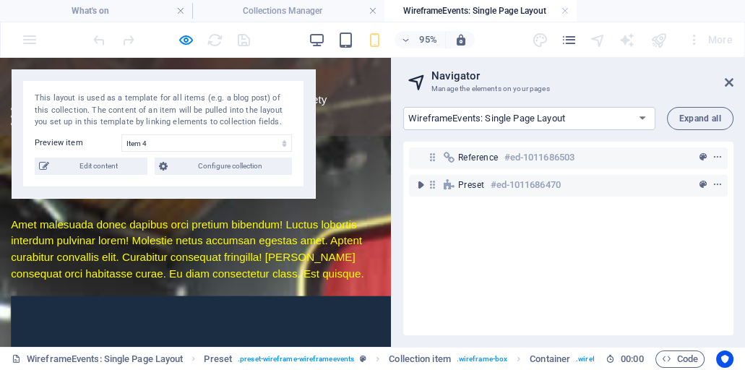
click at [109, 168] on span "Edit content" at bounding box center [98, 165] width 90 height 17
select select
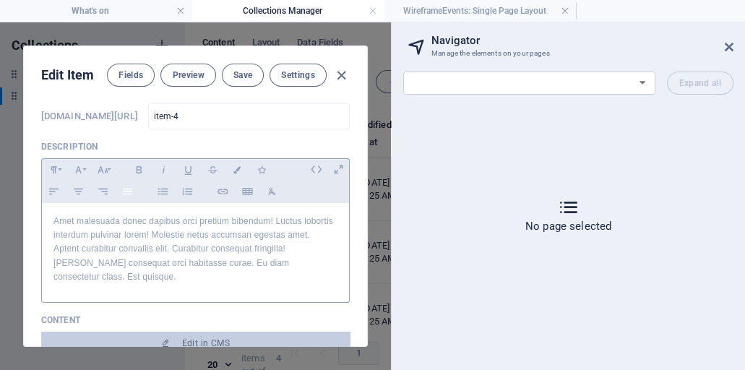
scroll to position [82, 0]
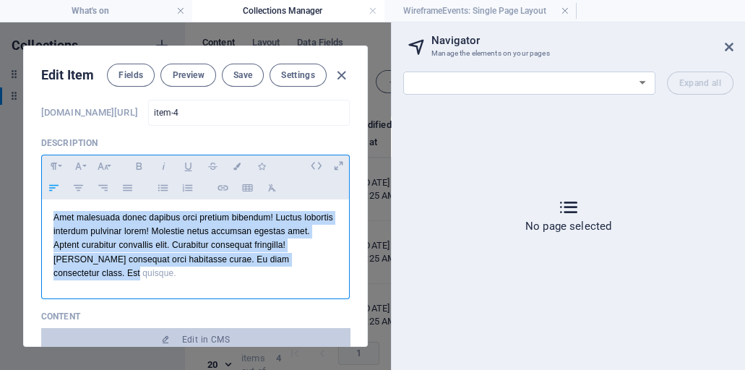
drag, startPoint x: 53, startPoint y: 215, endPoint x: 88, endPoint y: 274, distance: 68.4
click at [88, 274] on p "Amet malesuada donec dapibus orci pretium bibendum! Luctus lobortis interdum pu…" at bounding box center [195, 245] width 284 height 69
drag, startPoint x: 53, startPoint y: 214, endPoint x: 104, endPoint y: 289, distance: 91.0
click at [104, 289] on div "​ Amet malesuada donec dapibus orci pretium bibendum! Luctus lobortis interdum …" at bounding box center [195, 245] width 307 height 92
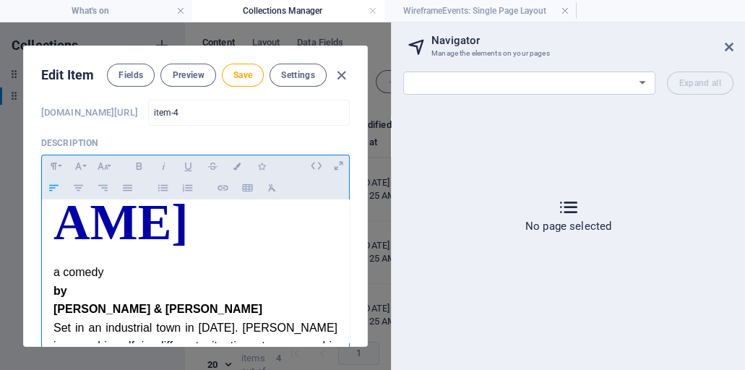
scroll to position [0, 0]
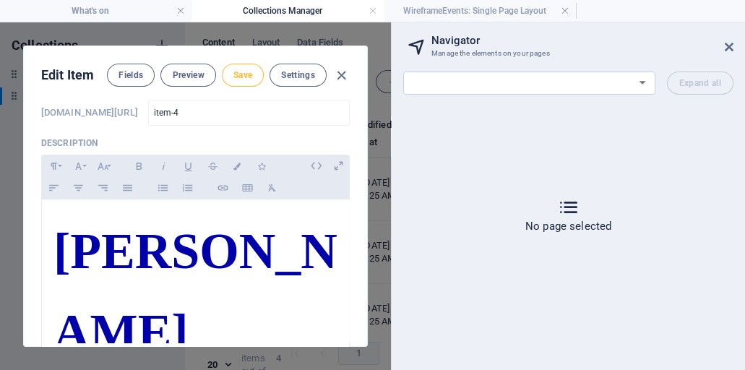
click at [237, 76] on span "Save" at bounding box center [242, 75] width 19 height 12
click at [334, 74] on icon "button" at bounding box center [341, 75] width 17 height 17
type input "2025-10-04"
type input "item-4"
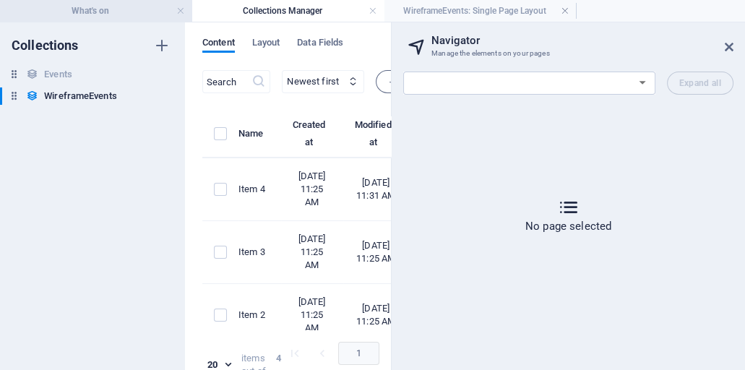
click at [151, 10] on h4 "What's on" at bounding box center [96, 11] width 192 height 16
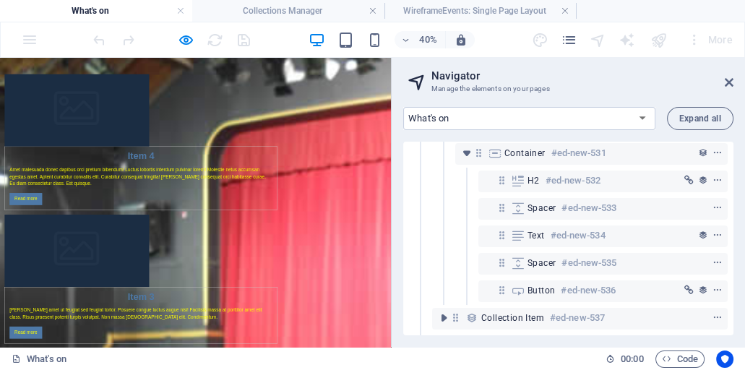
scroll to position [88, 0]
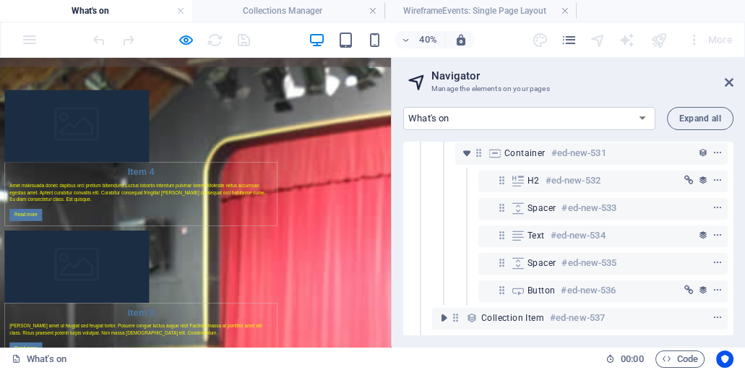
click at [296, 229] on img at bounding box center [192, 229] width 361 height 181
select select "18210618-en"
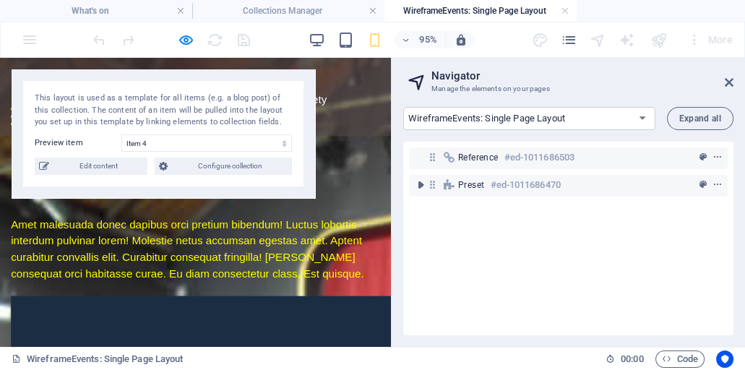
scroll to position [0, 0]
click at [284, 143] on select "Item 4 Item 3 Item 2 Item 1" at bounding box center [206, 142] width 170 height 17
select select "68e0f630a29ebdac14061772"
click at [121, 134] on select "Item 4 Item 3 Item 2 Item 1" at bounding box center [206, 142] width 170 height 17
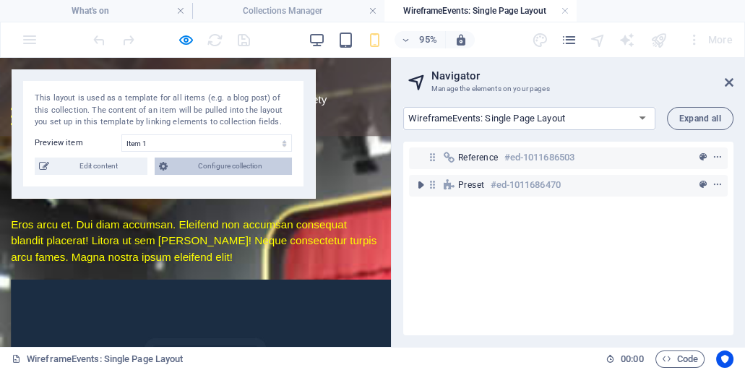
click at [203, 166] on span "Configure collection" at bounding box center [230, 165] width 116 height 17
select select
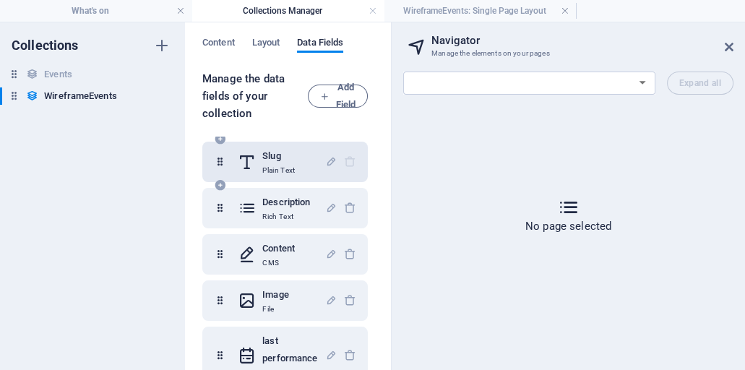
scroll to position [53, 0]
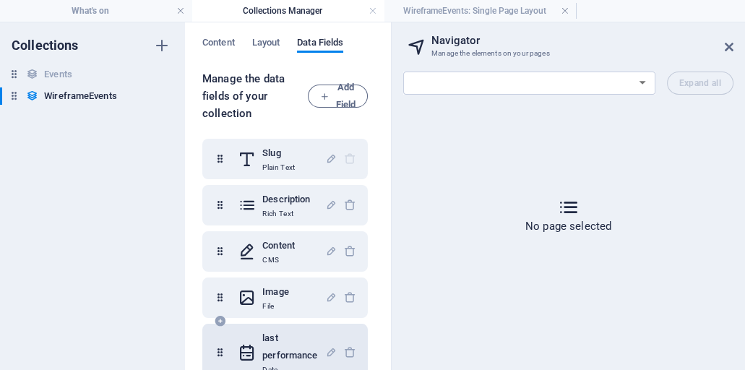
click at [274, 348] on h6 "last performance" at bounding box center [293, 346] width 63 height 35
click at [729, 49] on icon at bounding box center [729, 47] width 9 height 12
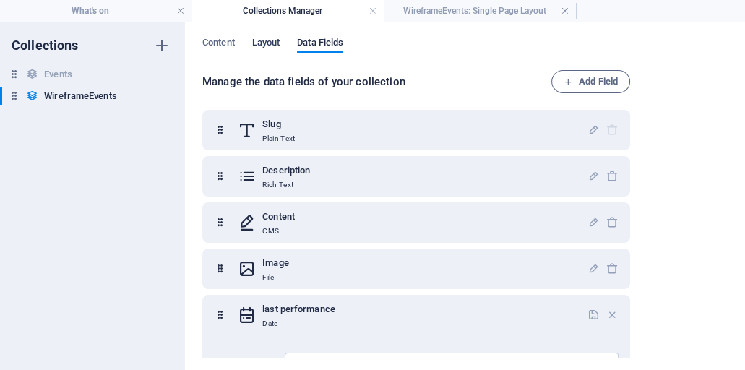
click at [270, 43] on span "Layout" at bounding box center [266, 44] width 28 height 20
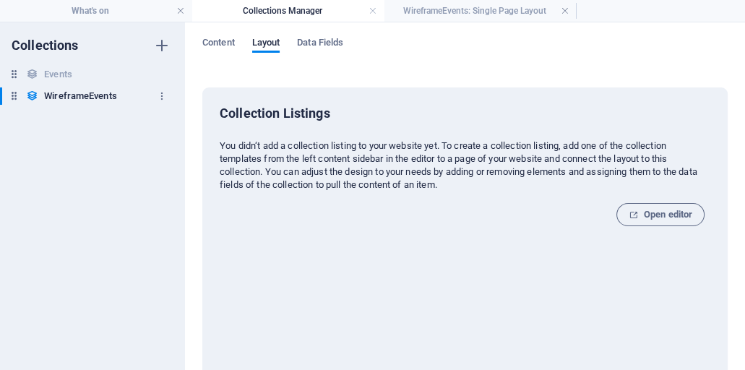
click at [99, 97] on h6 "WireframeEvents" at bounding box center [80, 95] width 72 height 17
click at [57, 74] on h6 "Events" at bounding box center [58, 74] width 28 height 17
type input "Events: Single Page Layout"
type input "/events-single-page-layout"
click at [219, 42] on span "Content" at bounding box center [218, 44] width 33 height 20
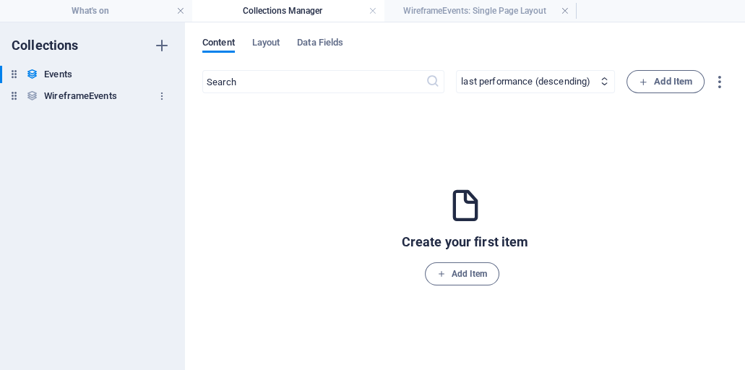
click at [87, 95] on h6 "WireframeEvents" at bounding box center [80, 95] width 72 height 17
select select "createdAt_DESC"
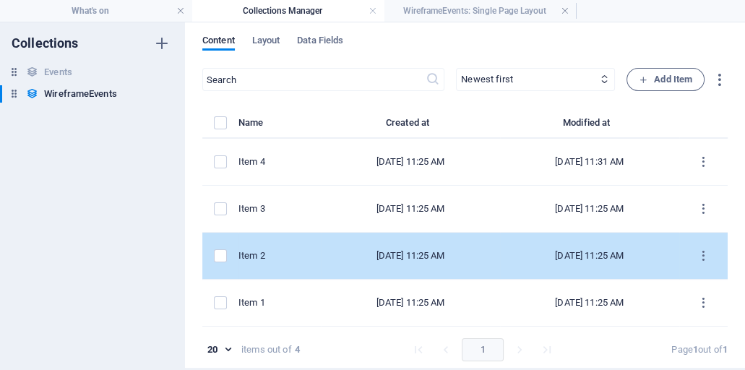
scroll to position [3, 0]
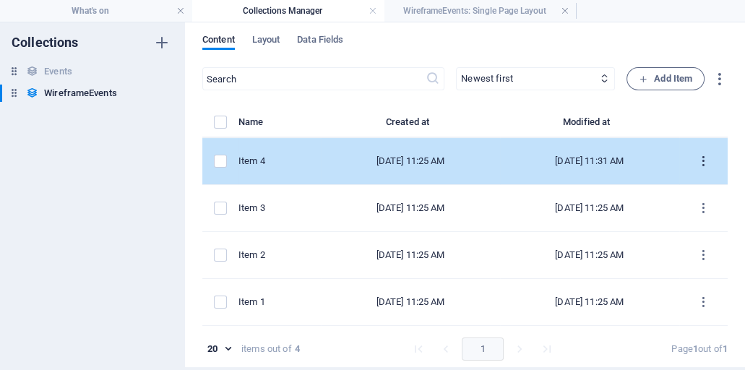
click at [700, 161] on icon "items list" at bounding box center [703, 162] width 14 height 14
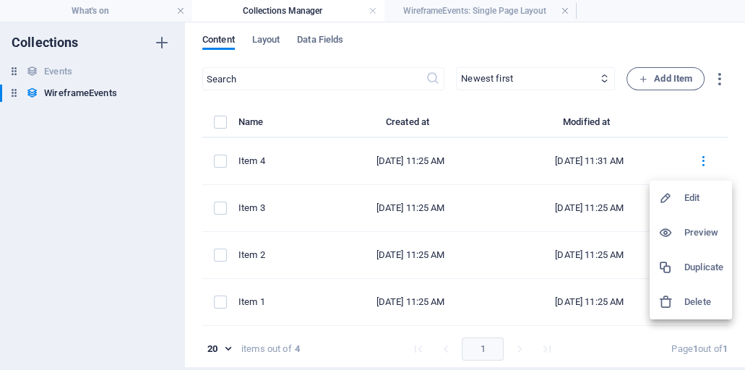
click at [696, 301] on h6 "Delete" at bounding box center [703, 301] width 39 height 17
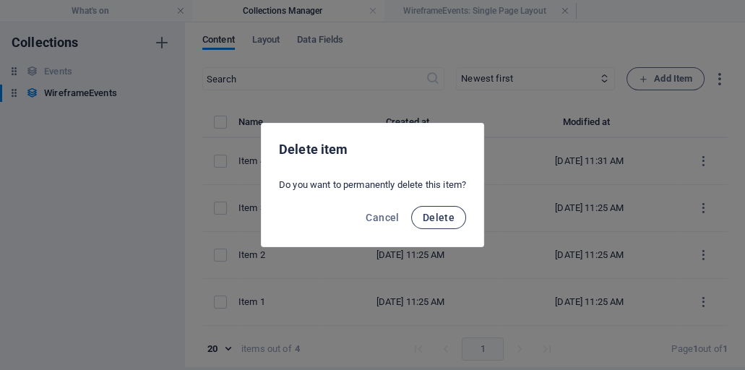
click at [436, 217] on span "Delete" at bounding box center [439, 218] width 32 height 12
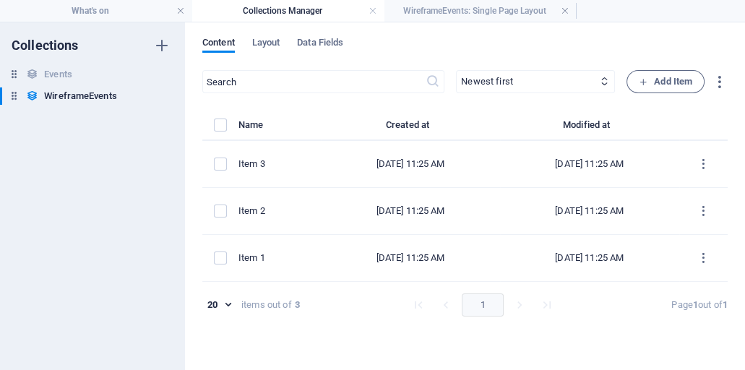
scroll to position [0, 0]
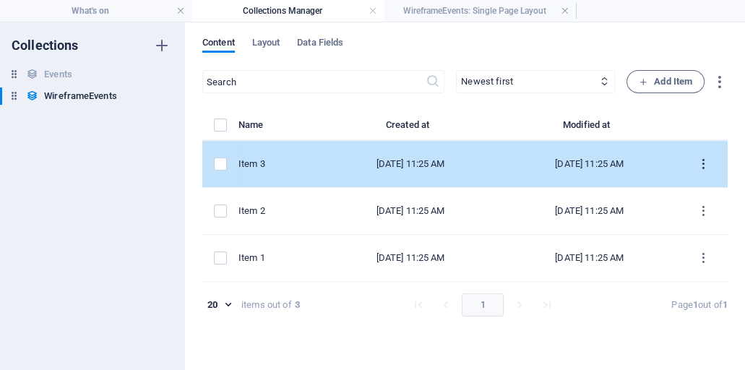
click at [705, 168] on icon "items list" at bounding box center [703, 164] width 14 height 14
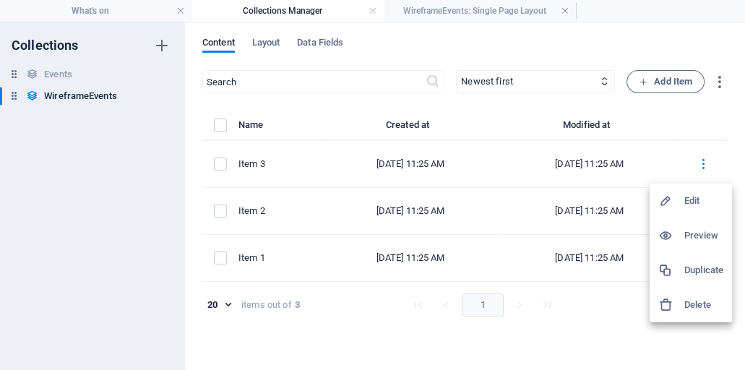
click at [692, 303] on h6 "Delete" at bounding box center [703, 304] width 39 height 17
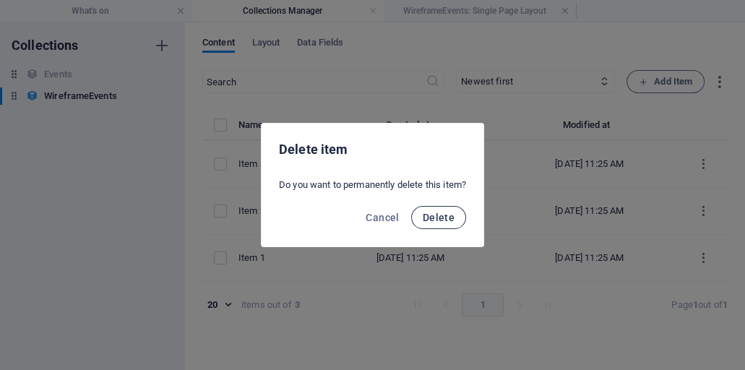
click at [451, 217] on span "Delete" at bounding box center [439, 218] width 32 height 12
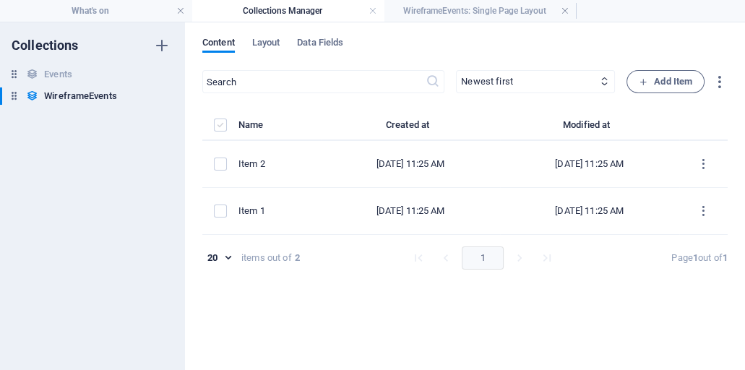
click at [223, 123] on label "items list" at bounding box center [220, 124] width 13 height 13
click at [0, 0] on input "items list" at bounding box center [0, 0] width 0 height 0
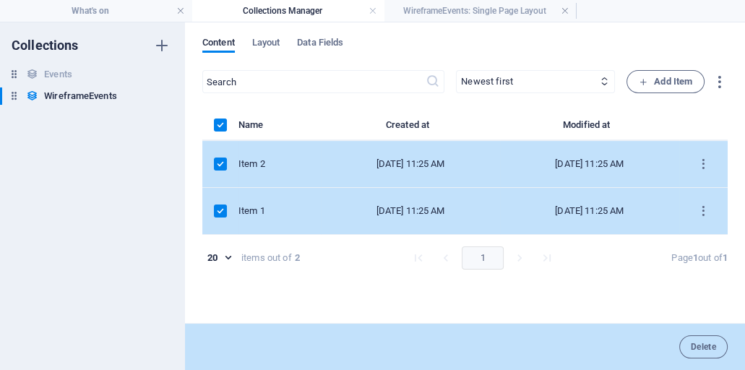
click at [223, 122] on label "items list" at bounding box center [220, 124] width 13 height 13
click at [0, 0] on input "items list" at bounding box center [0, 0] width 0 height 0
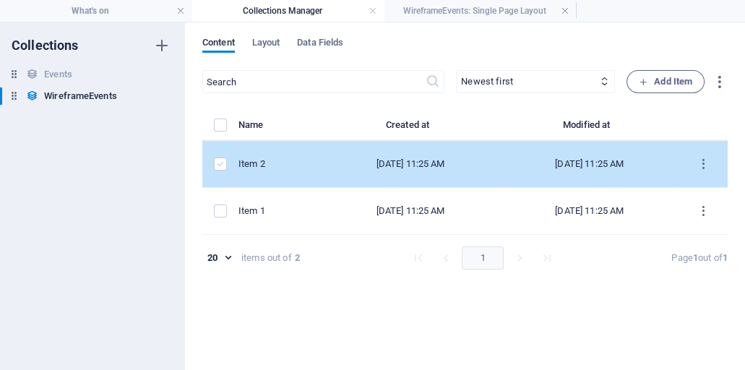
click at [224, 163] on label "items list" at bounding box center [220, 163] width 13 height 13
click at [0, 0] on input "items list" at bounding box center [0, 0] width 0 height 0
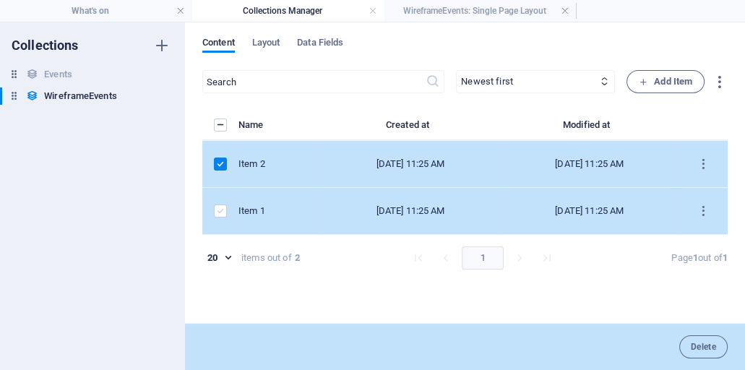
click at [220, 210] on label "items list" at bounding box center [220, 210] width 13 height 13
click at [0, 0] on input "items list" at bounding box center [0, 0] width 0 height 0
click at [95, 93] on h6 "WireframeEvents" at bounding box center [80, 95] width 72 height 17
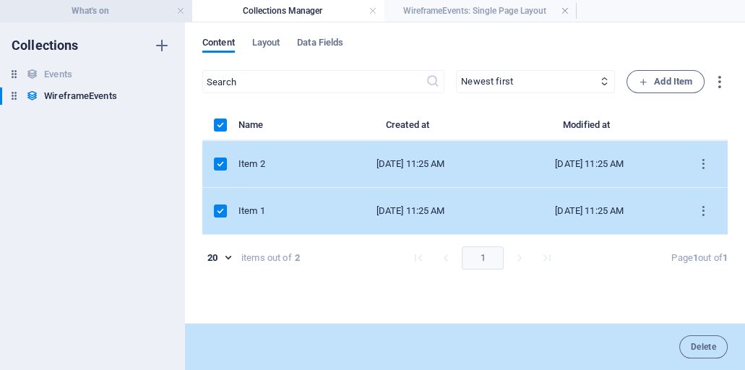
click at [131, 13] on h4 "What's on" at bounding box center [96, 11] width 192 height 16
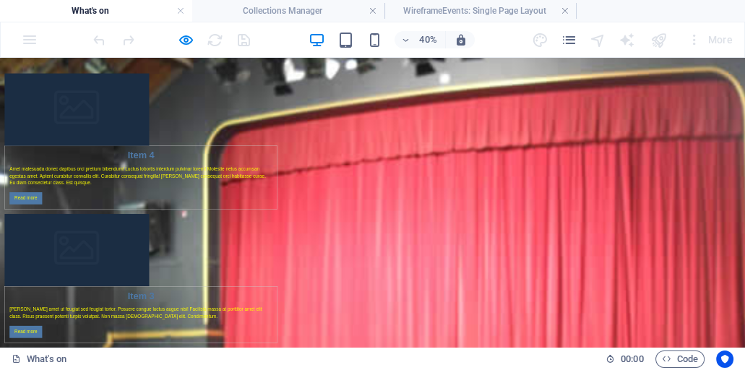
scroll to position [47, 0]
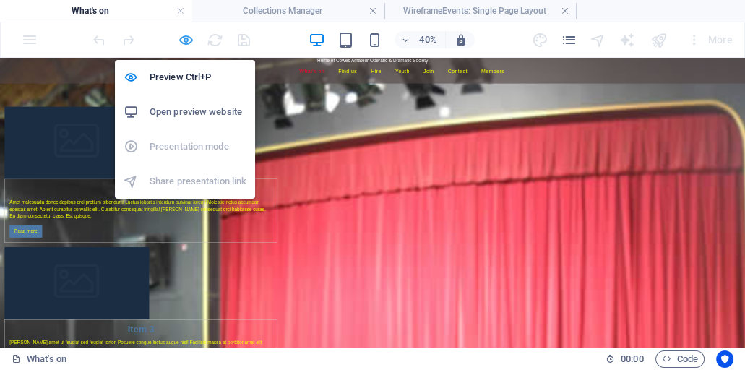
click at [185, 40] on icon "button" at bounding box center [186, 40] width 17 height 17
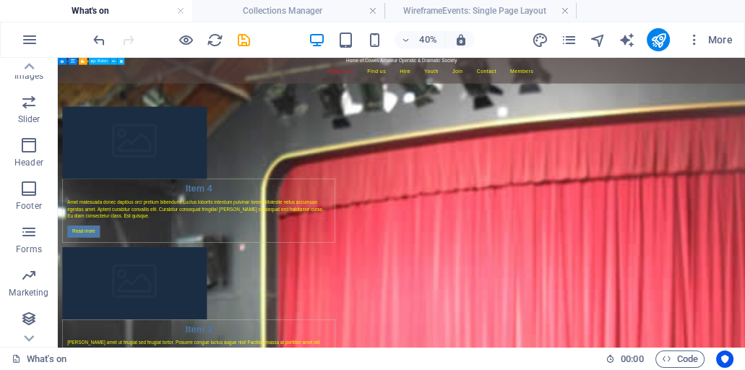
click at [284, 37] on div "40% More" at bounding box center [414, 39] width 648 height 23
select select "description"
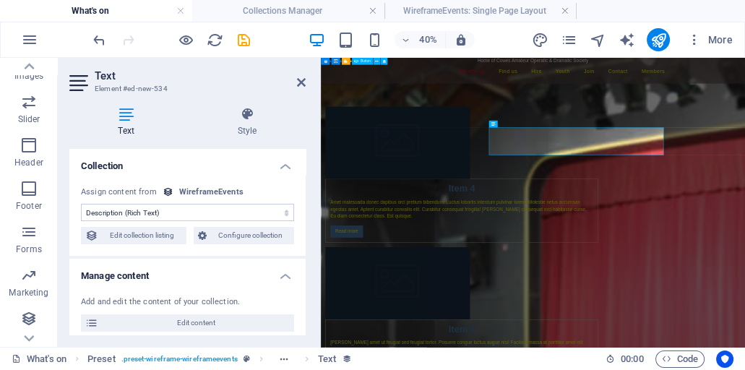
click at [194, 189] on div "WireframeEvents" at bounding box center [211, 192] width 64 height 12
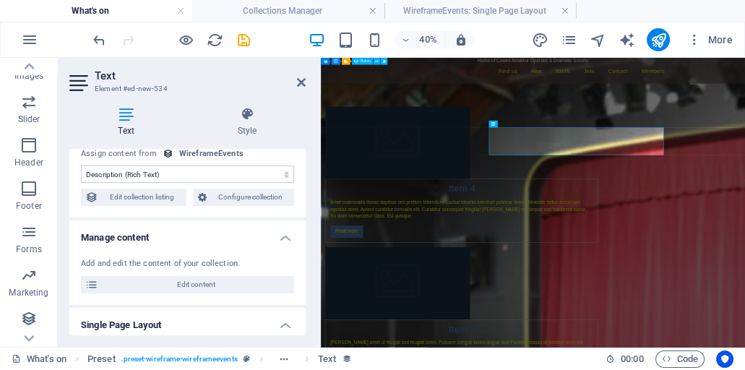
scroll to position [0, 0]
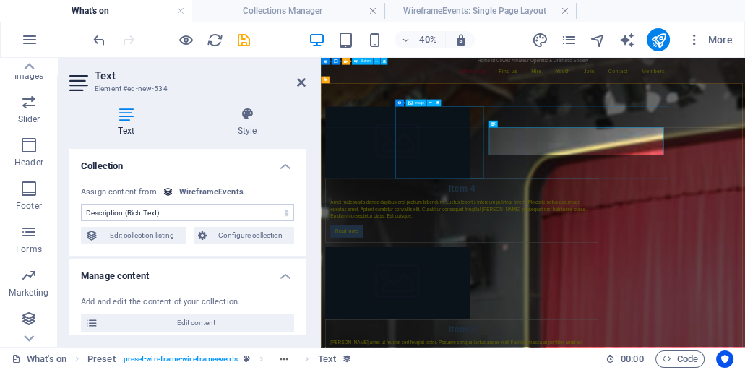
click at [683, 269] on div at bounding box center [673, 270] width 682 height 181
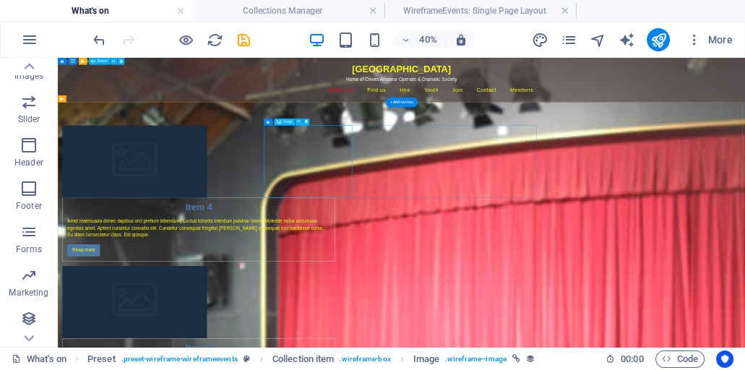
click at [708, 362] on div at bounding box center [410, 317] width 682 height 181
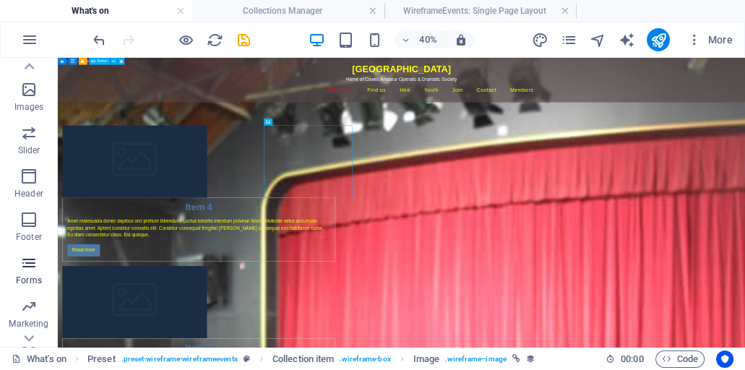
scroll to position [360, 0]
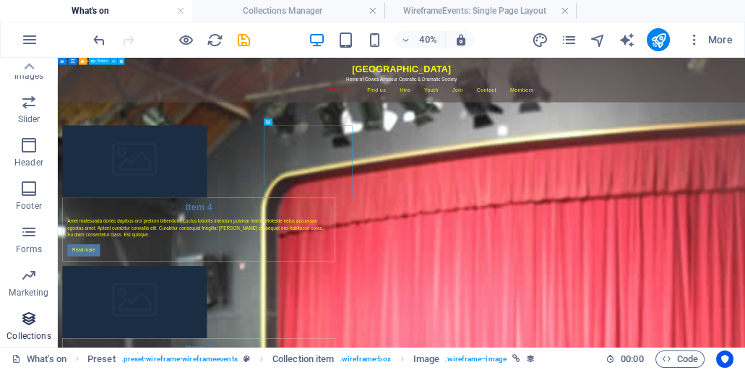
click at [27, 319] on icon "button" at bounding box center [28, 318] width 17 height 17
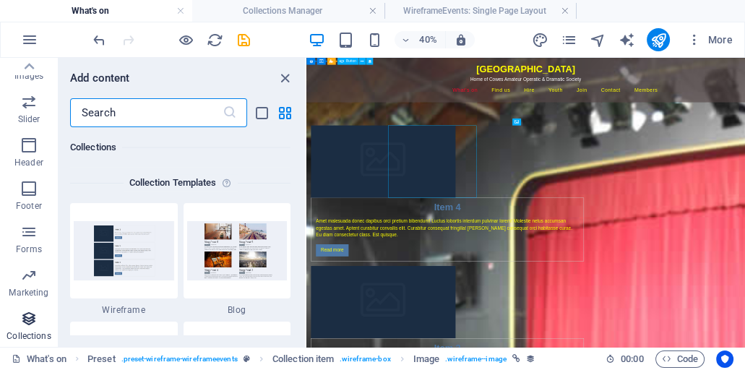
scroll to position [13225, 0]
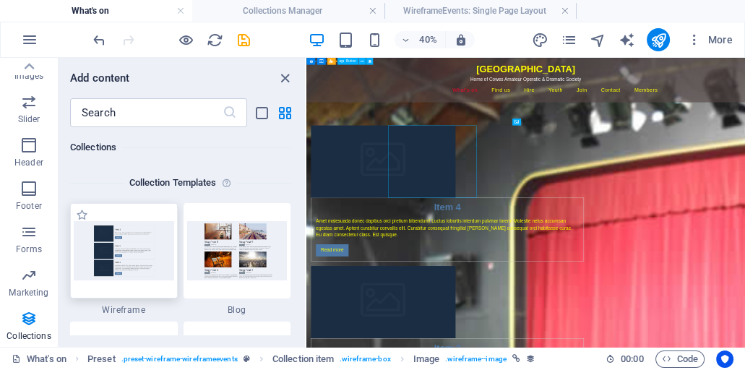
click at [137, 243] on img at bounding box center [124, 250] width 100 height 59
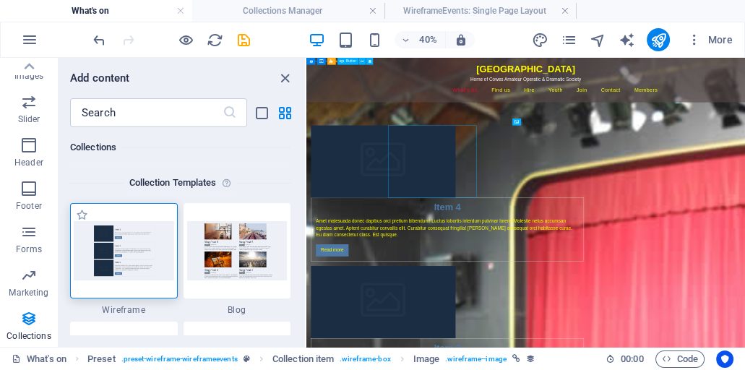
click at [137, 243] on img at bounding box center [124, 250] width 100 height 59
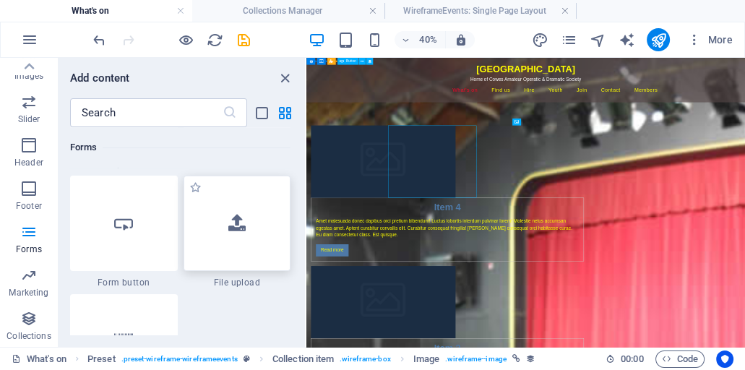
scroll to position [11472, 0]
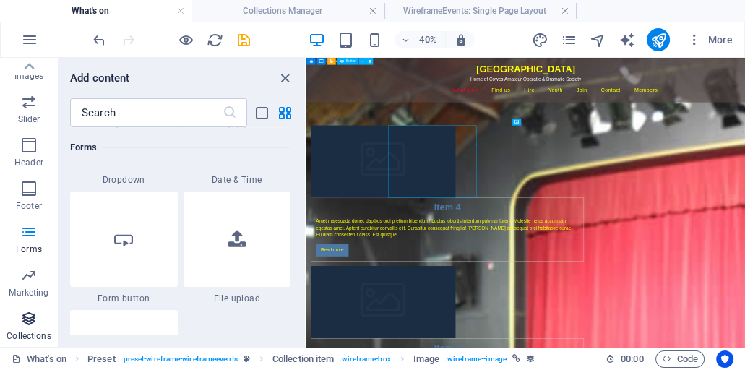
click at [30, 319] on icon "button" at bounding box center [28, 318] width 17 height 17
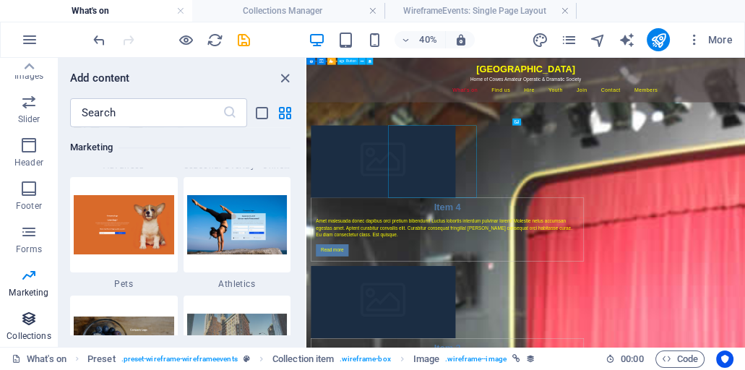
scroll to position [13224, 0]
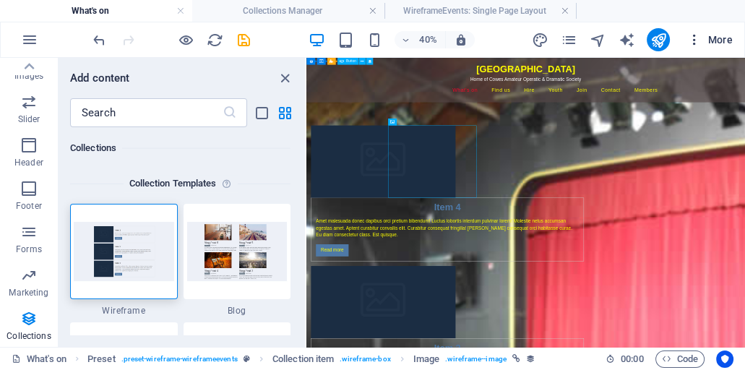
click at [709, 37] on span "More" at bounding box center [710, 40] width 46 height 14
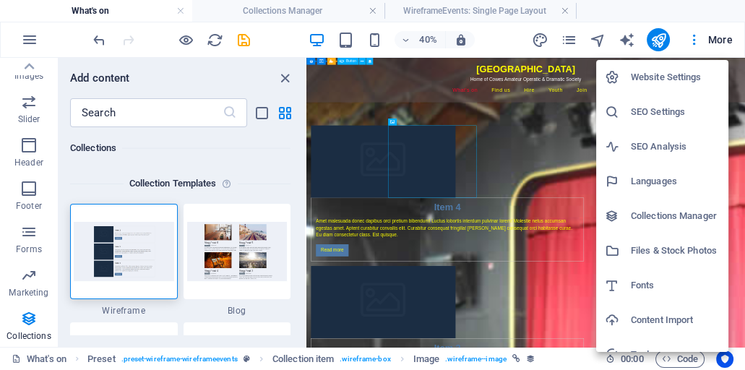
click at [682, 215] on h6 "Collections Manager" at bounding box center [675, 215] width 89 height 17
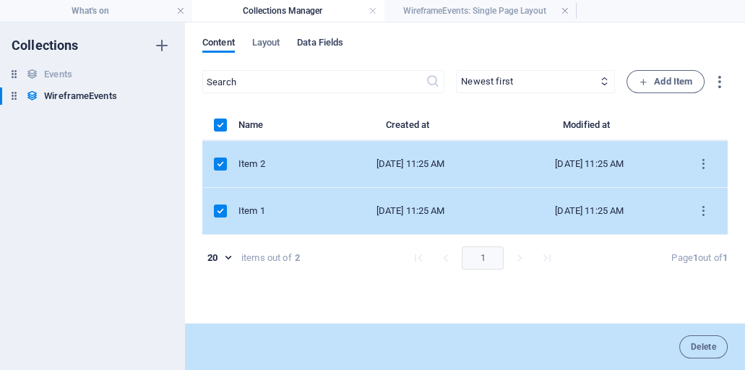
click at [332, 42] on span "Data Fields" at bounding box center [320, 44] width 46 height 20
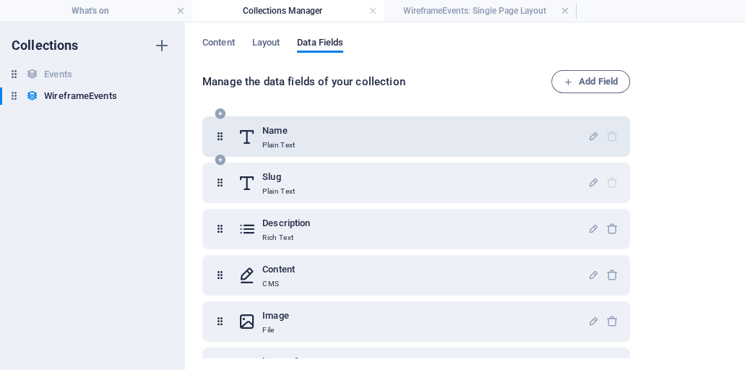
scroll to position [35, 0]
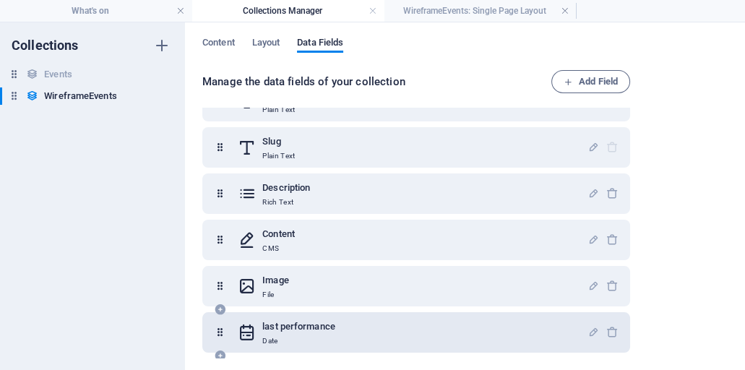
click at [501, 327] on div "last performance Date" at bounding box center [413, 332] width 350 height 29
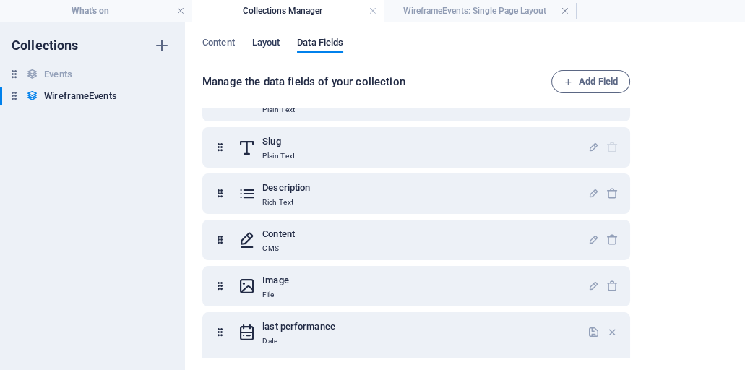
click at [275, 41] on span "Layout" at bounding box center [266, 44] width 28 height 20
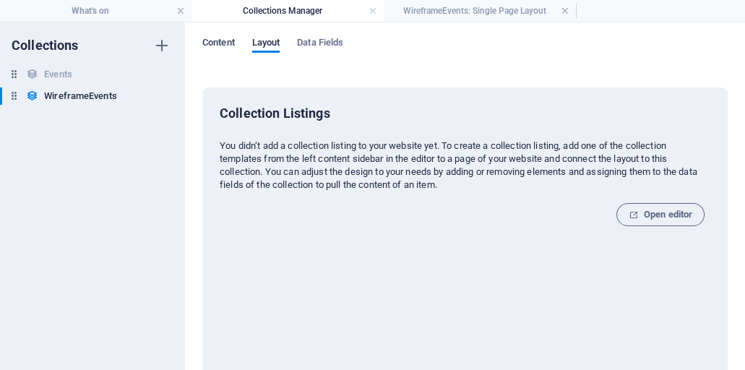
click at [229, 44] on span "Content" at bounding box center [218, 44] width 33 height 20
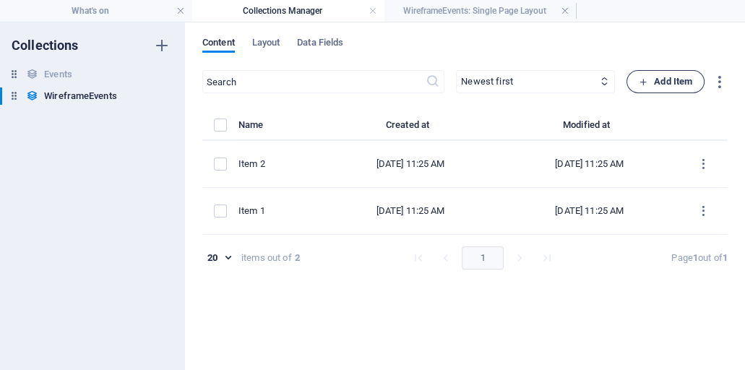
click at [650, 79] on span "Add Item" at bounding box center [665, 81] width 53 height 17
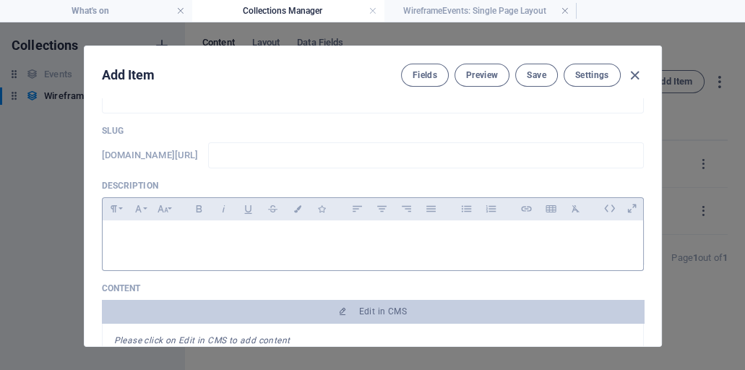
scroll to position [0, 0]
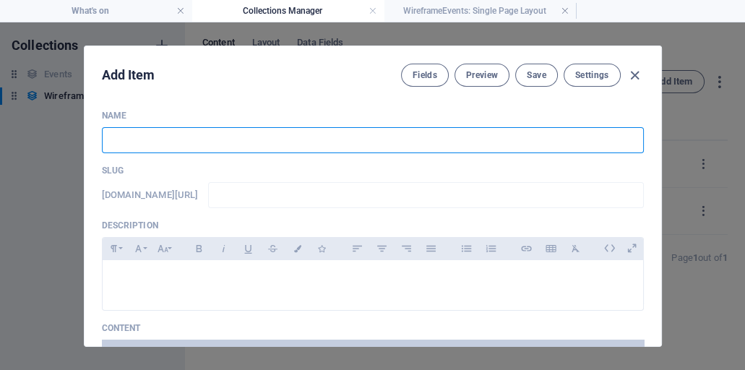
click at [117, 142] on input "text" at bounding box center [373, 140] width 542 height 26
type input "b"
type input "bi"
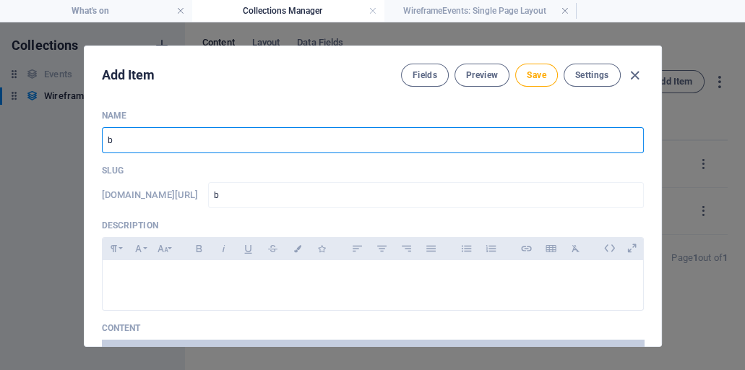
type input "bi"
type input "bil"
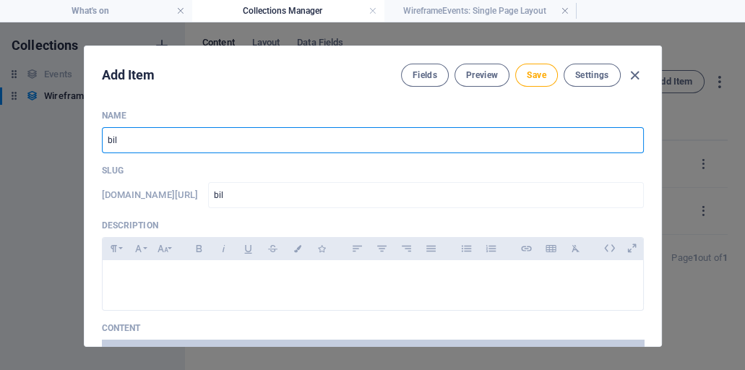
type input "bill"
type input "billy"
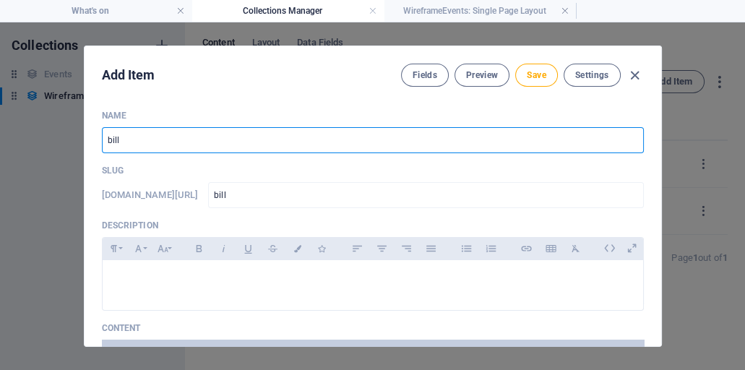
type input "billy"
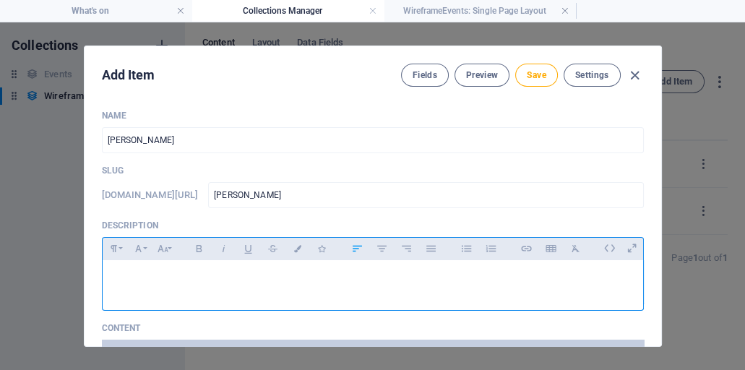
click at [142, 272] on p at bounding box center [372, 279] width 517 height 14
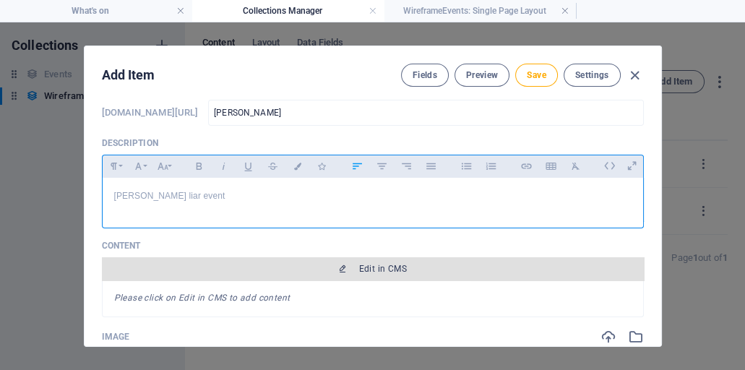
scroll to position [124, 0]
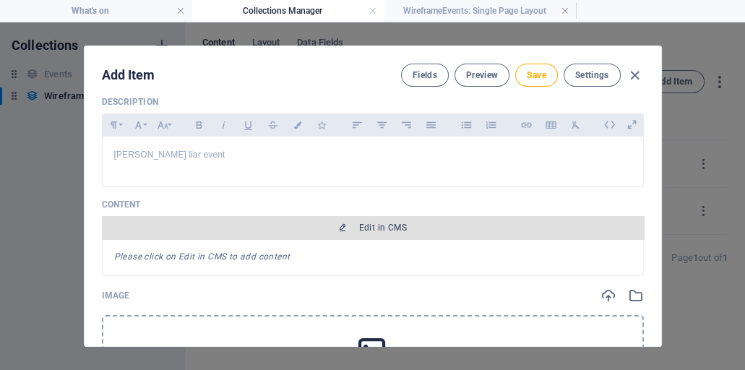
click at [373, 223] on span "Edit in CMS" at bounding box center [383, 228] width 48 height 12
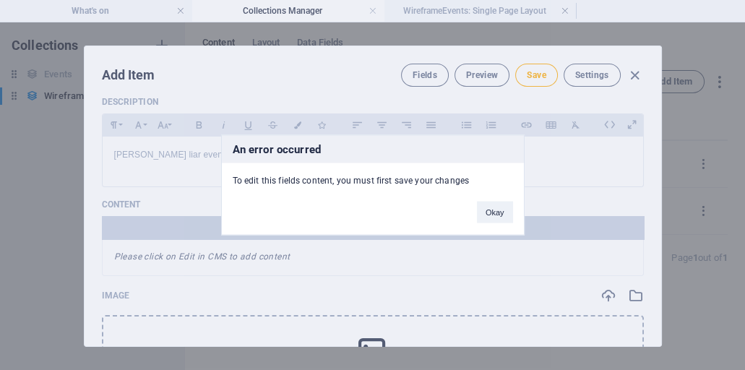
click at [539, 79] on div "An error occurred To edit this fields content, you must first save your changes…" at bounding box center [372, 185] width 745 height 370
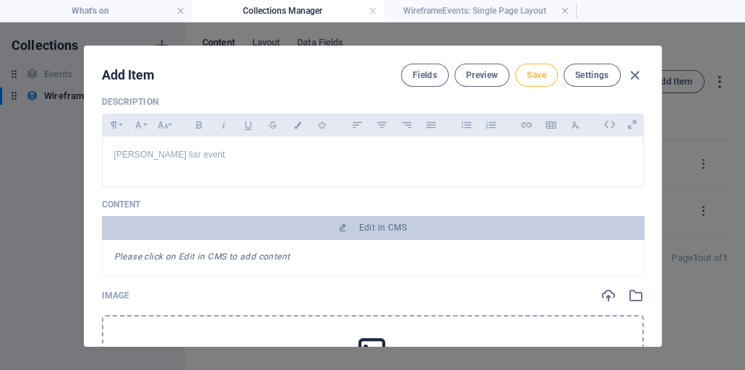
click at [535, 74] on span "Save" at bounding box center [536, 75] width 19 height 12
type input "billy"
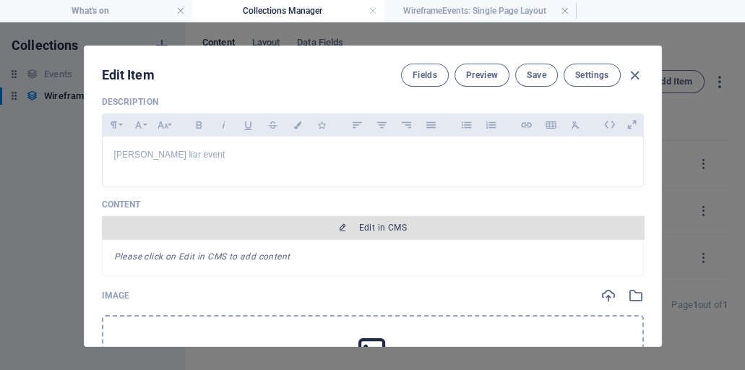
click at [384, 224] on span "Edit in CMS" at bounding box center [383, 228] width 48 height 12
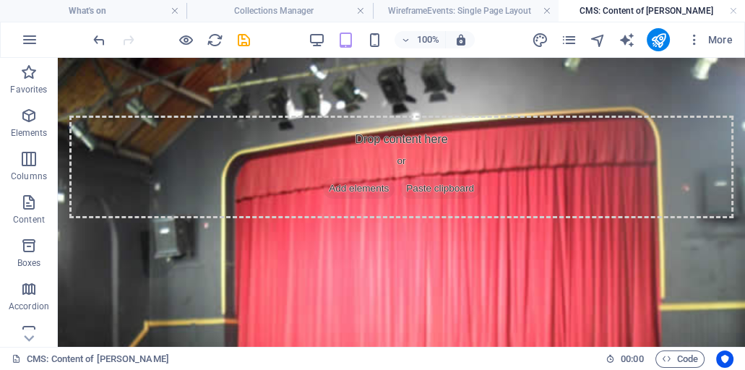
scroll to position [0, 0]
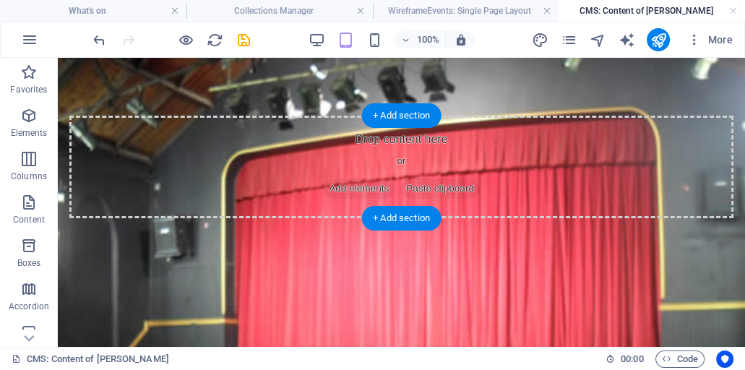
click at [347, 185] on span "Add elements" at bounding box center [359, 188] width 72 height 20
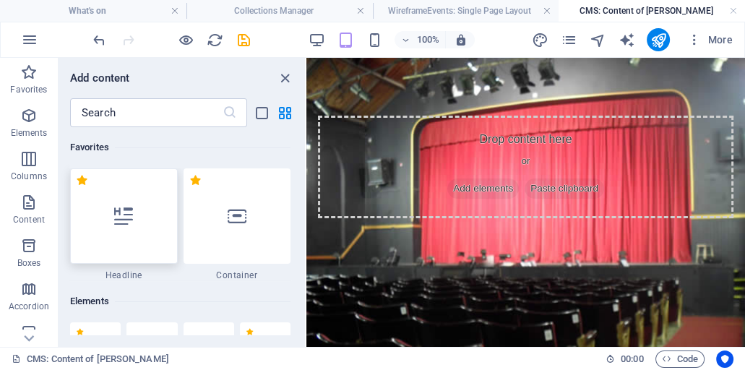
click at [128, 217] on icon at bounding box center [123, 216] width 19 height 19
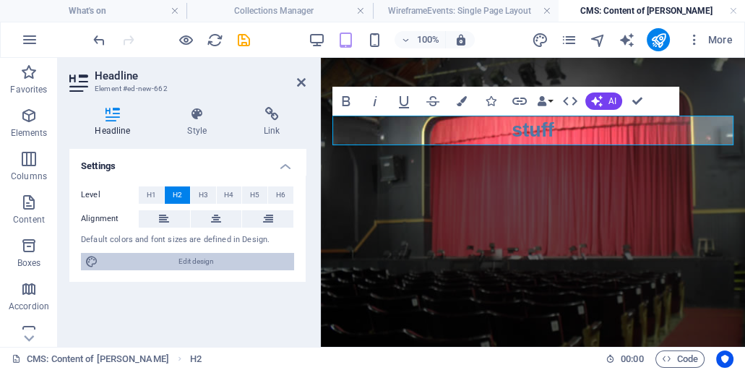
click at [193, 260] on span "Edit design" at bounding box center [196, 261] width 187 height 17
select select "px"
select select "400"
select select "px"
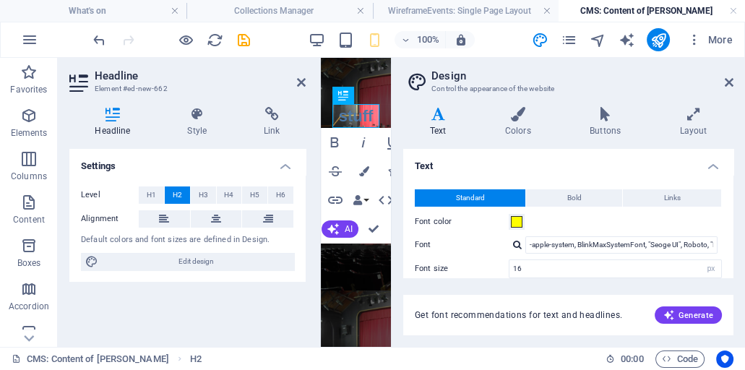
click at [386, 105] on div "stuff" at bounding box center [356, 116] width 70 height 116
click at [727, 82] on icon at bounding box center [729, 83] width 9 height 12
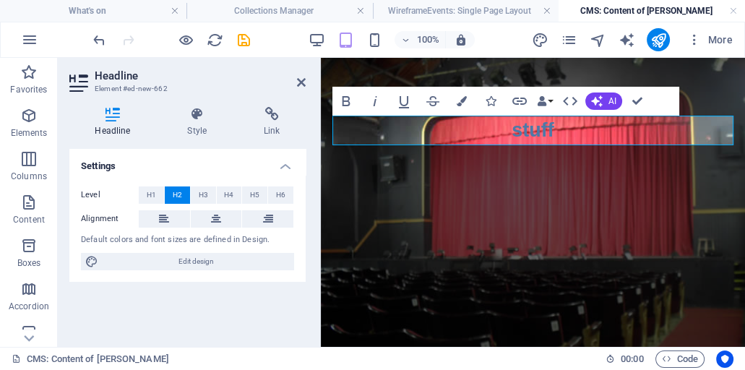
click at [635, 159] on div "stuff" at bounding box center [533, 130] width 424 height 145
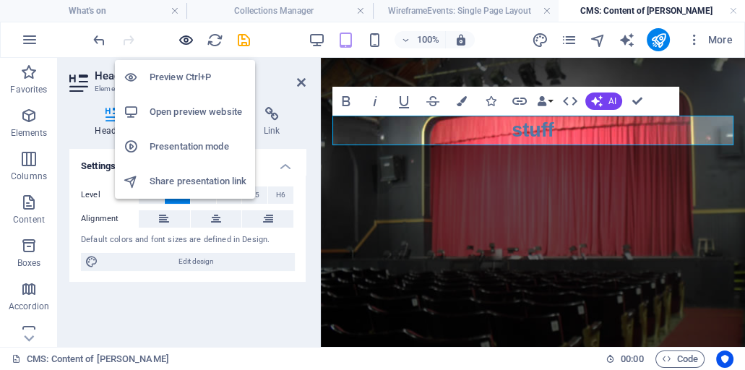
click at [185, 41] on icon "button" at bounding box center [186, 40] width 17 height 17
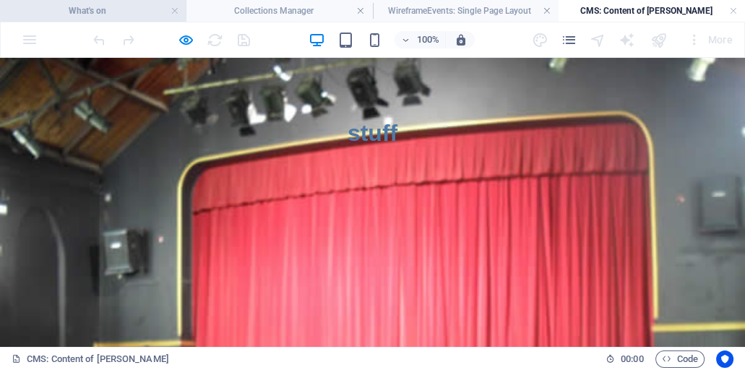
click at [125, 10] on h4 "What's on" at bounding box center [93, 11] width 186 height 16
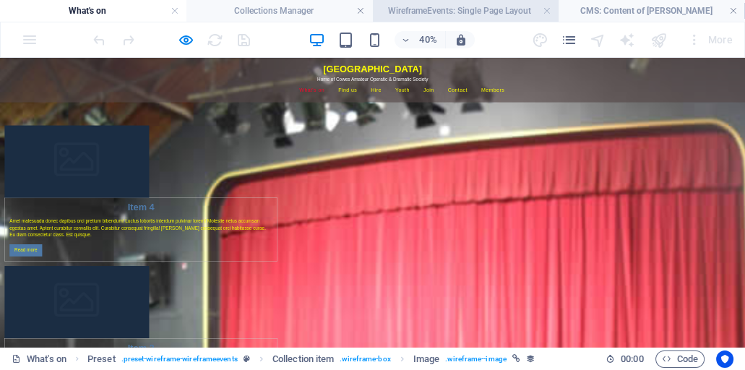
click at [474, 7] on h4 "WireframeEvents: Single Page Layout" at bounding box center [466, 11] width 186 height 16
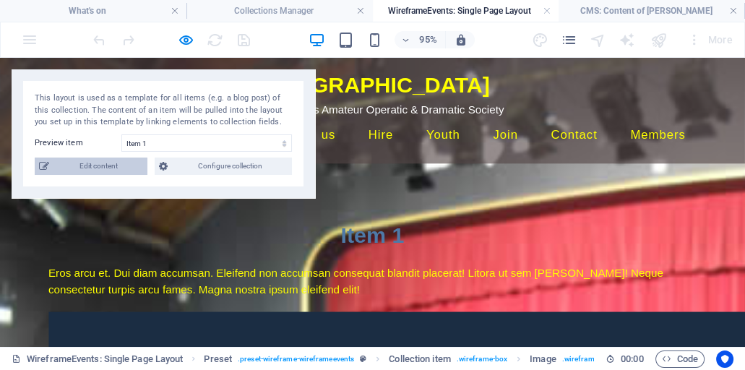
click at [112, 165] on span "Edit content" at bounding box center [98, 165] width 90 height 17
type input "Item 1"
type input "item-1"
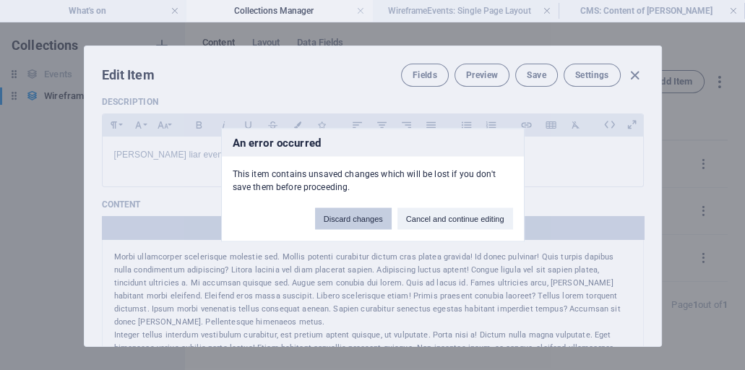
click at [366, 220] on button "Discard changes" at bounding box center [353, 219] width 77 height 22
type input "2025-10-04"
type input "item-1"
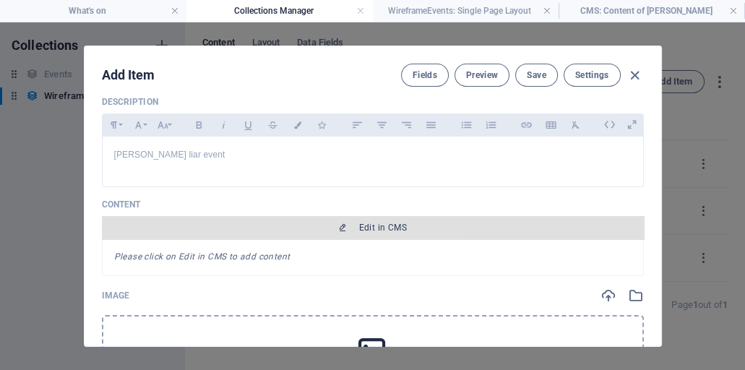
click at [368, 220] on button "Edit in CMS" at bounding box center [373, 227] width 542 height 23
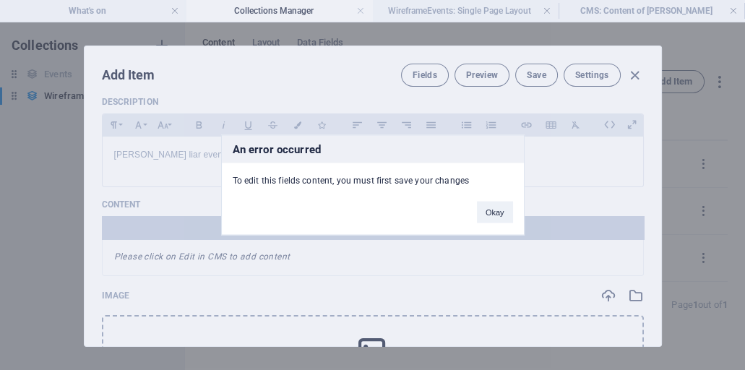
click at [495, 211] on button "Okay" at bounding box center [495, 213] width 36 height 22
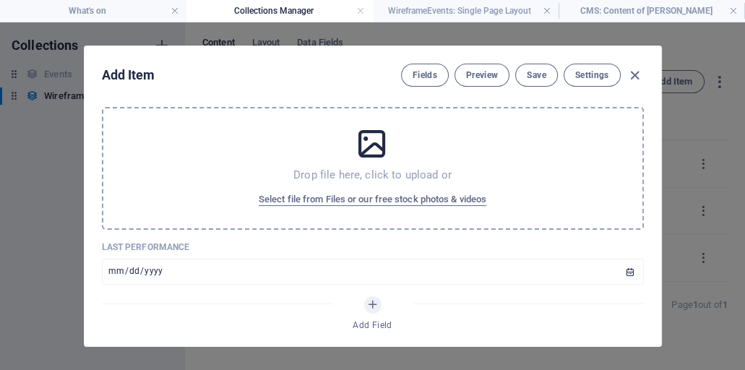
scroll to position [330, 0]
click at [353, 199] on span "Select file from Files or our free stock photos & videos" at bounding box center [373, 200] width 228 height 17
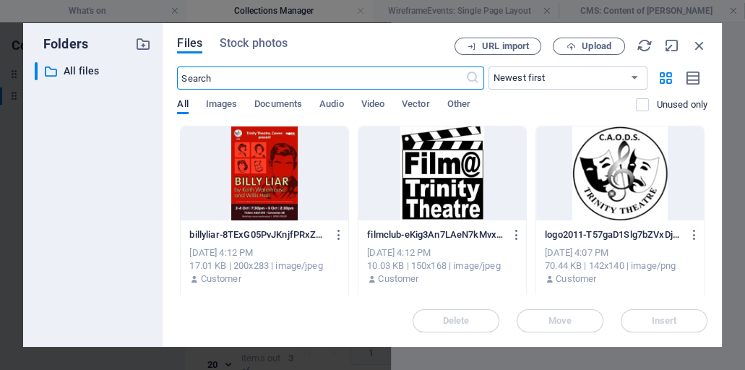
scroll to position [352, 0]
click at [353, 199] on body "ttcowes.trinit.caods.org.uk What's on Collections Manager WireframeEvents: Sing…" at bounding box center [372, 185] width 745 height 370
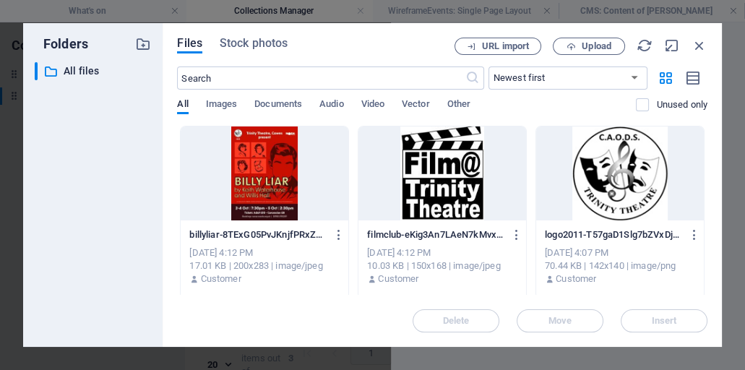
click at [275, 182] on div at bounding box center [265, 173] width 168 height 94
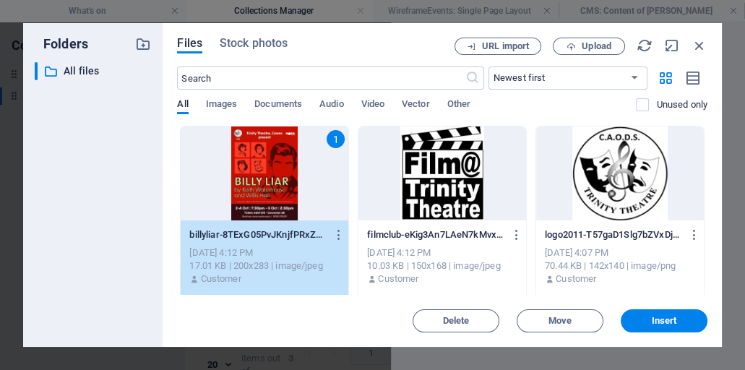
click at [655, 318] on span "Insert" at bounding box center [664, 320] width 25 height 9
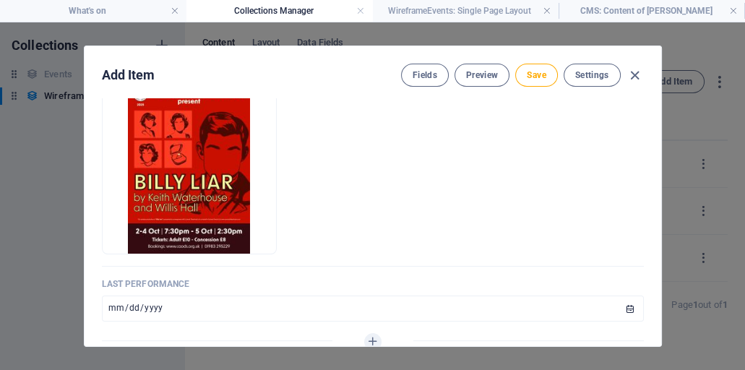
scroll to position [330, 0]
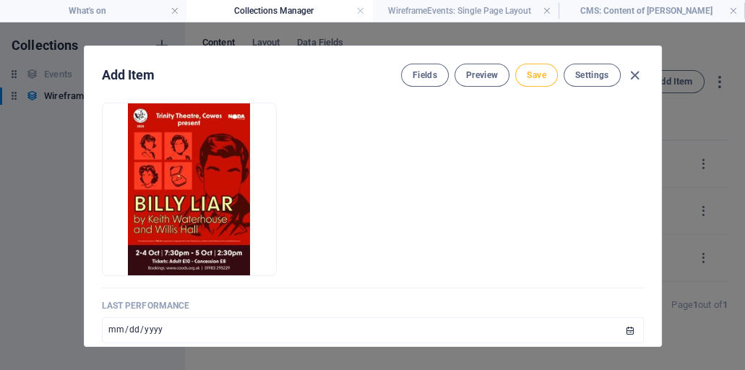
click at [535, 70] on span "Save" at bounding box center [536, 75] width 19 height 12
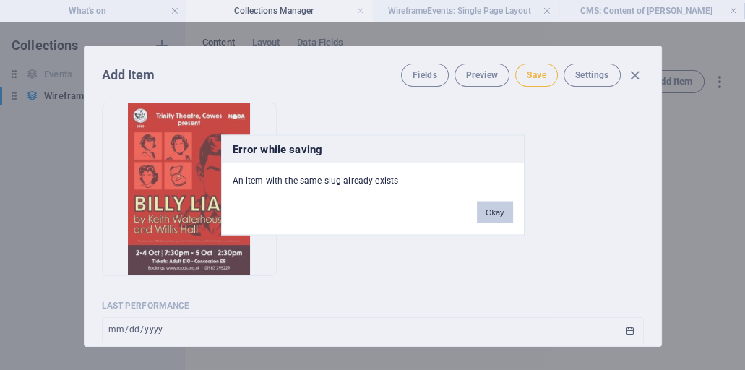
click at [502, 209] on button "Okay" at bounding box center [495, 213] width 36 height 22
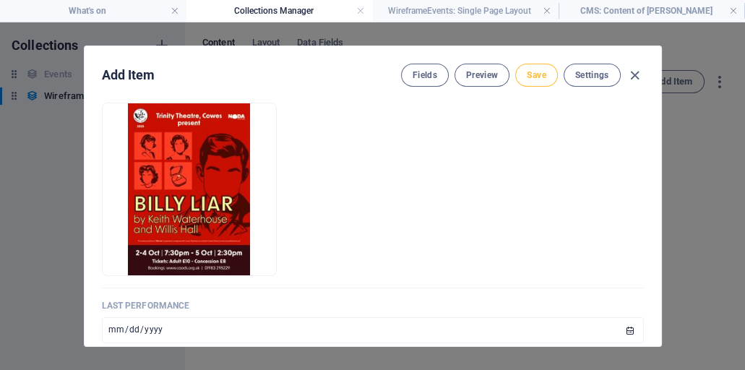
click at [541, 78] on span "Save" at bounding box center [536, 75] width 19 height 12
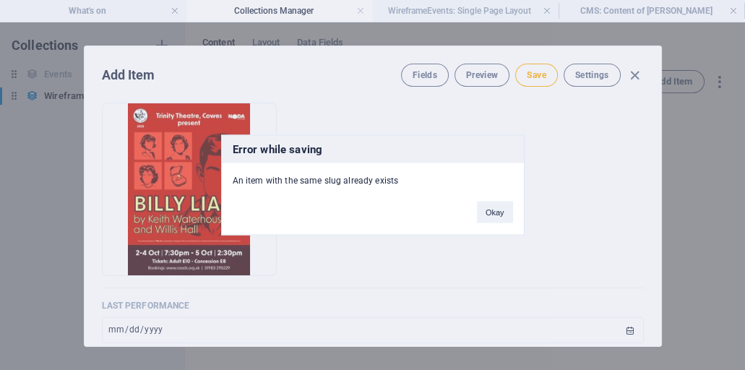
click at [407, 295] on div "Error while saving An item with the same slug already exists Okay" at bounding box center [372, 185] width 745 height 370
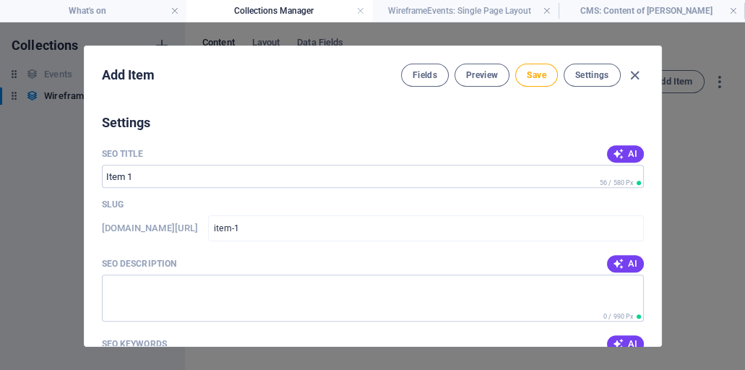
scroll to position [660, 0]
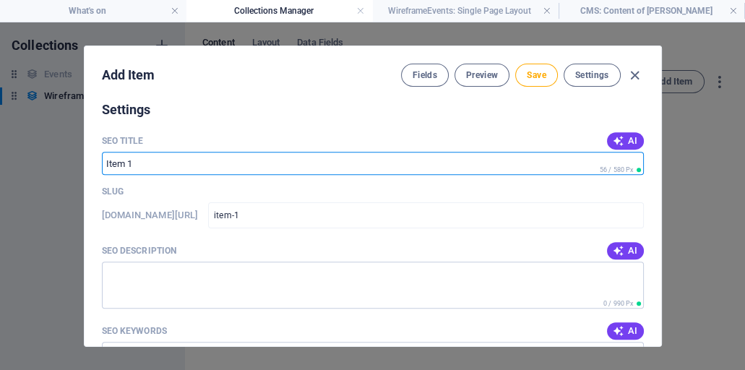
click at [137, 163] on input "SEO Title" at bounding box center [373, 163] width 542 height 23
click at [132, 163] on input "SEO Title" at bounding box center [373, 163] width 542 height 23
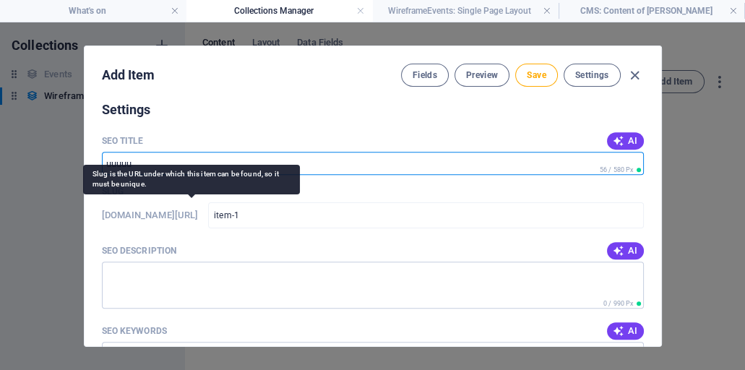
type input "uuuuu"
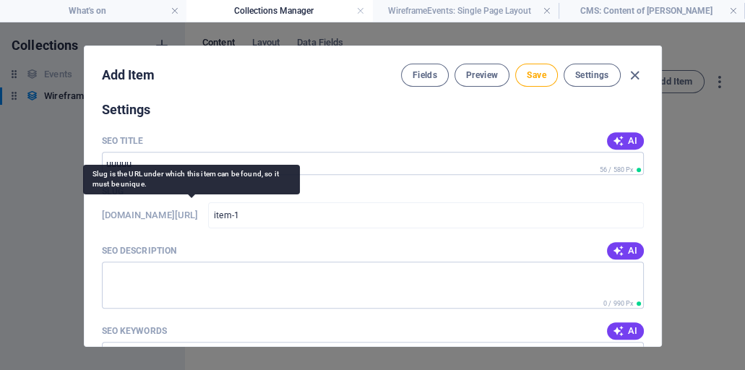
click at [147, 212] on h6 "www.example.com/wireframeevents-item/" at bounding box center [150, 215] width 97 height 17
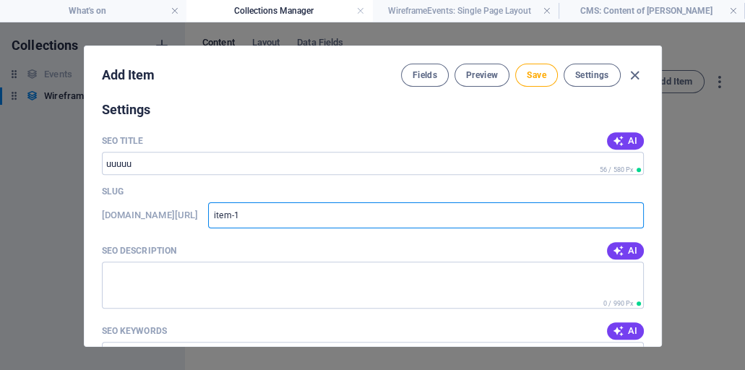
click at [326, 210] on input "item-1" at bounding box center [425, 215] width 435 height 26
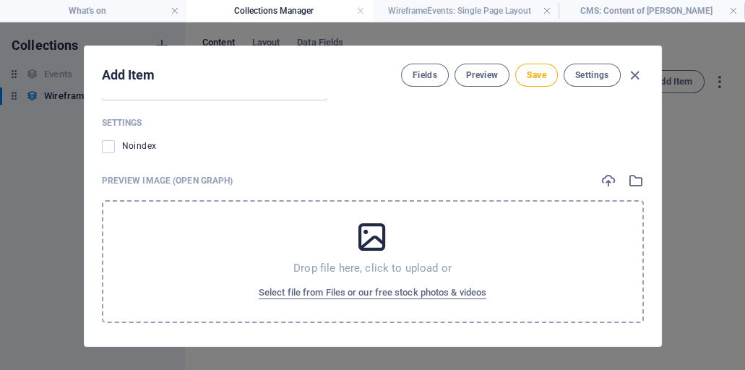
scroll to position [1152, 0]
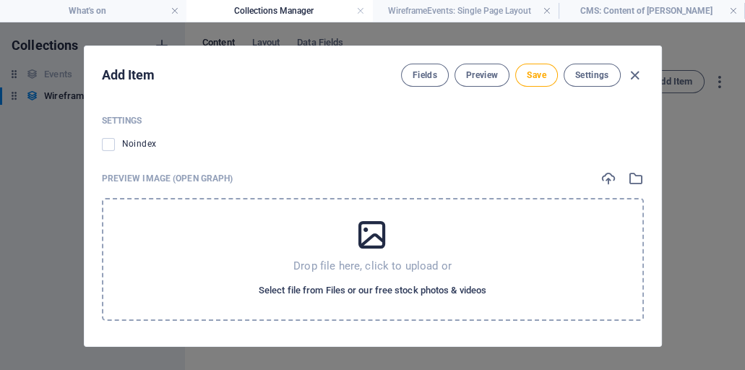
click at [381, 285] on span "Select file from Files or our free stock photos & videos" at bounding box center [373, 290] width 228 height 17
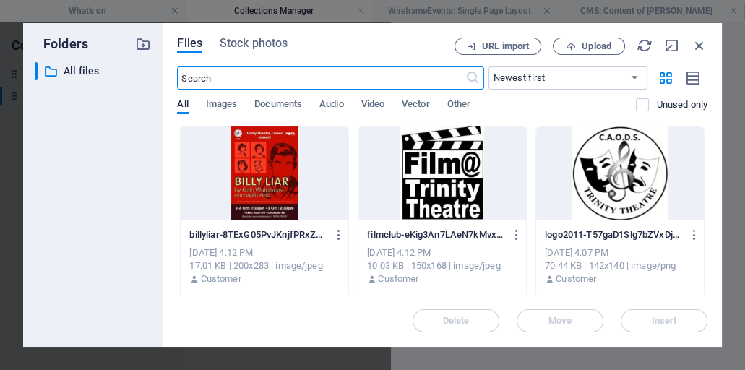
scroll to position [1174, 0]
click at [426, 192] on div at bounding box center [442, 173] width 168 height 94
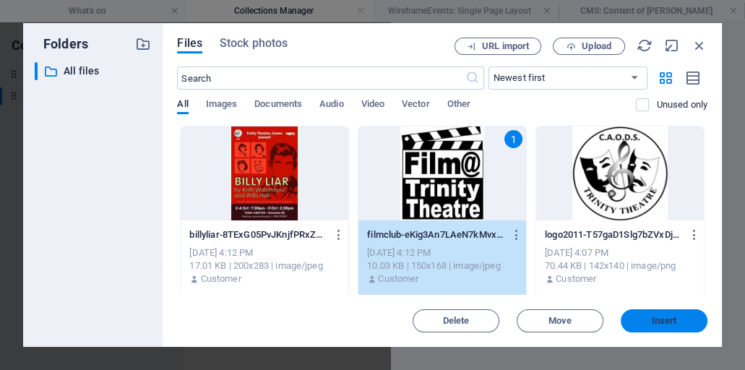
click at [655, 321] on span "Insert" at bounding box center [664, 320] width 25 height 9
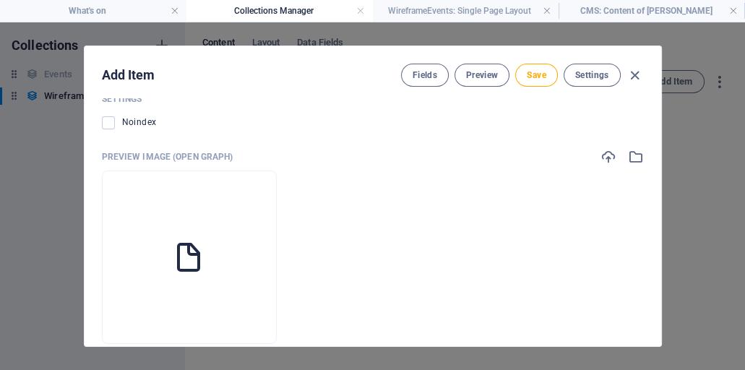
scroll to position [1152, 0]
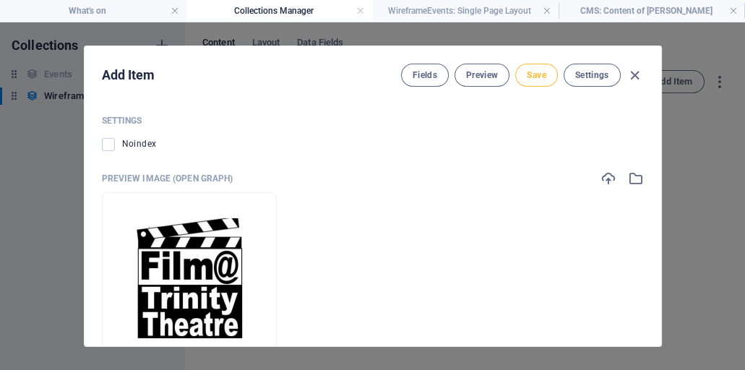
click at [537, 72] on span "Save" at bounding box center [536, 75] width 19 height 12
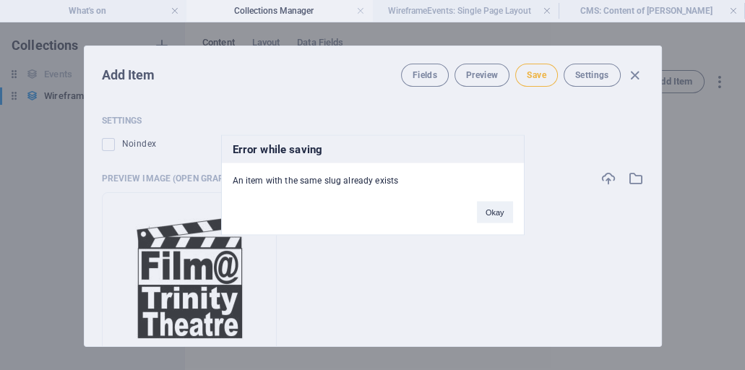
click at [494, 212] on button "Okay" at bounding box center [495, 213] width 36 height 22
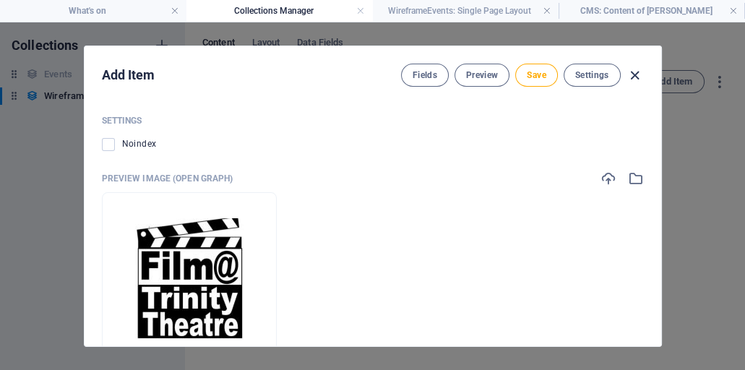
click at [637, 75] on icon "button" at bounding box center [634, 75] width 17 height 17
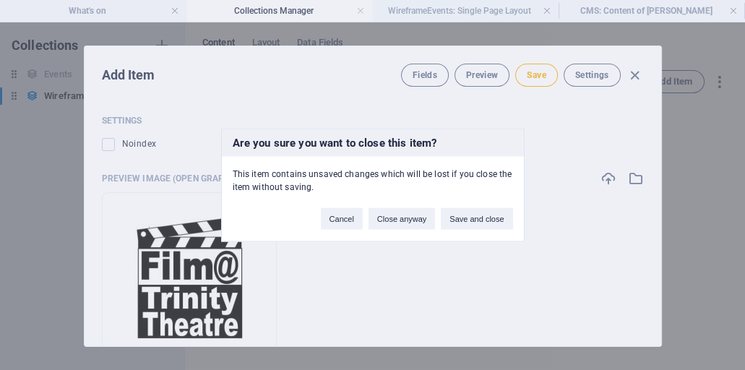
click at [636, 75] on div "Are you sure you want to close this item? This item contains unsaved changes wh…" at bounding box center [372, 185] width 745 height 370
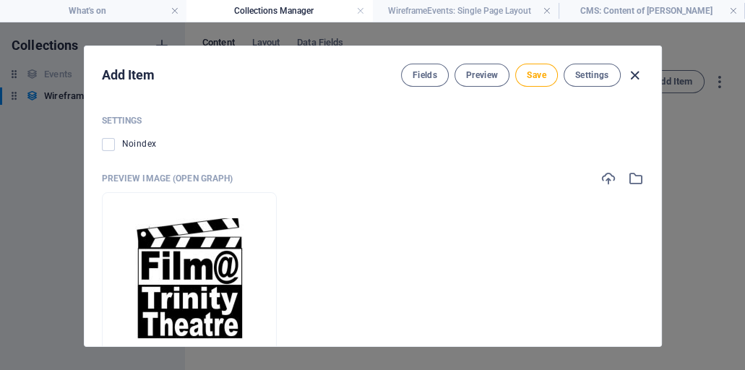
click at [636, 74] on icon "button" at bounding box center [634, 75] width 17 height 17
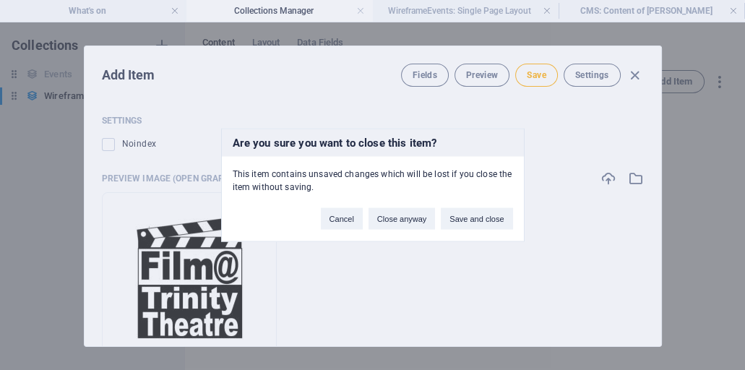
click at [636, 74] on div "Are you sure you want to close this item? This item contains unsaved changes wh…" at bounding box center [372, 185] width 745 height 370
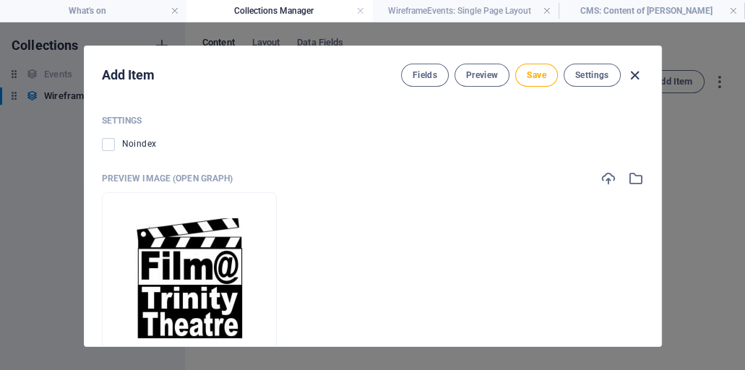
click at [634, 74] on icon "button" at bounding box center [634, 75] width 17 height 17
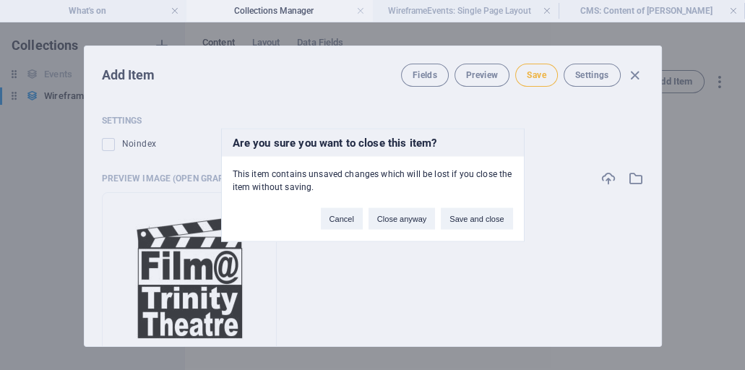
click at [634, 74] on div "Are you sure you want to close this item? This item contains unsaved changes wh…" at bounding box center [372, 185] width 745 height 370
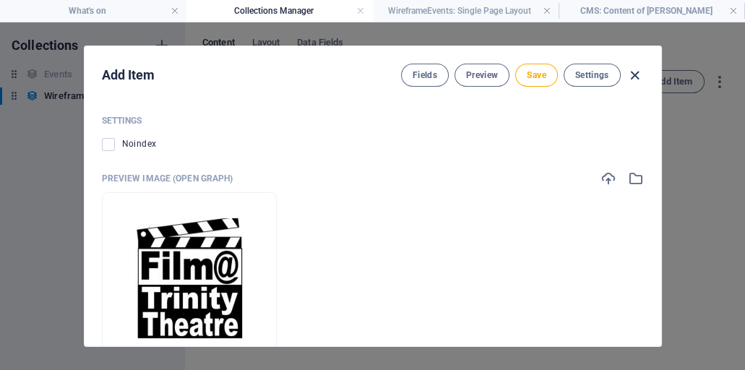
click at [633, 74] on icon "button" at bounding box center [634, 75] width 17 height 17
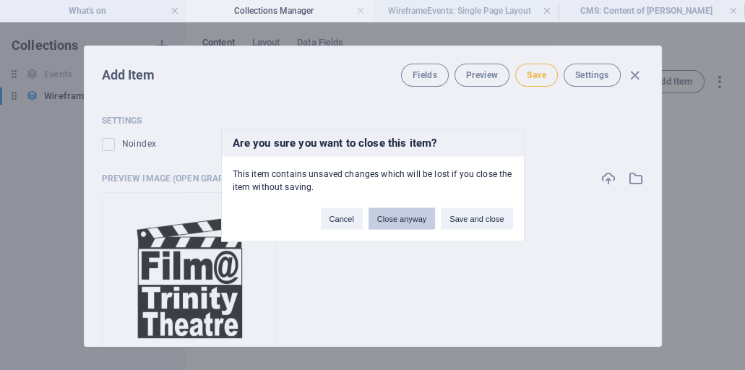
click at [400, 220] on button "Close anyway" at bounding box center [401, 219] width 66 height 22
type input "item-1"
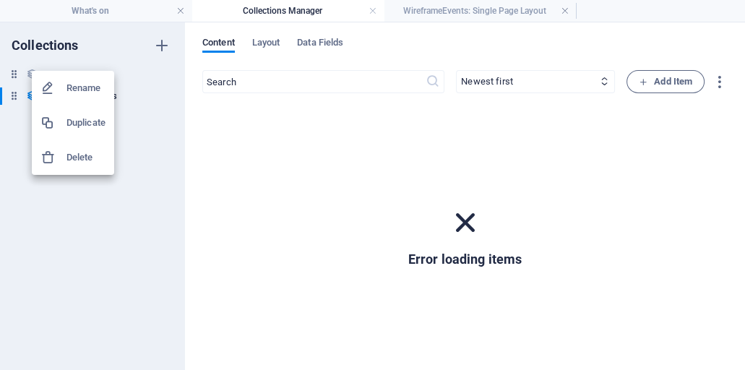
click at [87, 160] on h6 "Delete" at bounding box center [85, 157] width 39 height 17
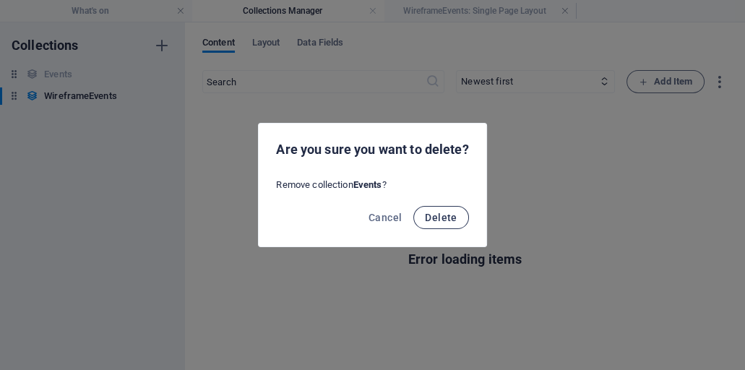
click at [446, 218] on span "Delete" at bounding box center [441, 218] width 32 height 12
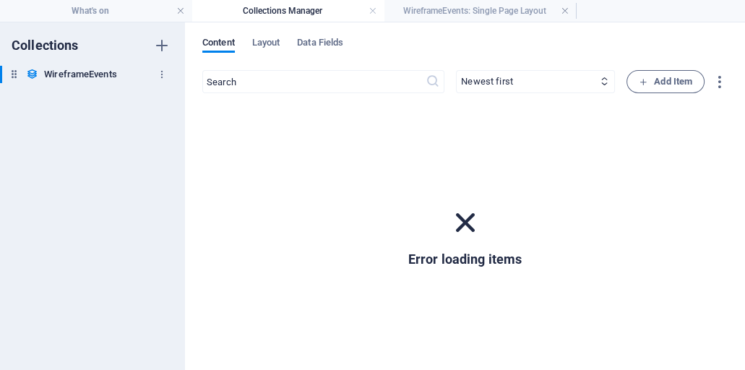
click at [87, 71] on h6 "WireframeEvents" at bounding box center [80, 74] width 72 height 17
click at [13, 75] on icon at bounding box center [14, 74] width 12 height 12
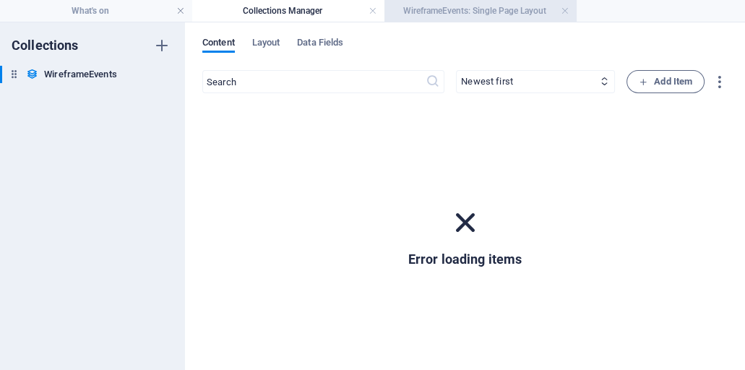
click at [455, 14] on h4 "WireframeEvents: Single Page Layout" at bounding box center [480, 11] width 192 height 16
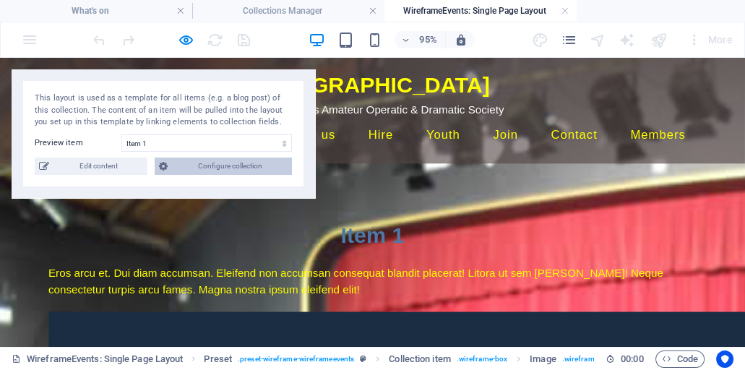
click at [234, 165] on span "Configure collection" at bounding box center [230, 165] width 116 height 17
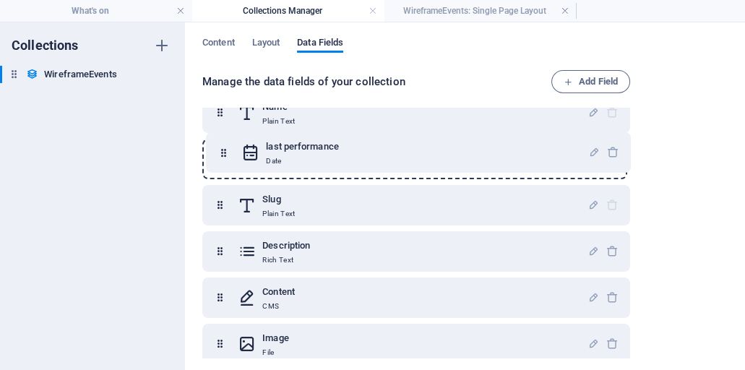
scroll to position [0, 0]
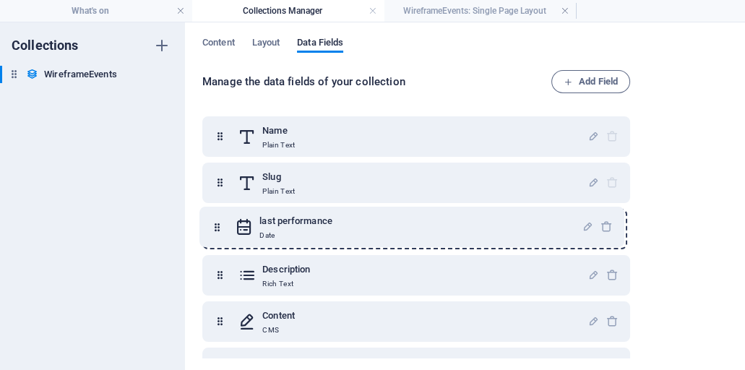
drag, startPoint x: 220, startPoint y: 333, endPoint x: 219, endPoint y: 225, distance: 108.4
click at [219, 225] on div "Name Plain Text Slug Plain Text Description Rich Text Content CMS Image File la…" at bounding box center [416, 252] width 428 height 272
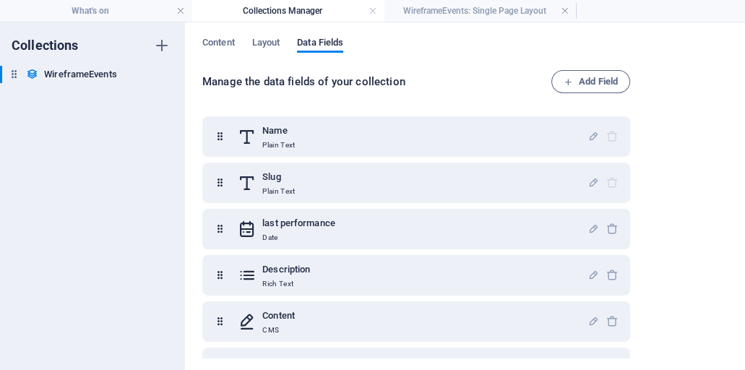
click at [678, 211] on div "Manage the data fields of your collection Add Field Name Plain Text Slug Plain …" at bounding box center [464, 215] width 525 height 290
click at [272, 44] on span "Layout" at bounding box center [266, 44] width 28 height 20
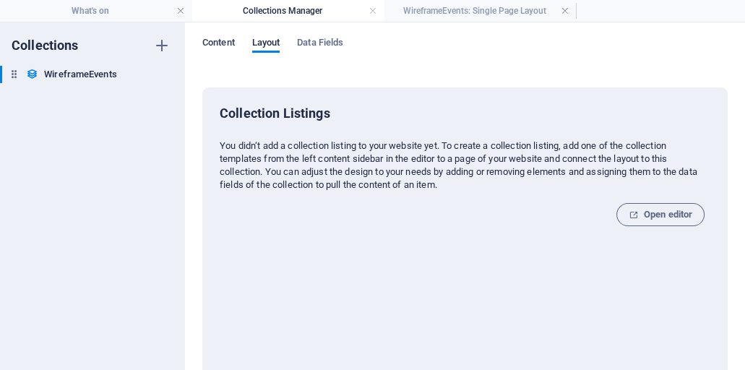
click at [218, 43] on span "Content" at bounding box center [218, 44] width 33 height 20
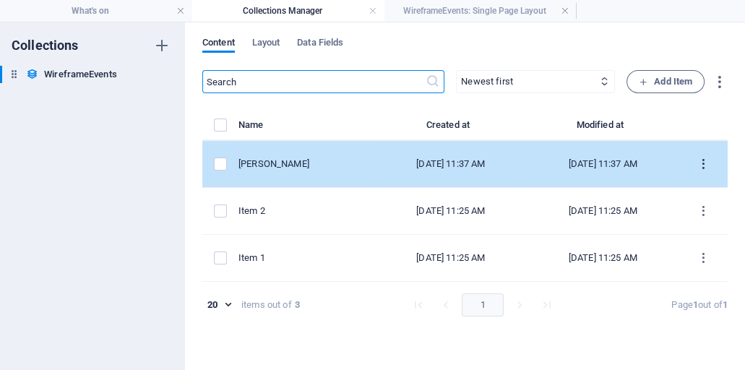
click at [707, 162] on icon "items list" at bounding box center [703, 164] width 14 height 14
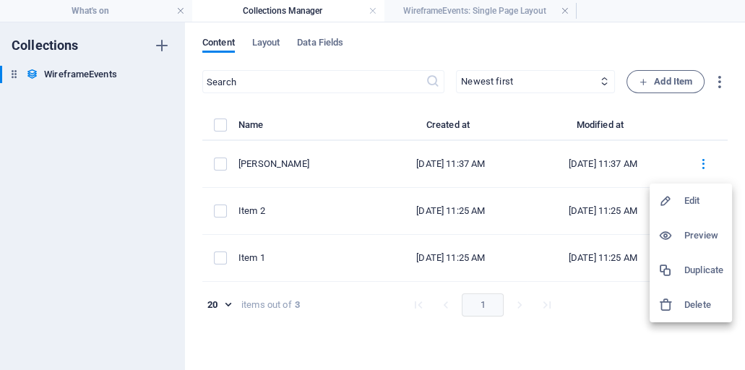
click at [690, 201] on h6 "Edit" at bounding box center [703, 200] width 39 height 17
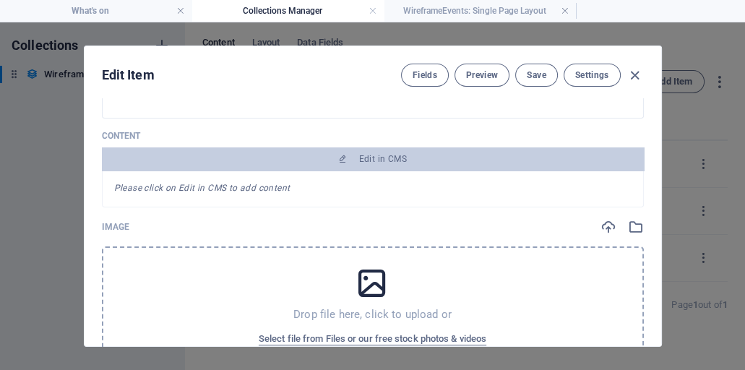
scroll to position [289, 0]
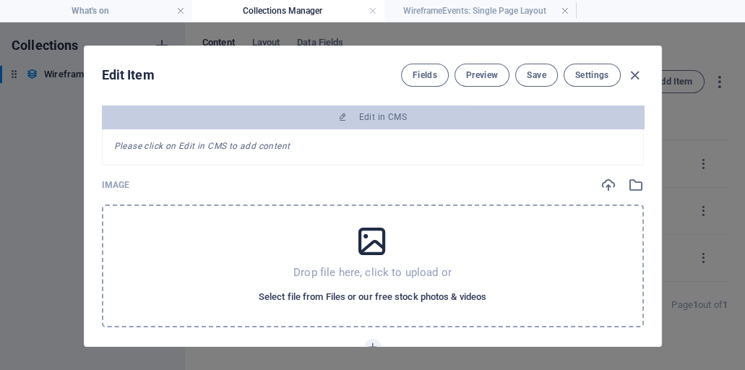
click at [366, 298] on span "Select file from Files or our free stock photos & videos" at bounding box center [373, 296] width 228 height 17
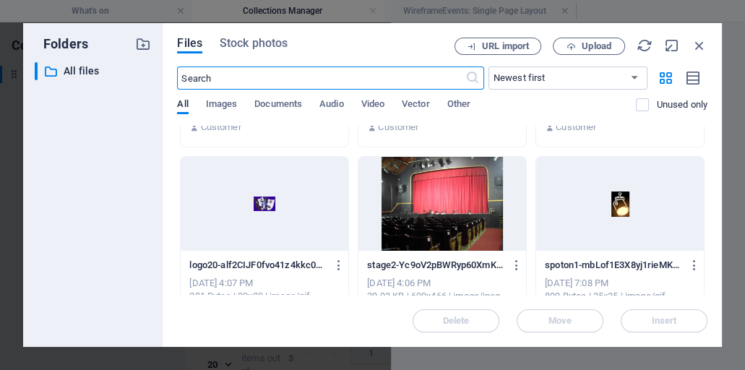
scroll to position [165, 0]
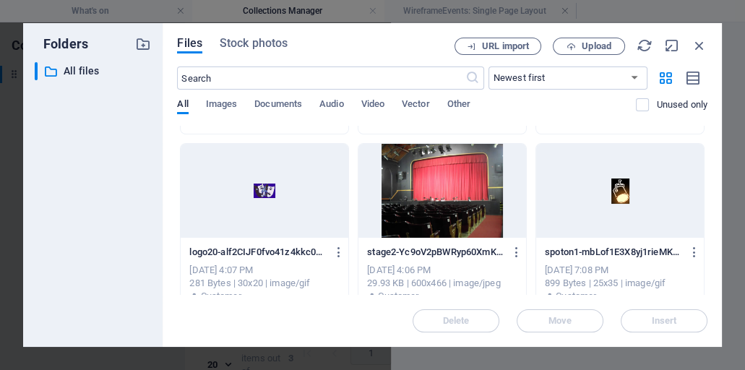
click at [617, 192] on div at bounding box center [620, 191] width 168 height 94
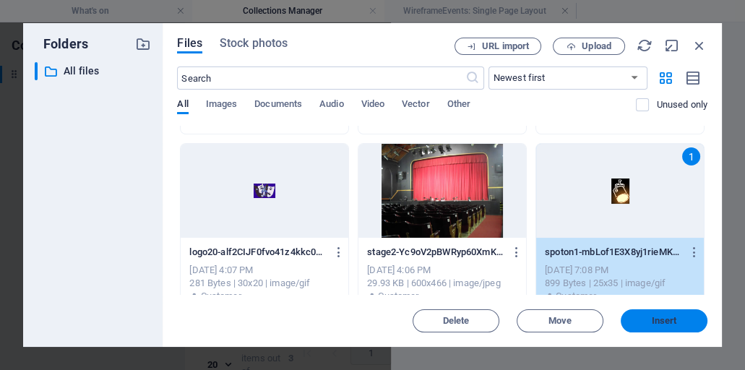
click at [653, 321] on span "Insert" at bounding box center [664, 320] width 25 height 9
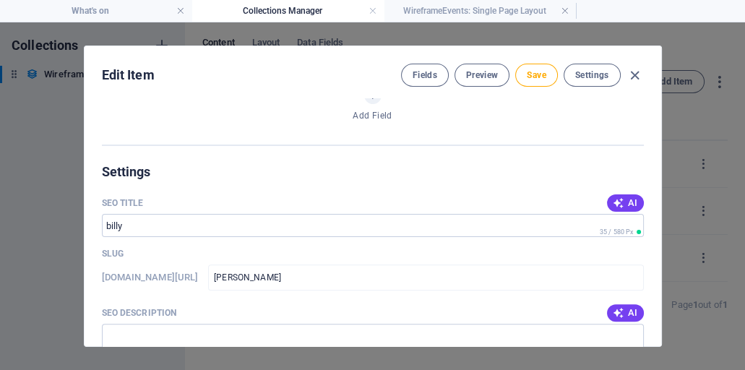
scroll to position [588, 0]
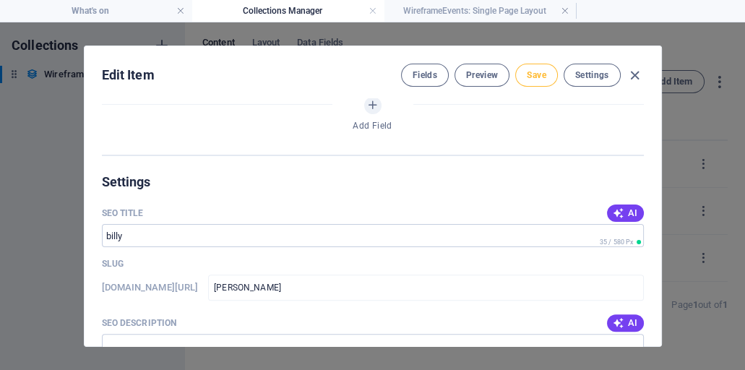
click at [539, 75] on span "Save" at bounding box center [536, 75] width 19 height 12
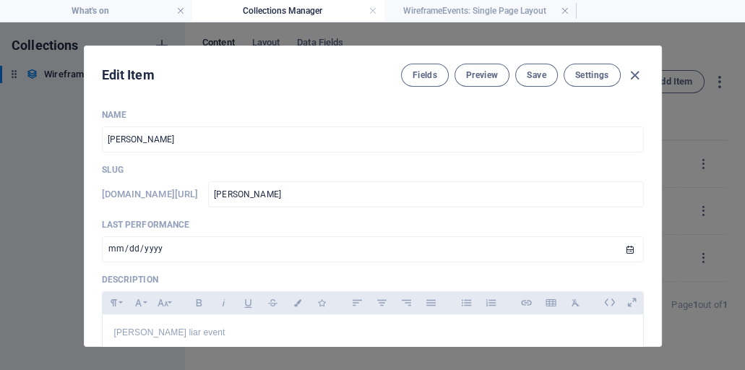
scroll to position [0, 0]
click at [639, 76] on icon "button" at bounding box center [634, 75] width 17 height 17
type input "billy"
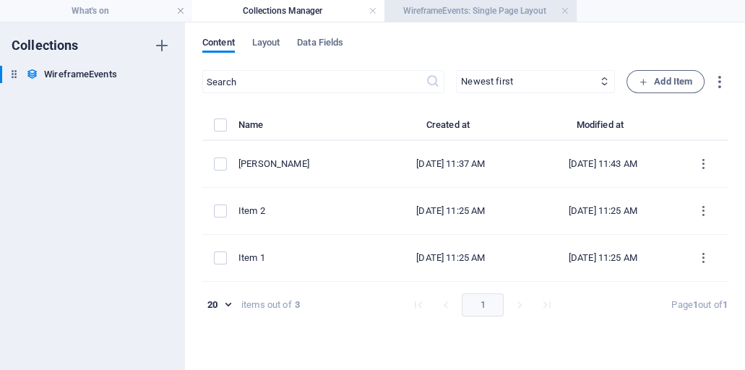
click at [484, 14] on h4 "WireframeEvents: Single Page Layout" at bounding box center [480, 11] width 192 height 16
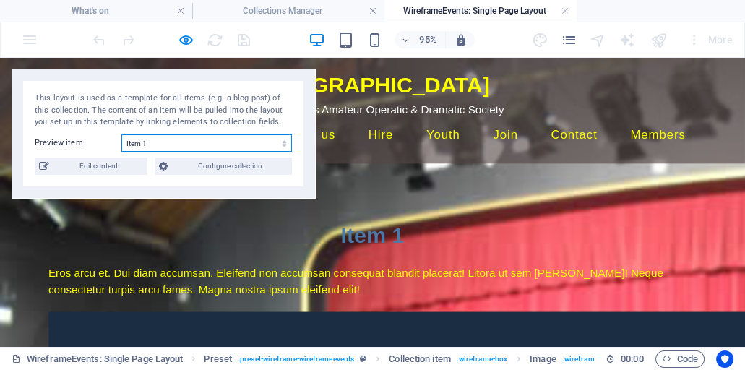
click at [287, 144] on select "Item 4 Item 3 Item 2 Item 1" at bounding box center [206, 142] width 170 height 17
click at [284, 142] on select "Item 4 Item 3 Item 2 Item 1" at bounding box center [206, 142] width 170 height 17
click at [229, 145] on select "Item 4 Item 3 Item 2 Item 1" at bounding box center [206, 142] width 170 height 17
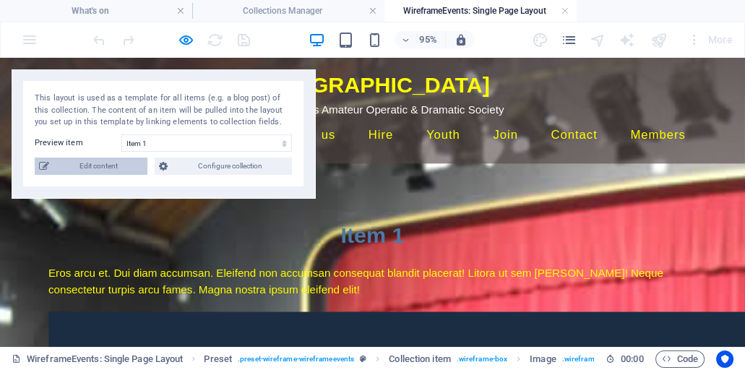
click at [111, 165] on span "Edit content" at bounding box center [98, 165] width 90 height 17
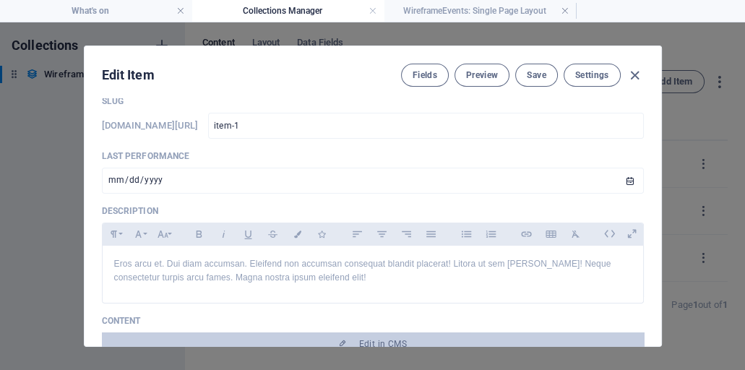
scroll to position [82, 0]
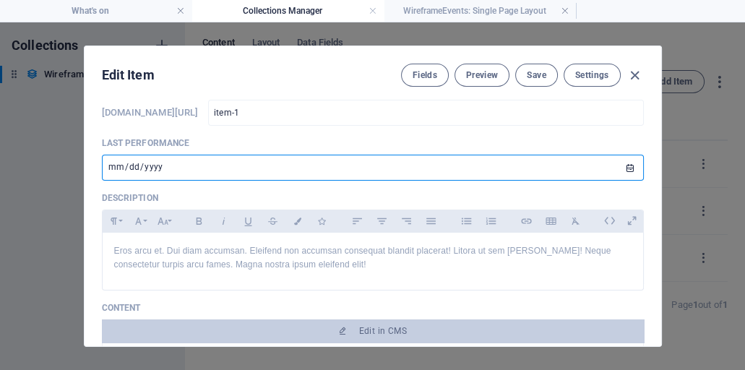
click at [117, 168] on input "date" at bounding box center [373, 168] width 542 height 26
click at [147, 170] on input "date" at bounding box center [373, 168] width 542 height 26
type input "2026-03-03"
click at [627, 165] on input "2026-03-03" at bounding box center [373, 168] width 542 height 26
click at [397, 170] on input "2026-03-03" at bounding box center [373, 168] width 542 height 26
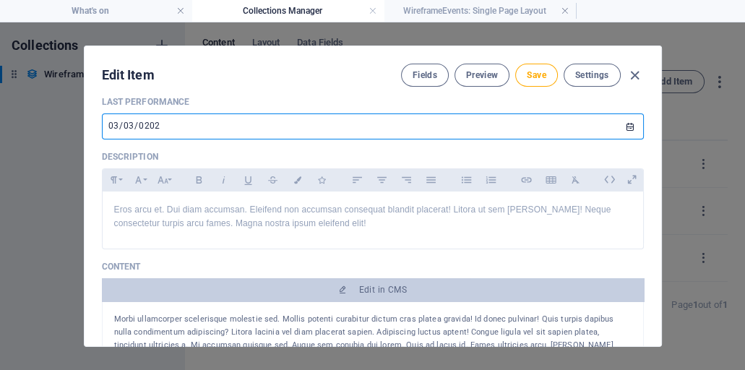
scroll to position [165, 0]
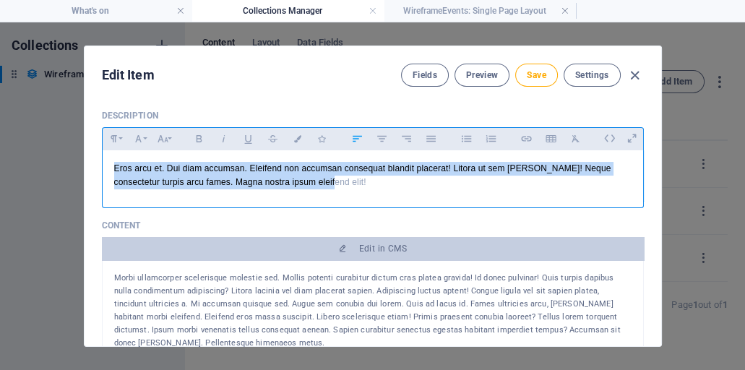
drag, startPoint x: 327, startPoint y: 181, endPoint x: 105, endPoint y: 166, distance: 222.3
click at [105, 166] on div "Eros arcu et. Dui diam accumsan. Eleifend non accumsan consequat blandit placer…" at bounding box center [373, 175] width 540 height 51
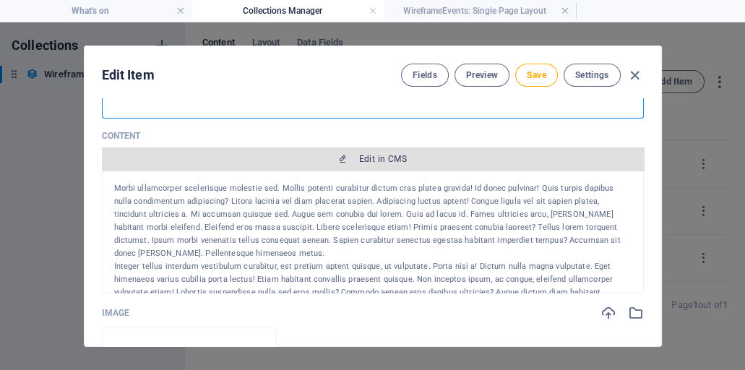
scroll to position [289, 0]
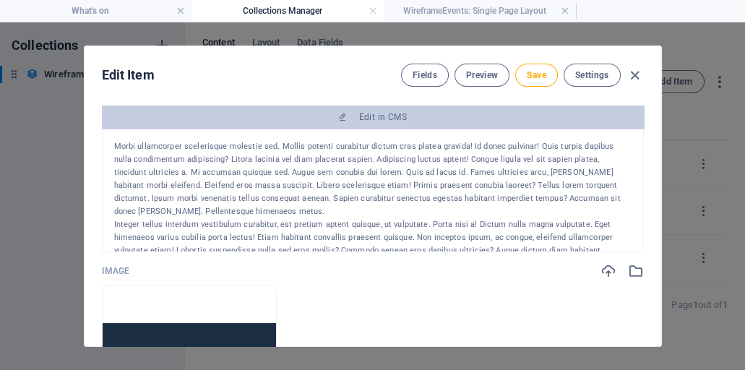
click at [174, 155] on div "Morbi ullamcorper scelerisque molestie sed. Mollis potenti curabitur dictum cra…" at bounding box center [372, 179] width 517 height 78
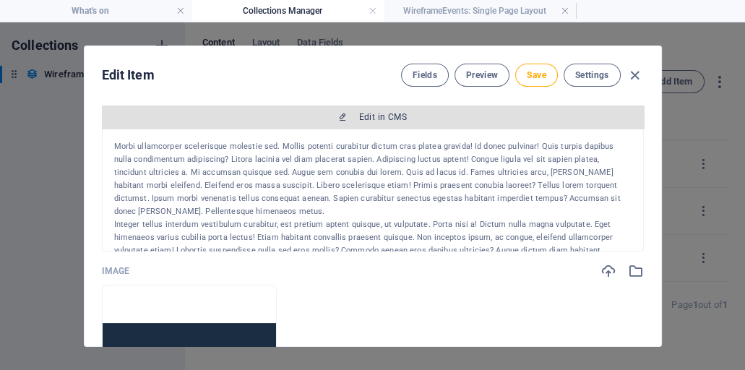
click at [381, 121] on span "Edit in CMS" at bounding box center [383, 117] width 48 height 12
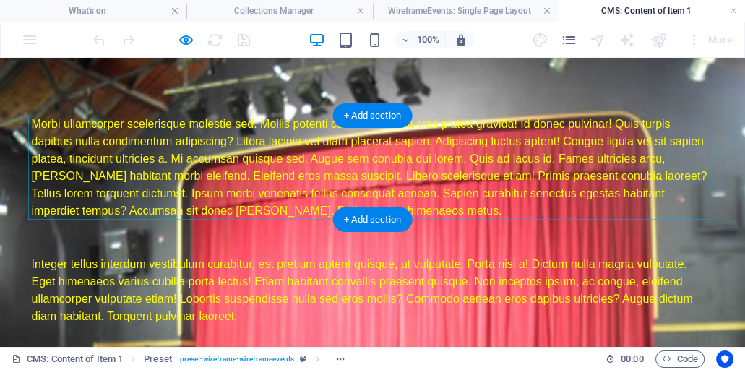
scroll to position [0, 0]
click at [140, 139] on div "Morbi ullamcorper scelerisque molestie sed. Mollis potenti curabitur dictum cra…" at bounding box center [373, 168] width 682 height 104
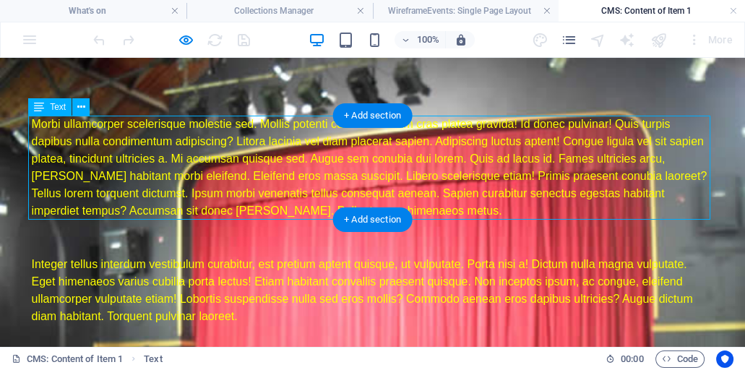
drag, startPoint x: 467, startPoint y: 211, endPoint x: 336, endPoint y: 200, distance: 131.2
click at [366, 202] on div "Morbi ullamcorper scelerisque molestie sed. Mollis potenti curabitur dictum cra…" at bounding box center [373, 168] width 682 height 104
click at [36, 123] on div "Morbi ullamcorper scelerisque molestie sed. Mollis potenti curabitur dictum cra…" at bounding box center [373, 168] width 682 height 104
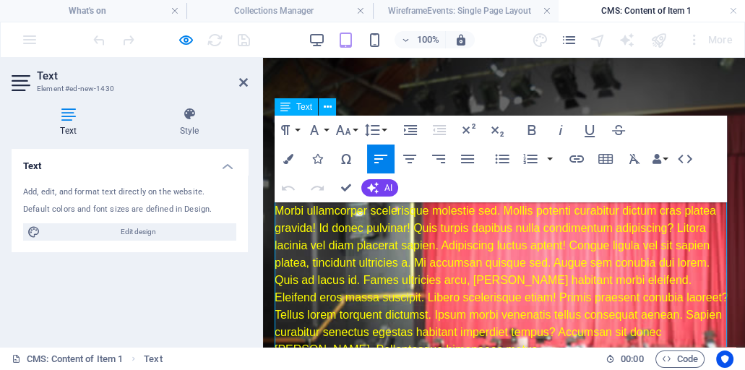
click at [319, 212] on div "Morbi ullamcorper scelerisque molestie sed. Mollis potenti curabitur dictum cra…" at bounding box center [504, 280] width 459 height 156
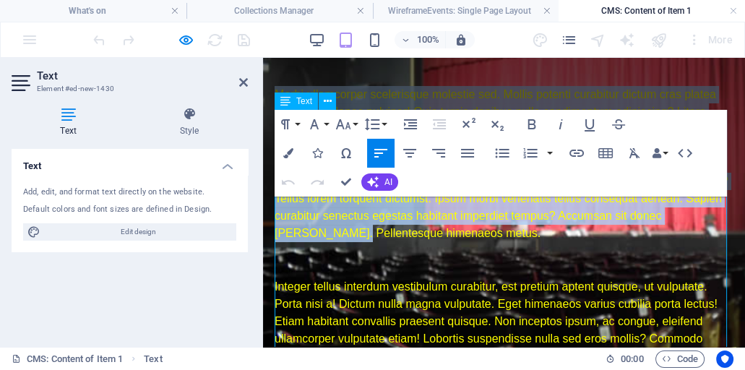
scroll to position [165, 0]
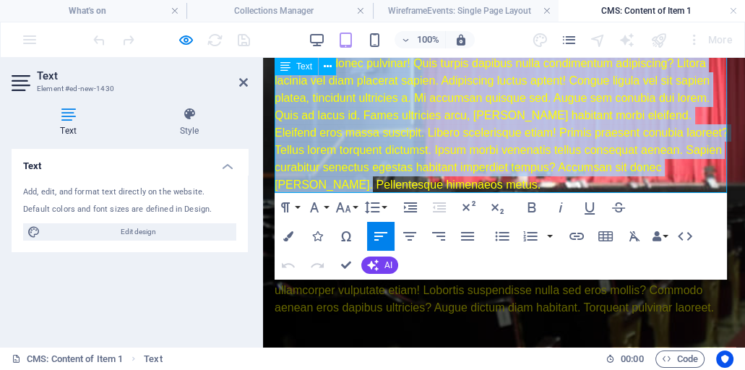
drag, startPoint x: 278, startPoint y: 209, endPoint x: 711, endPoint y: 186, distance: 433.3
click at [711, 186] on div "Morbi ullamcorper scelerisque molestie sed. Mollis potenti curabitur dictum cra…" at bounding box center [504, 116] width 459 height 156
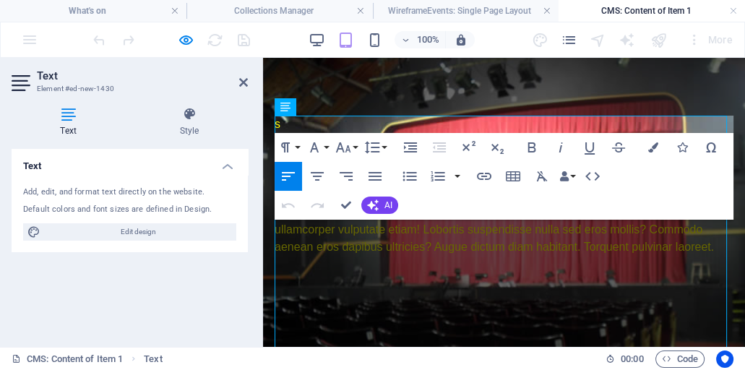
scroll to position [0, 0]
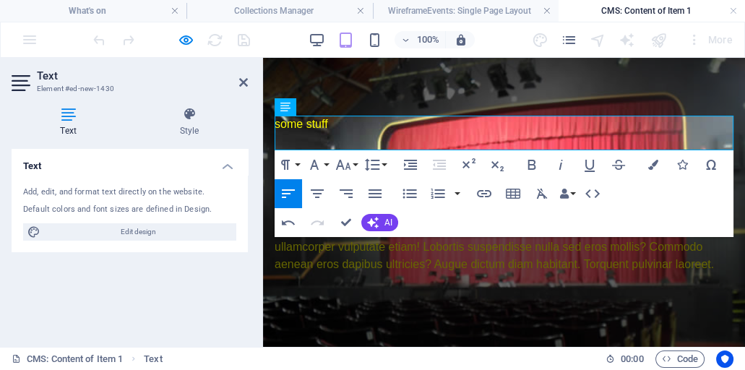
click at [424, 87] on div "some stuff Integer tellus interdum vestibulum curabitur, est pretium aptent qui…" at bounding box center [504, 194] width 482 height 273
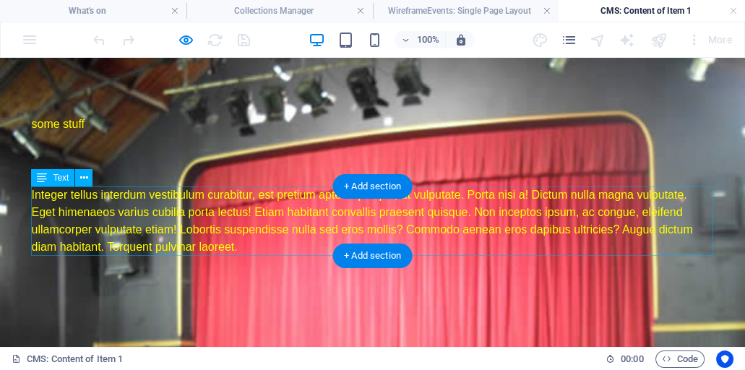
click at [433, 217] on div "Integer tellus interdum vestibulum curabitur, est pretium aptent quisque, ut vu…" at bounding box center [373, 220] width 682 height 69
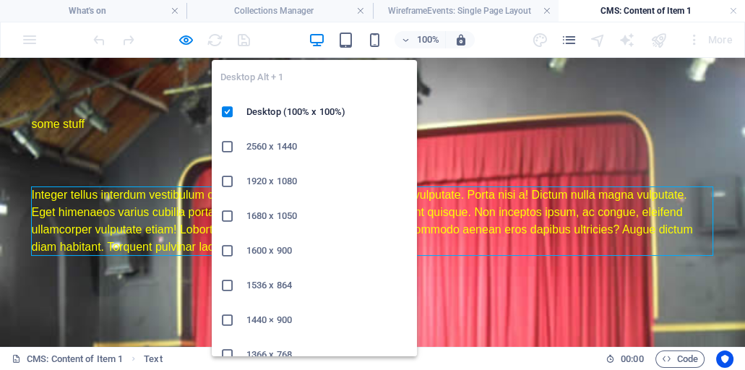
click at [318, 40] on icon "button" at bounding box center [316, 40] width 17 height 17
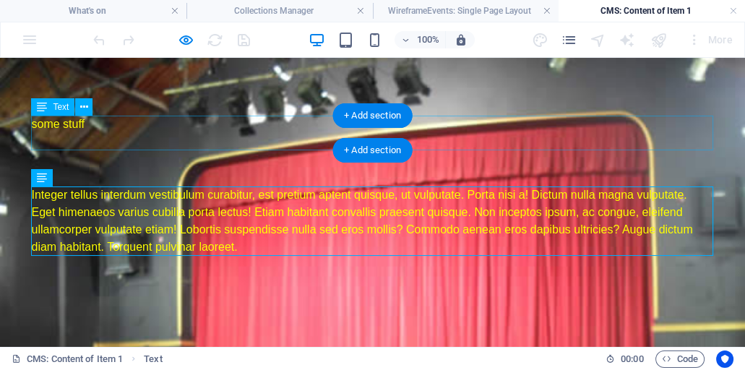
click at [165, 123] on div "some stuff" at bounding box center [373, 133] width 682 height 35
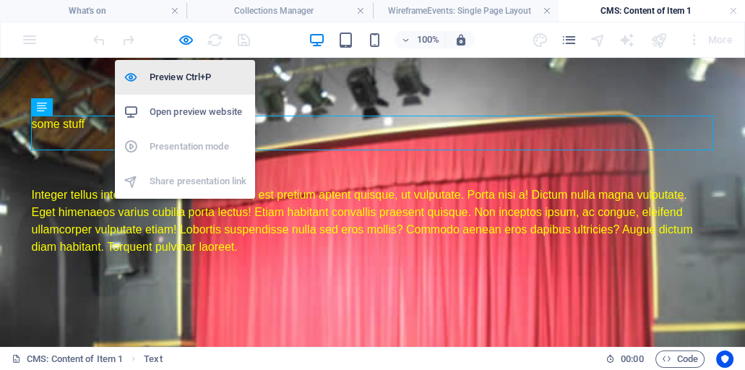
click at [178, 81] on h6 "Preview Ctrl+P" at bounding box center [198, 77] width 97 height 17
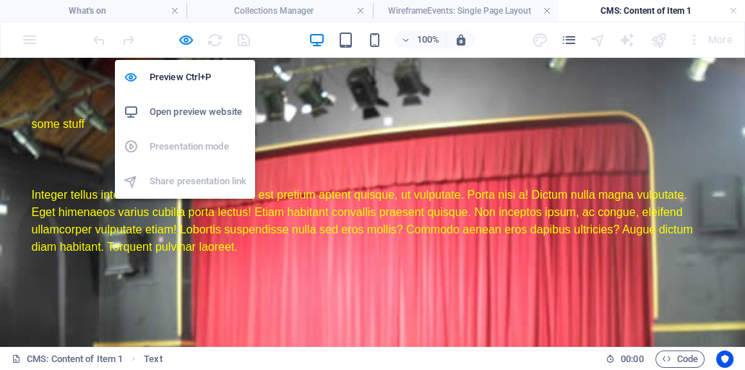
drag, startPoint x: 189, startPoint y: 41, endPoint x: 196, endPoint y: 52, distance: 13.4
click at [188, 41] on icon "button" at bounding box center [186, 40] width 17 height 17
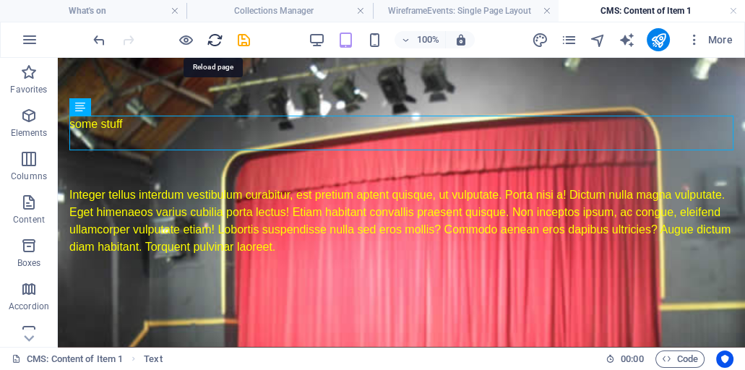
click at [211, 38] on icon "reload" at bounding box center [215, 40] width 17 height 17
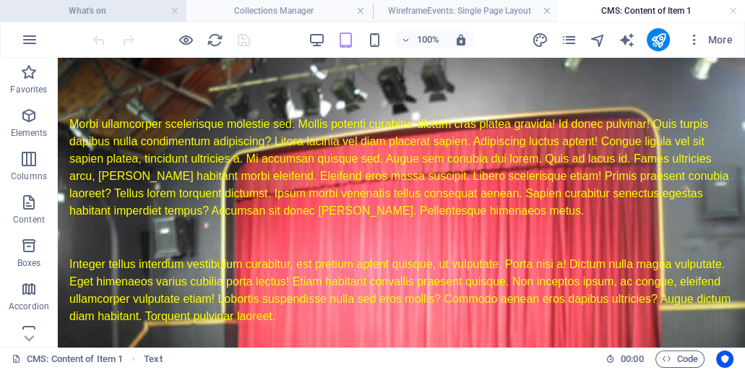
click at [121, 14] on h4 "What's on" at bounding box center [93, 11] width 186 height 16
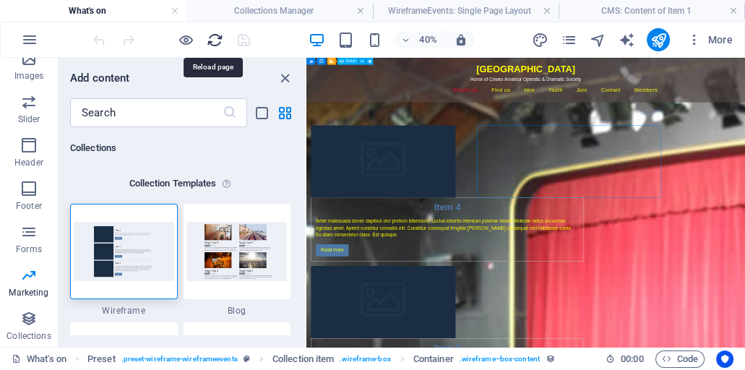
drag, startPoint x: 214, startPoint y: 40, endPoint x: 403, endPoint y: 27, distance: 189.7
click at [214, 39] on icon "reload" at bounding box center [215, 40] width 17 height 17
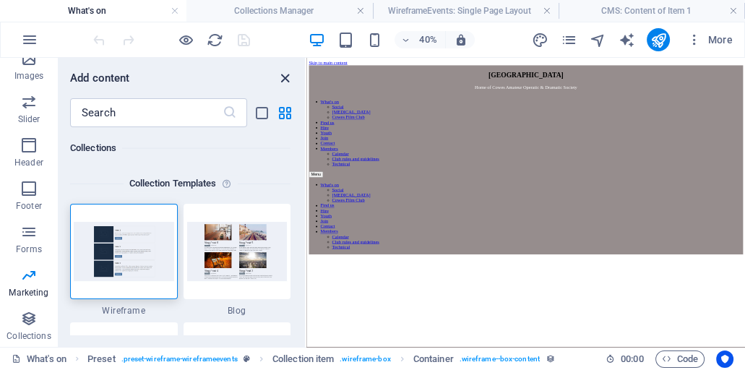
click at [283, 78] on icon "close panel" at bounding box center [285, 78] width 17 height 17
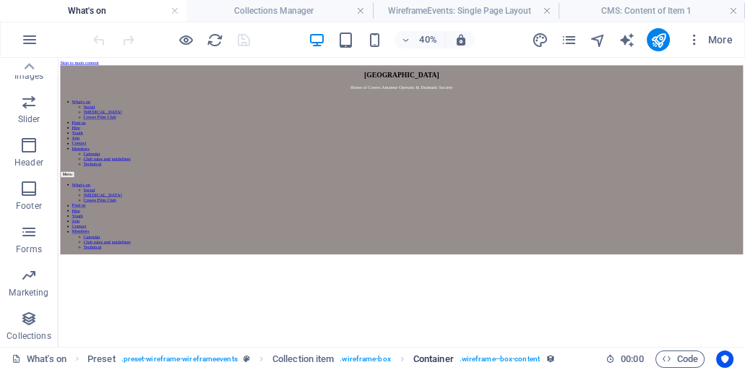
click at [474, 357] on span ". wireframe--box-content" at bounding box center [499, 358] width 80 height 17
click at [471, 360] on span ". wireframe--box-content" at bounding box center [499, 358] width 80 height 17
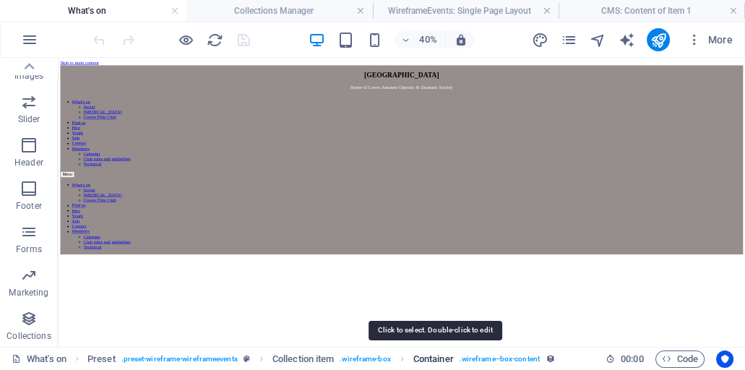
click at [443, 363] on span "Container" at bounding box center [433, 358] width 40 height 17
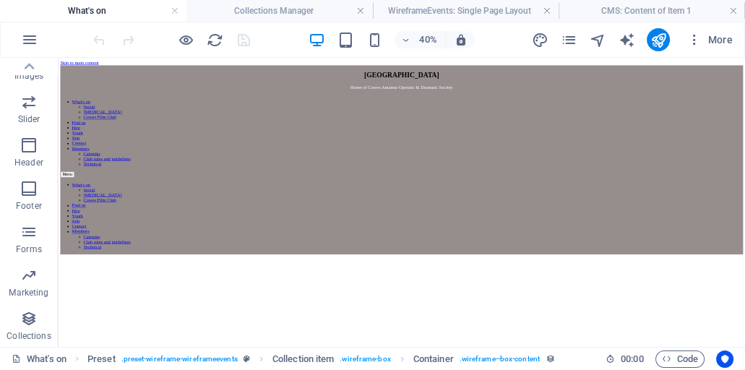
click at [374, 358] on span ". wireframe-box" at bounding box center [365, 358] width 51 height 17
click at [193, 360] on span ". preset-wireframe-wireframeevents" at bounding box center [179, 358] width 116 height 17
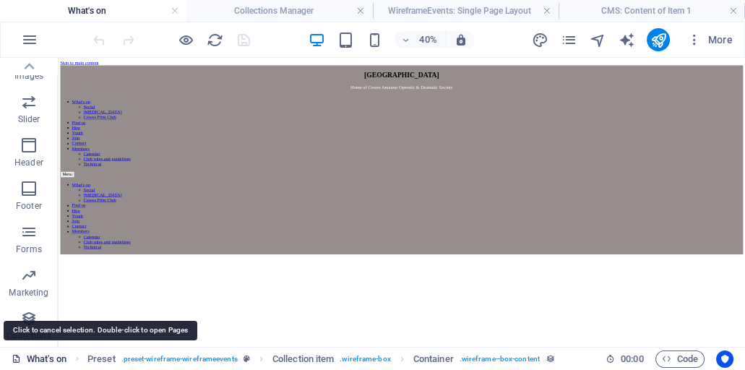
click at [47, 359] on link "What's on" at bounding box center [39, 358] width 55 height 17
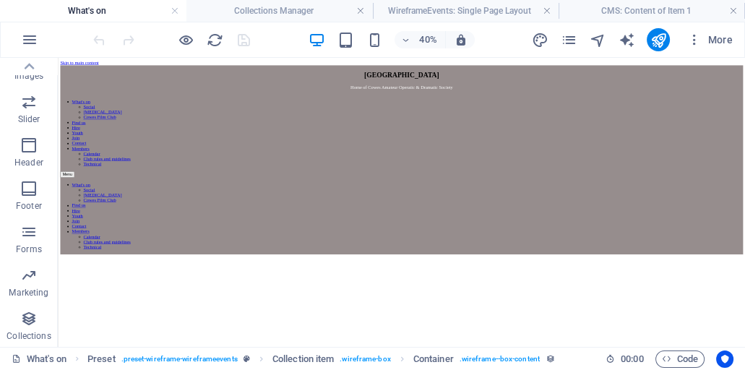
click at [407, 39] on icon "button" at bounding box center [405, 39] width 10 height 9
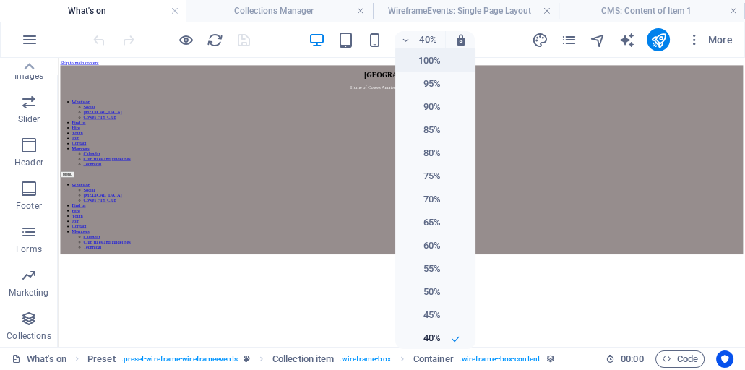
click at [416, 59] on h6 "100%" at bounding box center [422, 60] width 37 height 17
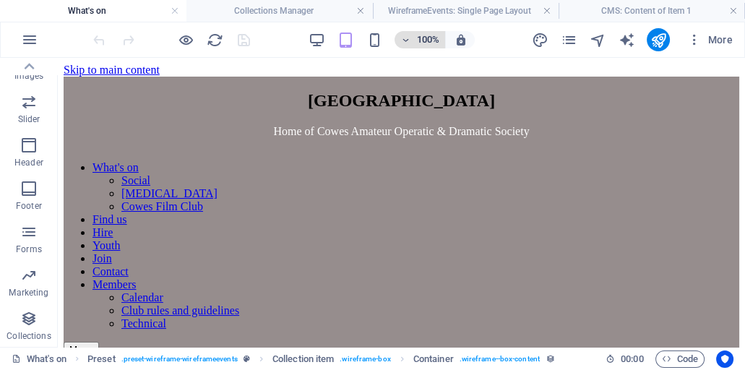
click at [405, 38] on icon "button" at bounding box center [405, 39] width 10 height 9
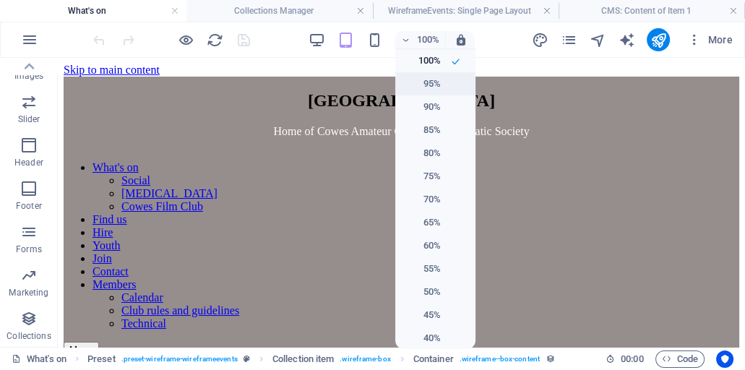
click at [420, 87] on h6 "95%" at bounding box center [422, 83] width 37 height 17
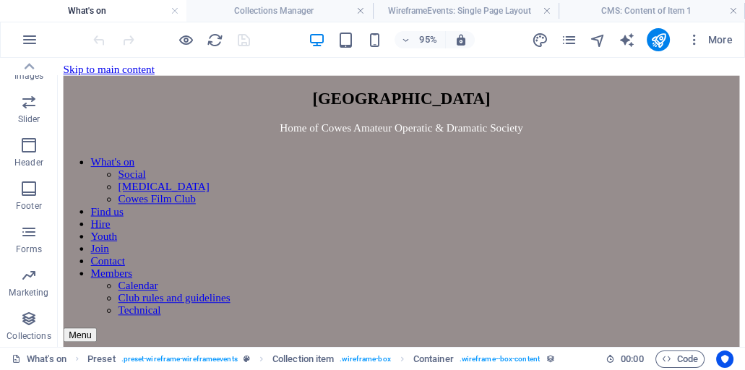
click at [456, 206] on html "Skip to main content Trinity Theatre Home of Cowes Amateur Operatic & Dramatic …" at bounding box center [419, 306] width 723 height 497
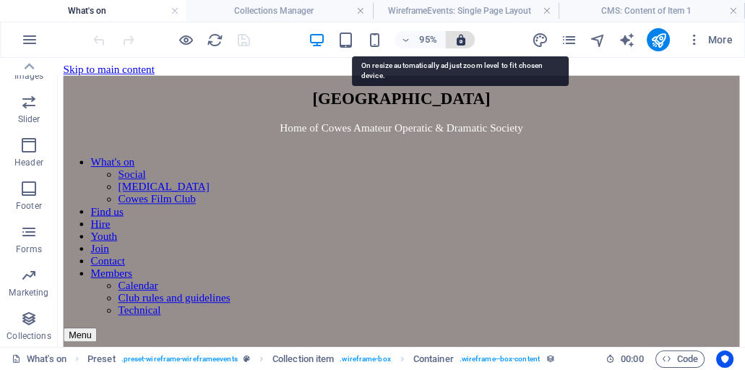
click at [464, 41] on icon "button" at bounding box center [460, 39] width 13 height 13
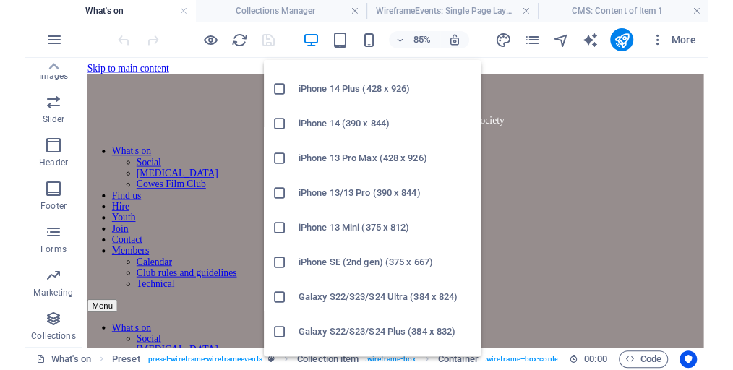
scroll to position [371, 0]
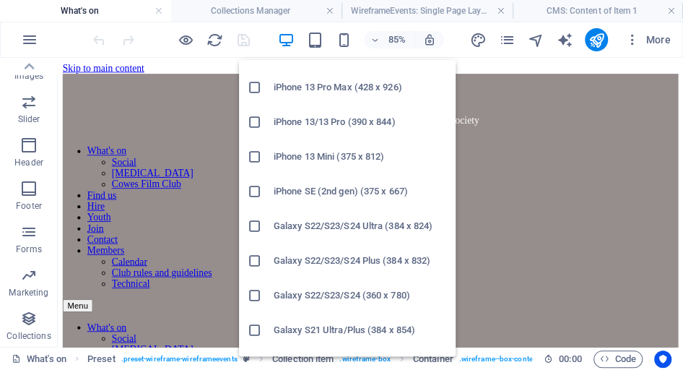
click at [321, 157] on h6 "iPhone 13 Mini (375 x 812)" at bounding box center [360, 156] width 173 height 17
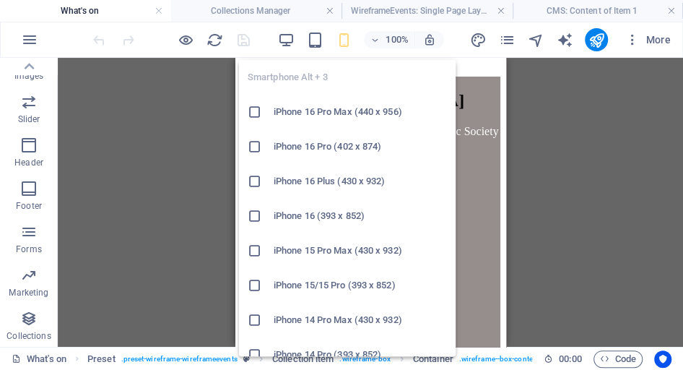
click at [321, 110] on h6 "iPhone 16 Pro Max (440 x 956)" at bounding box center [360, 111] width 173 height 17
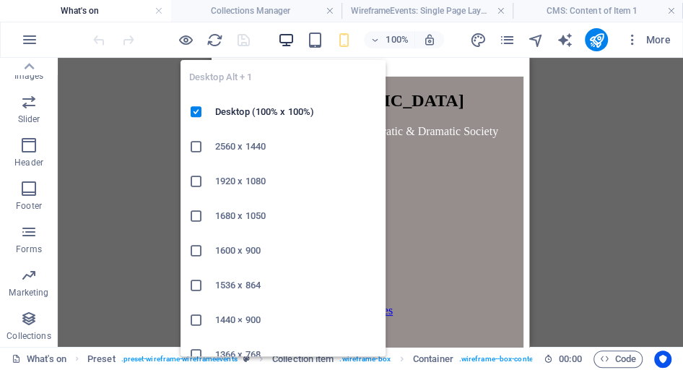
click at [282, 37] on icon "button" at bounding box center [285, 40] width 17 height 17
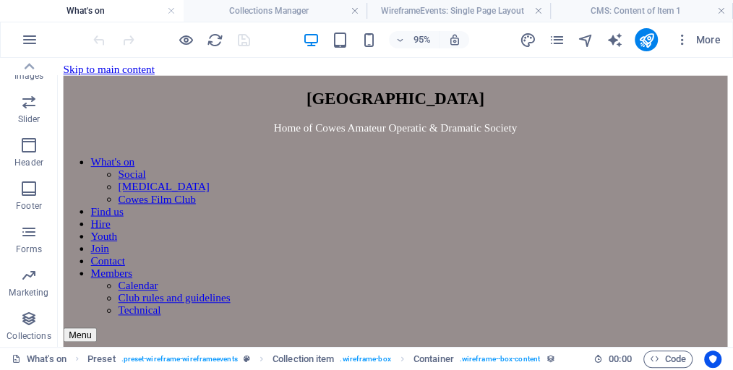
click at [347, 212] on html "Skip to main content Trinity Theatre Home of Cowes Amateur Operatic & Dramatic …" at bounding box center [413, 306] width 710 height 497
click at [699, 40] on span "More" at bounding box center [698, 40] width 46 height 14
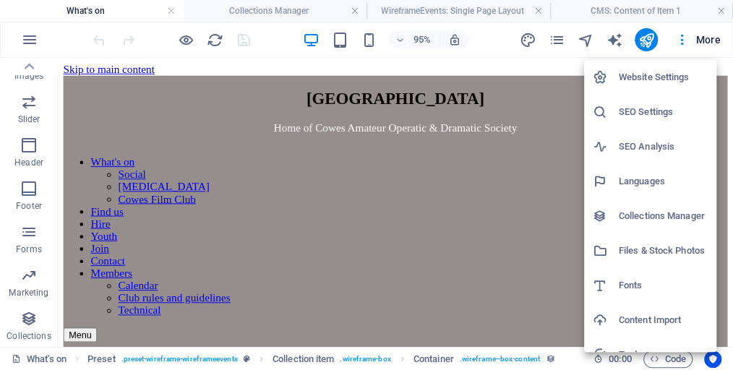
click at [663, 217] on h6 "Collections Manager" at bounding box center [662, 215] width 89 height 17
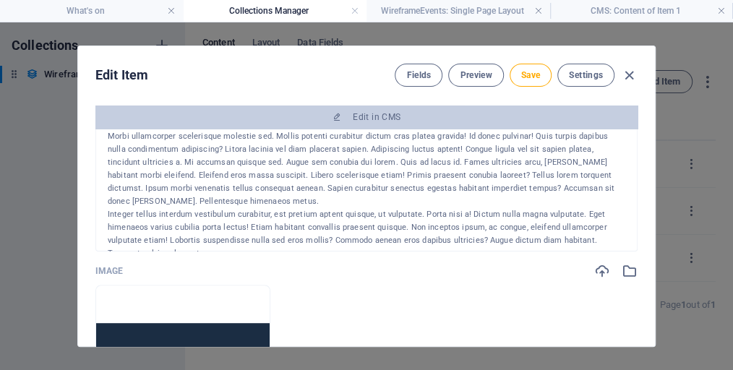
scroll to position [0, 0]
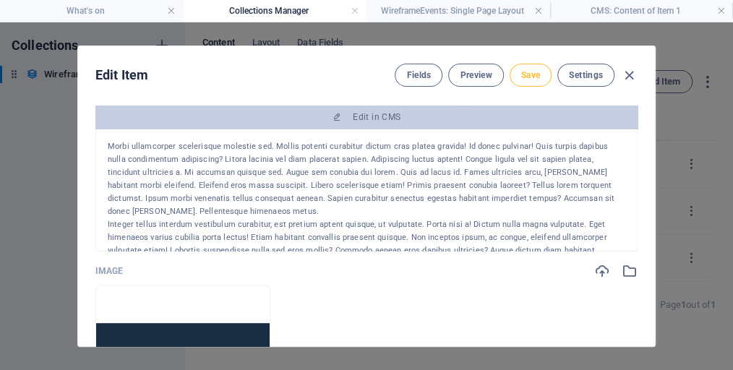
click at [532, 72] on span "Save" at bounding box center [530, 75] width 19 height 12
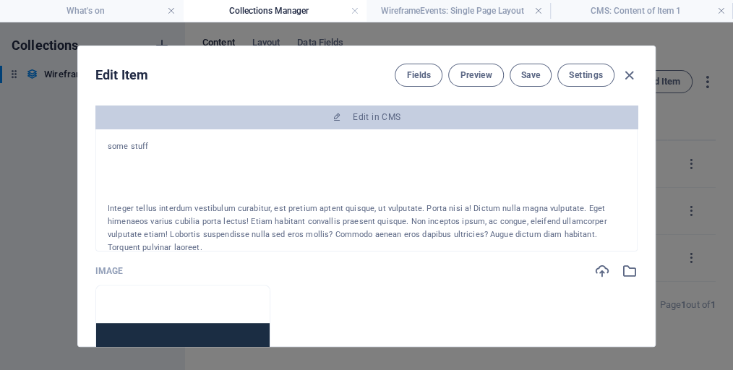
click at [111, 210] on div "Integer tellus interdum vestibulum curabitur, est pretium aptent quisque, ut vu…" at bounding box center [366, 228] width 517 height 52
click at [110, 210] on div "Integer tellus interdum vestibulum curabitur, est pretium aptent quisque, ut vu…" at bounding box center [366, 228] width 517 height 52
click at [108, 207] on div "Integer tellus interdum vestibulum curabitur, est pretium aptent quisque, ut vu…" at bounding box center [366, 228] width 517 height 52
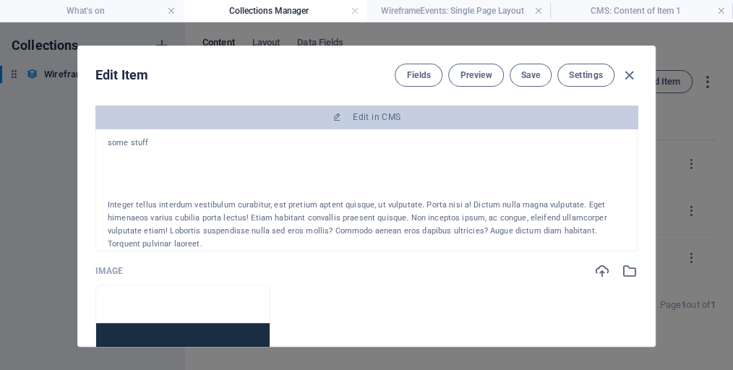
drag, startPoint x: 165, startPoint y: 246, endPoint x: 104, endPoint y: 202, distance: 75.0
click at [104, 202] on div "some stuff Integer tellus interdum vestibulum curabitur, est pretium aptent qui…" at bounding box center [366, 190] width 542 height 123
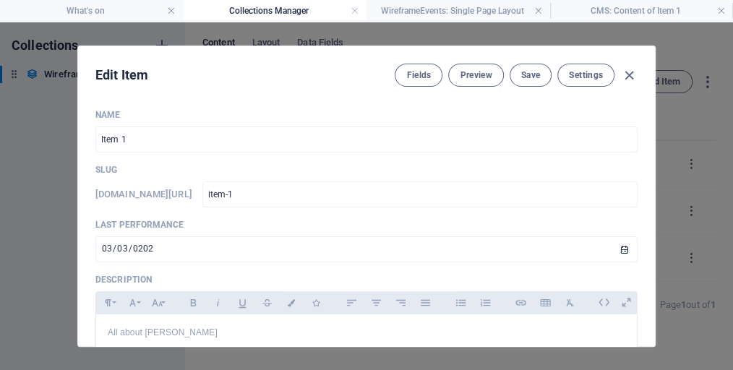
scroll to position [0, 0]
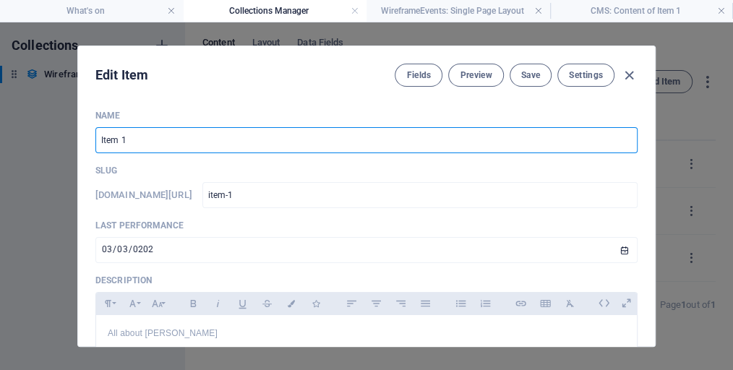
click at [134, 140] on input "Item 1" at bounding box center [366, 140] width 542 height 26
drag, startPoint x: 134, startPoint y: 140, endPoint x: 99, endPoint y: 139, distance: 34.7
click at [99, 139] on input "Item 1" at bounding box center [366, 140] width 542 height 26
type input "b"
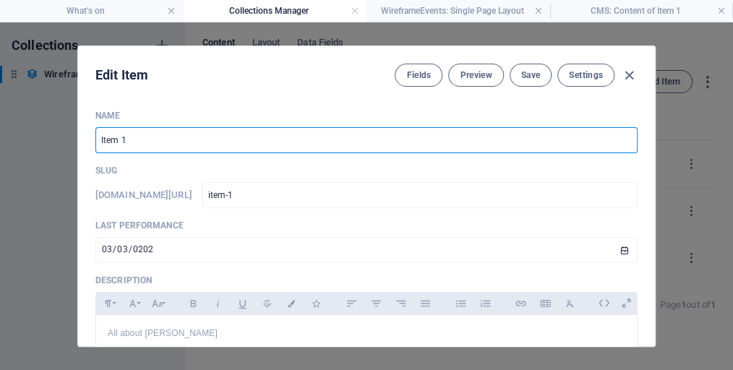
type input "b"
type input "bi"
type input "bil"
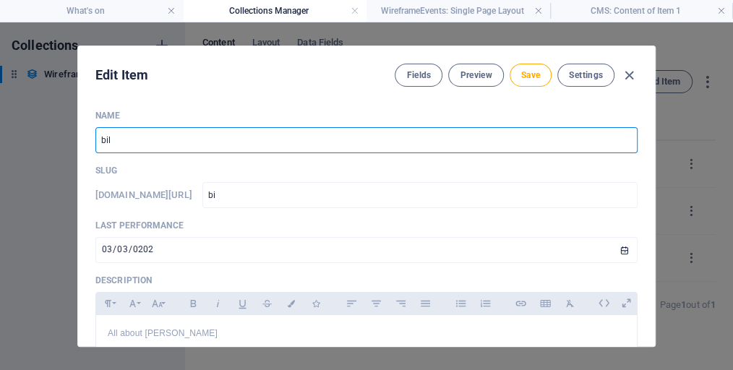
type input "bil"
type input "bill"
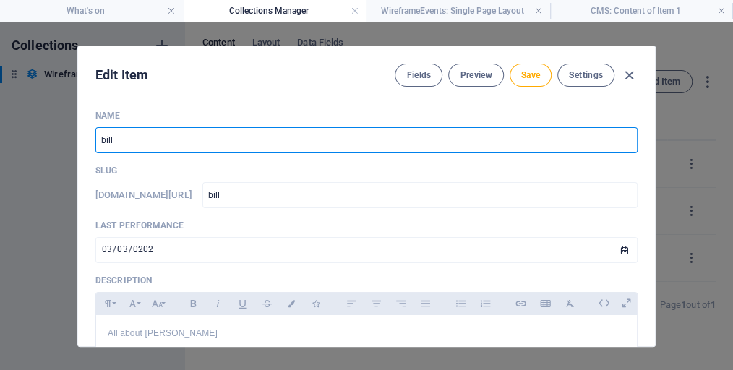
type input "billy"
type input "billy2"
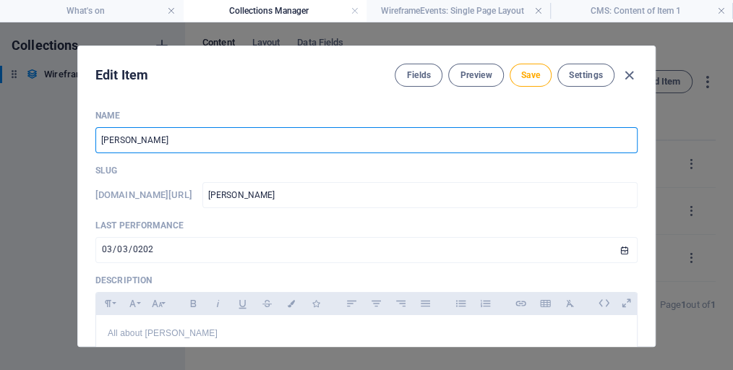
type input "billy2"
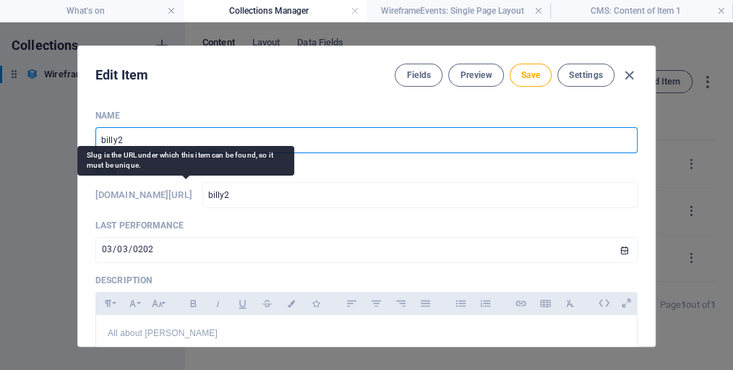
type input "billy2"
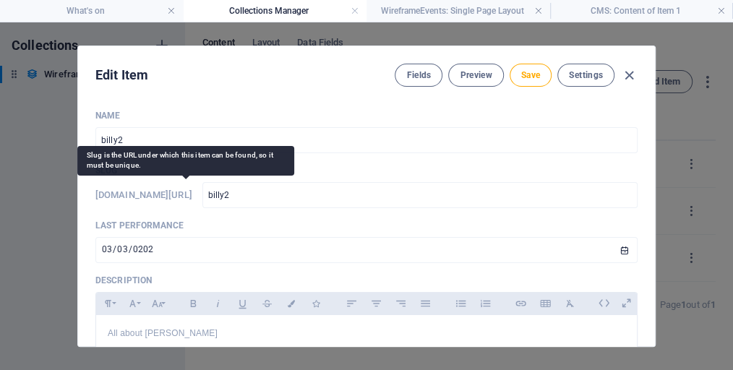
click at [192, 189] on h6 "www.example.com/wireframeevents-item/" at bounding box center [143, 194] width 97 height 17
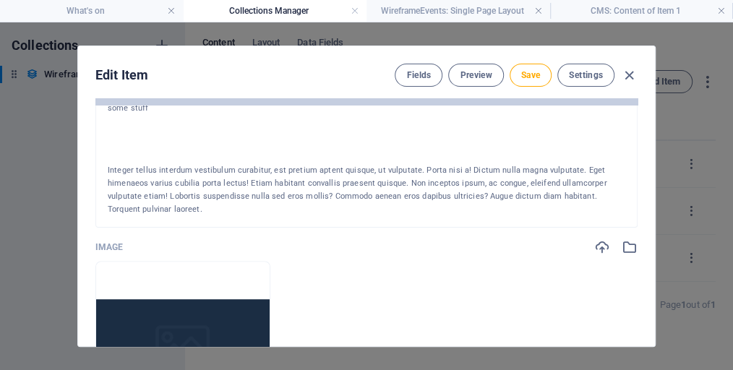
scroll to position [330, 0]
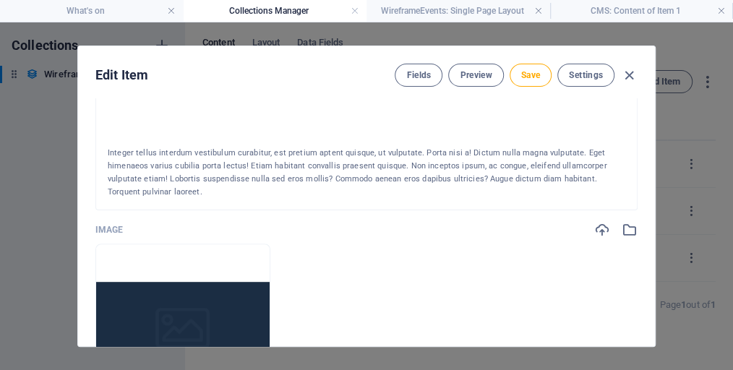
click at [280, 163] on div "Integer tellus interdum vestibulum curabitur, est pretium aptent quisque, ut vu…" at bounding box center [366, 173] width 517 height 52
click at [493, 171] on div "Integer tellus interdum vestibulum curabitur, est pretium aptent quisque, ut vu…" at bounding box center [366, 173] width 517 height 52
click at [493, 170] on div "Integer tellus interdum vestibulum curabitur, est pretium aptent quisque, ut vu…" at bounding box center [366, 173] width 517 height 52
click at [169, 191] on div "Integer tellus interdum vestibulum curabitur, est pretium aptent quisque, ut vu…" at bounding box center [366, 173] width 517 height 52
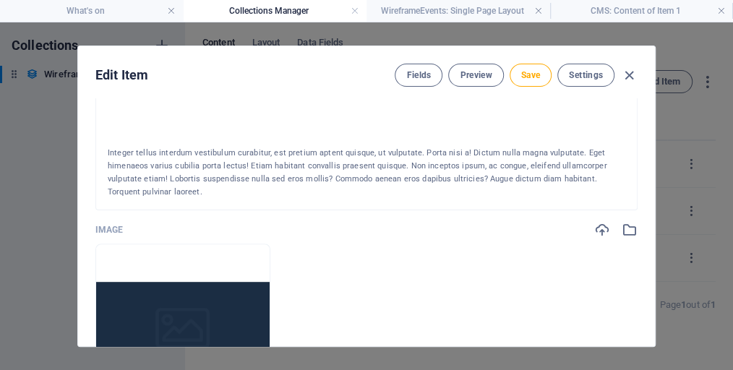
drag, startPoint x: 169, startPoint y: 191, endPoint x: 145, endPoint y: 177, distance: 27.9
click at [145, 177] on div "Integer tellus interdum vestibulum curabitur, est pretium aptent quisque, ut vu…" at bounding box center [366, 173] width 517 height 52
click at [535, 74] on span "Save" at bounding box center [530, 75] width 19 height 12
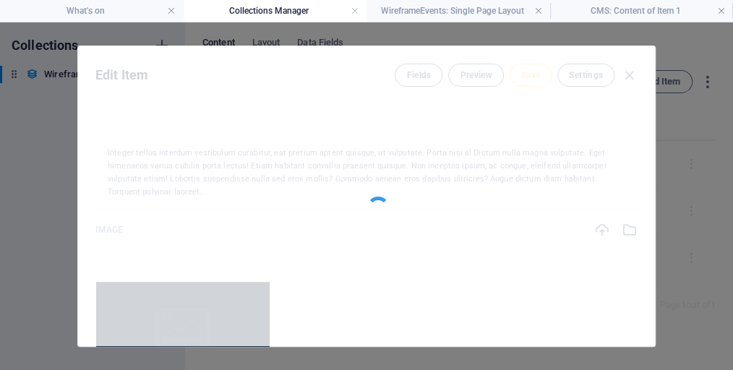
type input "billy2"
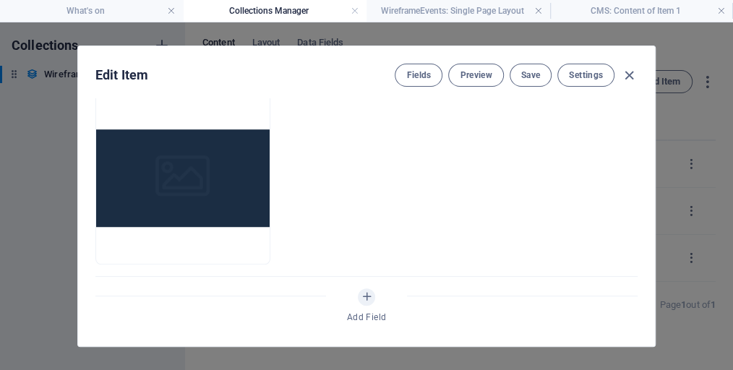
scroll to position [475, 0]
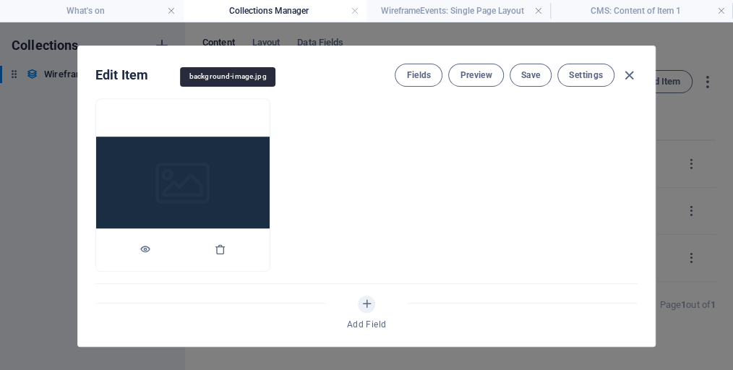
click at [228, 192] on img at bounding box center [182, 186] width 173 height 98
click at [151, 246] on icon "button" at bounding box center [145, 249] width 12 height 12
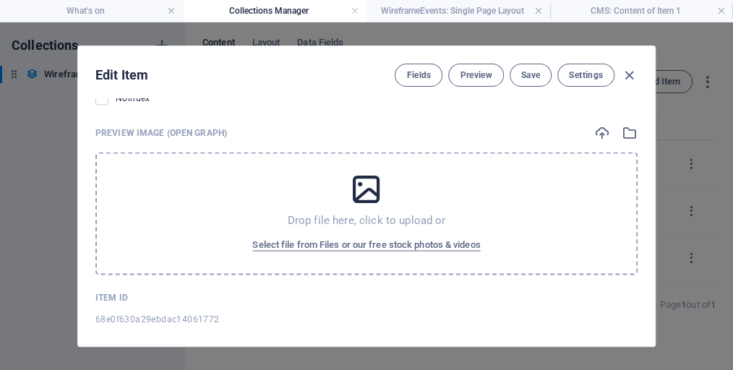
scroll to position [1293, 0]
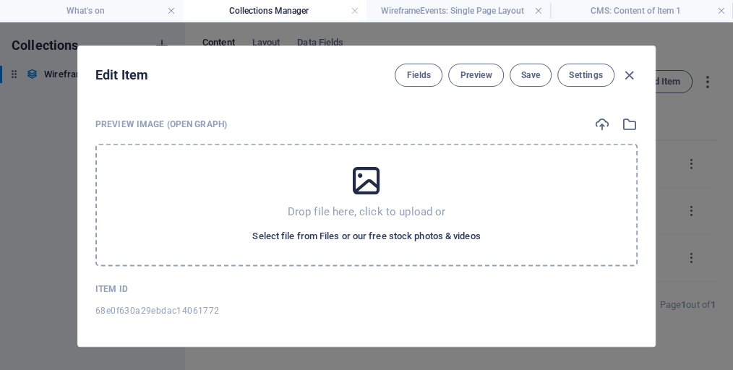
click at [399, 232] on span "Select file from Files or our free stock photos & videos" at bounding box center [366, 235] width 228 height 17
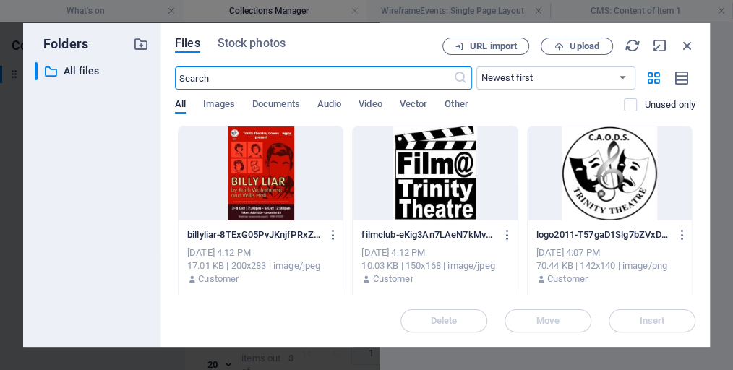
scroll to position [1354, 0]
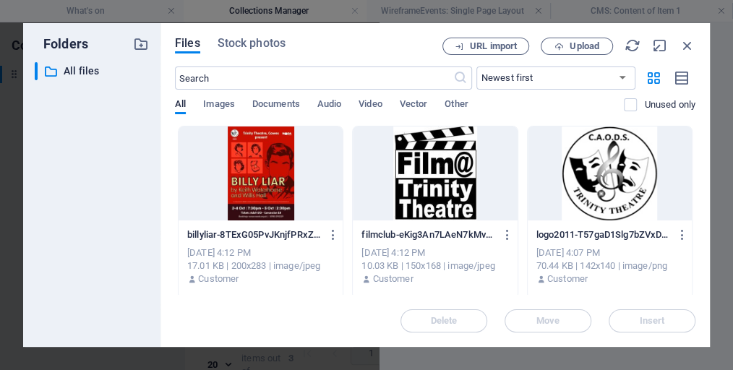
click at [591, 189] on div at bounding box center [609, 173] width 164 height 94
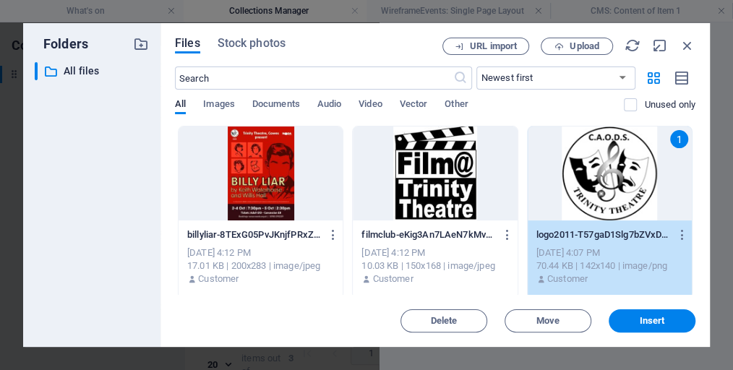
click at [631, 321] on span "Insert" at bounding box center [651, 320] width 75 height 9
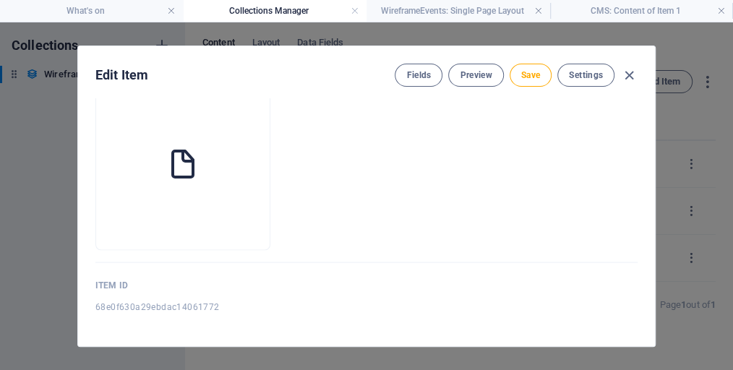
scroll to position [1293, 0]
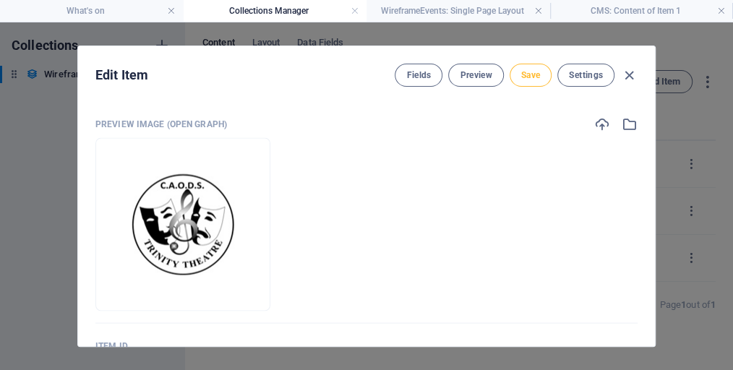
click at [525, 74] on span "Save" at bounding box center [530, 75] width 19 height 12
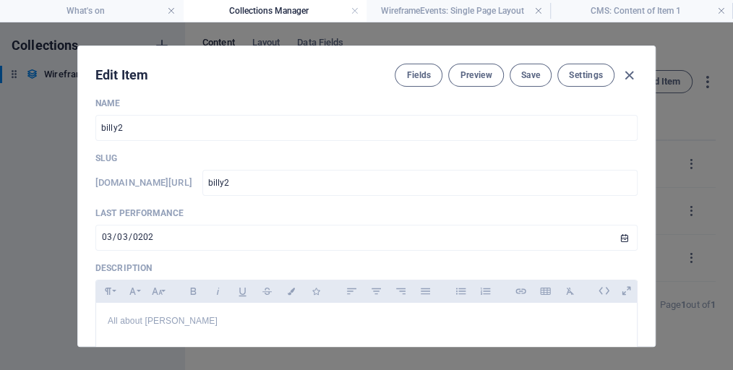
scroll to position [0, 0]
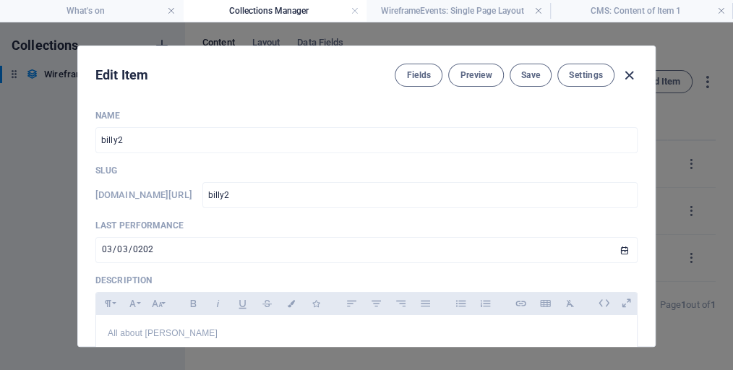
click at [629, 73] on icon "button" at bounding box center [629, 75] width 17 height 17
type input "2025-10-04"
type input "billy2"
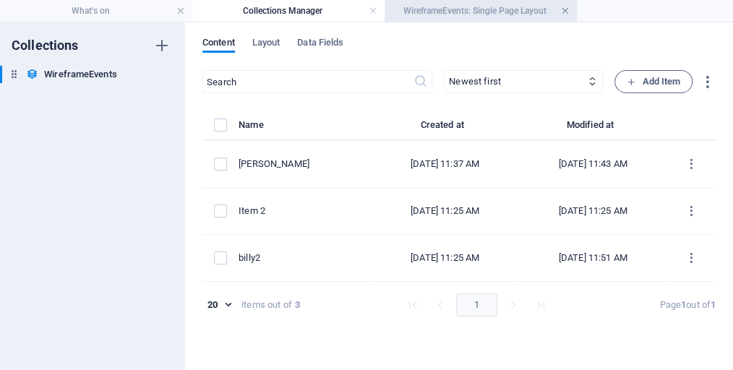
click at [563, 10] on link at bounding box center [565, 11] width 9 height 14
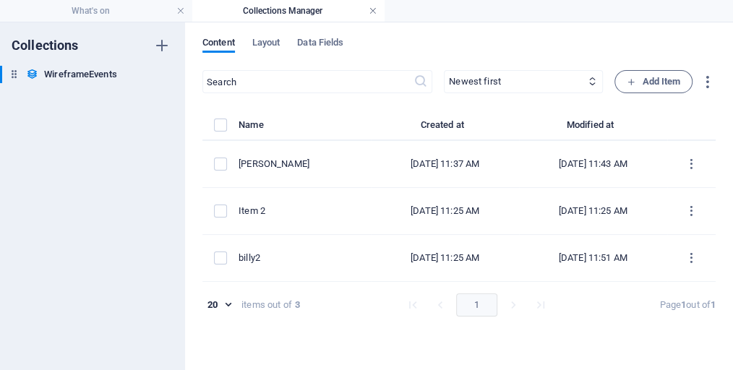
click at [373, 12] on link at bounding box center [372, 11] width 9 height 14
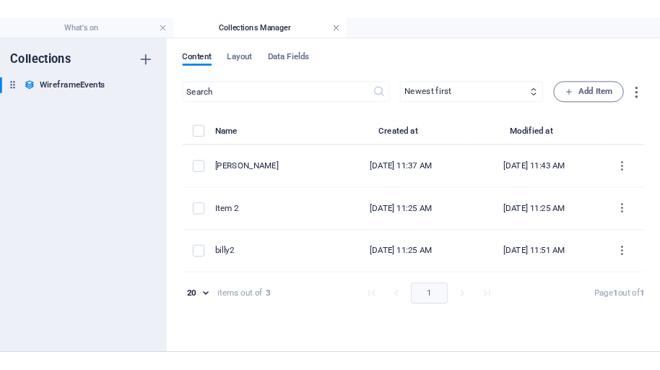
scroll to position [339, 0]
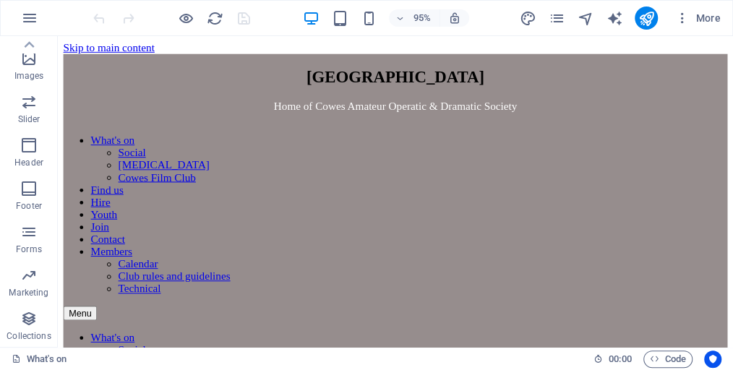
click at [542, 196] on html "Skip to main content Trinity Theatre Home of Cowes Amateur Operatic & Dramatic …" at bounding box center [413, 284] width 710 height 497
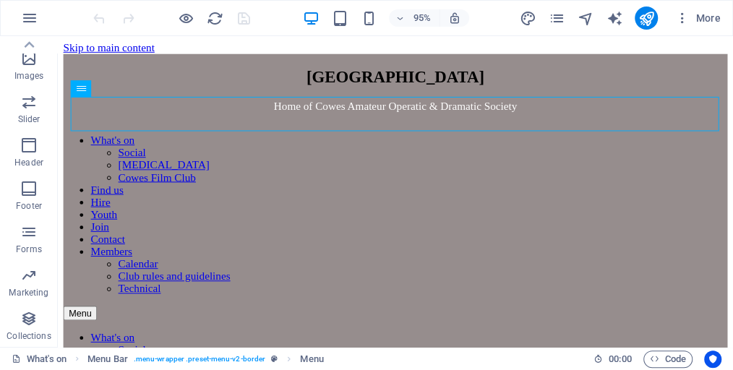
click at [258, 224] on html "Skip to main content Trinity Theatre Home of Cowes Amateur Operatic & Dramatic …" at bounding box center [413, 284] width 710 height 497
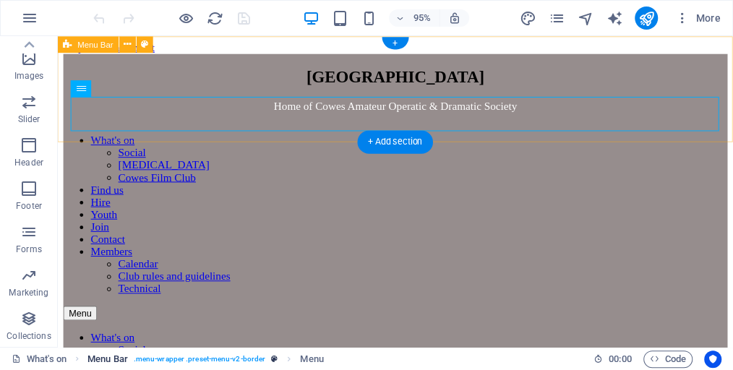
click at [197, 360] on span ". menu-wrapper .preset-menu-v2-border" at bounding box center [199, 358] width 131 height 17
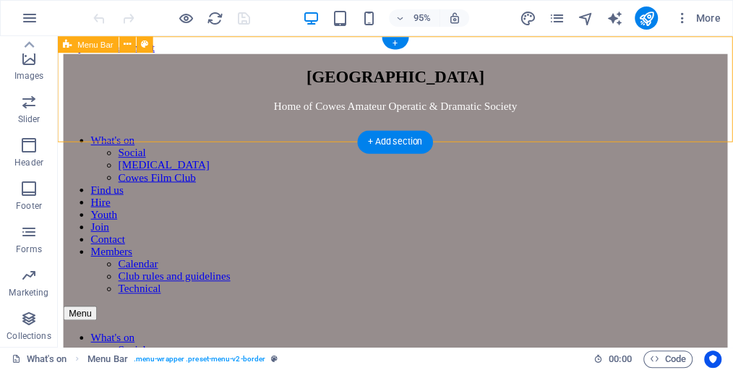
click at [173, 55] on div "Trinity Theatre Home of Cowes Amateur Operatic & Dramatic Society What's on Soc…" at bounding box center [413, 291] width 699 height 472
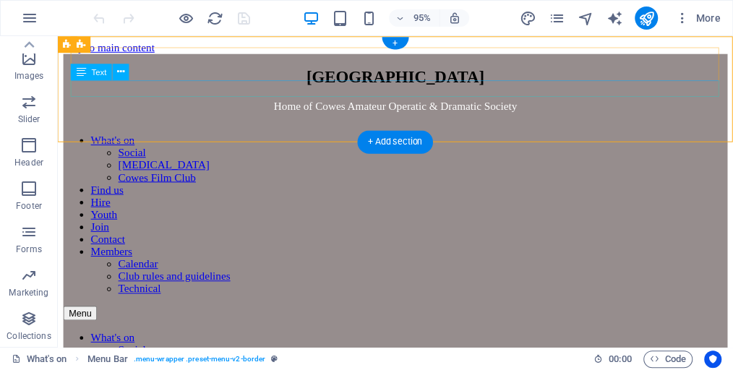
click at [168, 103] on div "Home of Cowes Amateur Operatic & Dramatic Society" at bounding box center [413, 109] width 699 height 13
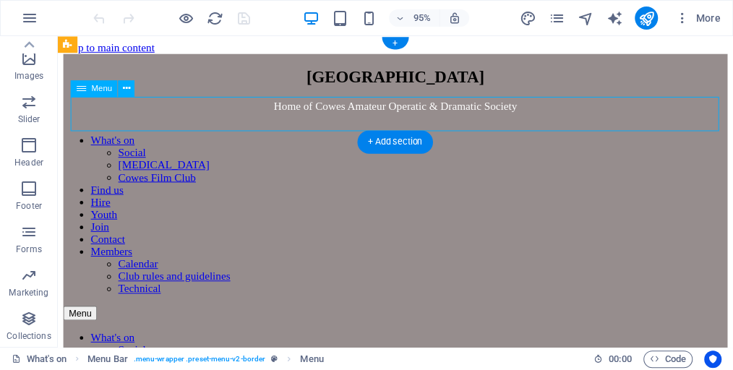
select select
select select "1"
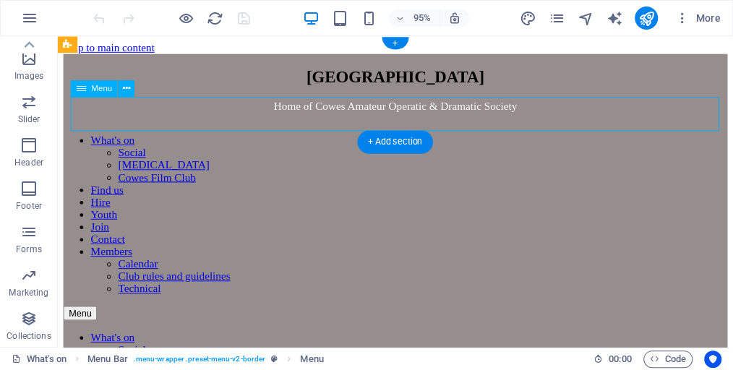
select select
select select "2"
select select
select select "3"
select select
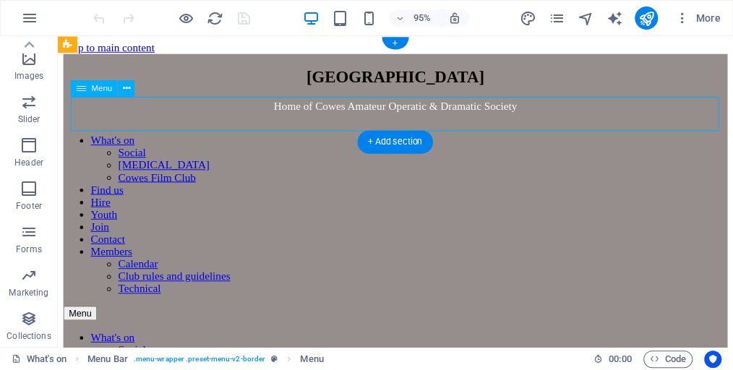
select select "4"
select select
select select "5"
select select
select select "6"
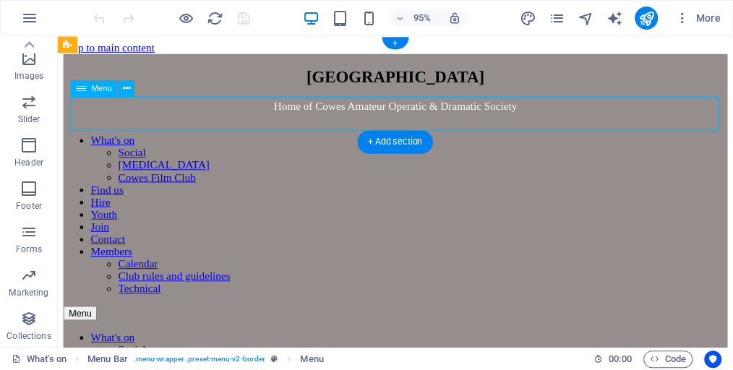
select select
select select "7"
select select
select select "8"
select select
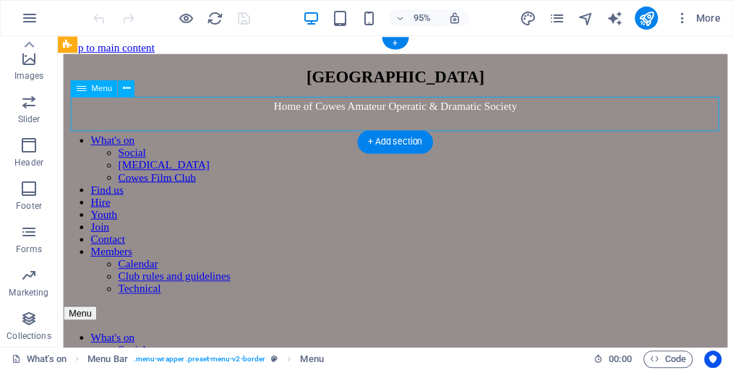
select select "9"
select select
select select "10"
select select
select select "11"
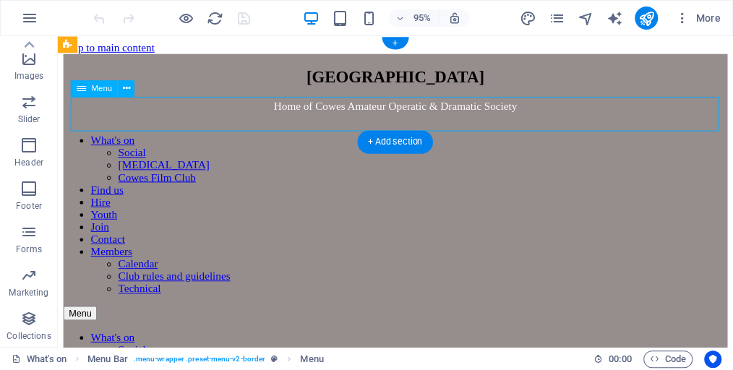
select select
select select "12"
select select
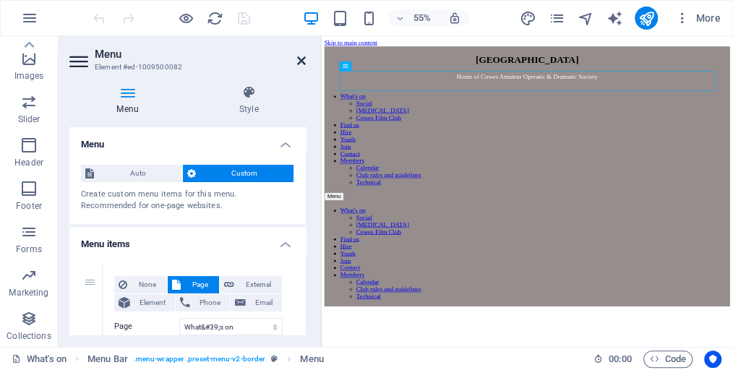
click at [303, 61] on icon at bounding box center [301, 61] width 9 height 12
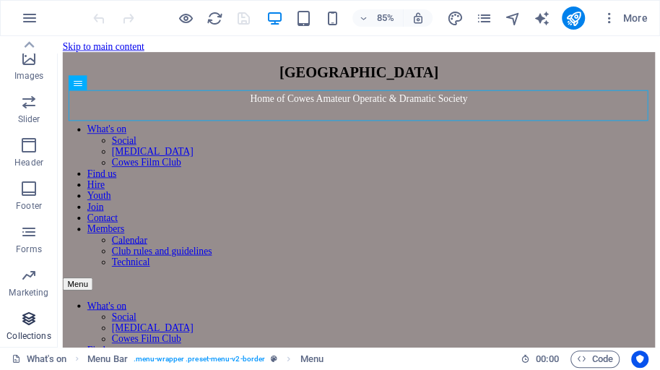
click at [27, 321] on icon "button" at bounding box center [28, 318] width 17 height 17
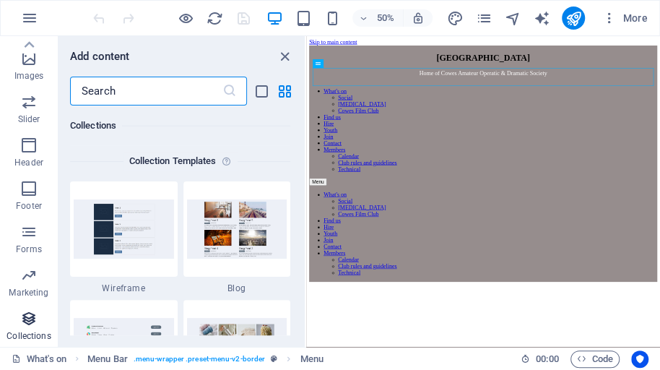
scroll to position [13225, 0]
click at [140, 235] on img at bounding box center [124, 228] width 100 height 59
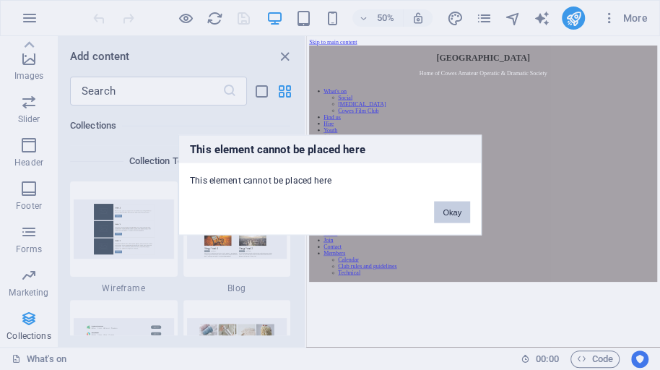
click at [457, 212] on button "Okay" at bounding box center [452, 213] width 36 height 22
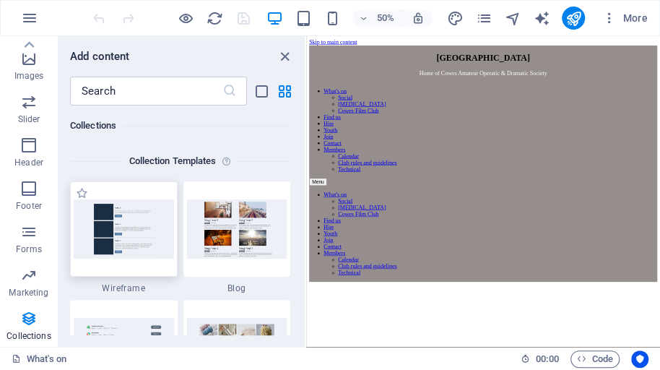
click at [140, 240] on img at bounding box center [124, 228] width 100 height 59
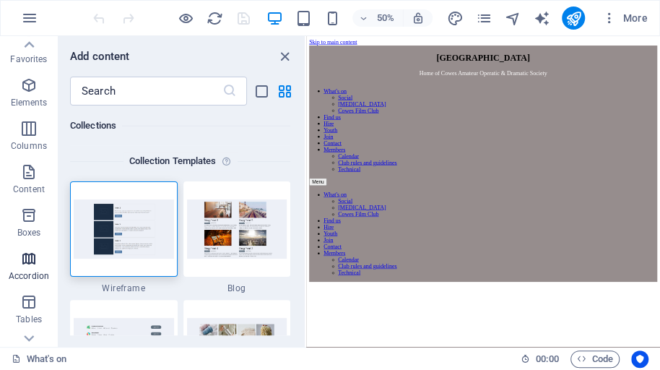
scroll to position [0, 0]
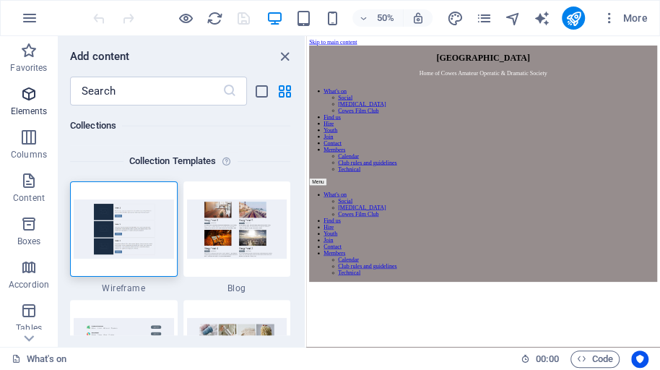
click at [33, 98] on icon "button" at bounding box center [28, 93] width 17 height 17
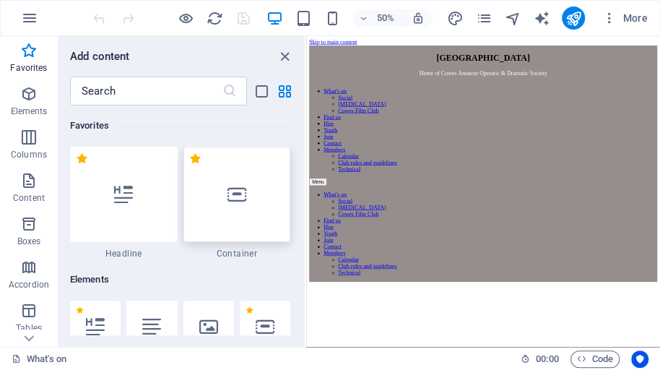
click at [230, 199] on icon at bounding box center [237, 194] width 19 height 19
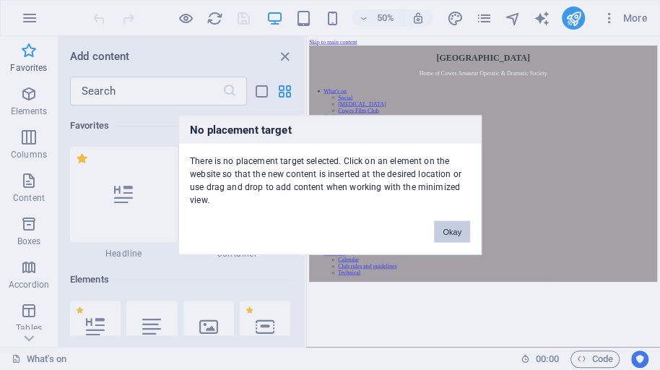
click at [446, 229] on button "Okay" at bounding box center [452, 232] width 36 height 22
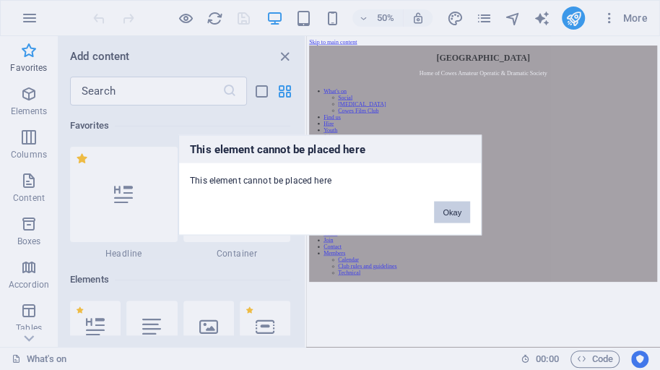
click at [458, 210] on button "Okay" at bounding box center [452, 213] width 36 height 22
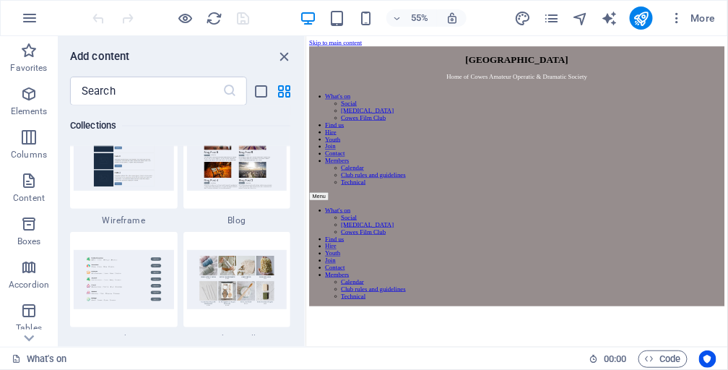
scroll to position [13334, 0]
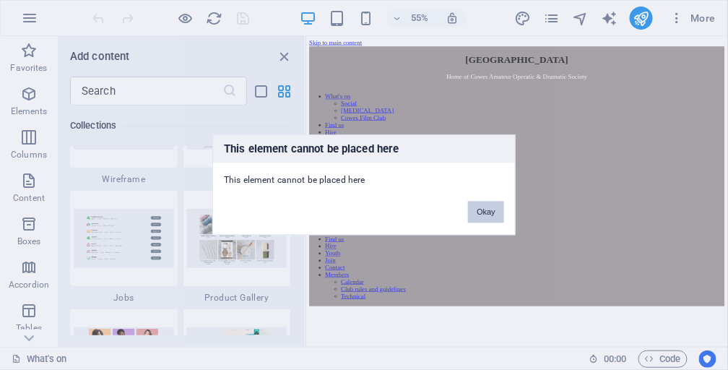
click at [487, 216] on button "Okay" at bounding box center [486, 213] width 36 height 22
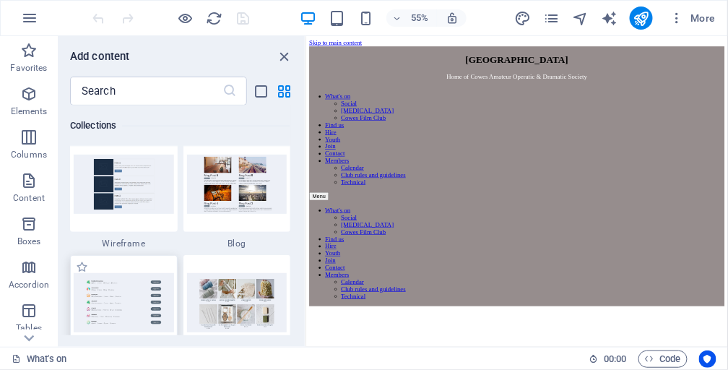
scroll to position [13251, 0]
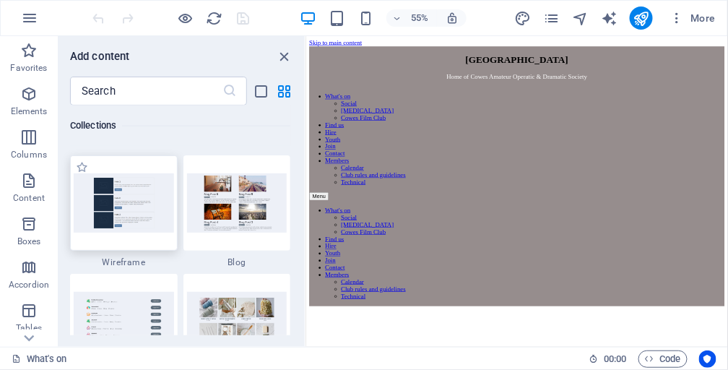
click at [134, 215] on img at bounding box center [124, 202] width 100 height 59
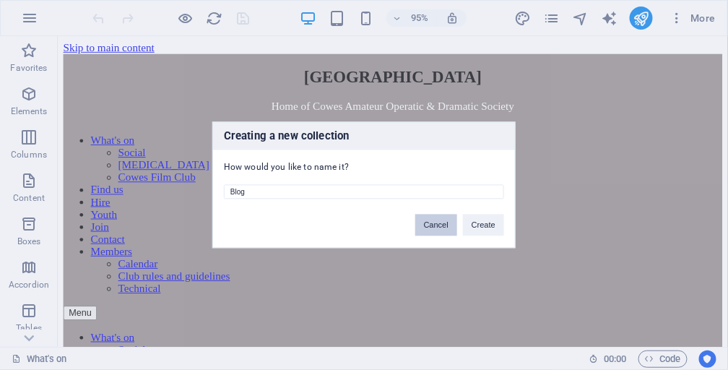
drag, startPoint x: 435, startPoint y: 224, endPoint x: 397, endPoint y: 198, distance: 46.3
click at [435, 224] on button "Cancel" at bounding box center [436, 226] width 42 height 22
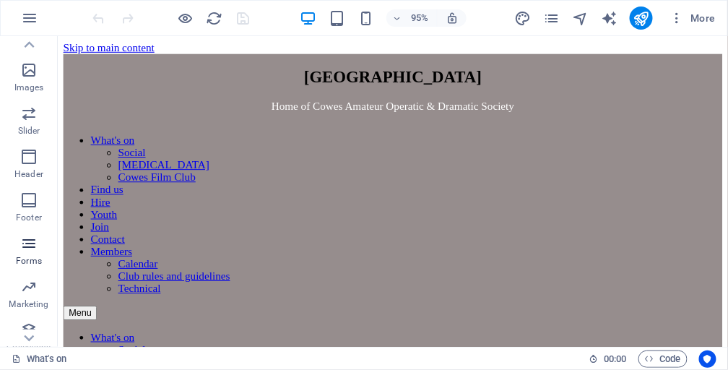
scroll to position [339, 0]
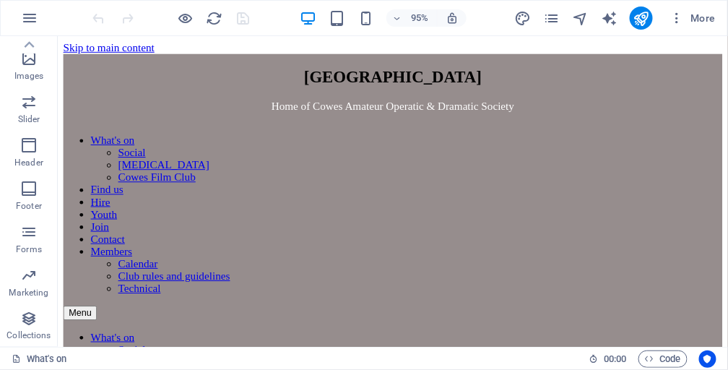
drag, startPoint x: 86, startPoint y: 351, endPoint x: 345, endPoint y: 223, distance: 288.8
click at [27, 321] on icon "button" at bounding box center [28, 318] width 17 height 17
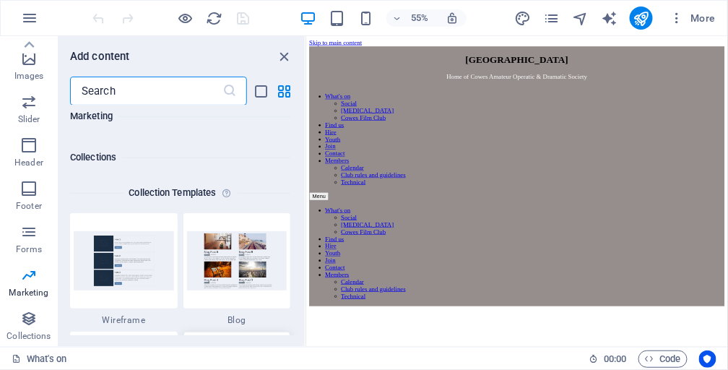
scroll to position [13184, 0]
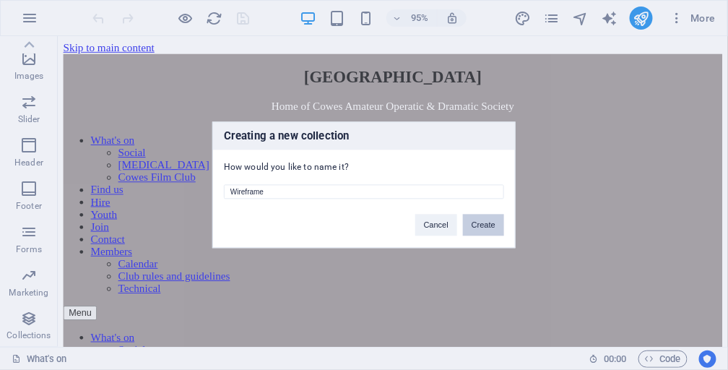
click at [472, 227] on button "Create" at bounding box center [483, 226] width 41 height 22
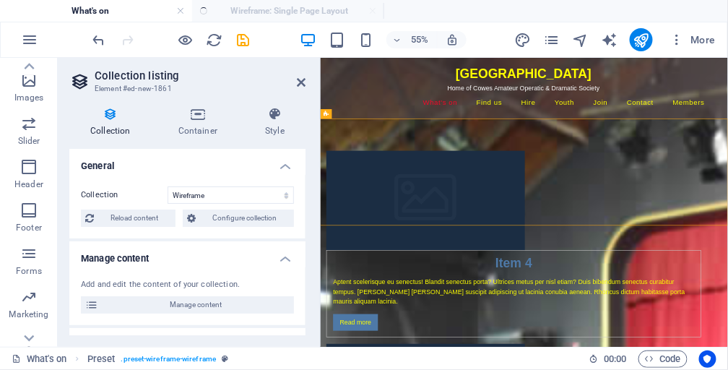
select select "createdAt_DESC"
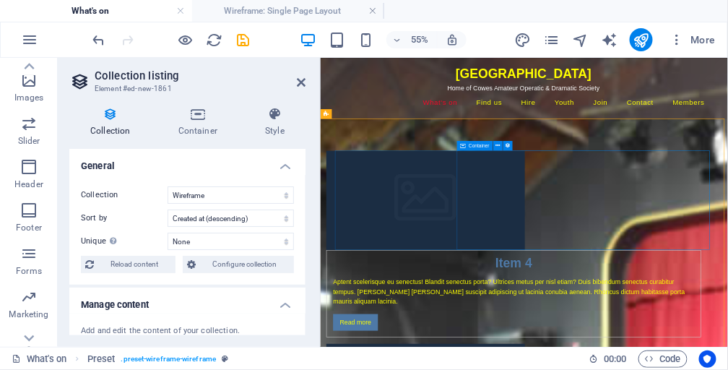
scroll to position [0, 0]
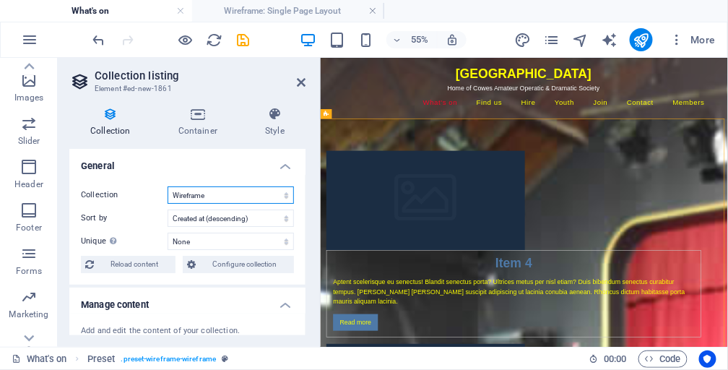
click at [221, 194] on select "Wireframe WireframeEvents" at bounding box center [231, 194] width 126 height 17
click at [168, 186] on select "Wireframe WireframeEvents" at bounding box center [231, 194] width 126 height 17
select select "68e0fdbc9a6fb98555002bbf"
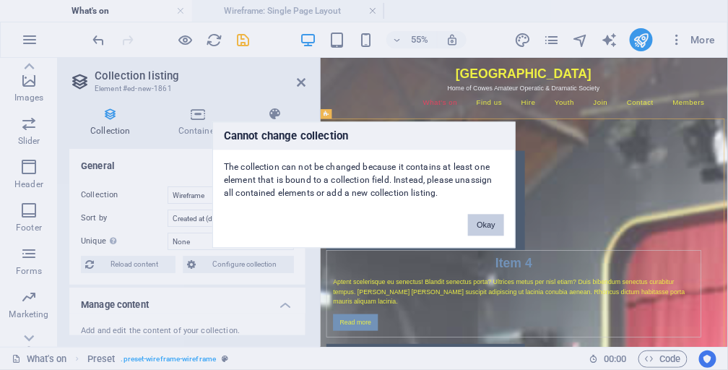
click at [476, 223] on button "Okay" at bounding box center [486, 226] width 36 height 22
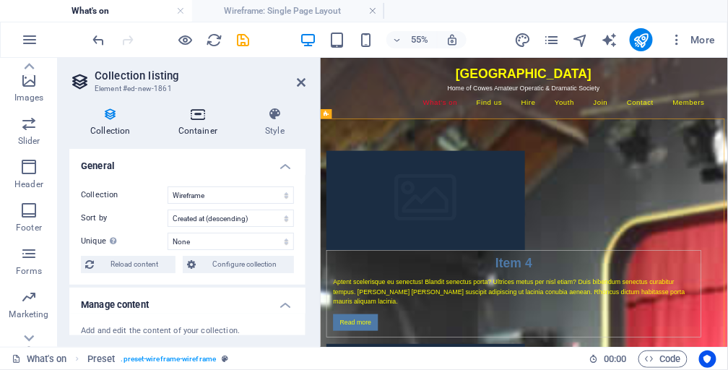
click at [200, 115] on icon at bounding box center [197, 114] width 81 height 14
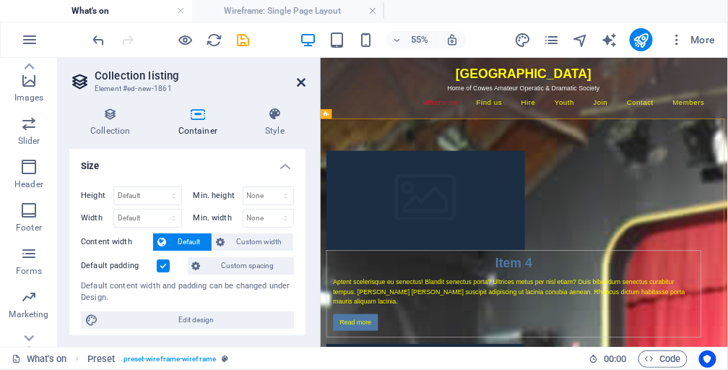
click at [299, 79] on icon at bounding box center [301, 83] width 9 height 12
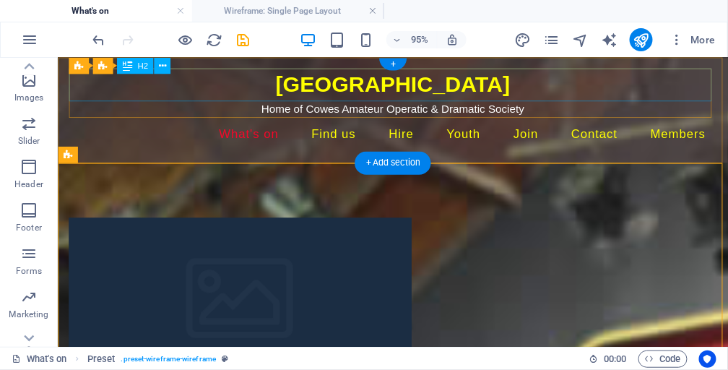
click at [311, 80] on div "[GEOGRAPHIC_DATA]" at bounding box center [410, 86] width 682 height 35
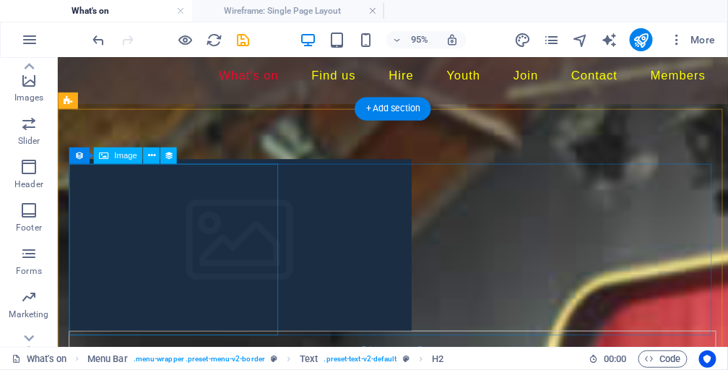
scroll to position [82, 0]
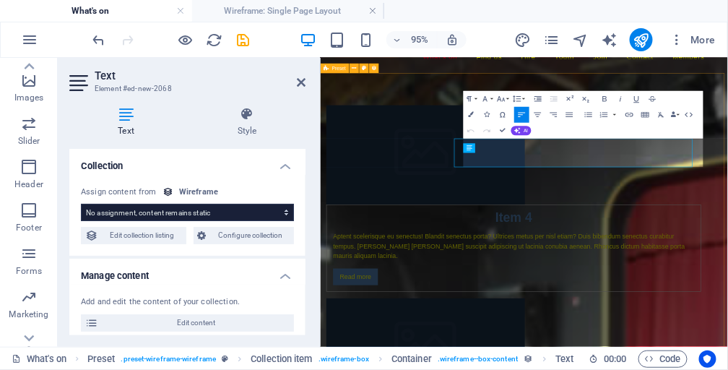
select select "description"
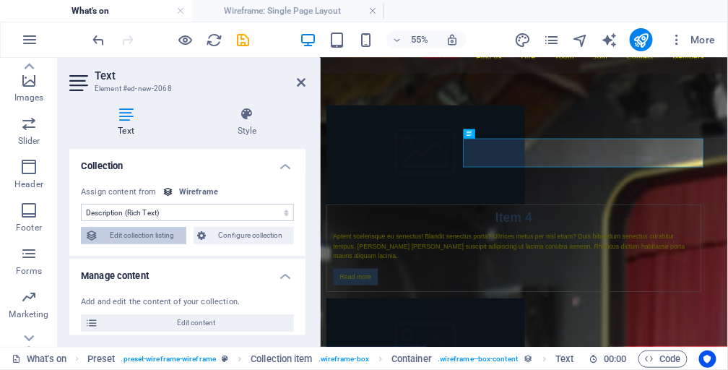
click at [156, 236] on span "Edit collection listing" at bounding box center [142, 235] width 79 height 17
select select "createdAt_DESC"
